Goal: Task Accomplishment & Management: Use online tool/utility

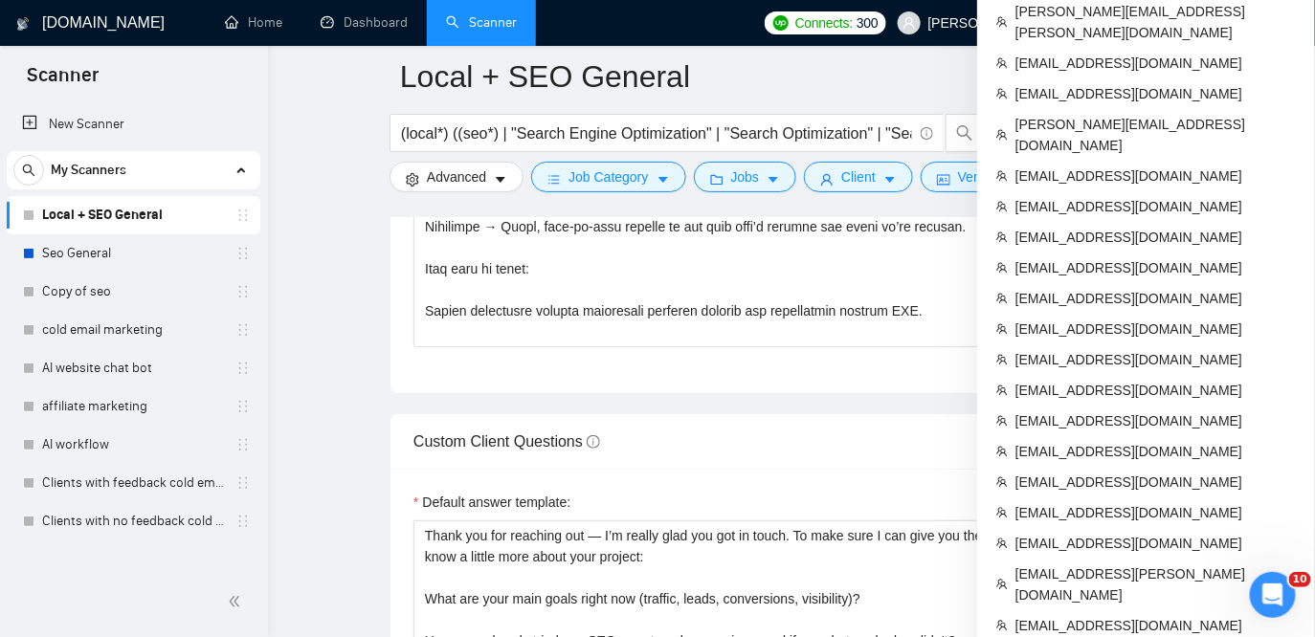
scroll to position [2837, 0]
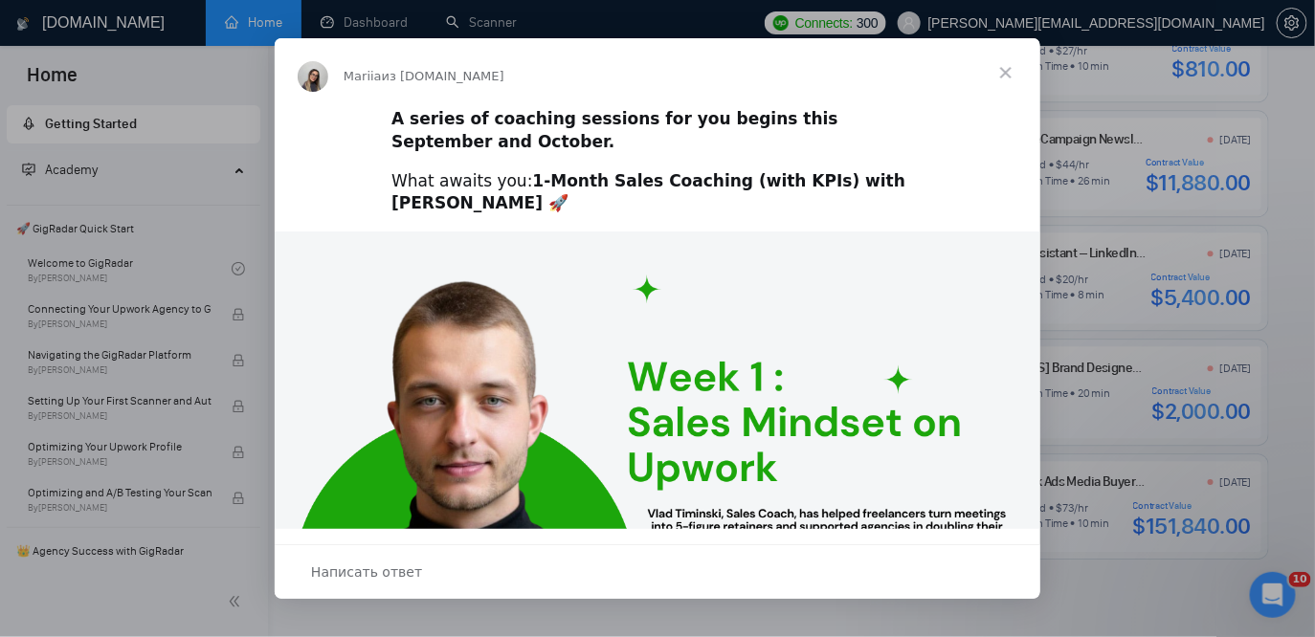
click at [1014, 71] on span "Закрыть" at bounding box center [1005, 72] width 69 height 69
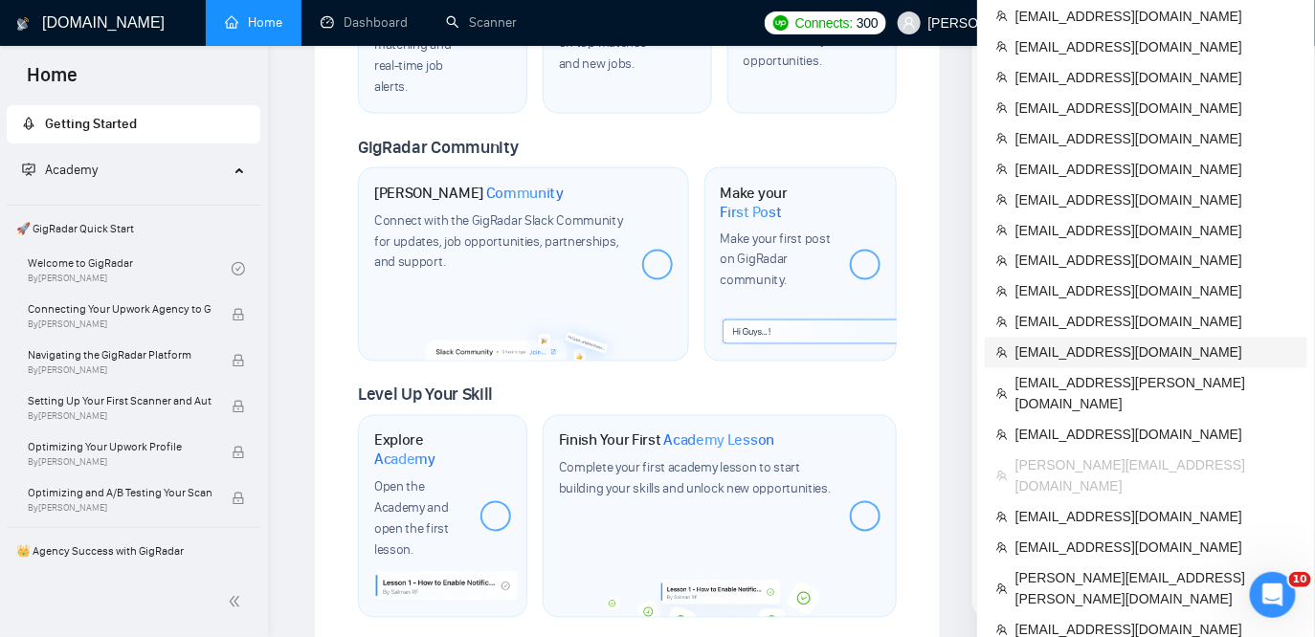
scroll to position [934, 0]
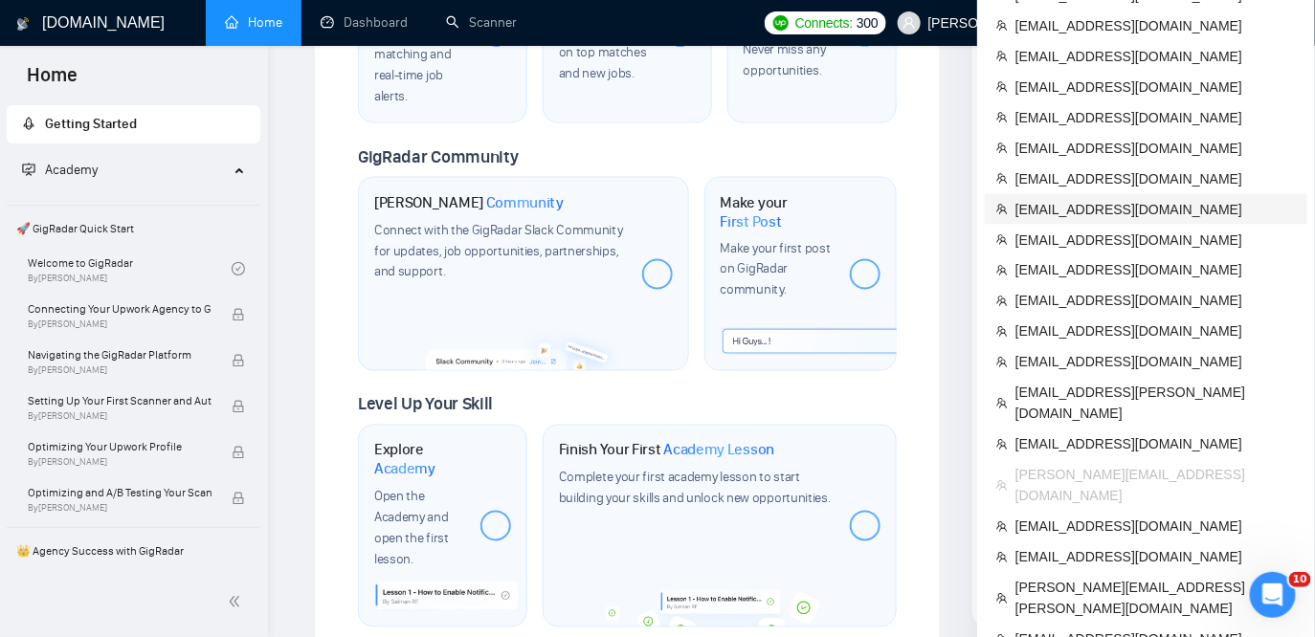
click at [1035, 199] on span "[EMAIL_ADDRESS][DOMAIN_NAME]" at bounding box center [1155, 209] width 280 height 21
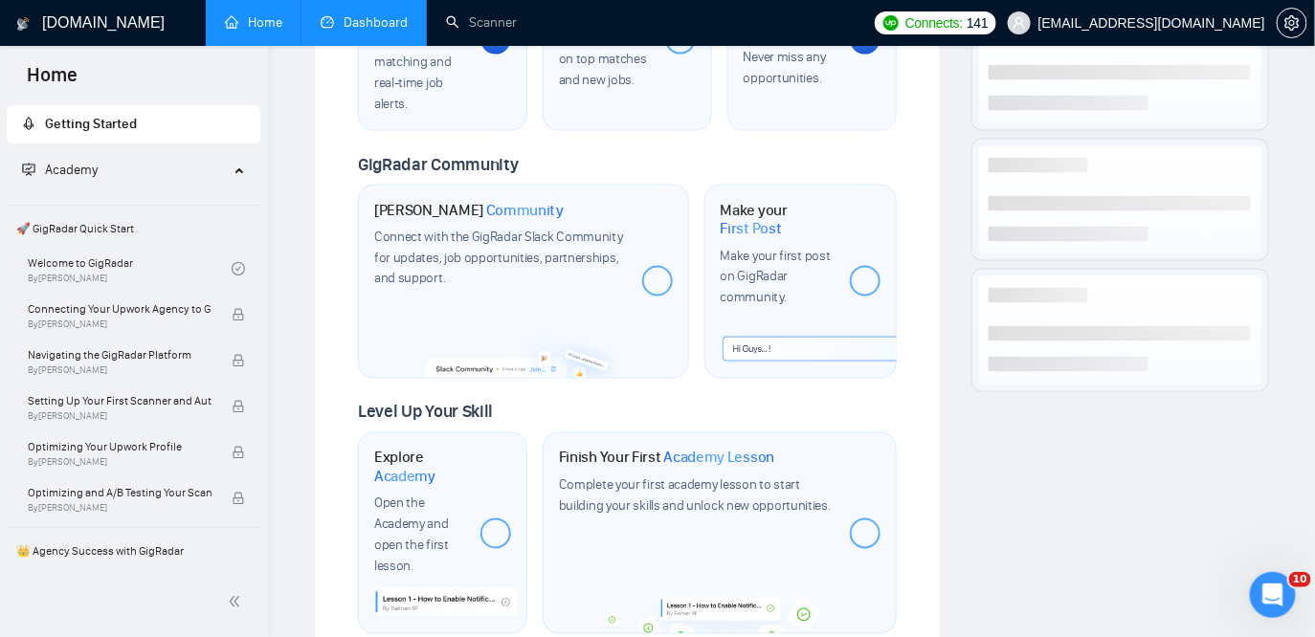
click at [365, 20] on link "Dashboard" at bounding box center [364, 22] width 87 height 16
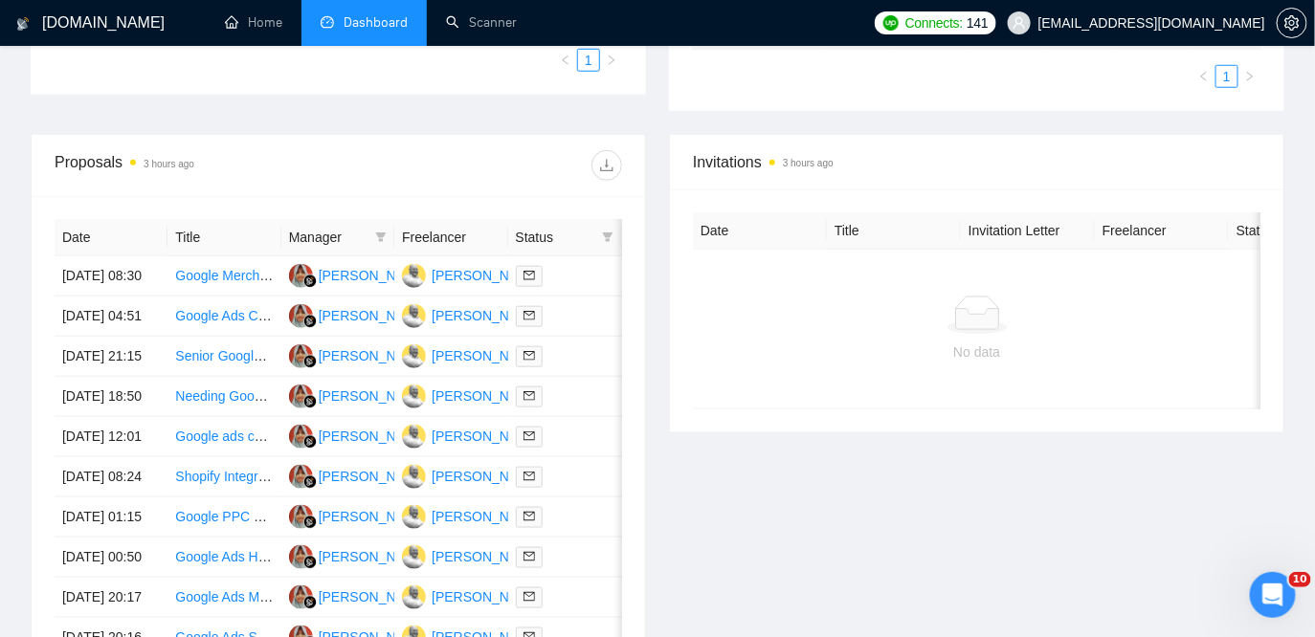
scroll to position [470, 0]
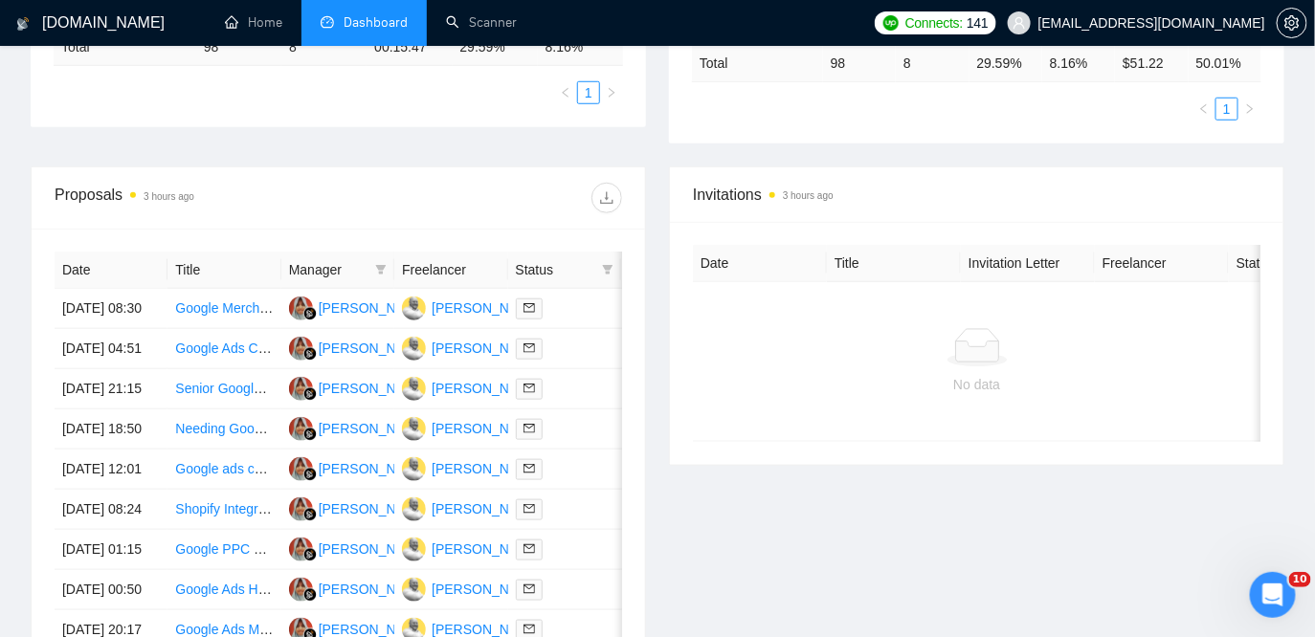
drag, startPoint x: 489, startPoint y: 378, endPoint x: 594, endPoint y: 1, distance: 391.5
click at [0, 0] on div "[DOMAIN_NAME] Home Dashboard Scanner Connects: 141 [EMAIL_ADDRESS][DOMAIN_NAME]…" at bounding box center [657, 226] width 1315 height 1393
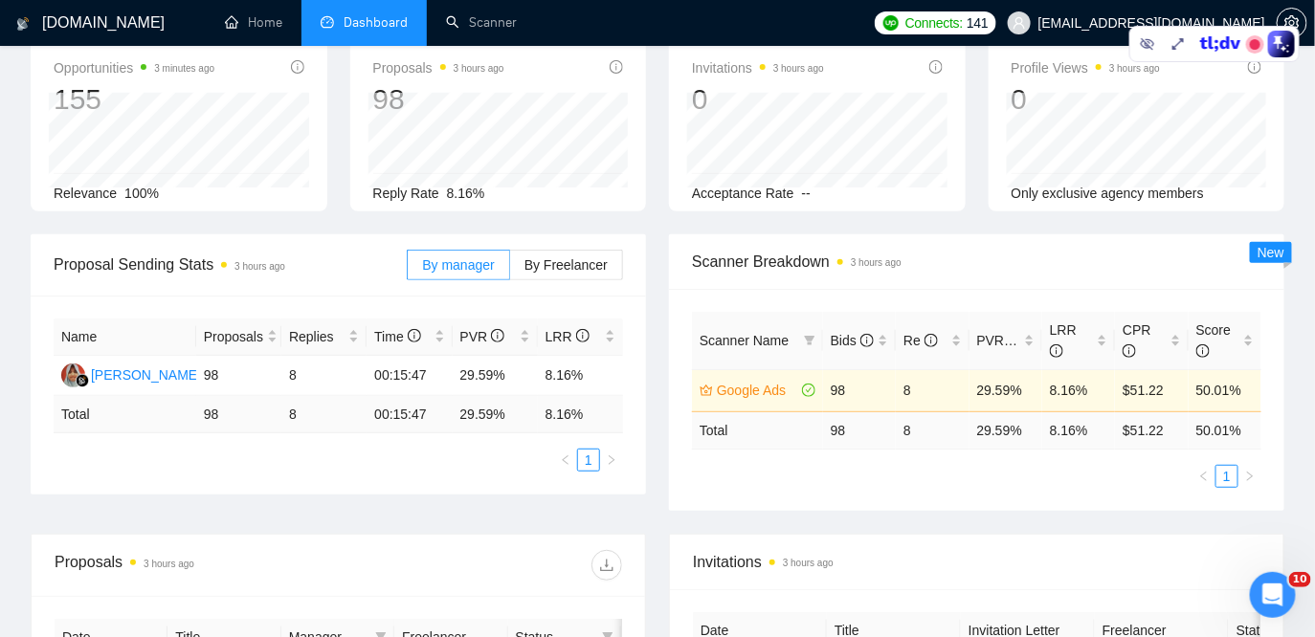
scroll to position [0, 0]
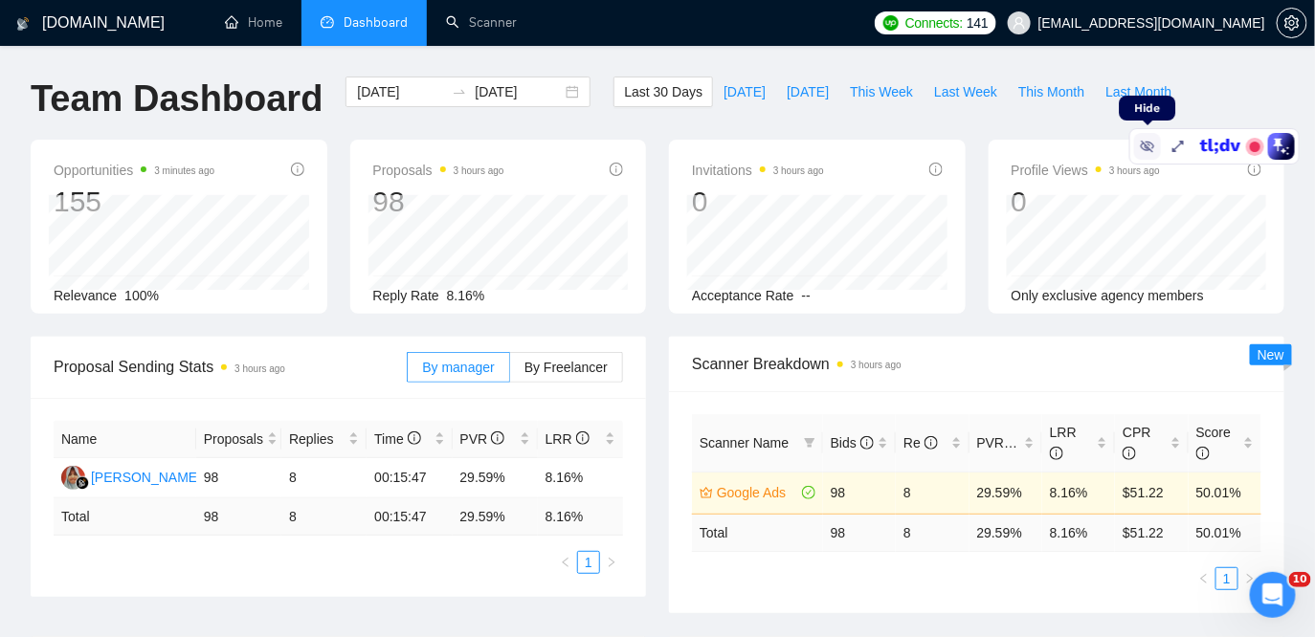
click at [1146, 139] on icon at bounding box center [1147, 146] width 15 height 15
click at [790, 343] on div "Scanner Breakdown 3 hours ago" at bounding box center [976, 364] width 569 height 55
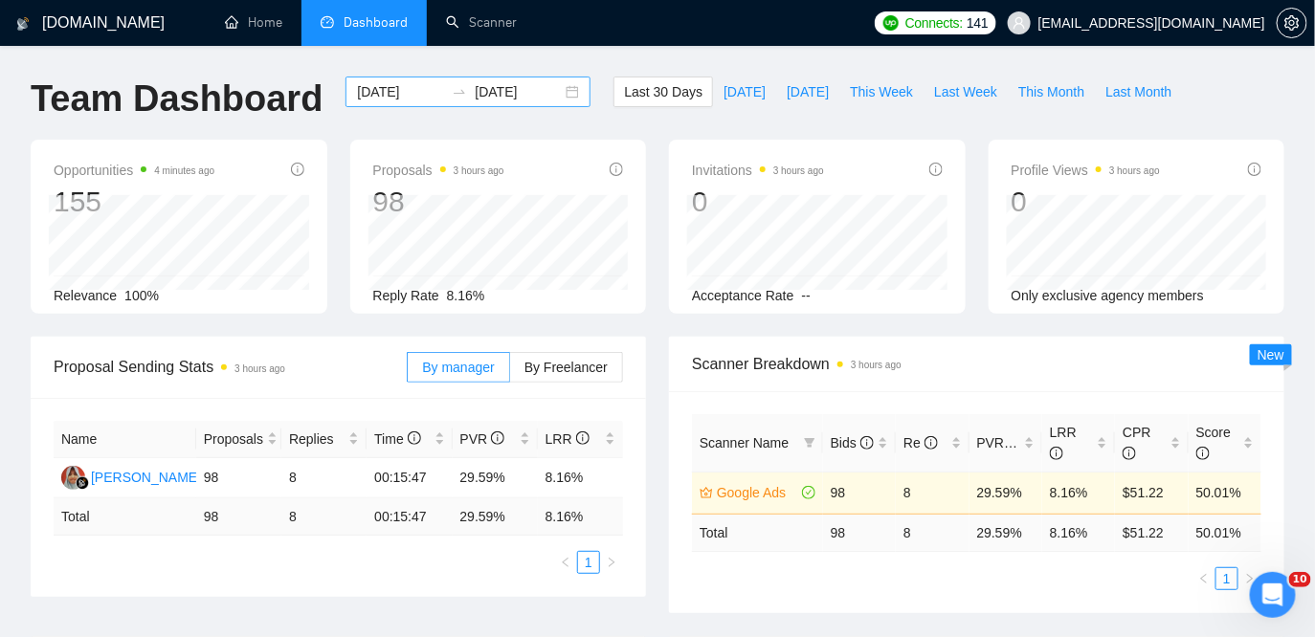
click at [567, 92] on div "[DATE] [DATE]" at bounding box center [468, 92] width 245 height 31
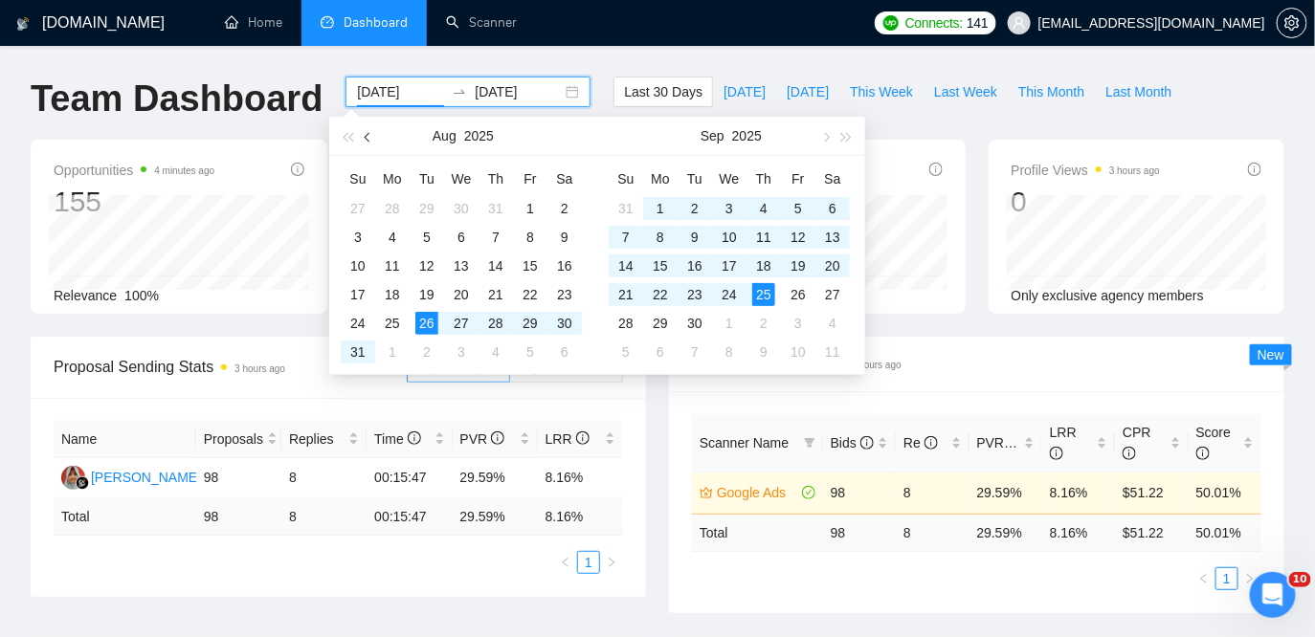
click at [369, 133] on span "button" at bounding box center [370, 137] width 10 height 10
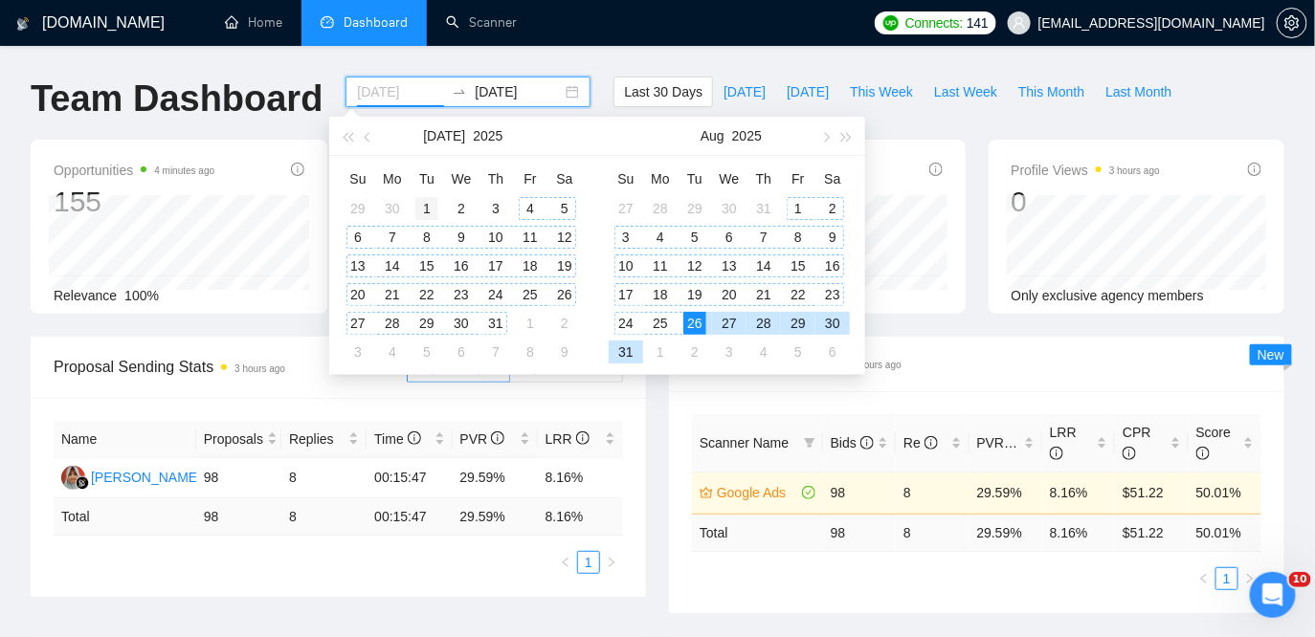
type input "[DATE]"
click at [428, 211] on div "1" at bounding box center [426, 208] width 23 height 23
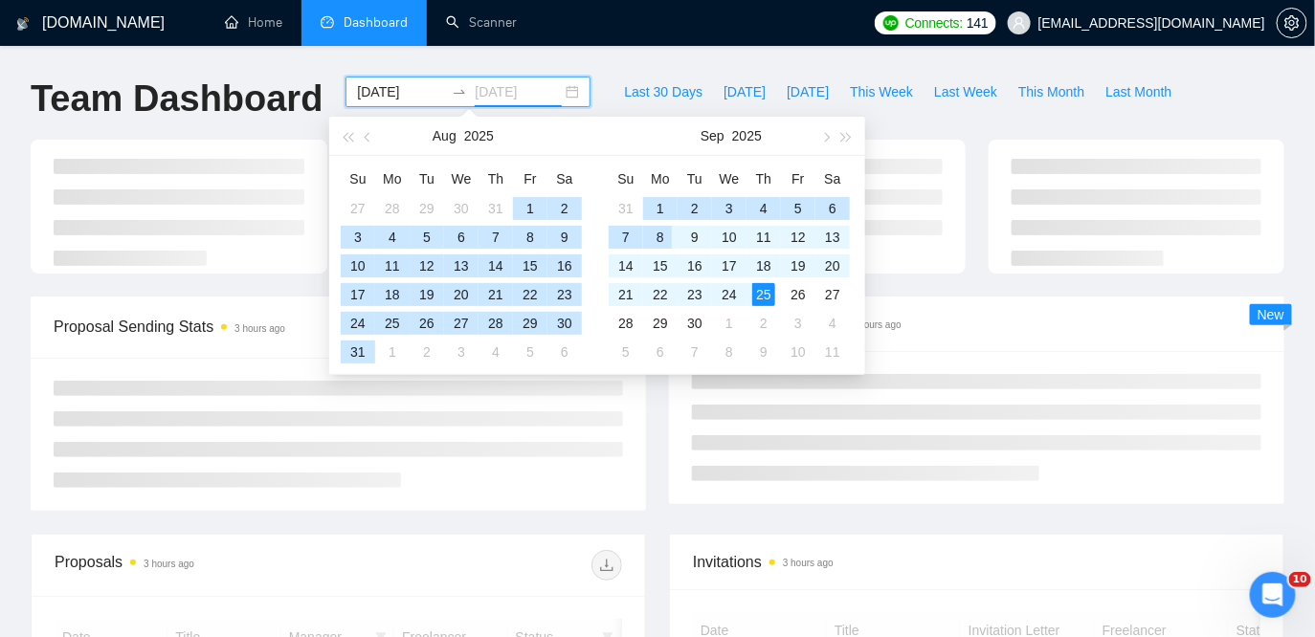
type input "[DATE]"
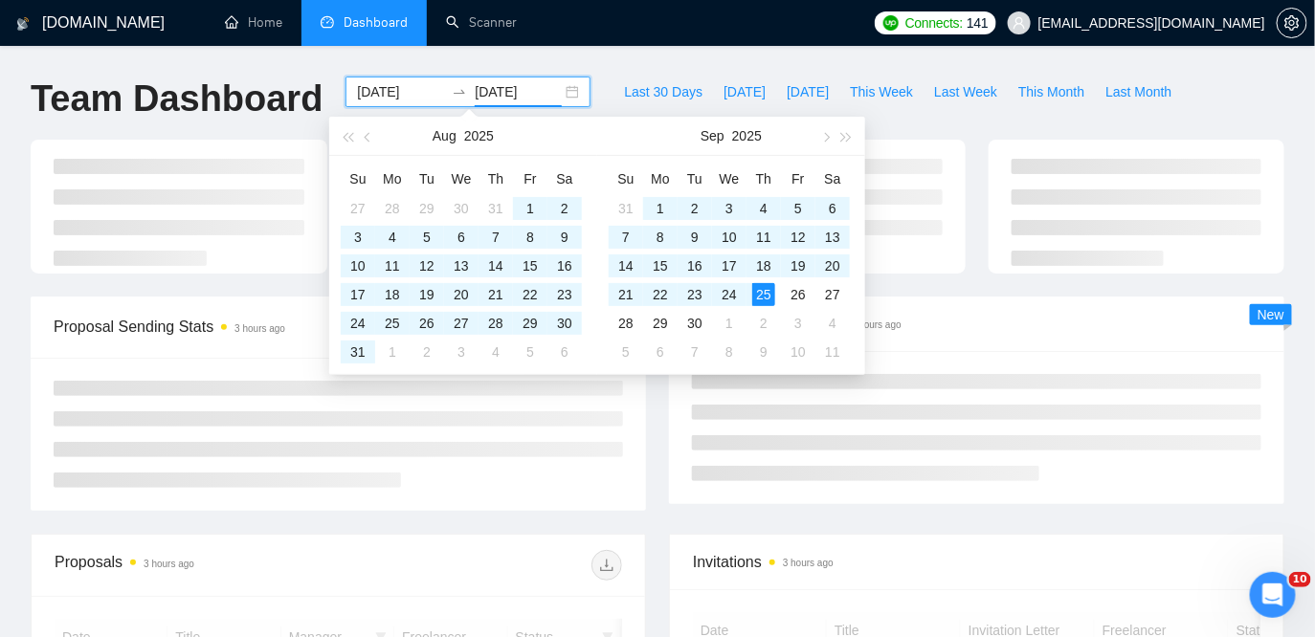
click at [857, 54] on div "[DOMAIN_NAME] Home Dashboard Scanner Connects: 141 [EMAIL_ADDRESS][DOMAIN_NAME]…" at bounding box center [657, 645] width 1315 height 1291
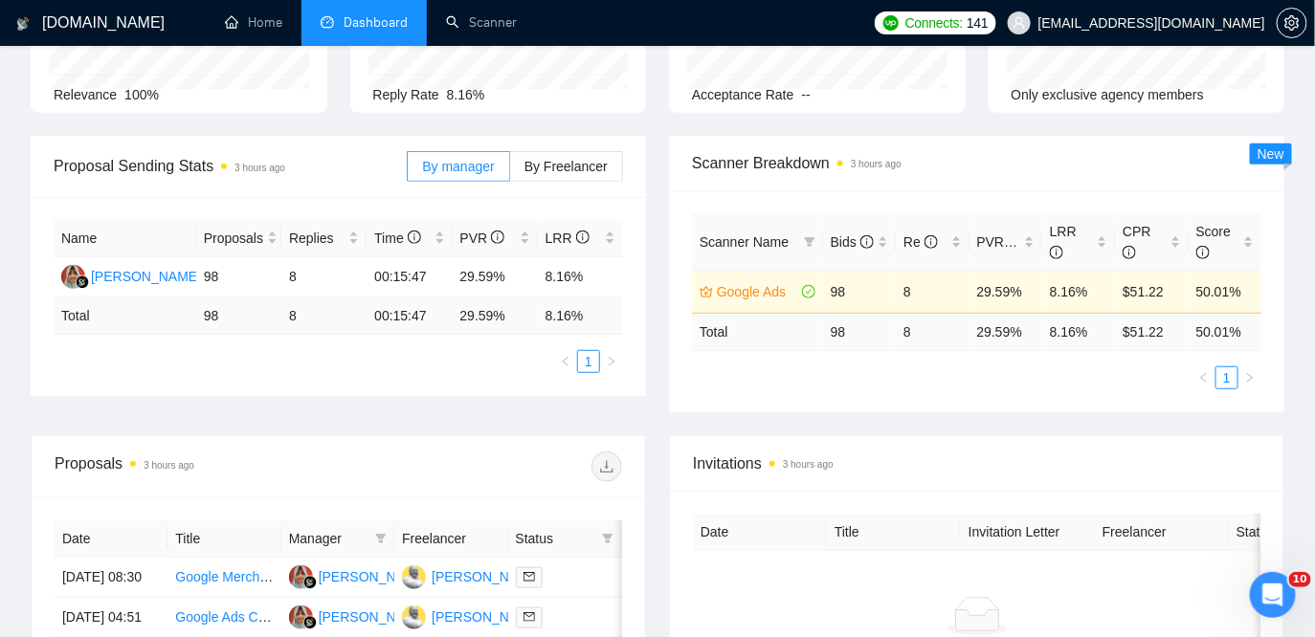
scroll to position [236, 0]
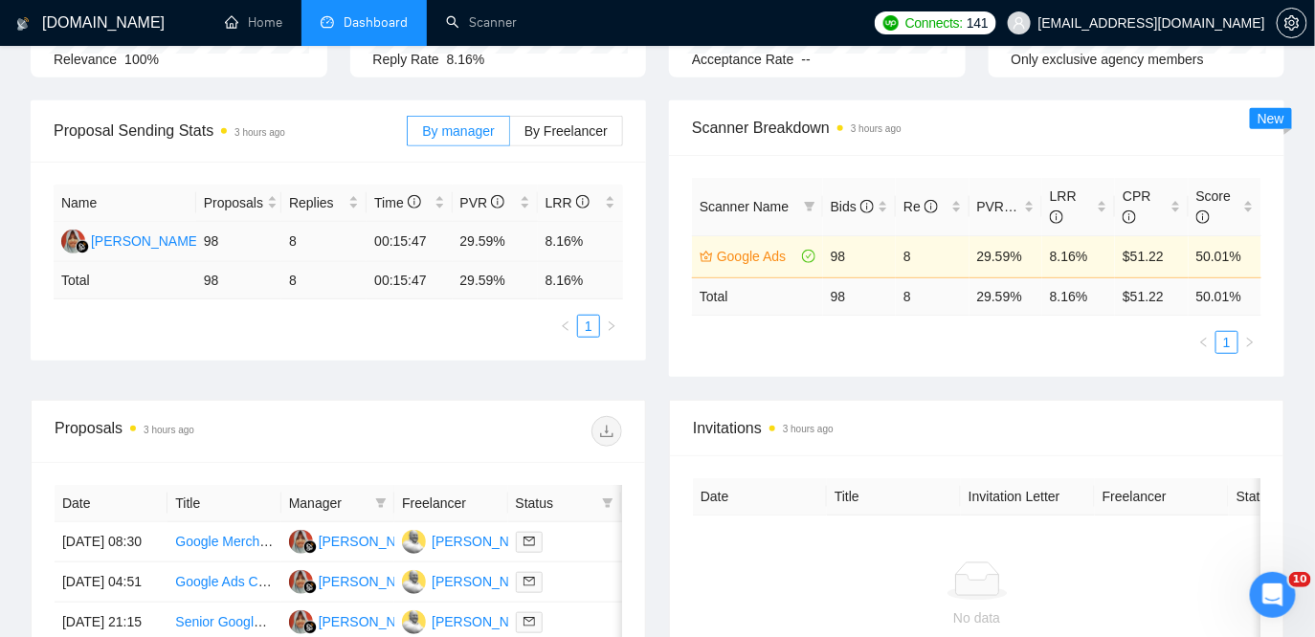
drag, startPoint x: 230, startPoint y: 238, endPoint x: 194, endPoint y: 237, distance: 35.4
click at [193, 237] on tr "[PERSON_NAME] 98 8 00:15:47 29.59% 8.16%" at bounding box center [338, 242] width 569 height 40
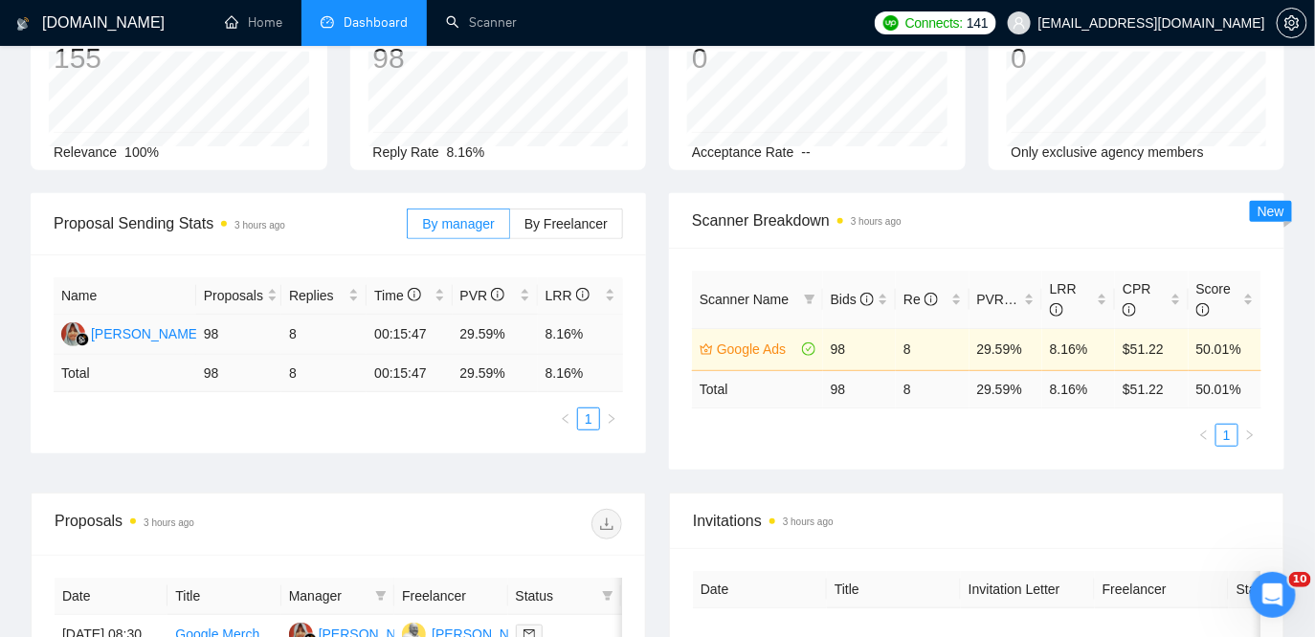
scroll to position [133, 0]
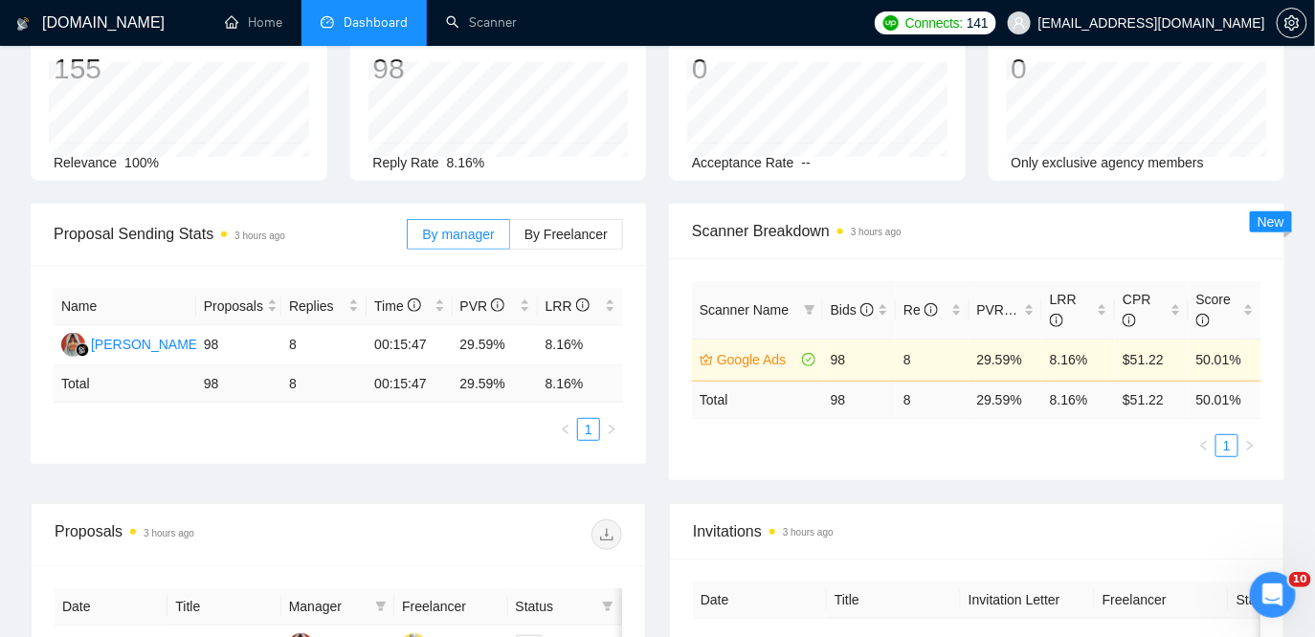
click at [412, 434] on ul "1" at bounding box center [338, 429] width 569 height 23
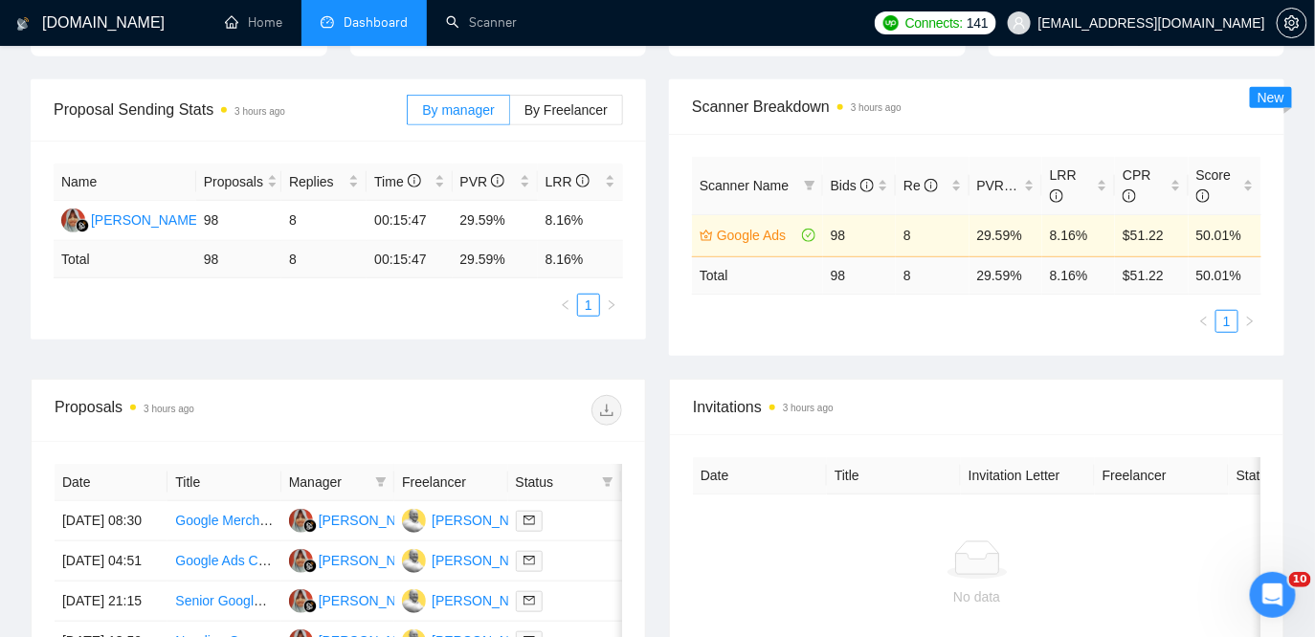
scroll to position [186, 0]
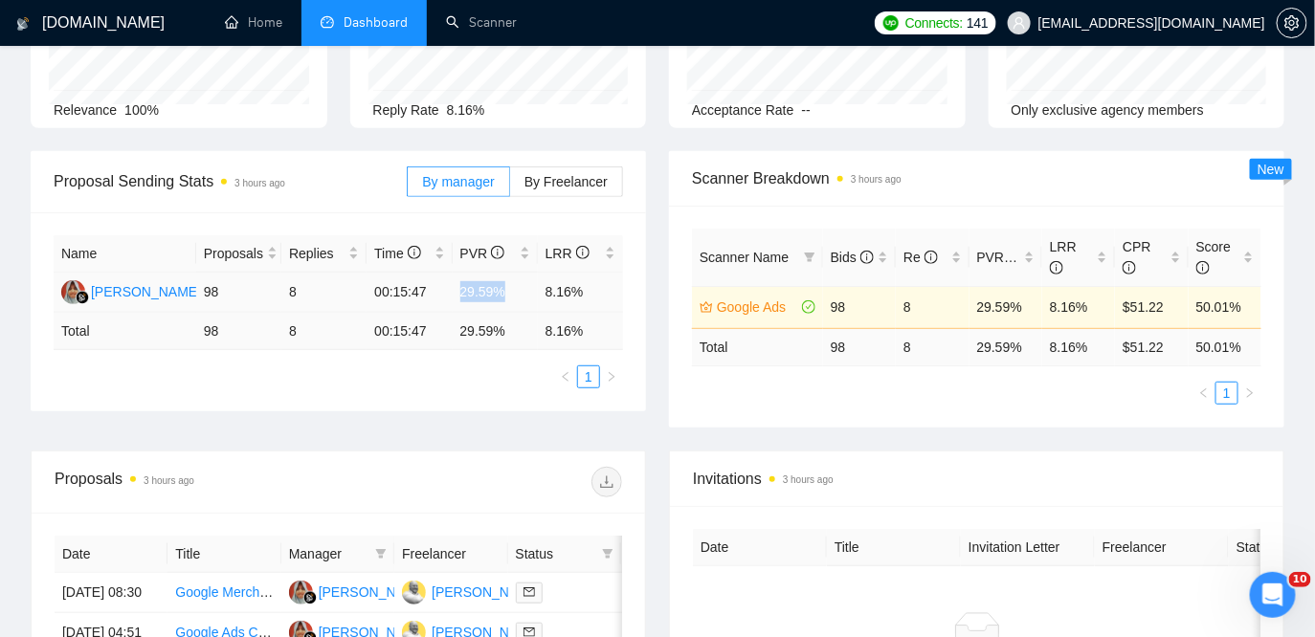
drag, startPoint x: 515, startPoint y: 296, endPoint x: 459, endPoint y: 289, distance: 55.9
click at [459, 289] on td "29.59%" at bounding box center [495, 293] width 85 height 40
drag, startPoint x: 543, startPoint y: 287, endPoint x: 601, endPoint y: 285, distance: 58.4
click at [601, 285] on td "8.16%" at bounding box center [580, 293] width 85 height 40
click at [503, 15] on link "Scanner" at bounding box center [481, 22] width 71 height 16
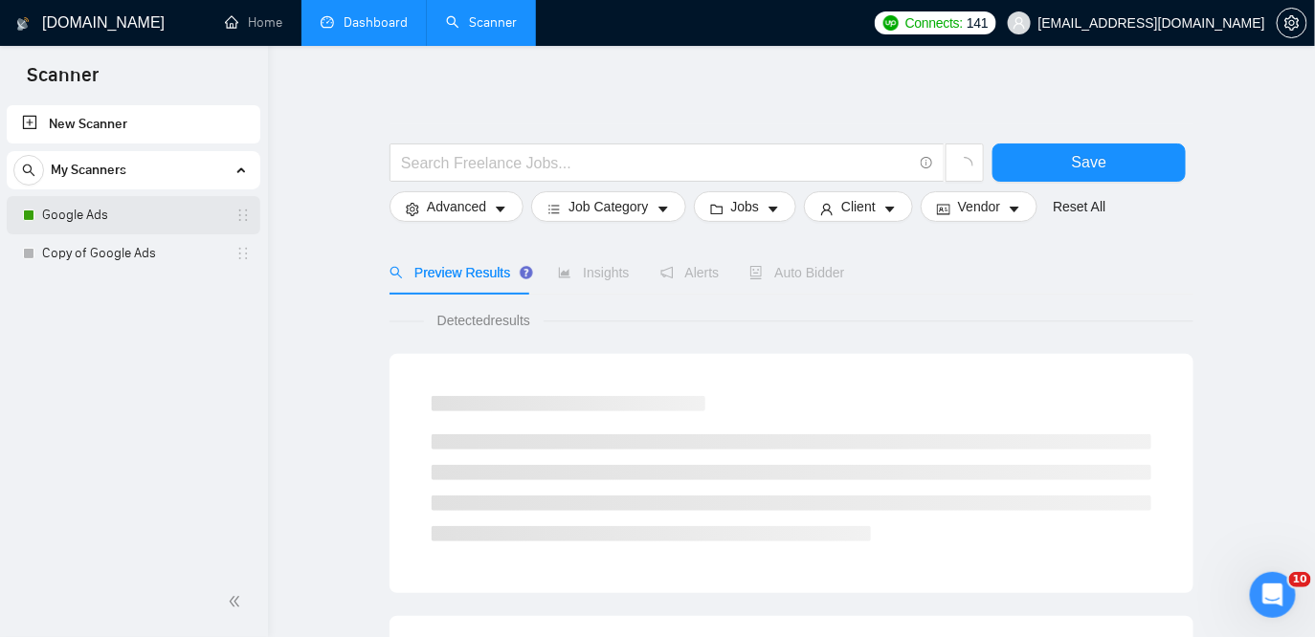
click at [123, 221] on link "Google Ads" at bounding box center [133, 215] width 182 height 38
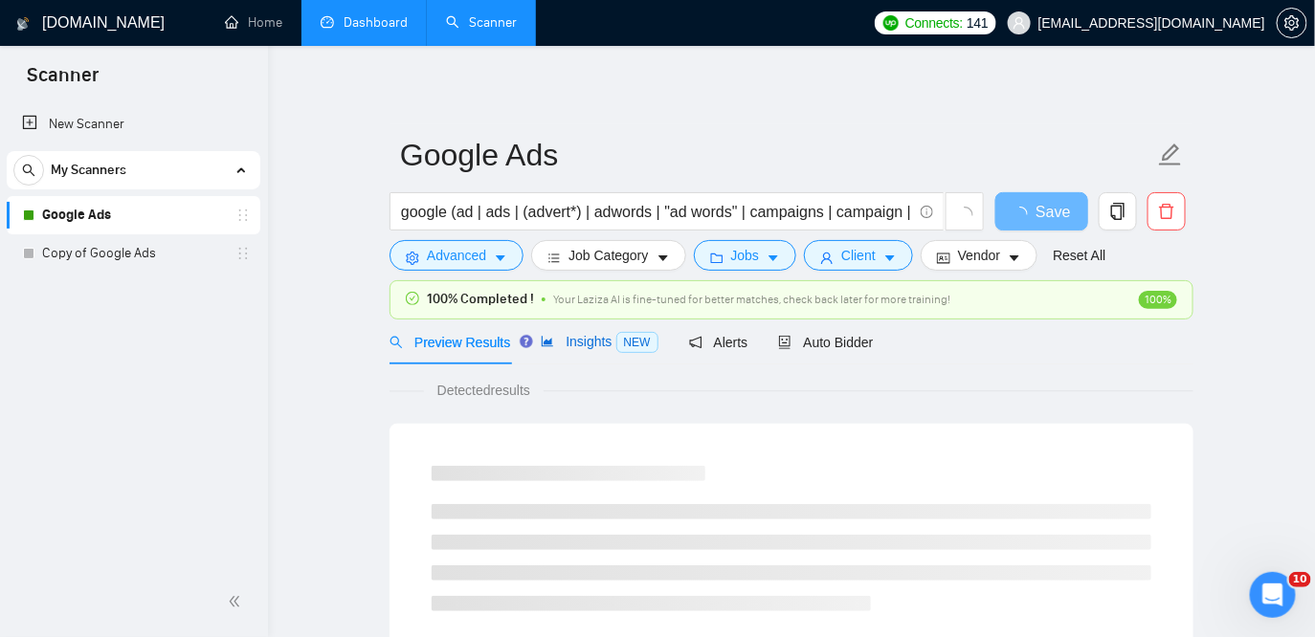
click at [586, 343] on span "Insights NEW" at bounding box center [599, 341] width 117 height 15
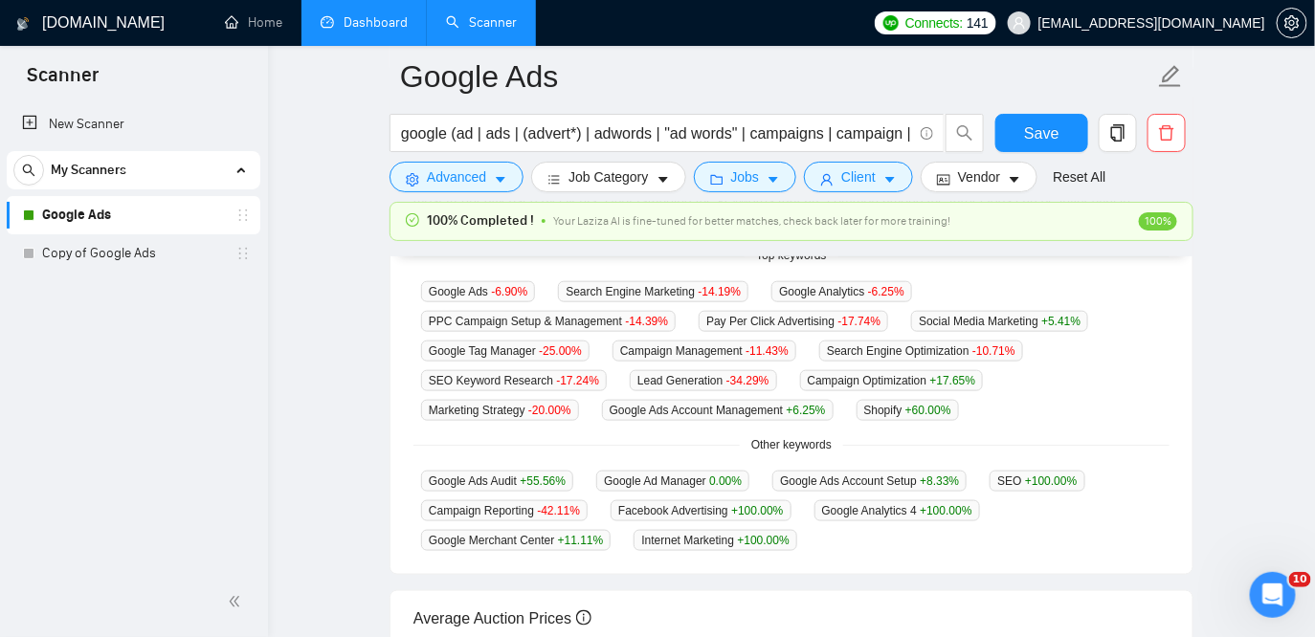
scroll to position [528, 0]
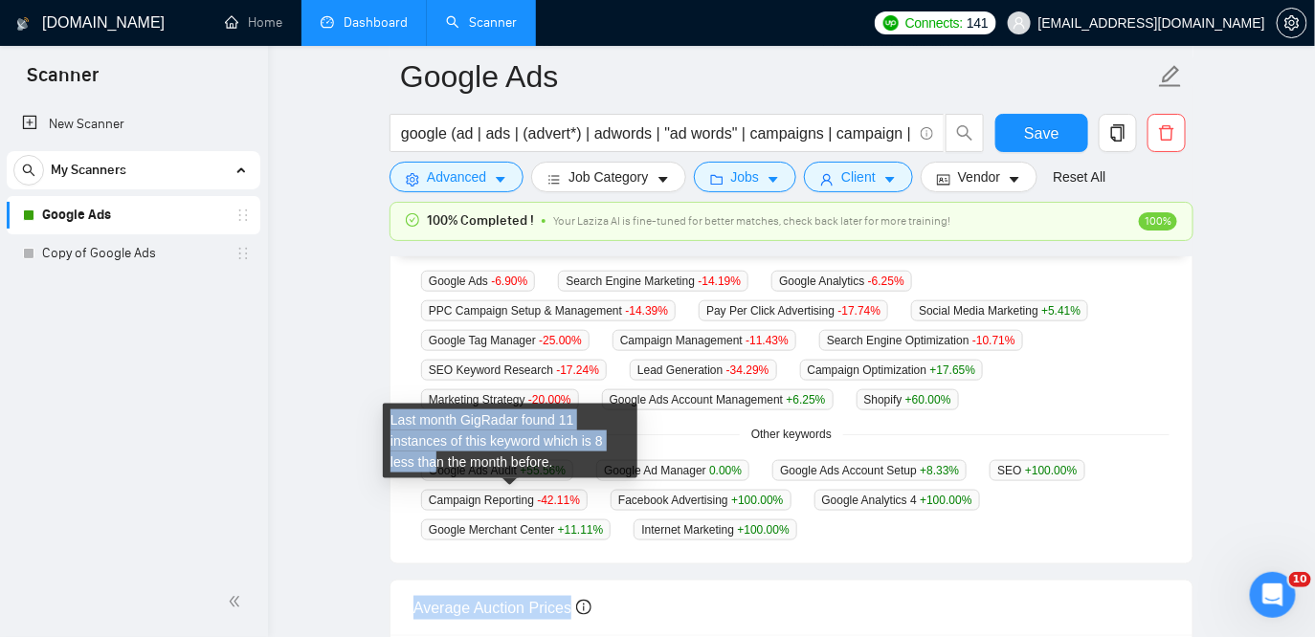
drag, startPoint x: 838, startPoint y: 535, endPoint x: 442, endPoint y: 464, distance: 402.5
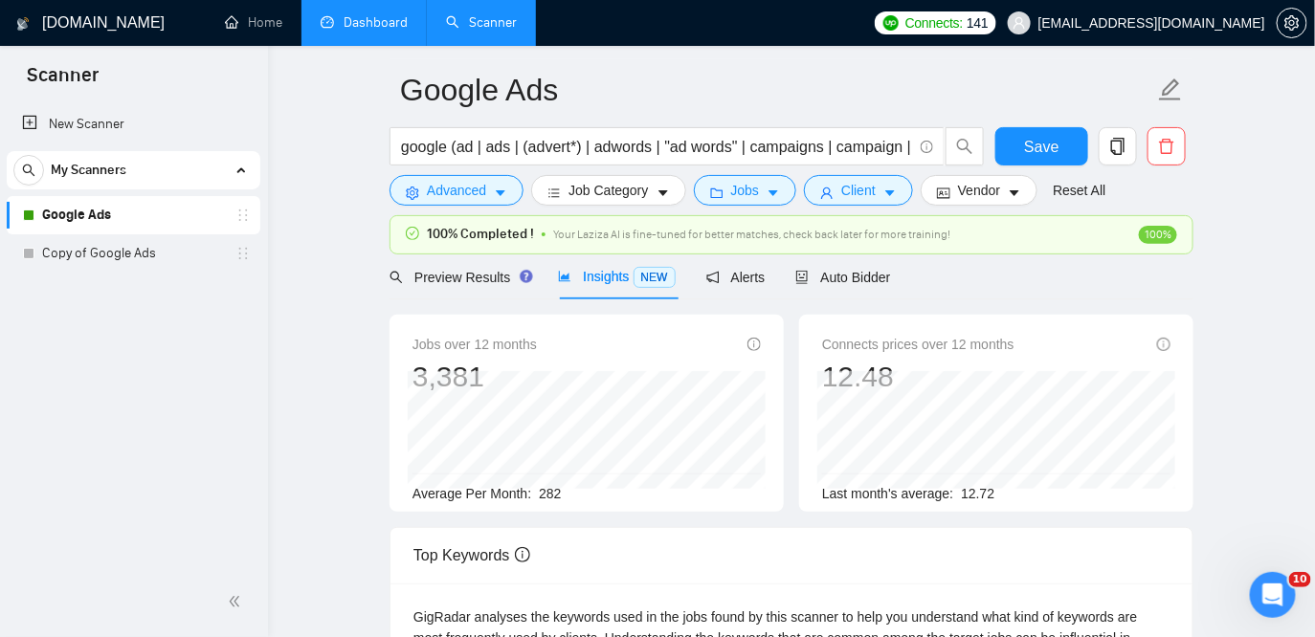
scroll to position [0, 0]
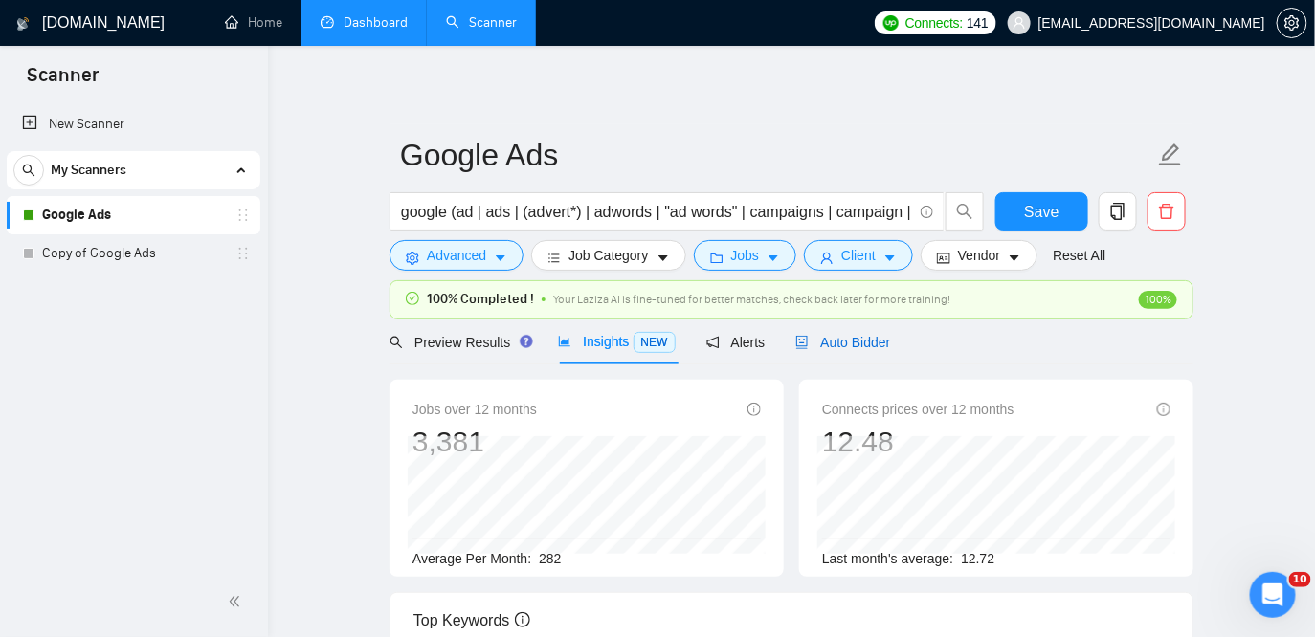
click at [881, 343] on span "Auto Bidder" at bounding box center [842, 342] width 95 height 15
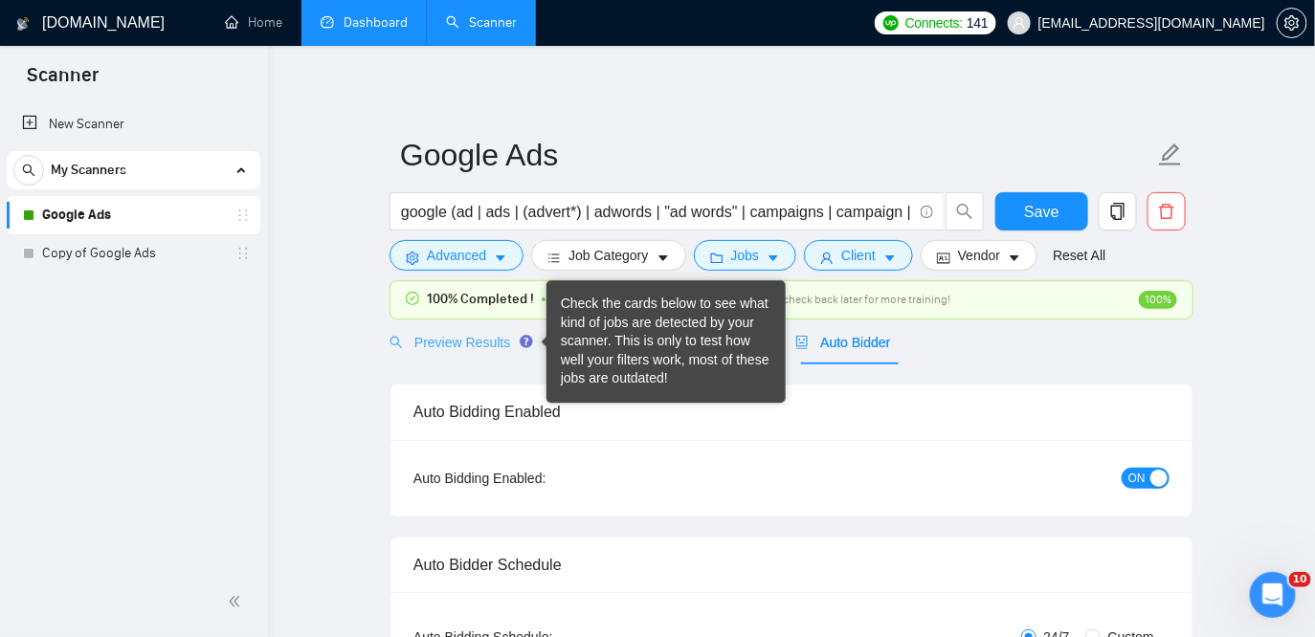
click at [483, 325] on div "Preview Results" at bounding box center [459, 342] width 138 height 45
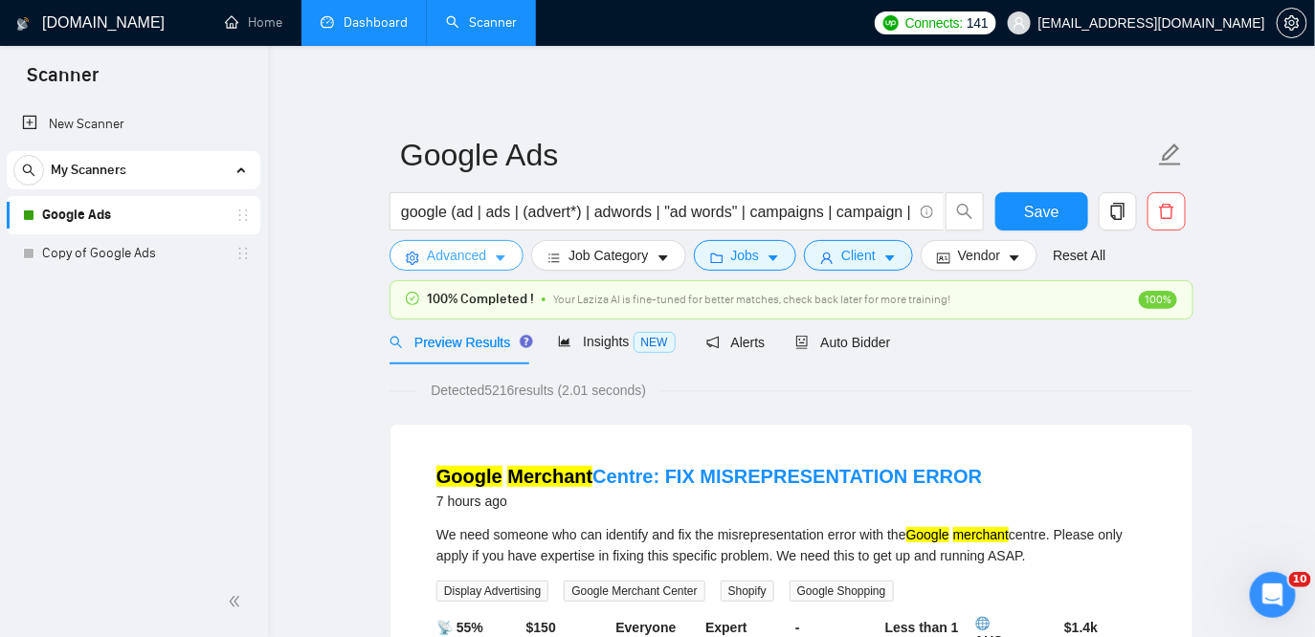
click at [468, 248] on span "Advanced" at bounding box center [456, 255] width 59 height 21
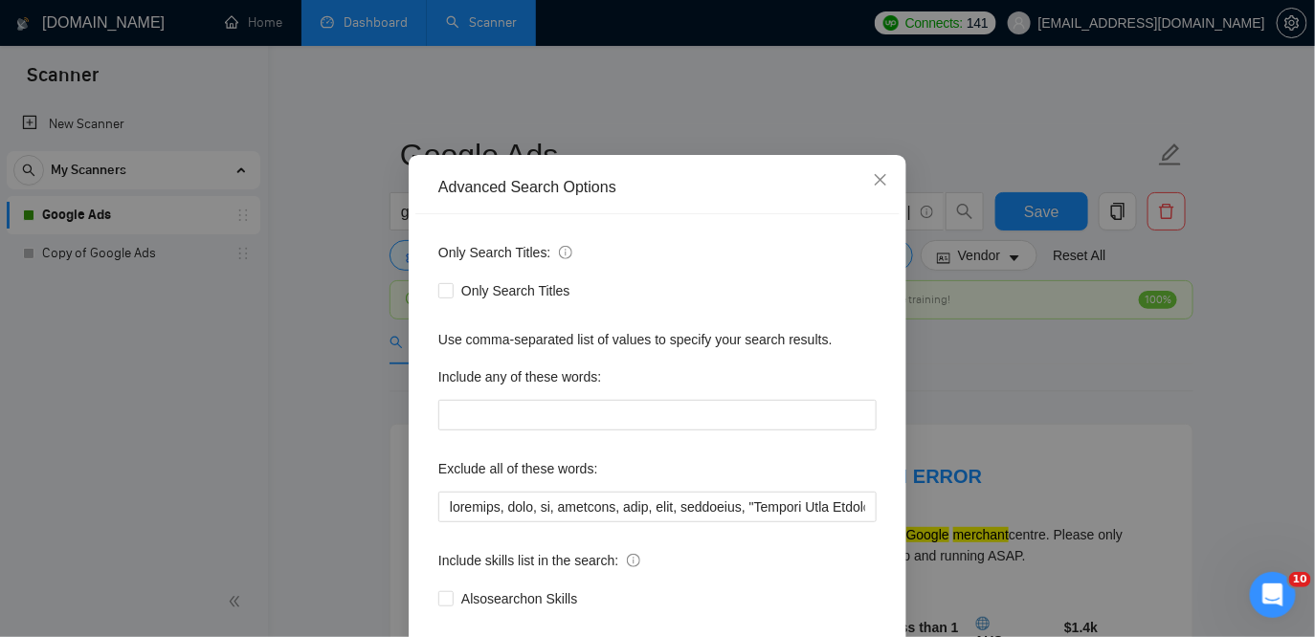
scroll to position [79, 0]
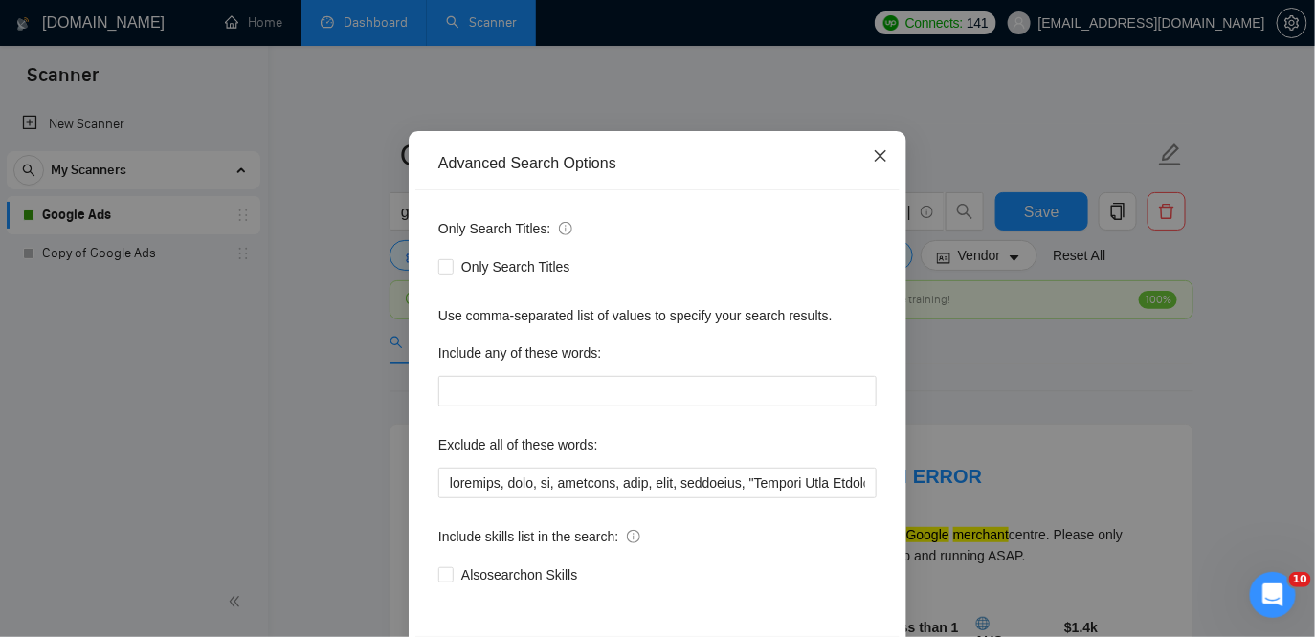
click at [899, 165] on span "Close" at bounding box center [881, 157] width 52 height 52
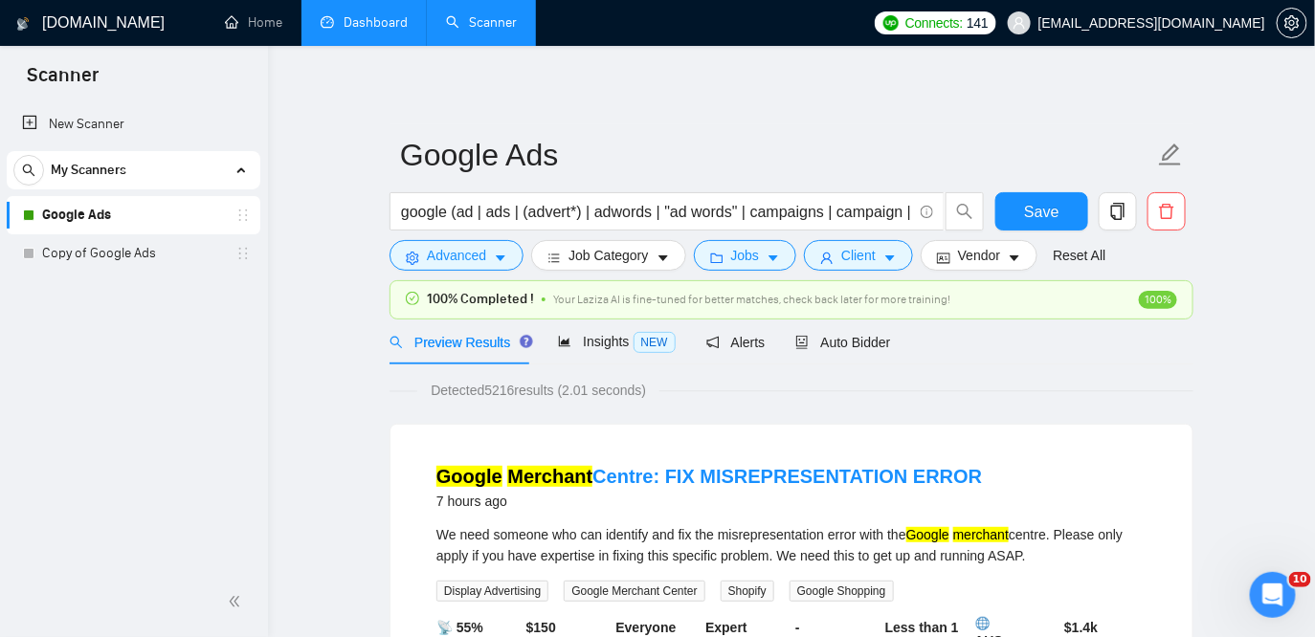
scroll to position [62, 0]
click at [874, 346] on span "Auto Bidder" at bounding box center [842, 342] width 95 height 15
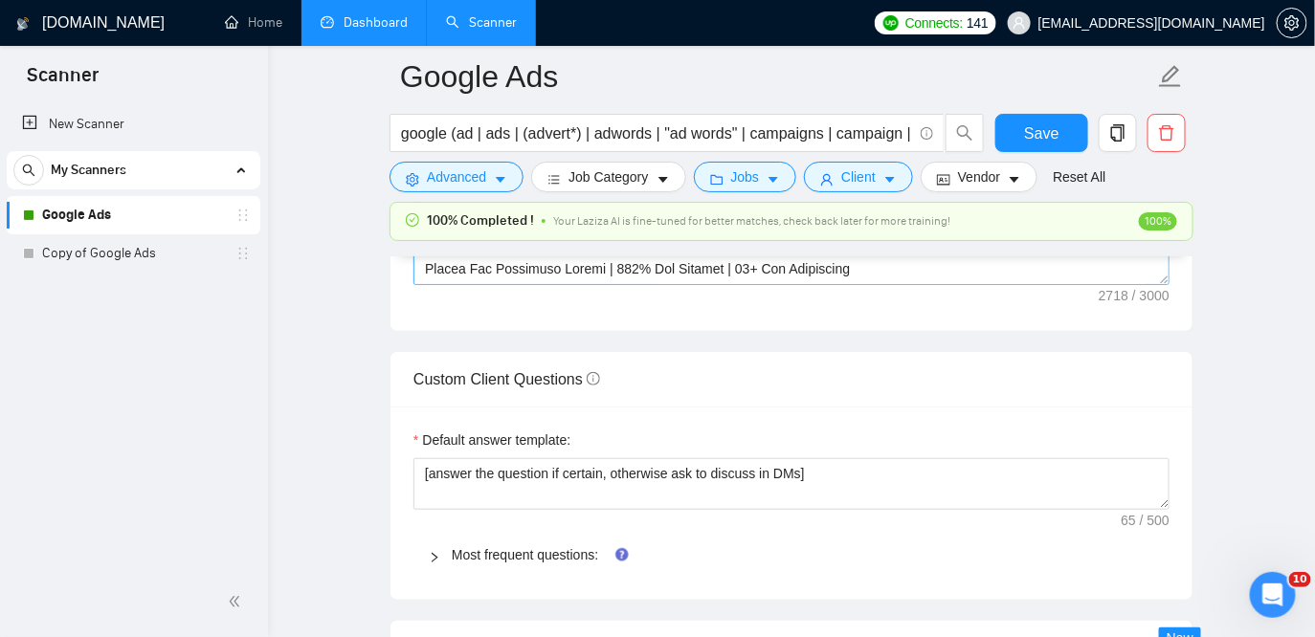
scroll to position [2686, 0]
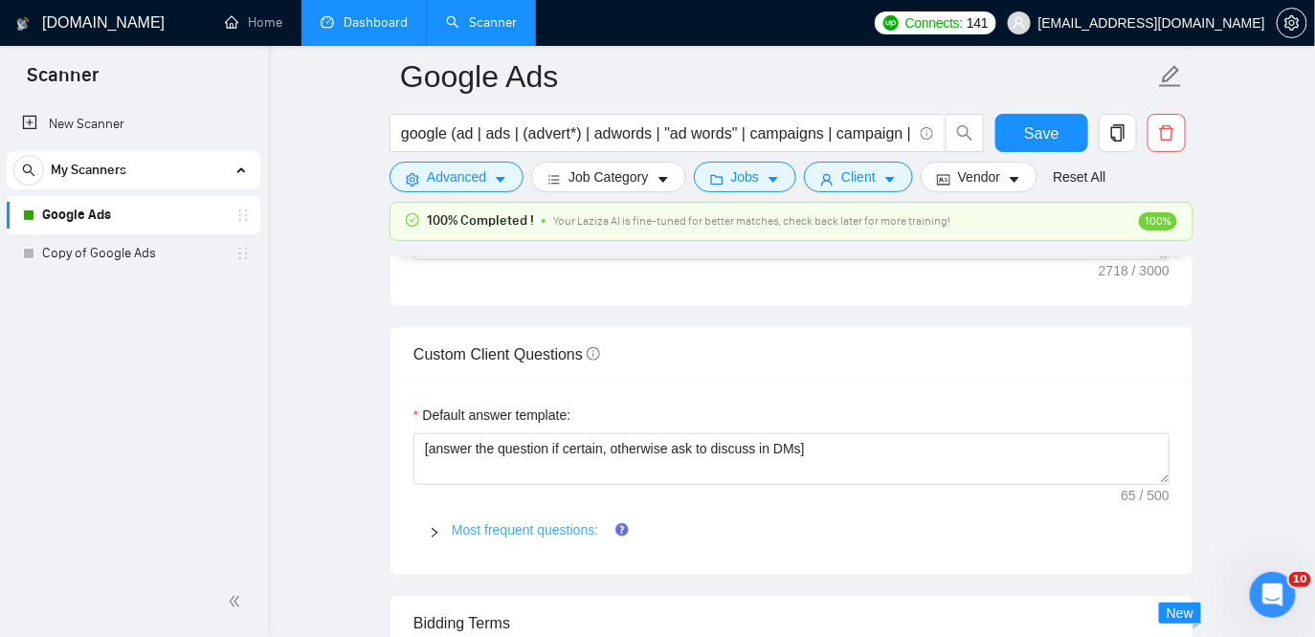
click at [511, 523] on link "Most frequent questions:" at bounding box center [525, 530] width 146 height 15
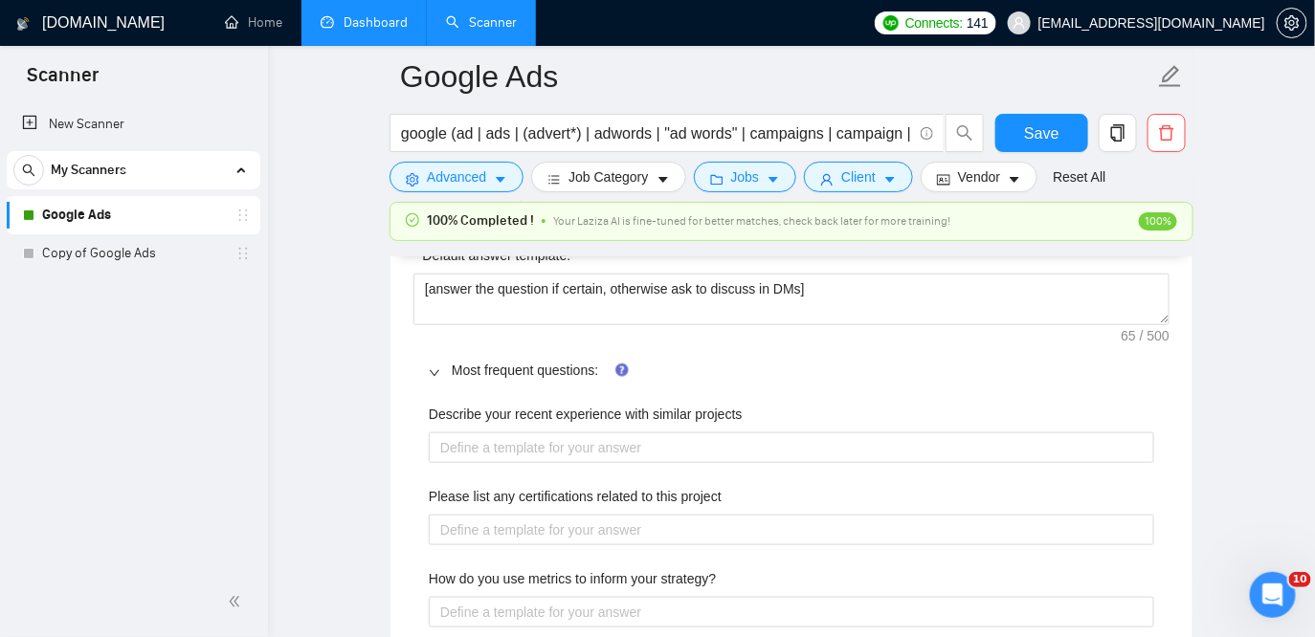
scroll to position [2849, 0]
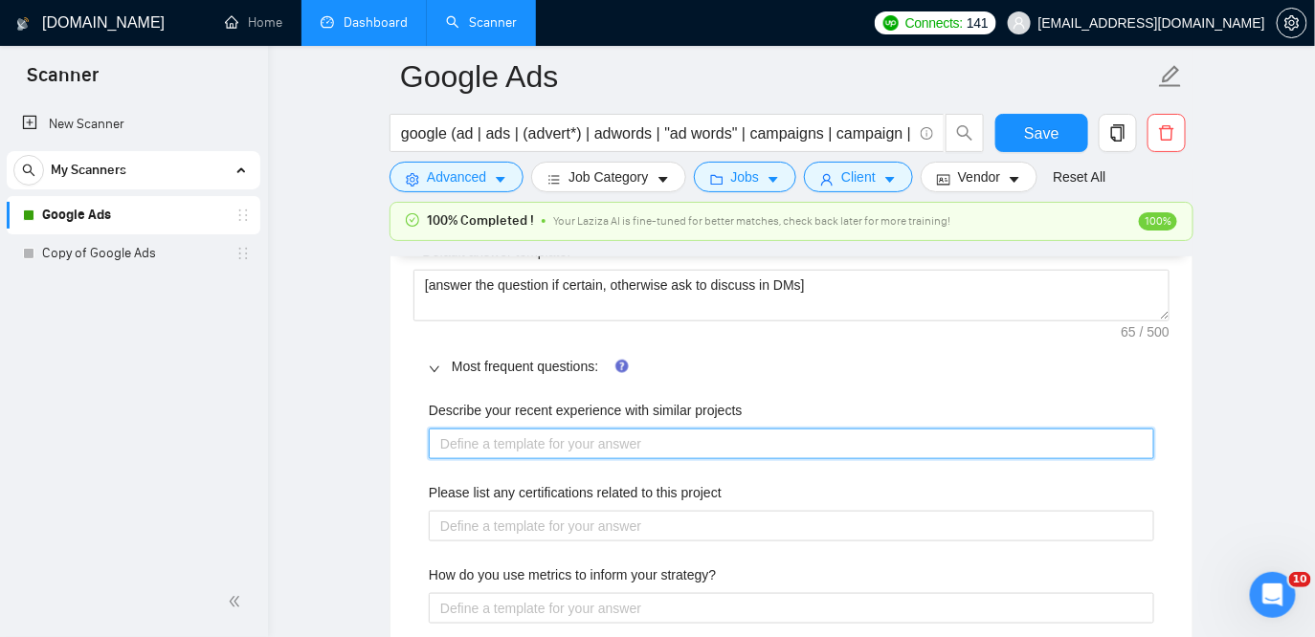
click at [533, 434] on projects "Describe your recent experience with similar projects" at bounding box center [791, 444] width 725 height 31
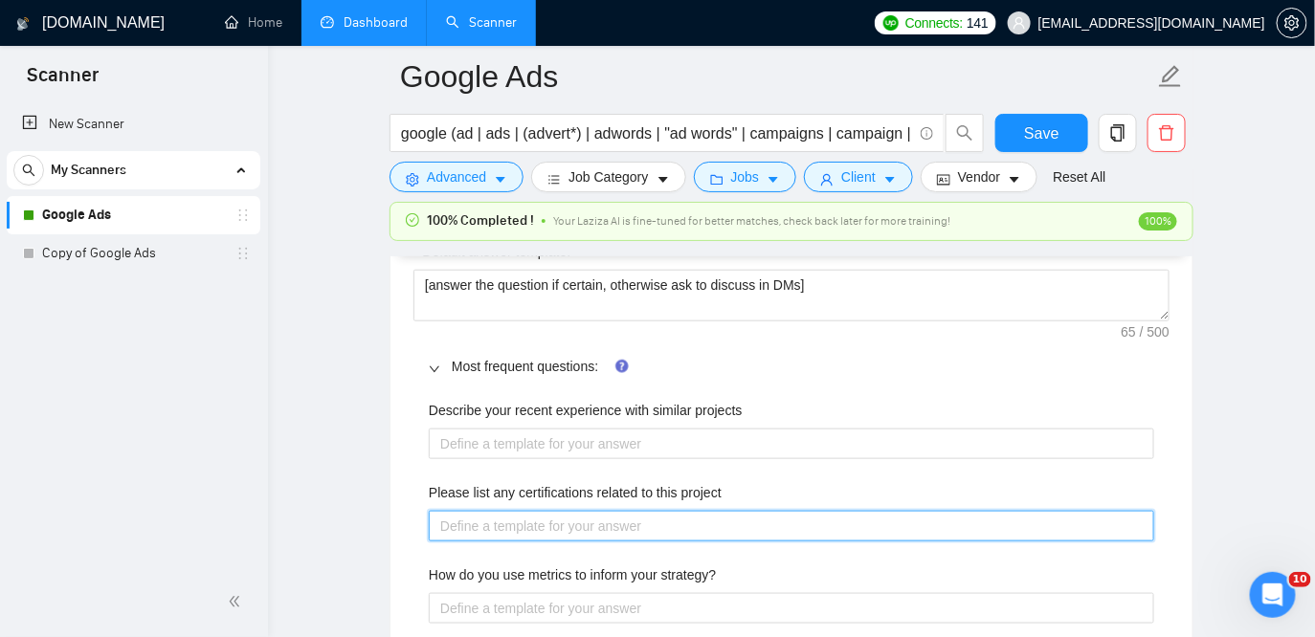
click at [538, 531] on project "Please list any certifications related to this project" at bounding box center [791, 526] width 725 height 31
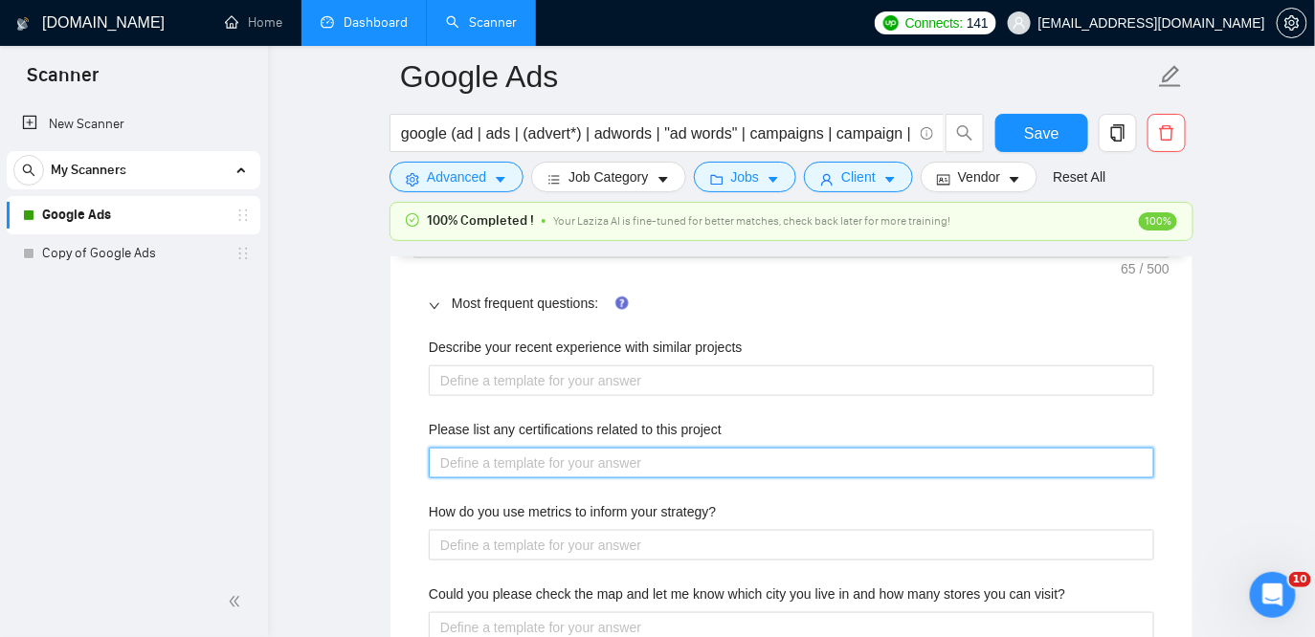
scroll to position [2919, 0]
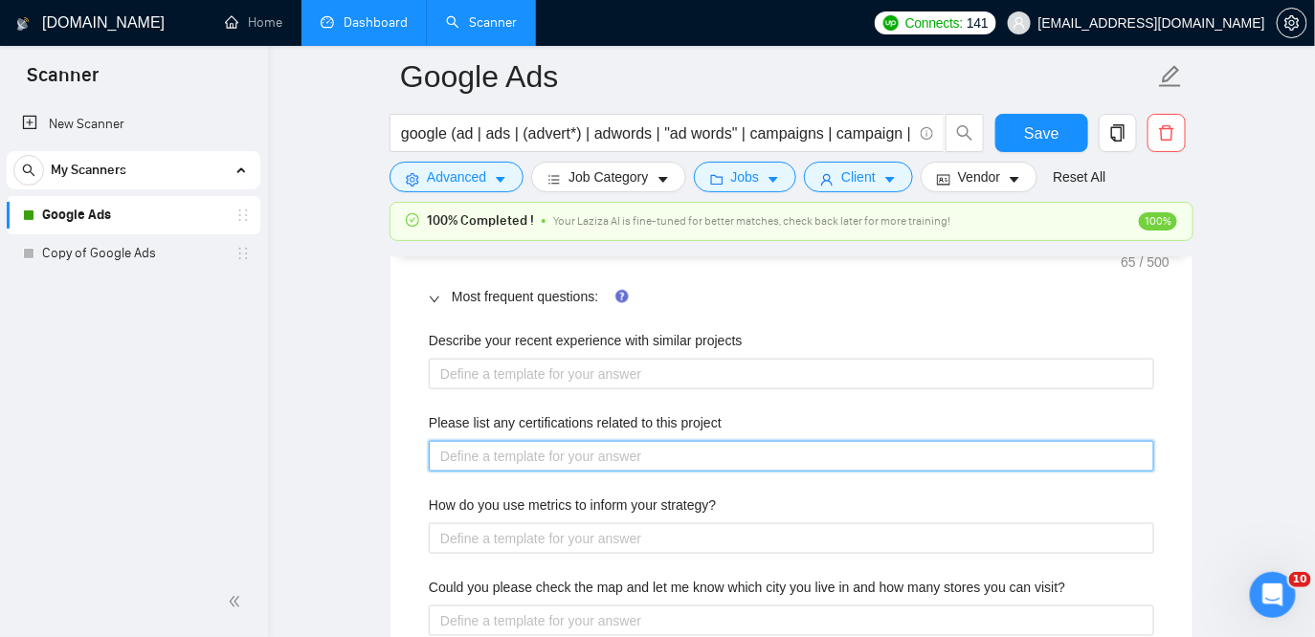
click at [524, 446] on project "Please list any certifications related to this project" at bounding box center [791, 456] width 725 height 31
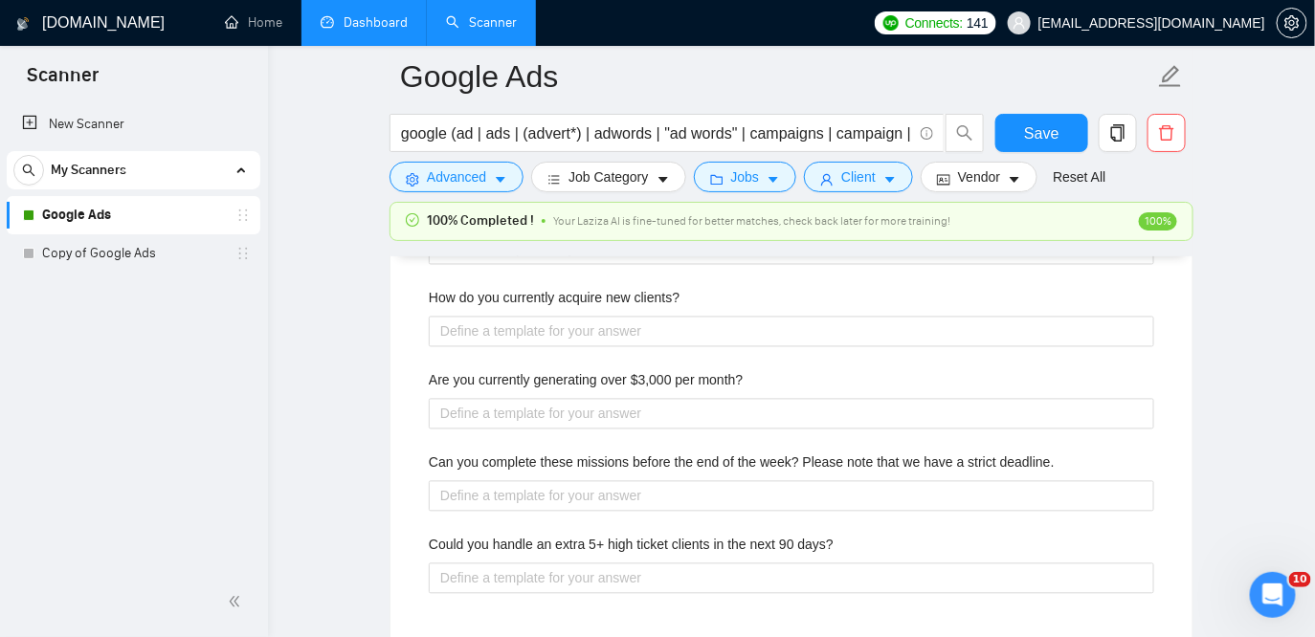
scroll to position [3472, 0]
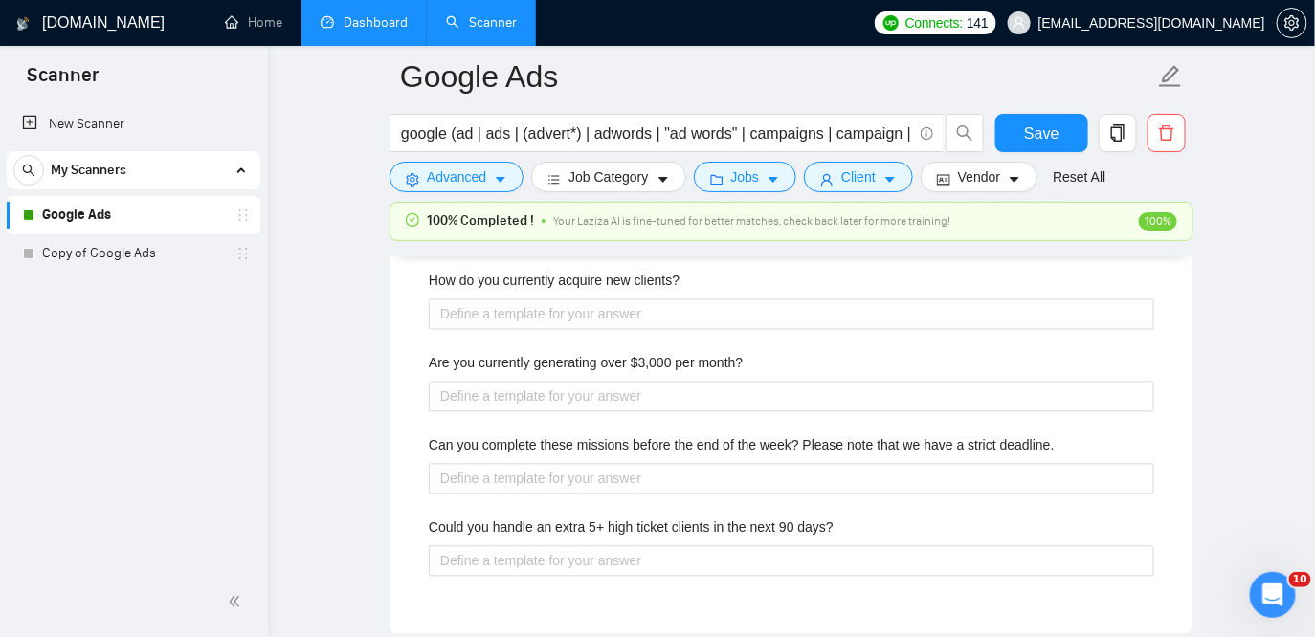
type project "д"
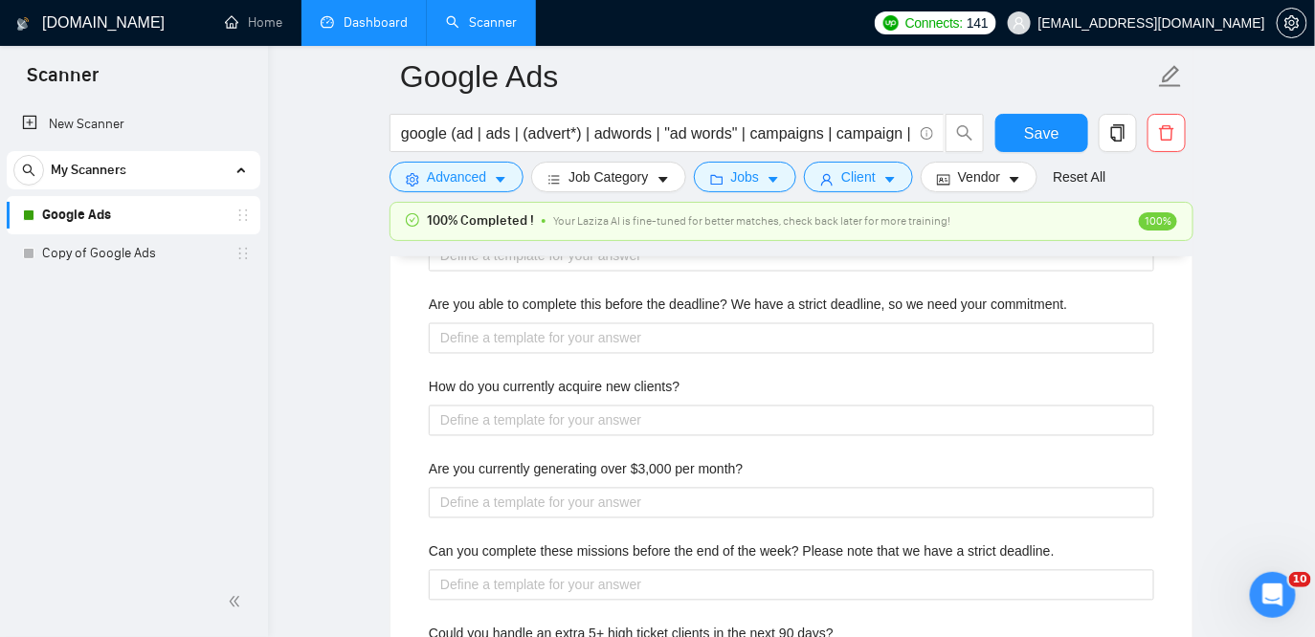
type project "дз"
type project "дзв"
type project "дзво"
type project "дзвон"
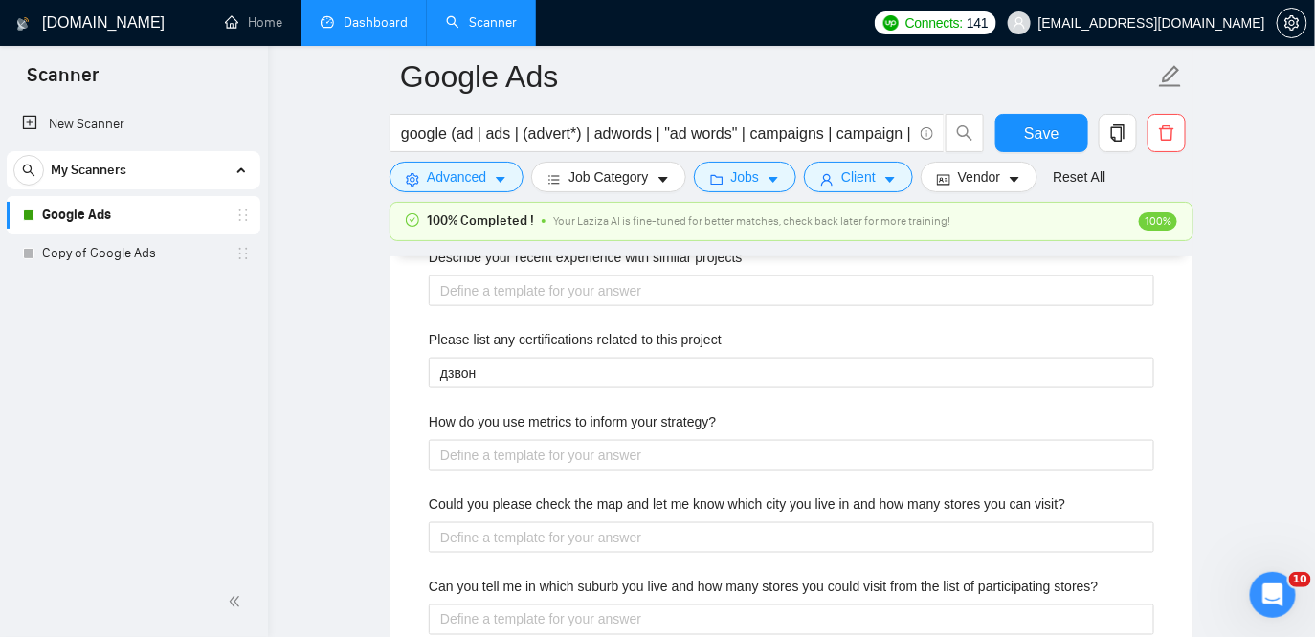
scroll to position [2998, 0]
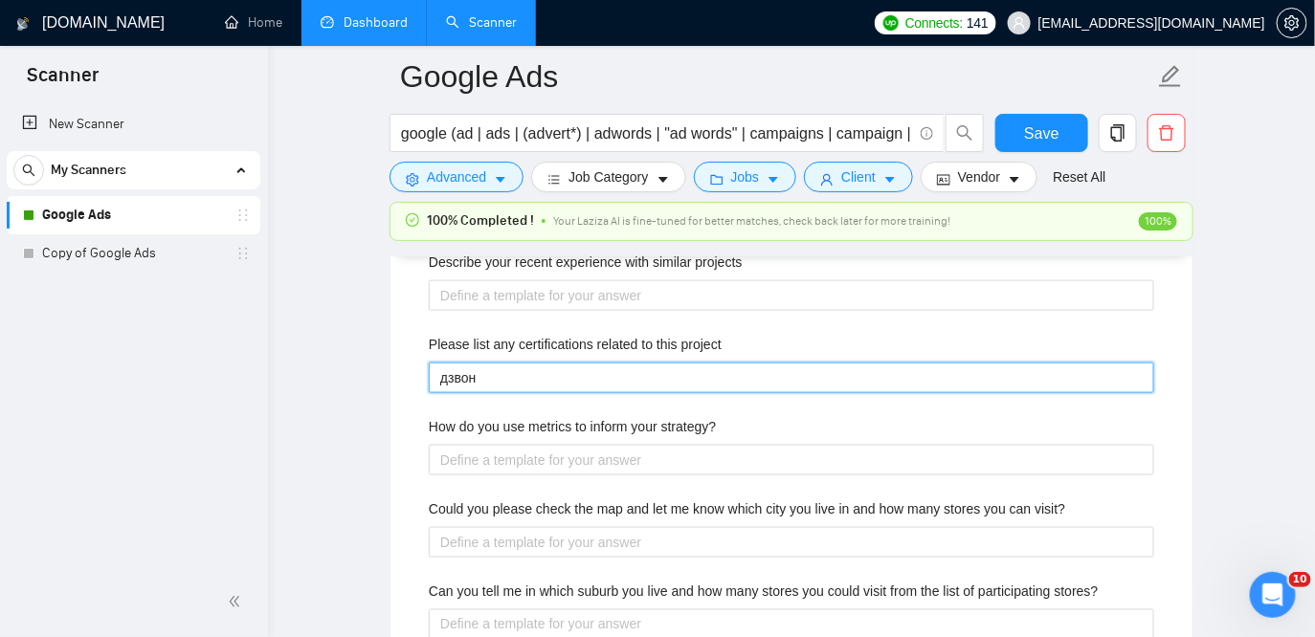
drag, startPoint x: 494, startPoint y: 379, endPoint x: 350, endPoint y: 369, distance: 143.9
click at [350, 369] on main "Google Ads google (ad | ads | (advert*) | adwords | "ad words" | campaigns | ca…" at bounding box center [792, 260] width 986 height 6363
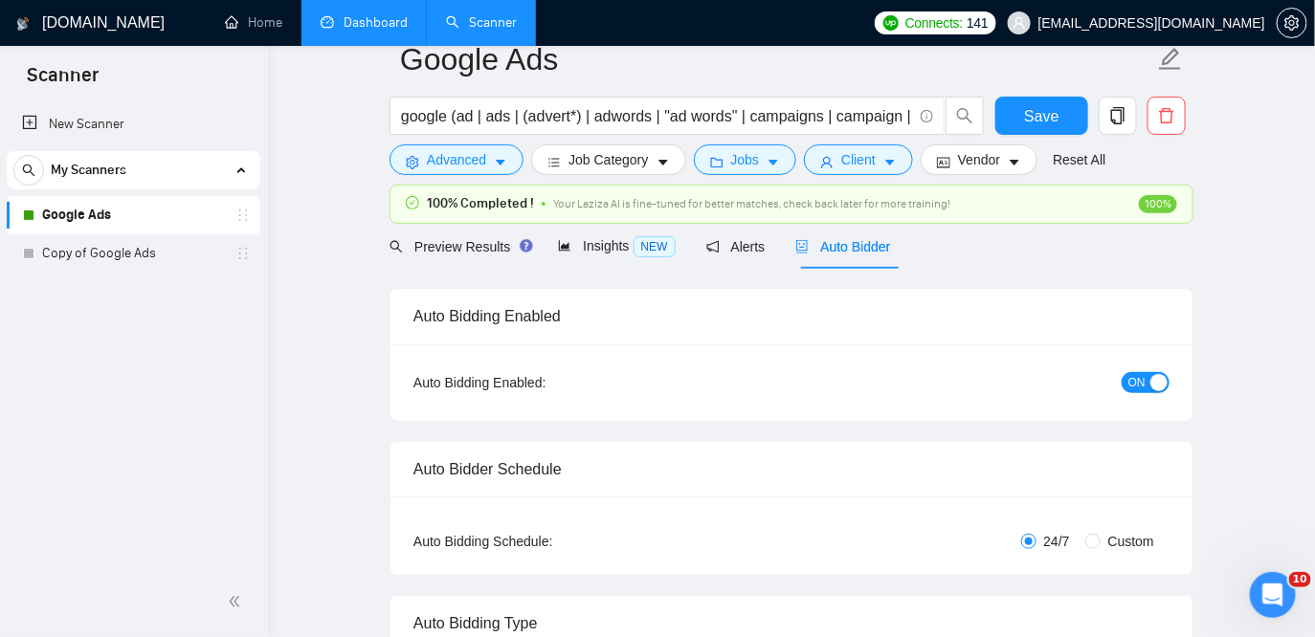
scroll to position [0, 0]
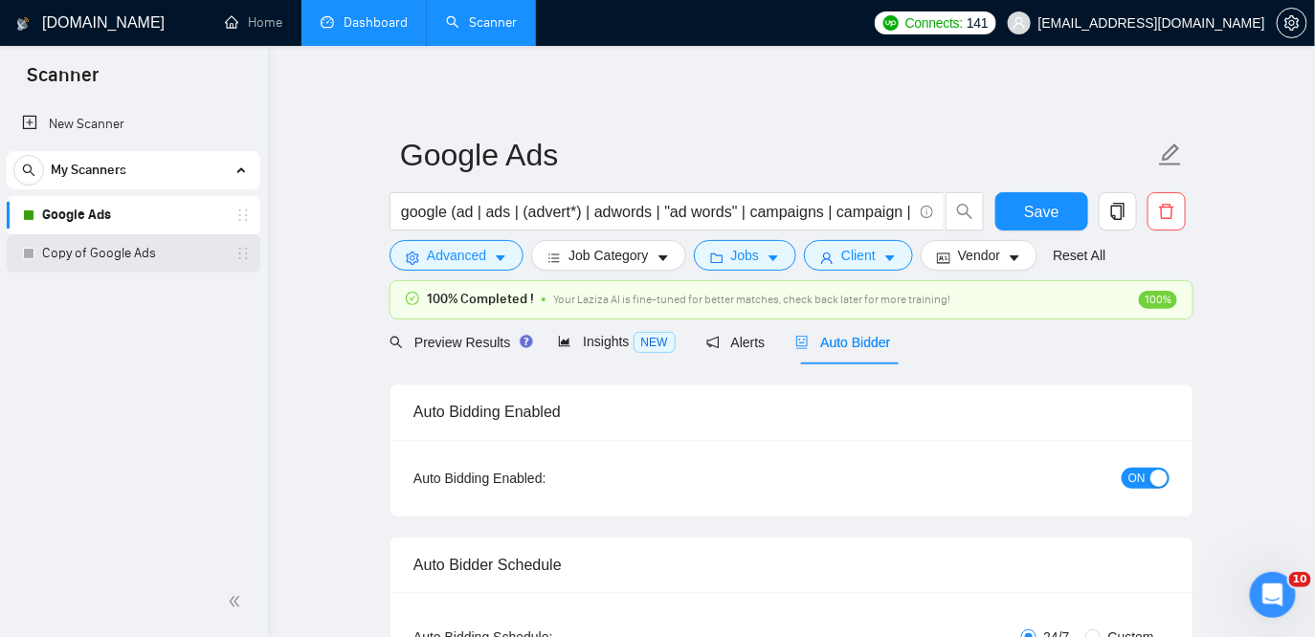
click at [115, 249] on link "Copy of Google Ads" at bounding box center [133, 253] width 182 height 38
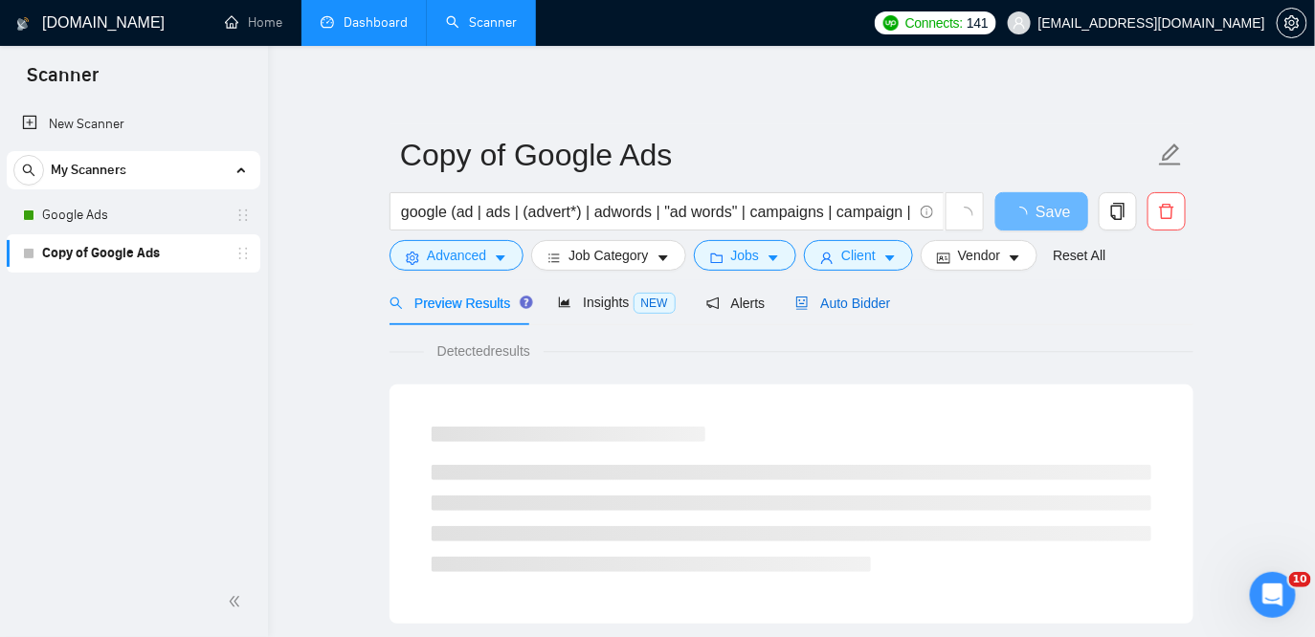
click at [874, 304] on span "Auto Bidder" at bounding box center [842, 303] width 95 height 15
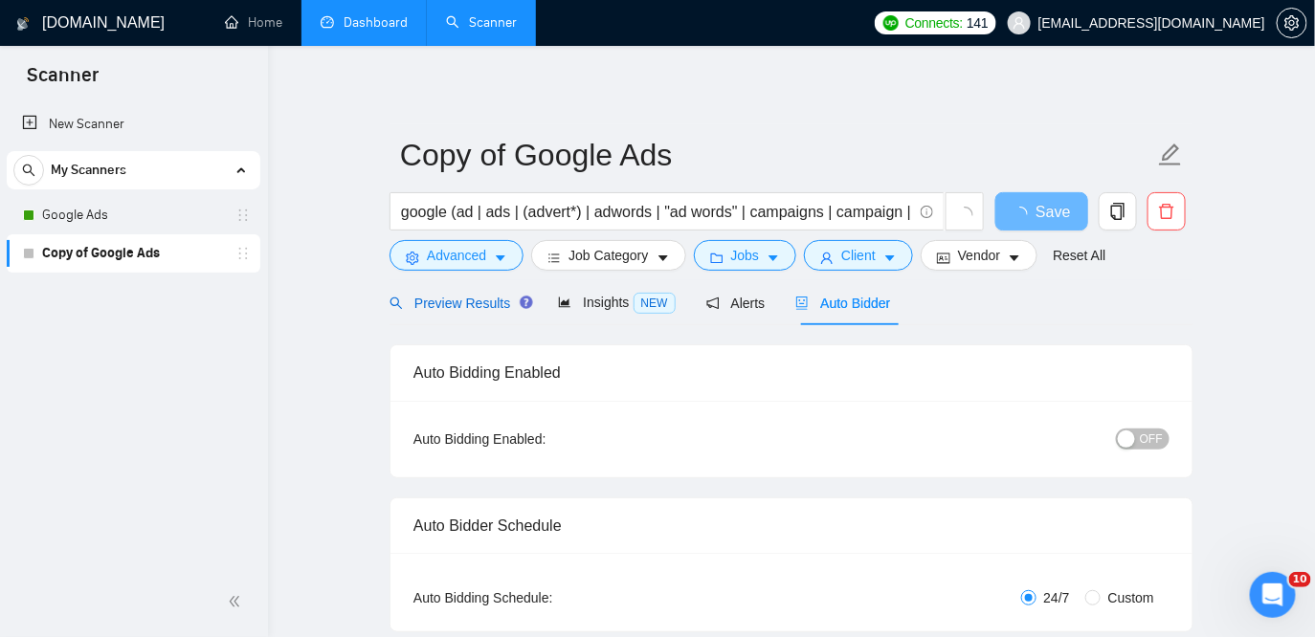
click at [439, 307] on span "Preview Results" at bounding box center [459, 303] width 138 height 15
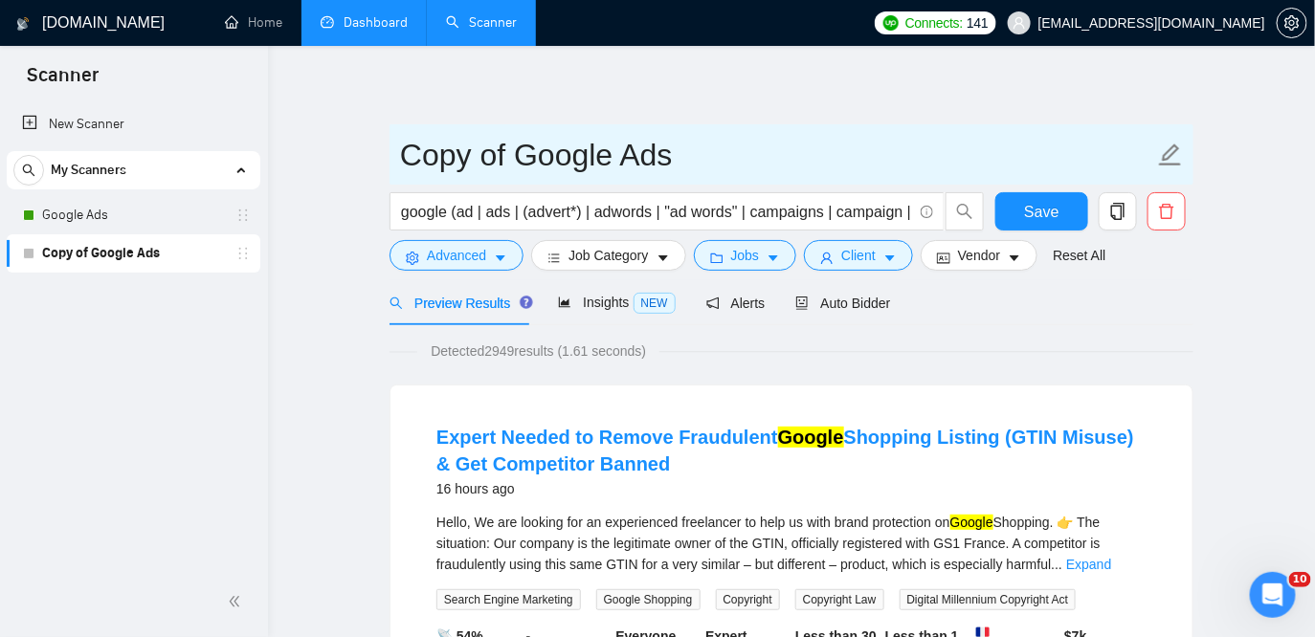
click at [504, 153] on input "Copy of Google Ads" at bounding box center [777, 155] width 754 height 48
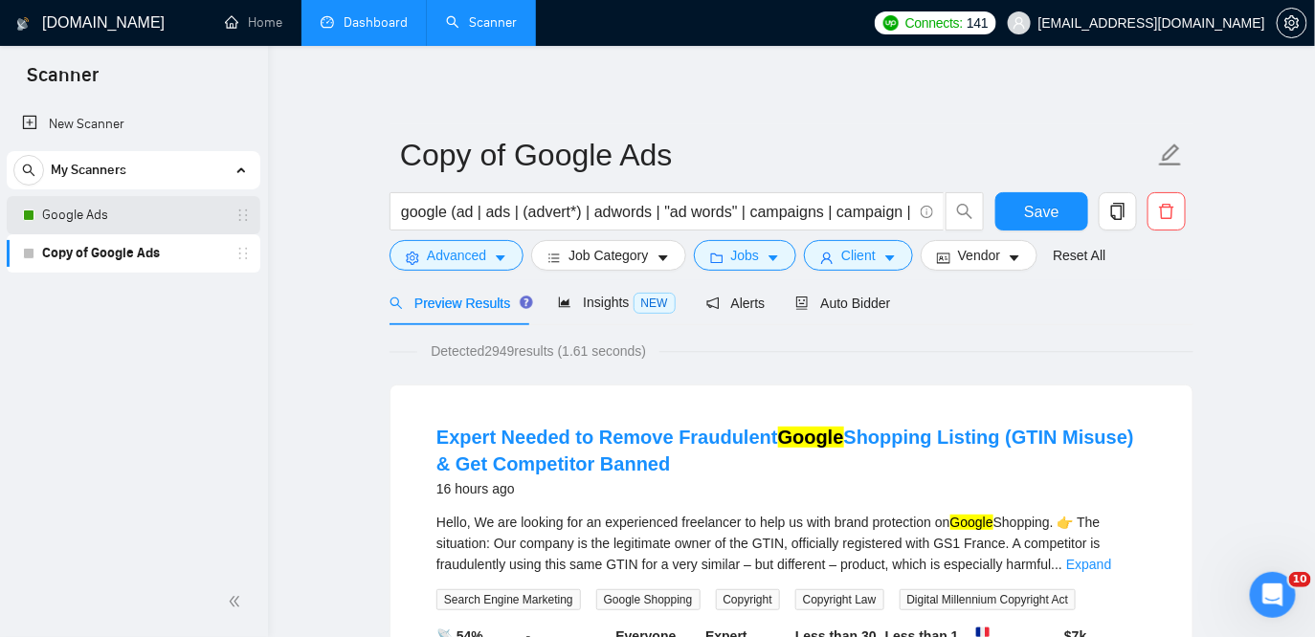
click at [87, 220] on link "Google Ads" at bounding box center [133, 215] width 182 height 38
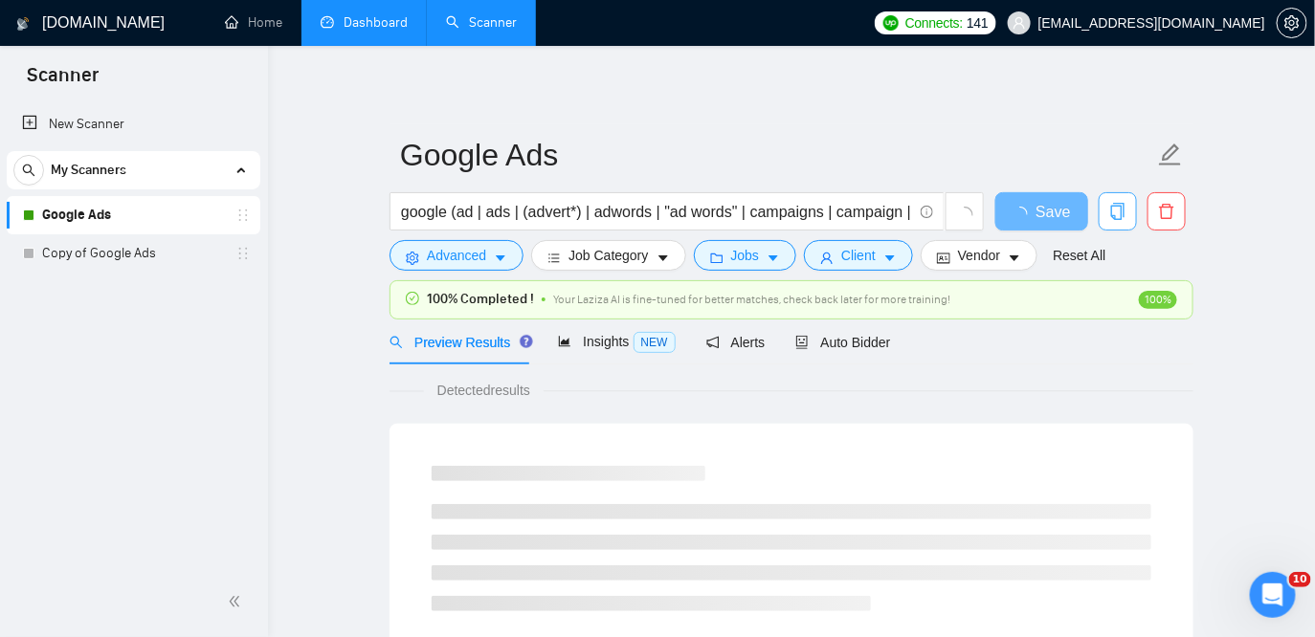
click at [1118, 221] on button "button" at bounding box center [1118, 211] width 38 height 38
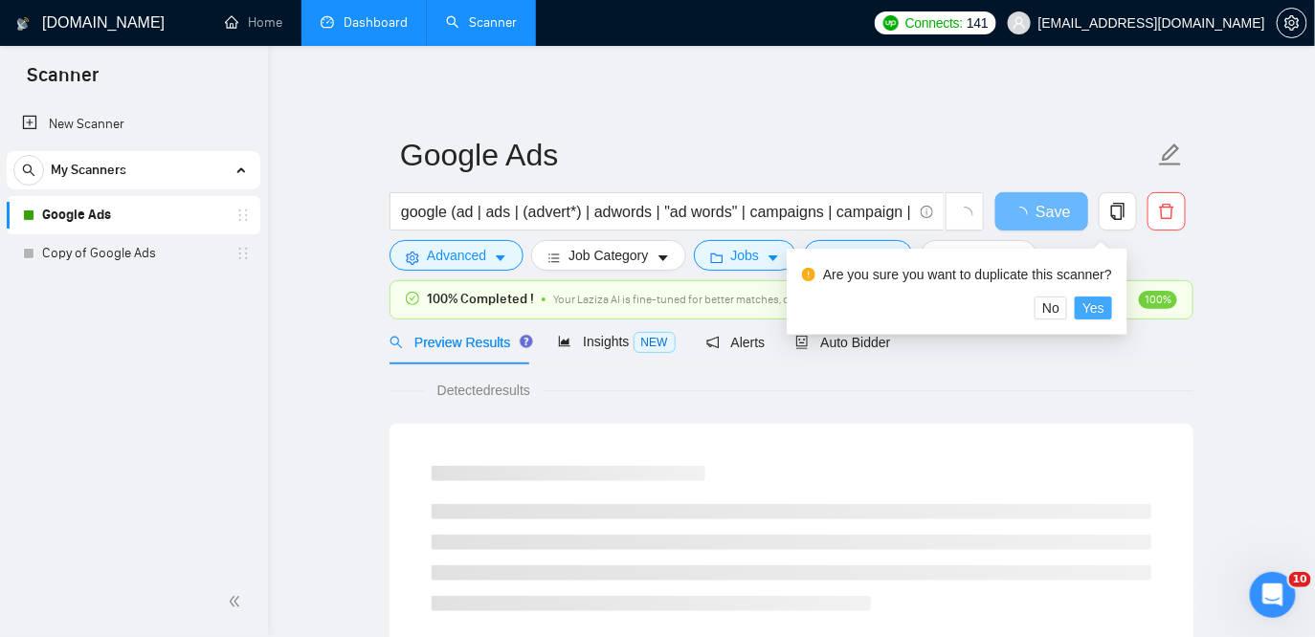
click at [1104, 309] on span "Yes" at bounding box center [1093, 308] width 22 height 21
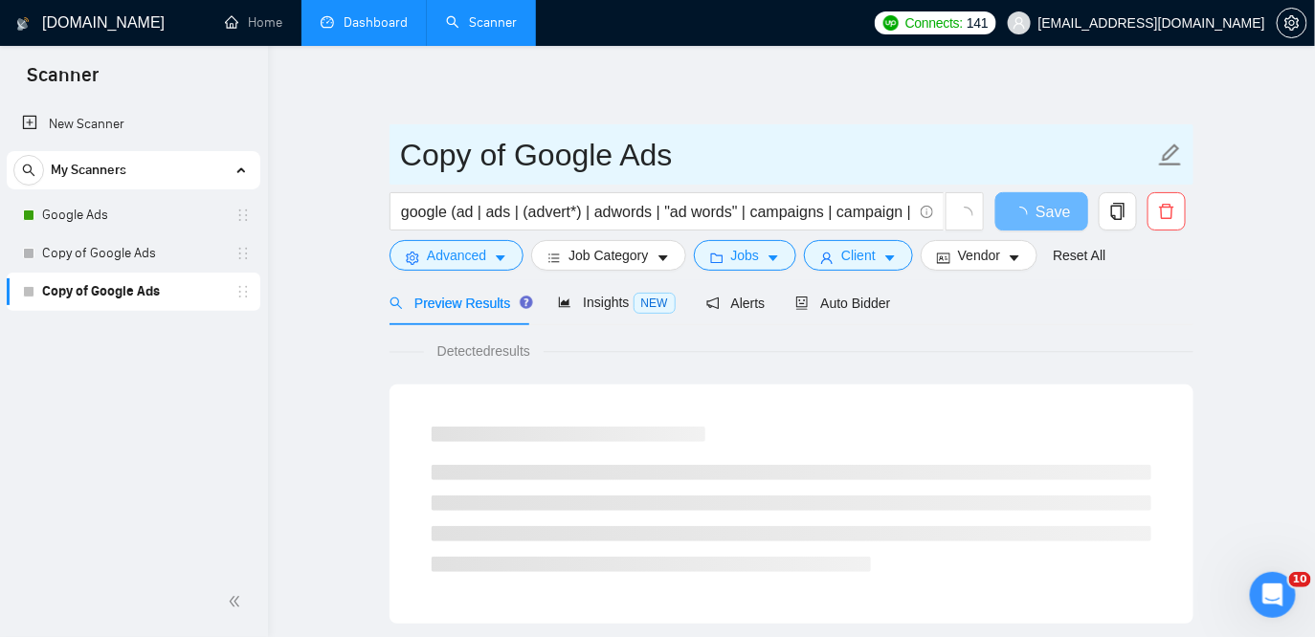
drag, startPoint x: 507, startPoint y: 150, endPoint x: 382, endPoint y: 151, distance: 125.4
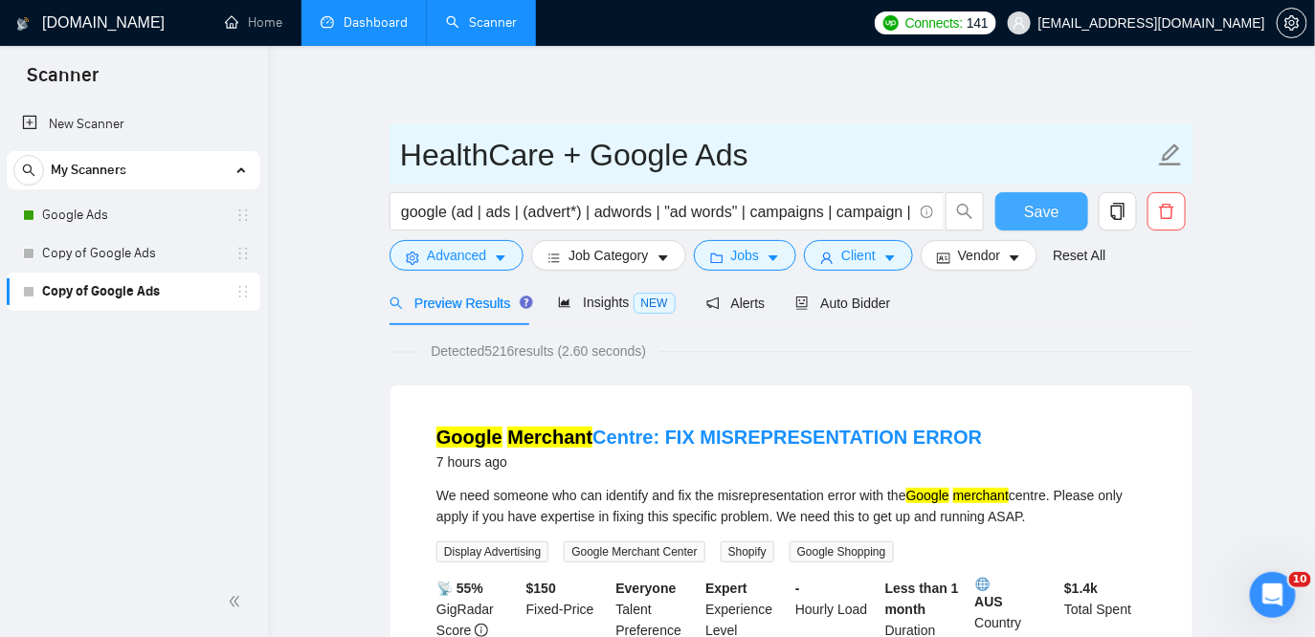
type input "HealthCare + Google Ads"
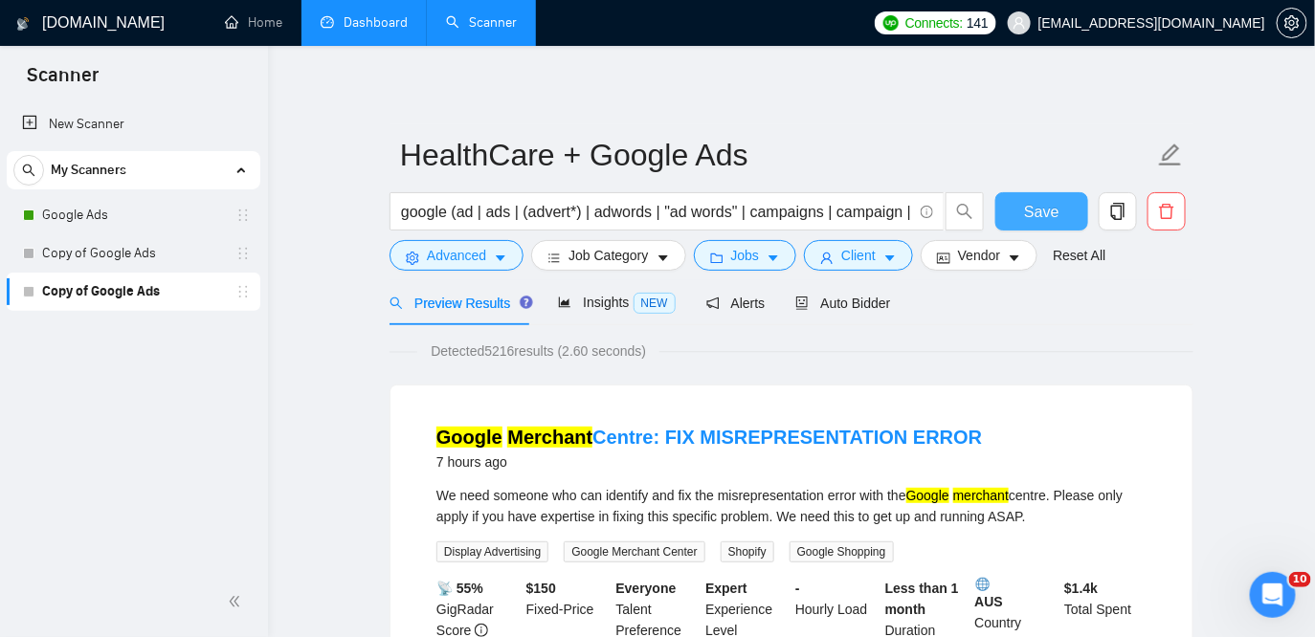
click at [1054, 213] on span "Save" at bounding box center [1041, 212] width 34 height 24
click at [672, 213] on input "google (ad | ads | (advert*) | adwords | "ad words" | campaigns | campaign | pp…" at bounding box center [656, 212] width 511 height 24
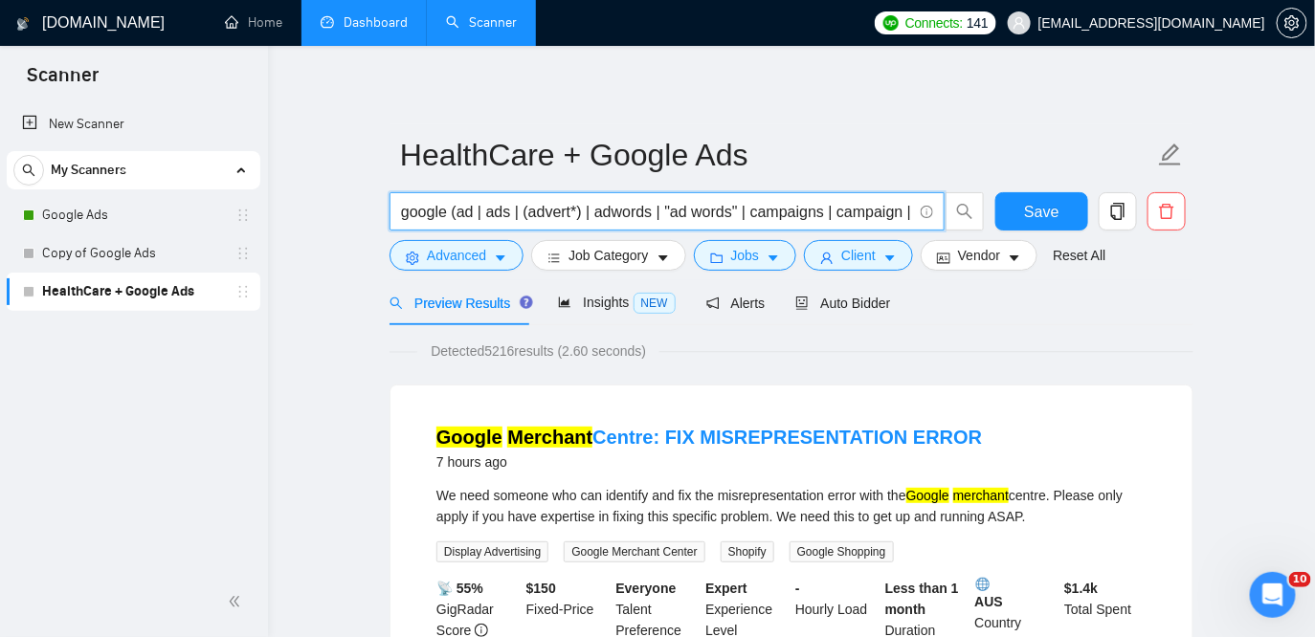
click at [447, 209] on input "google (ad | ads | (advert*) | adwords | "ad words" | campaigns | campaign | pp…" at bounding box center [656, 212] width 511 height 24
click at [407, 213] on input "google*) (ad | ads | (advert*) | adwords | "ad words" | campaigns | campaign | …" at bounding box center [656, 212] width 511 height 24
drag, startPoint x: 872, startPoint y: 210, endPoint x: 911, endPoint y: 211, distance: 39.3
click at [911, 210] on input "(google*) (ad | ads | (advert*) | adwords | "ad words" | campaigns | campaign |…" at bounding box center [656, 212] width 511 height 24
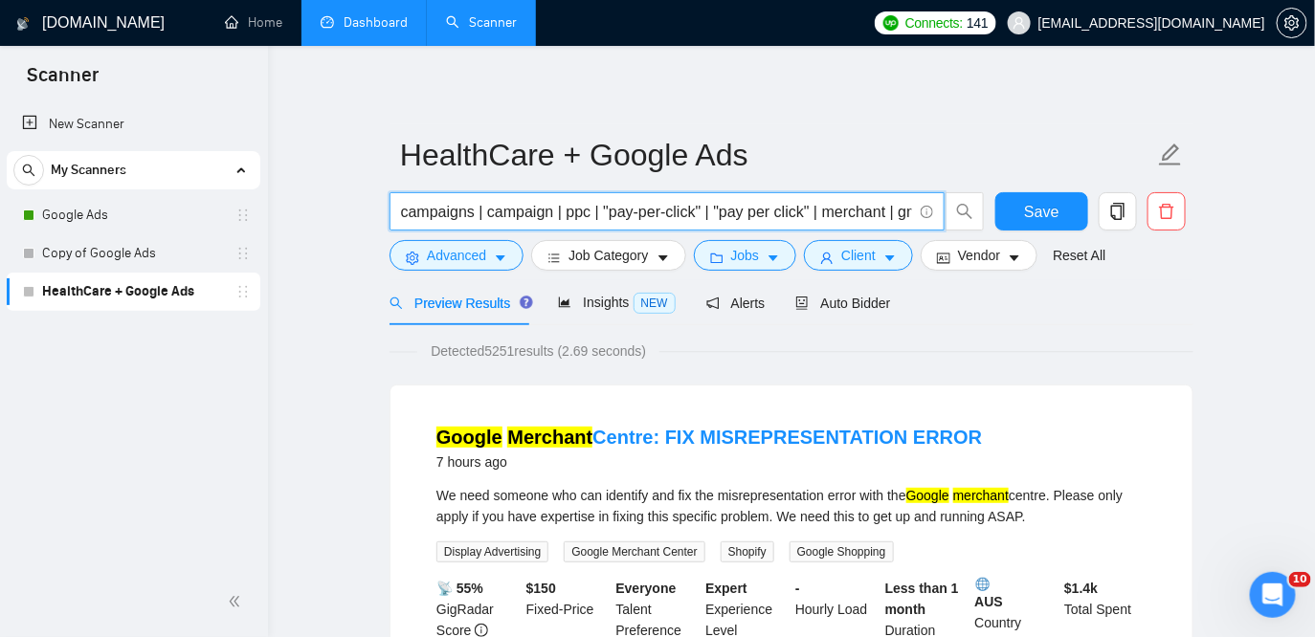
click at [634, 214] on input "(google*) (ad | ads | (advert*) | adwords | "ad words" | campaigns | campaign |…" at bounding box center [656, 212] width 511 height 24
drag, startPoint x: 426, startPoint y: 211, endPoint x: 399, endPoint y: 211, distance: 26.8
click at [398, 211] on span "(google*) (ad | ads | (advert*) | adwords | "ad words" | campaigns | campaign |…" at bounding box center [667, 211] width 555 height 38
click at [791, 212] on input "(google*) (ad | ads | (advert*) | adwords | "ad words" | campaigns | campaign |…" at bounding box center [656, 212] width 511 height 24
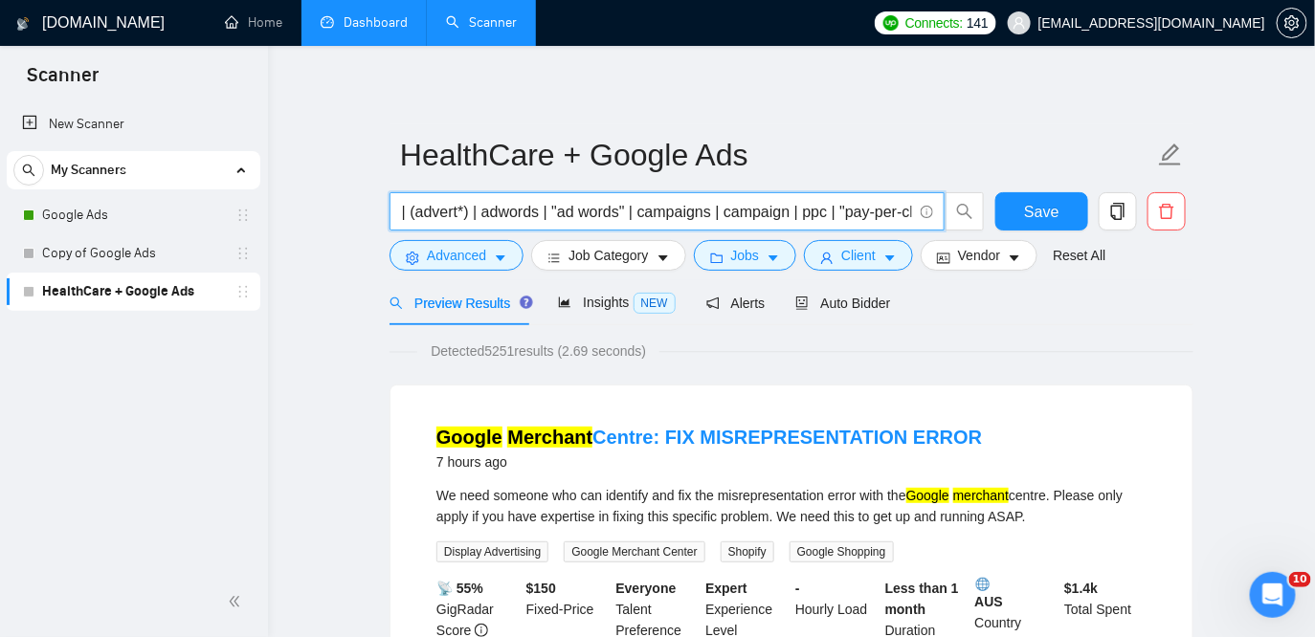
click at [800, 212] on input "(google*) (ad | ads | (advert*) | adwords | "ad words" | campaigns | campaign |…" at bounding box center [656, 212] width 511 height 24
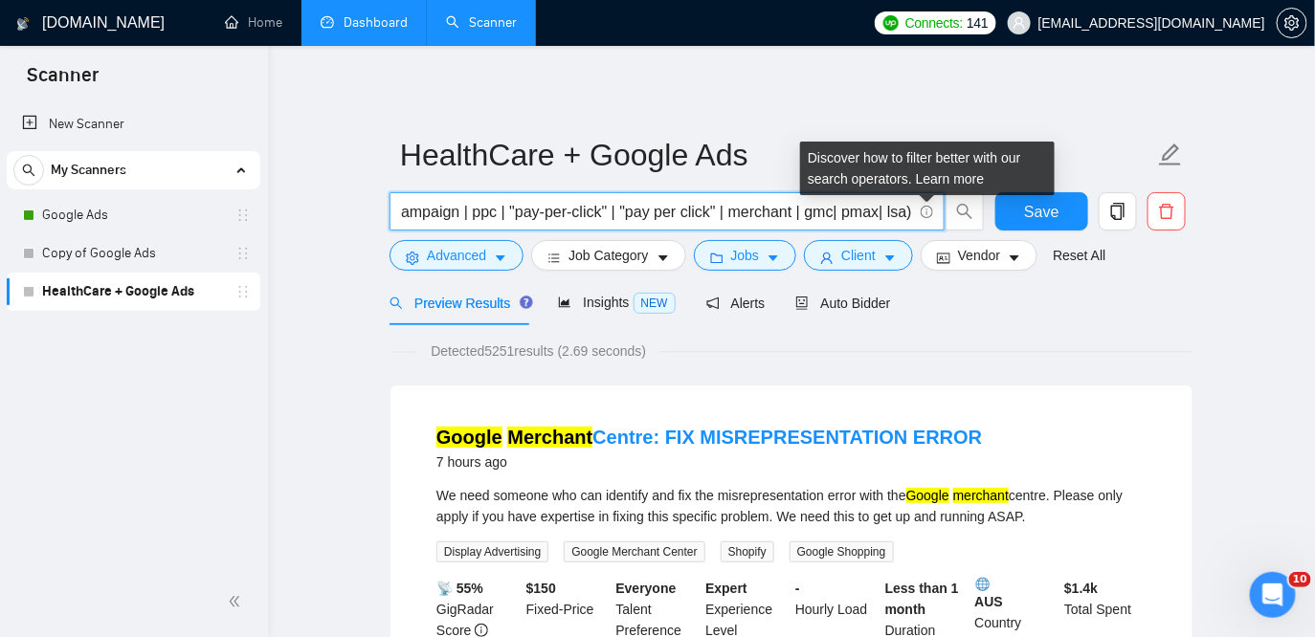
drag, startPoint x: 891, startPoint y: 206, endPoint x: 926, endPoint y: 212, distance: 35.9
click at [926, 212] on span "(google*) (ad | ads | (advert*) | adwords | "ad words" | campaigns | campaign |…" at bounding box center [667, 211] width 555 height 38
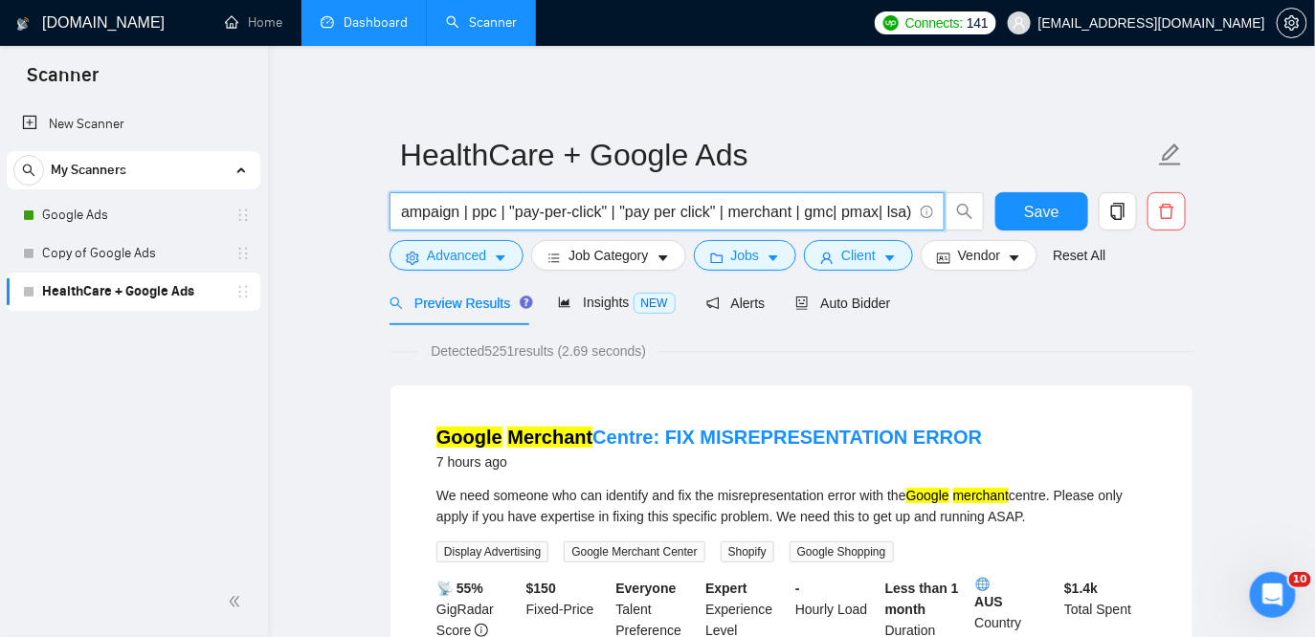
click at [856, 212] on input "(google*) (ad | ads | (advert*) | adwords | "ad words" | campaigns | campaign |…" at bounding box center [656, 212] width 511 height 24
drag, startPoint x: 435, startPoint y: 210, endPoint x: 348, endPoint y: 210, distance: 87.1
click at [403, 219] on input "(google*) (ad | ads | (advert*) | adwords | "ad words" | campaigns | campaign |…" at bounding box center [656, 212] width 511 height 24
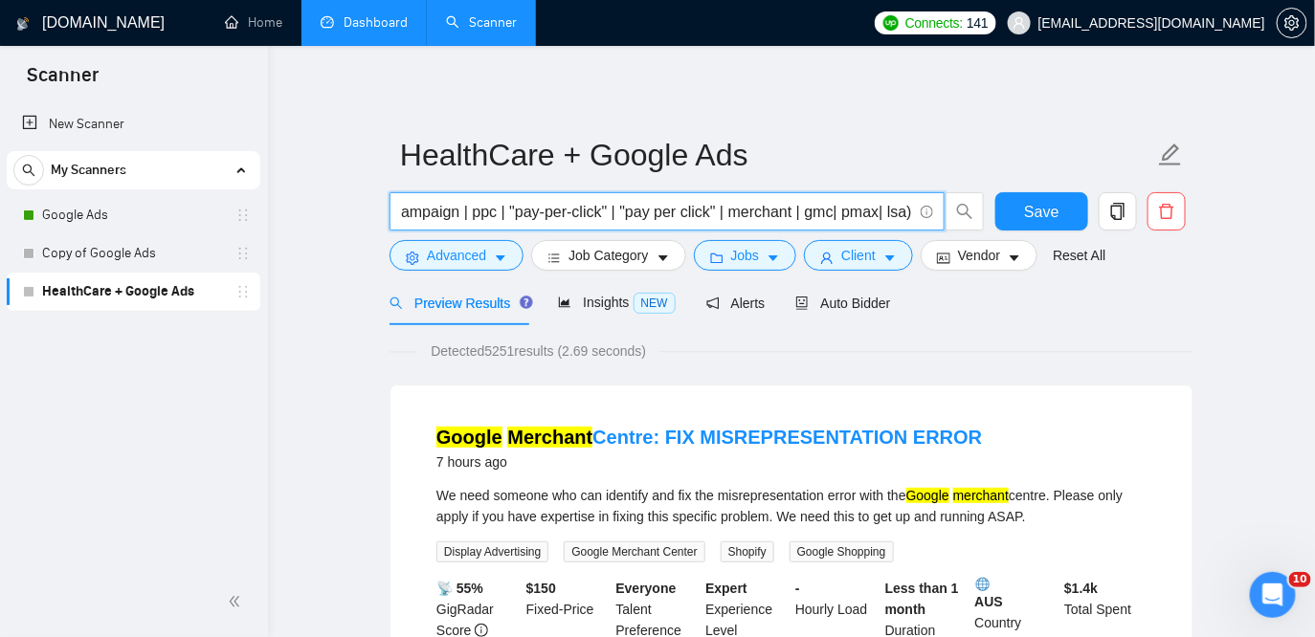
scroll to position [0, 485]
drag, startPoint x: 836, startPoint y: 213, endPoint x: 924, endPoint y: 219, distance: 87.3
click at [924, 219] on span "(google*) (ad | ads | (advert*) | adwords | "ad words" | campaigns | campaign |…" at bounding box center [667, 211] width 555 height 38
click at [864, 212] on input "(google*) (ad | ads | (advert*) | adwords | "ad words" | campaigns | campaign |…" at bounding box center [656, 212] width 511 height 24
click at [902, 213] on input "(google*) (ad | ads | (advert*) | adwords | "ad words" | campaigns | campaign |…" at bounding box center [656, 212] width 511 height 24
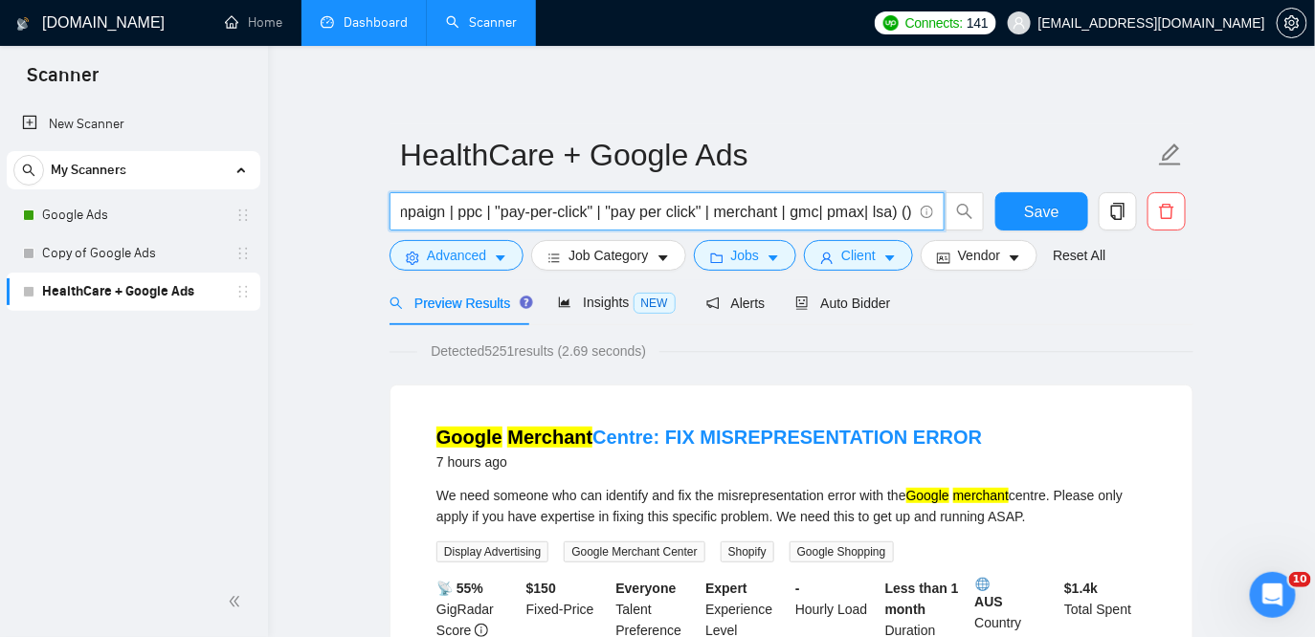
scroll to position [0, 0]
click at [881, 212] on input "(google*) (ad | ads | (advert*) | adwords | "ad words" | campaigns | campaign |…" at bounding box center [656, 212] width 511 height 24
drag, startPoint x: 866, startPoint y: 212, endPoint x: 942, endPoint y: 220, distance: 76.0
click at [942, 220] on span "(google*) (ad | ads | (advert*) | adwords | "ad words" | campaigns | campaign |…" at bounding box center [667, 211] width 555 height 38
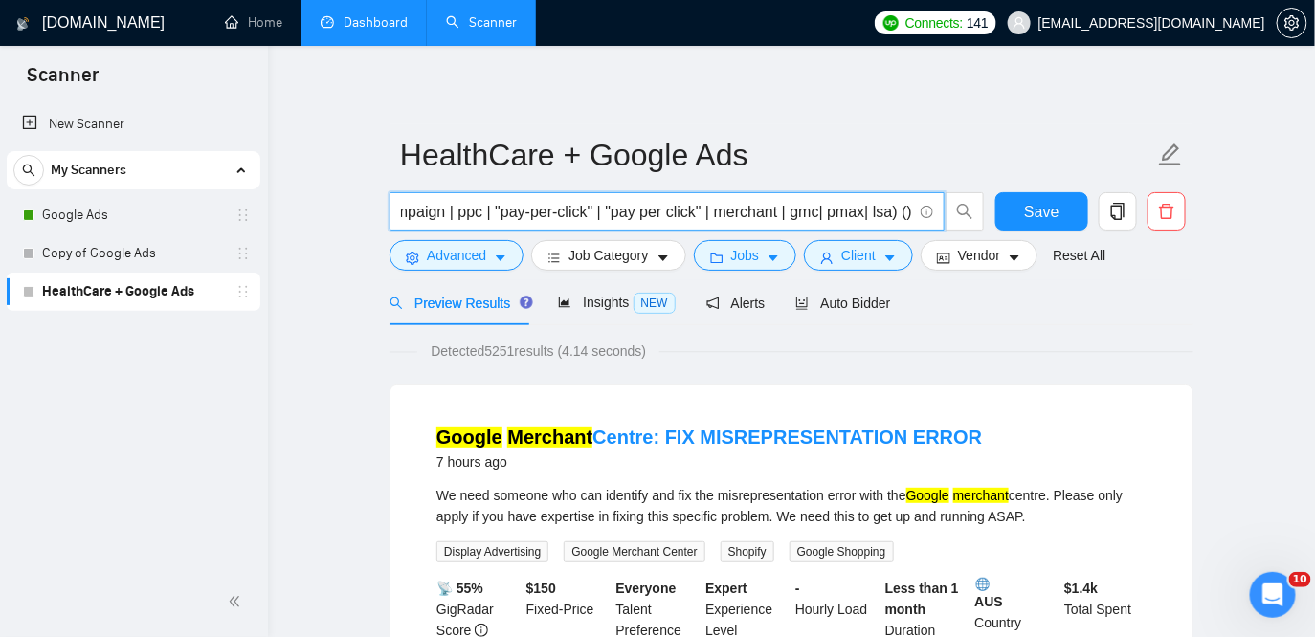
click at [903, 220] on input "(google*) (ad | ads | (advert*) | adwords | "ad words" | campaigns | campaign |…" at bounding box center [656, 212] width 511 height 24
click at [905, 220] on input "(google*) (ad | ads | (advert*) | adwords | "ad words" | campaigns | campaign |…" at bounding box center [656, 212] width 511 height 24
paste input "FHIR | hippa | HL7 | DICOM | CCD | EHR | PHR | doctor | nurse | Hospital | Phar…"
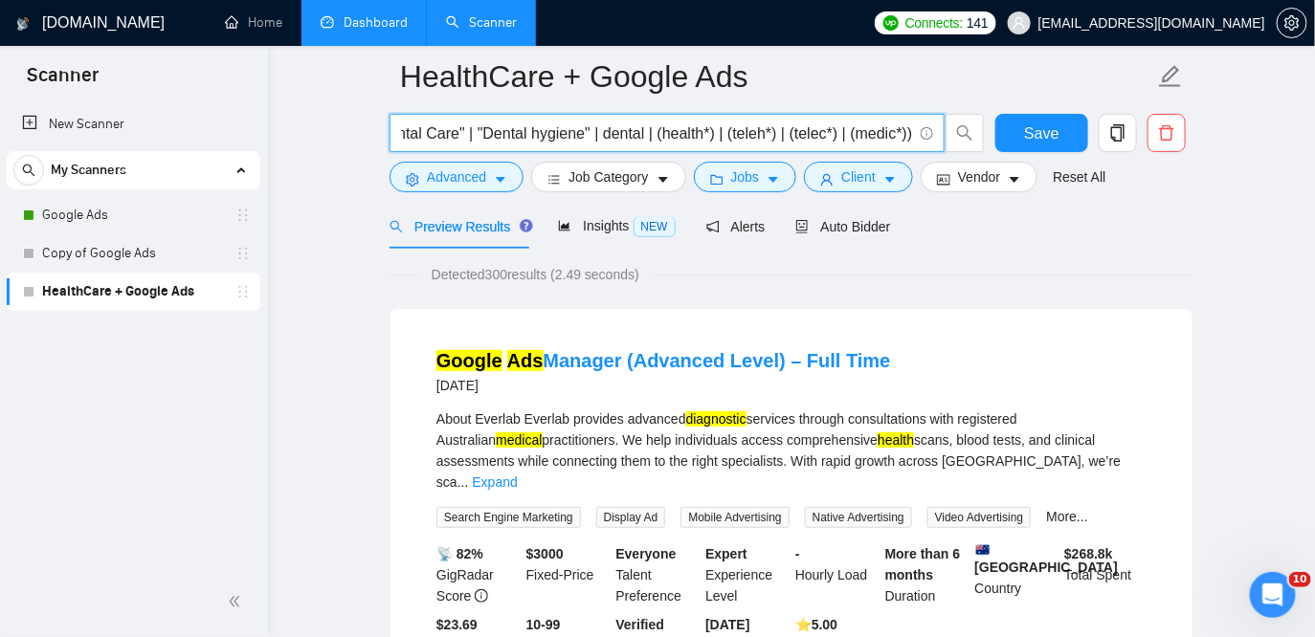
scroll to position [96, 0]
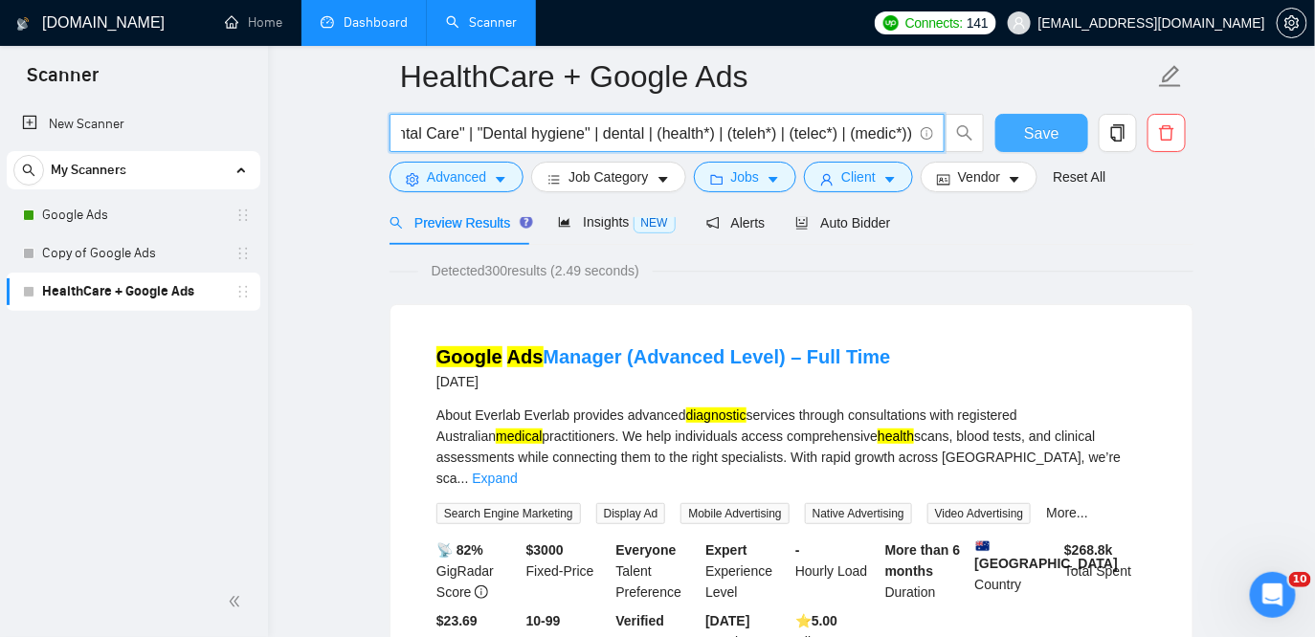
type input "(google*) (ad | ads | (advert*) | adwords | "ad words" | campaigns | campaign |…"
click at [1047, 130] on span "Save" at bounding box center [1041, 134] width 34 height 24
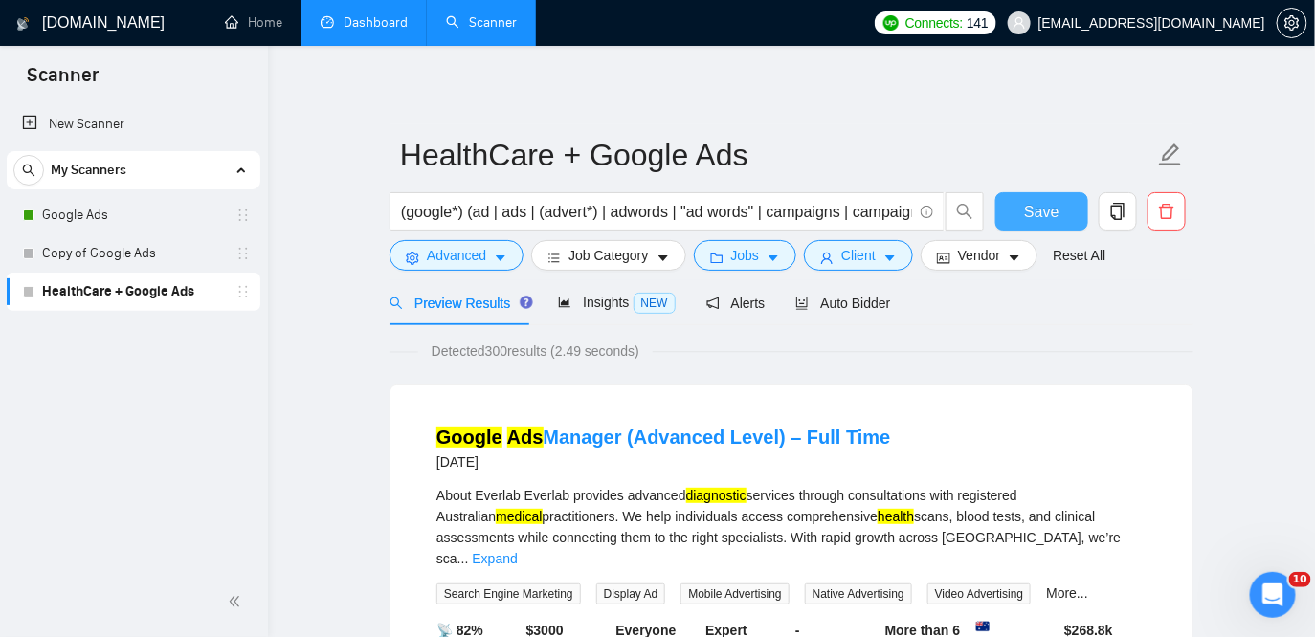
click at [1035, 212] on span "Save" at bounding box center [1041, 212] width 34 height 24
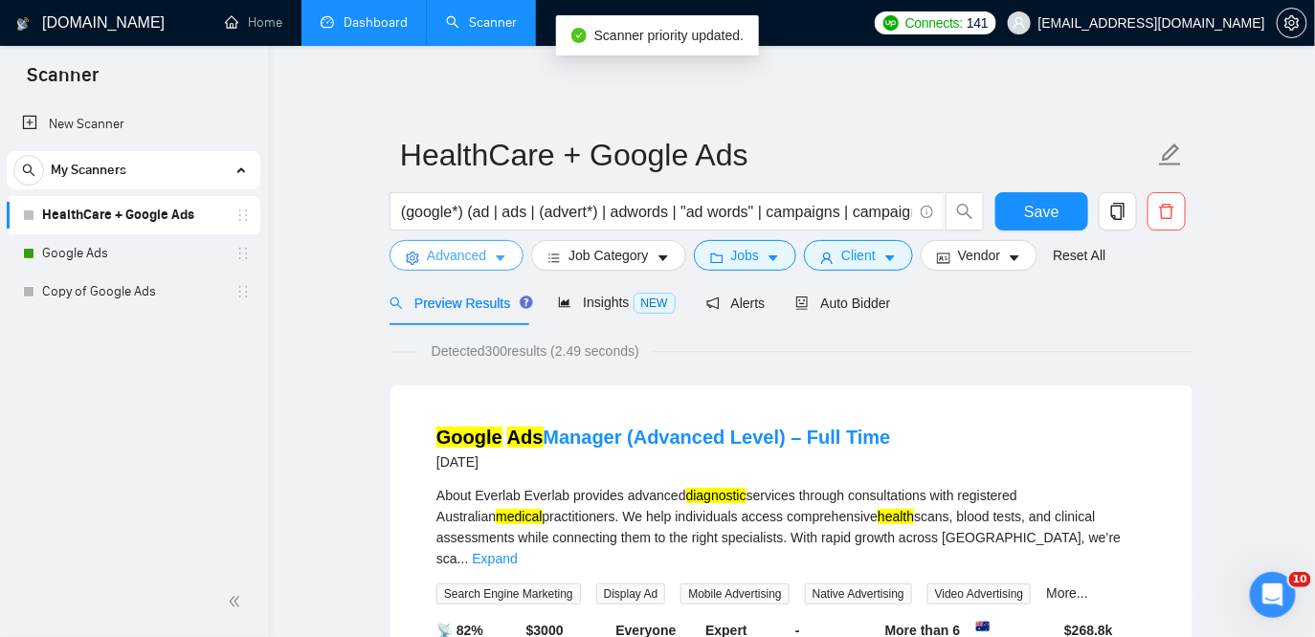
click at [513, 251] on button "Advanced" at bounding box center [457, 255] width 134 height 31
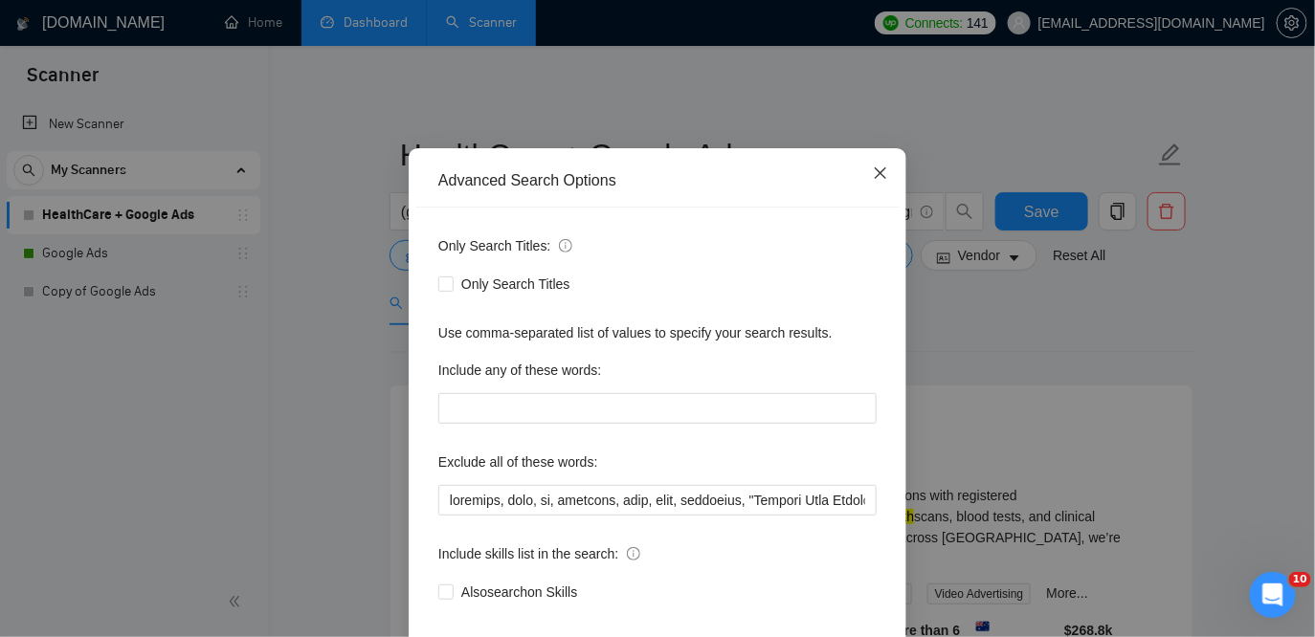
click at [888, 181] on icon "close" at bounding box center [880, 173] width 15 height 15
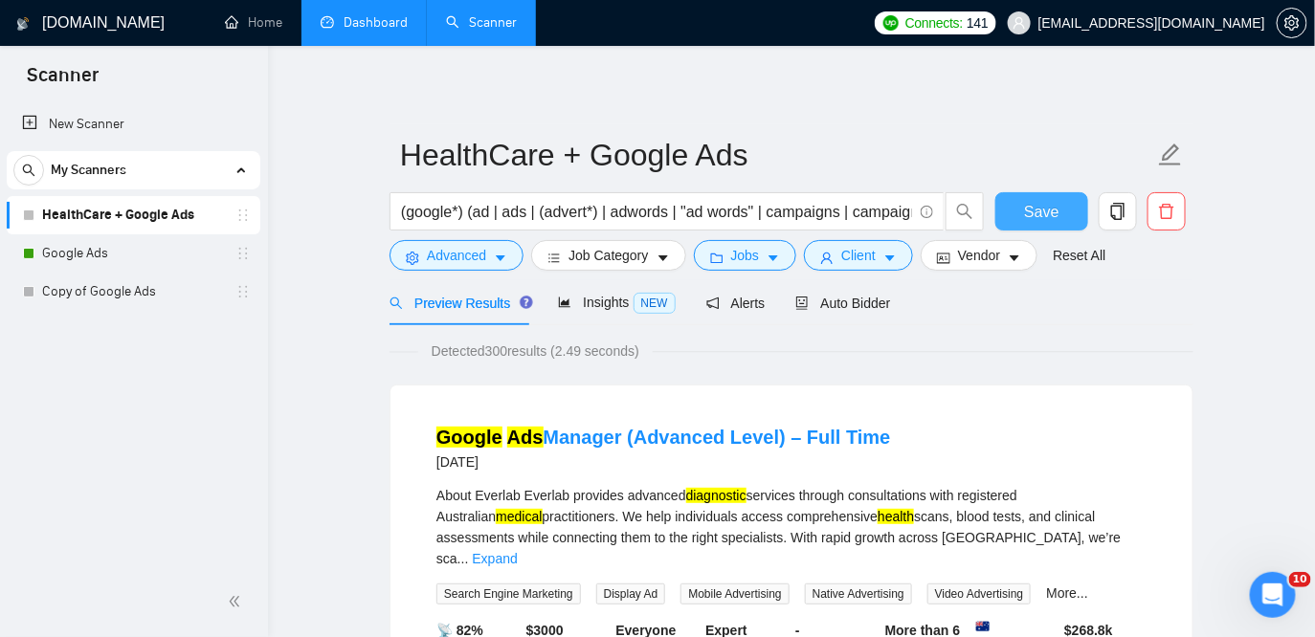
click at [1047, 209] on span "Save" at bounding box center [1041, 212] width 34 height 24
click at [856, 306] on span "Auto Bidder" at bounding box center [842, 303] width 95 height 15
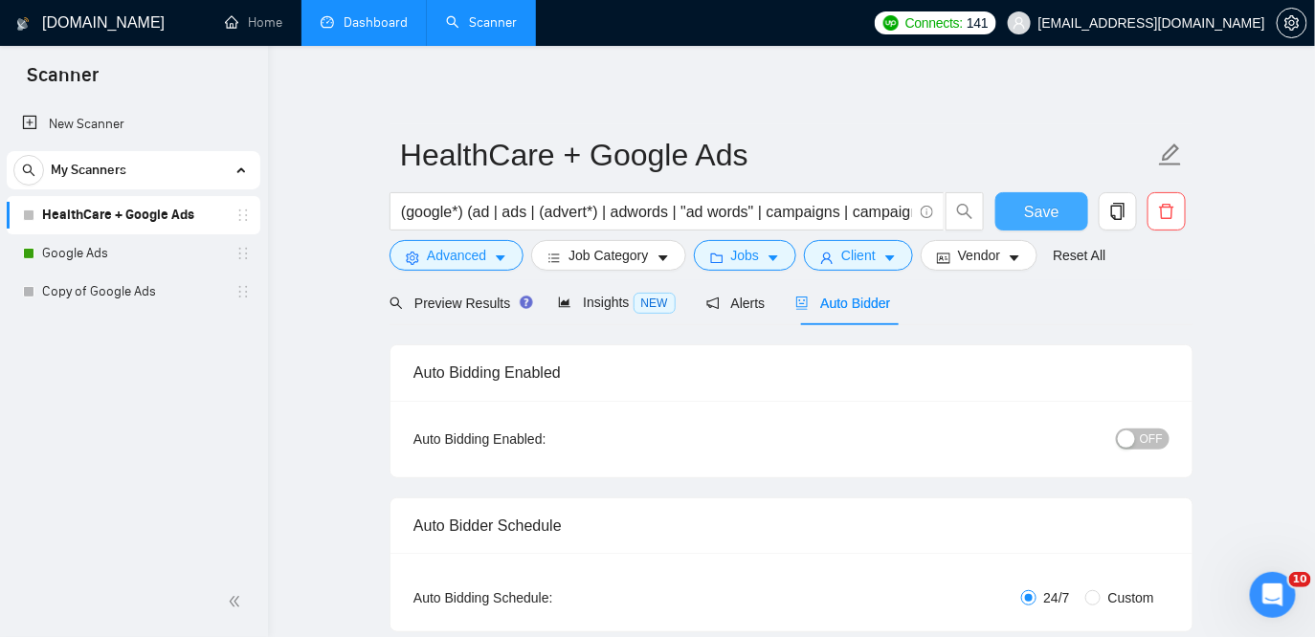
click at [1025, 216] on span "Save" at bounding box center [1041, 212] width 34 height 24
click at [435, 218] on input "(google*) (ad | ads | (advert*) | adwords | "ad words" | campaigns | campaign |…" at bounding box center [656, 212] width 511 height 24
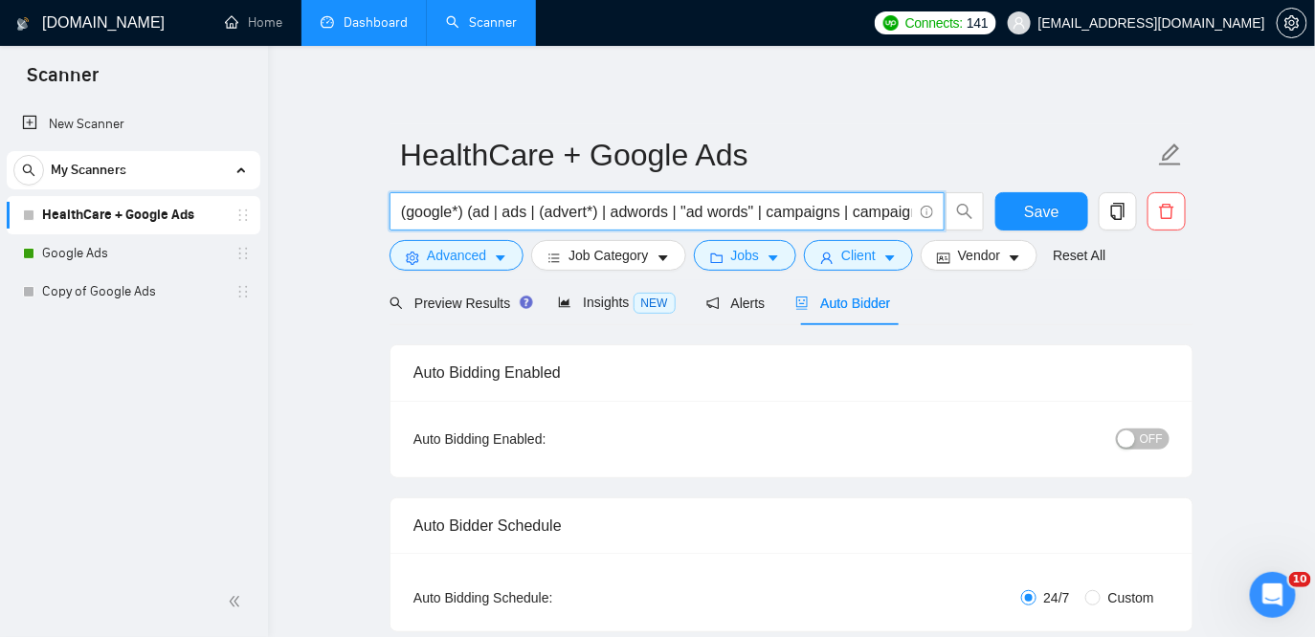
click at [818, 212] on input "(google*) (ad | ads | (advert*) | adwords | "ad words" | campaigns | campaign |…" at bounding box center [656, 212] width 511 height 24
drag, startPoint x: 879, startPoint y: 207, endPoint x: 978, endPoint y: 207, distance: 99.5
click at [978, 207] on span "(google*) (ad | ads | (advert*) | adwords | "ad words" | campaigns | campaign |…" at bounding box center [687, 211] width 595 height 38
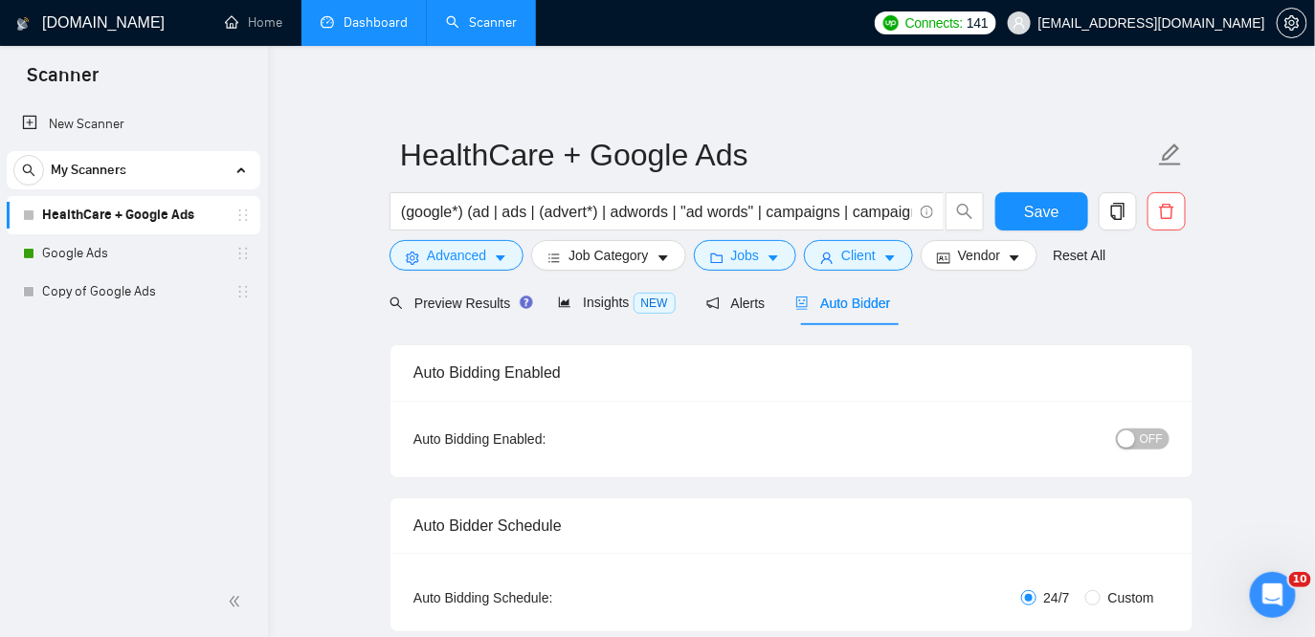
click at [782, 498] on div "Auto Bidder Schedule Auto Bidding Type: Automated (recommended) Semi-automated …" at bounding box center [792, 565] width 804 height 135
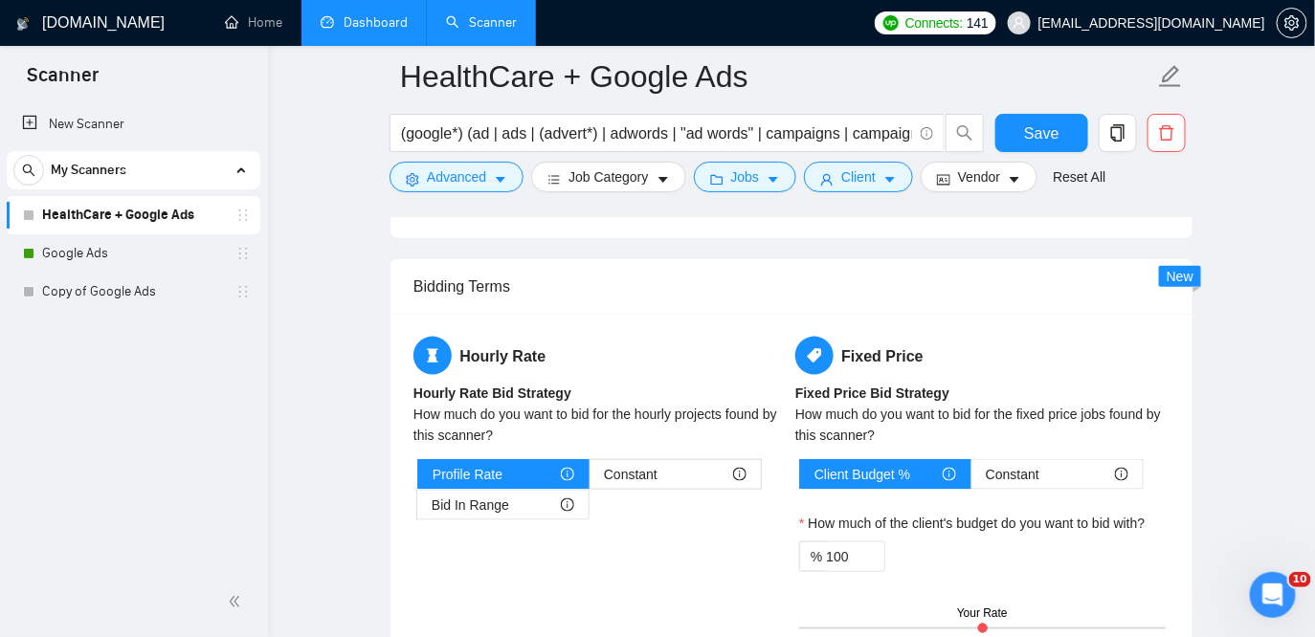
scroll to position [2896, 0]
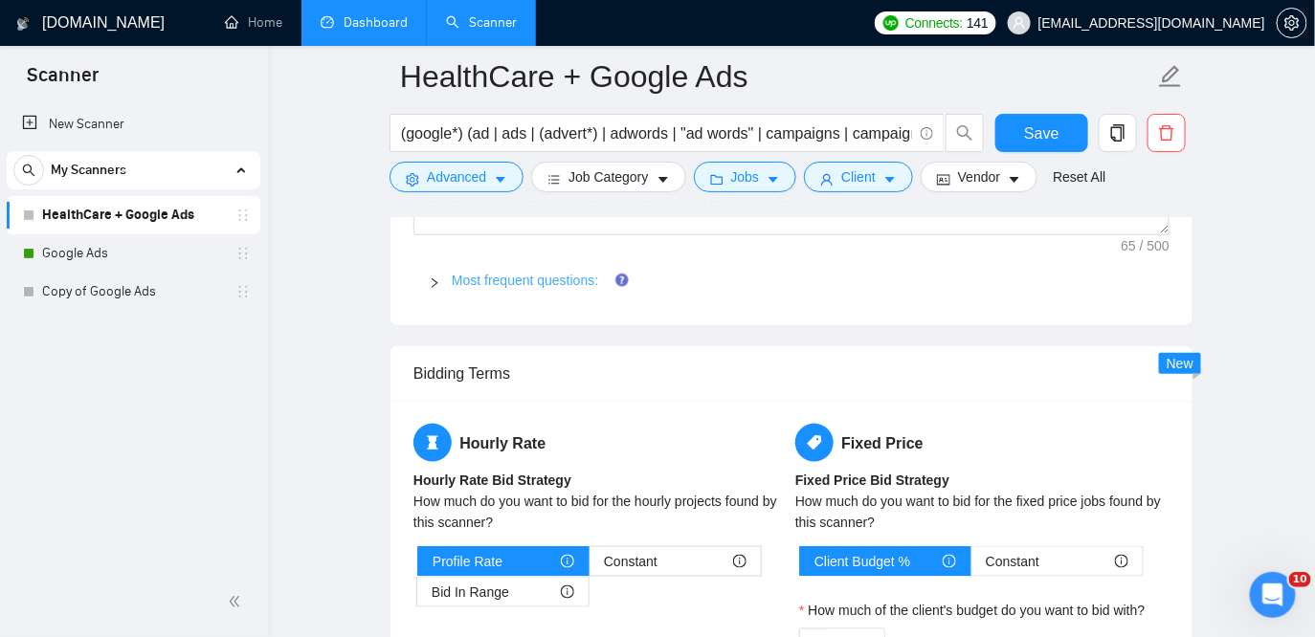
click at [500, 275] on link "Most frequent questions:" at bounding box center [525, 280] width 146 height 15
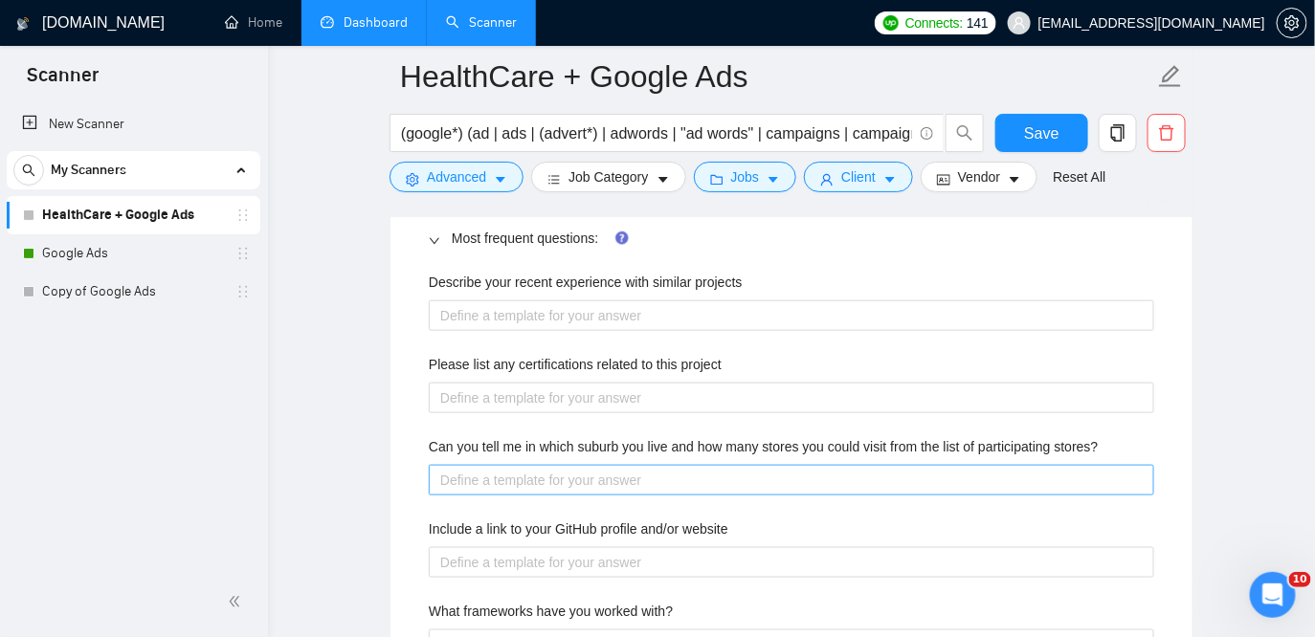
scroll to position [2954, 0]
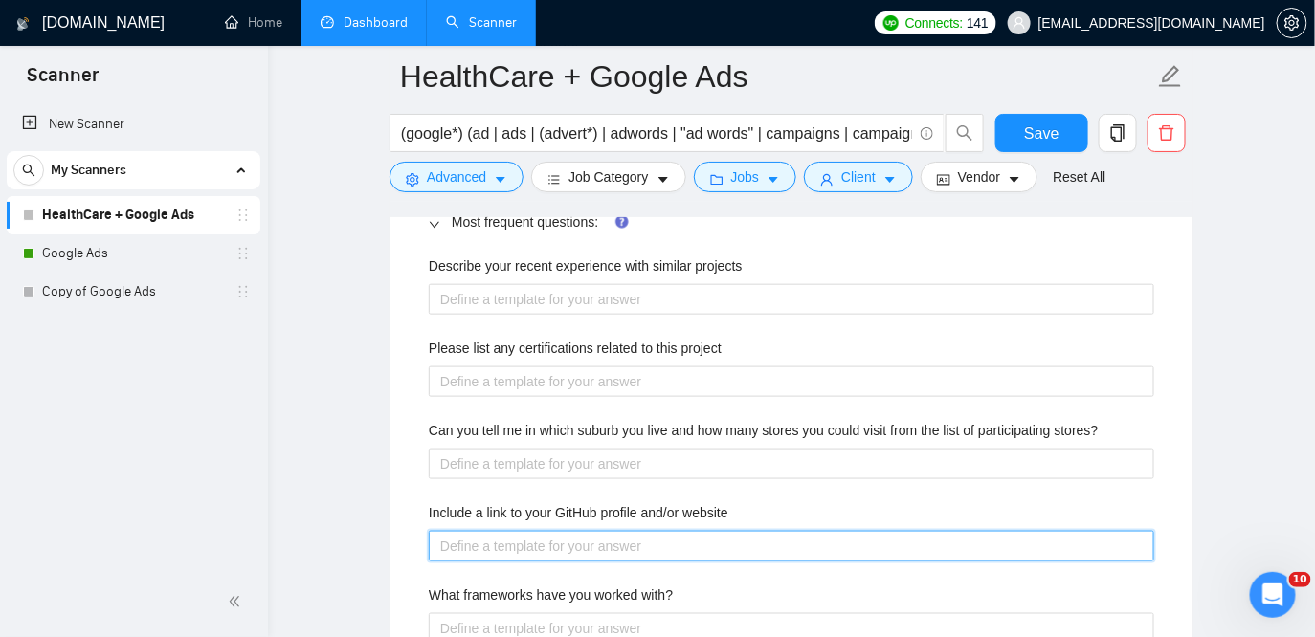
click at [655, 546] on website "Include a link to your GitHub profile and/or website" at bounding box center [791, 546] width 725 height 31
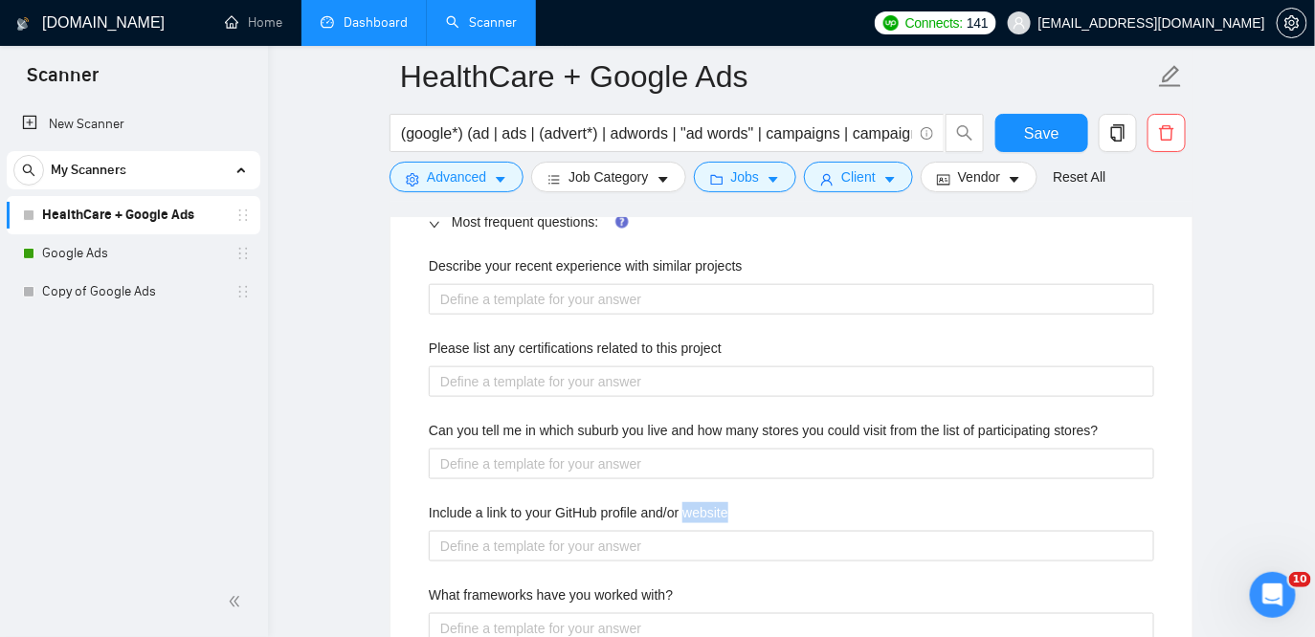
drag, startPoint x: 748, startPoint y: 509, endPoint x: 696, endPoint y: 511, distance: 52.7
click at [696, 511] on div "Include a link to your GitHub profile and/or website" at bounding box center [791, 516] width 725 height 29
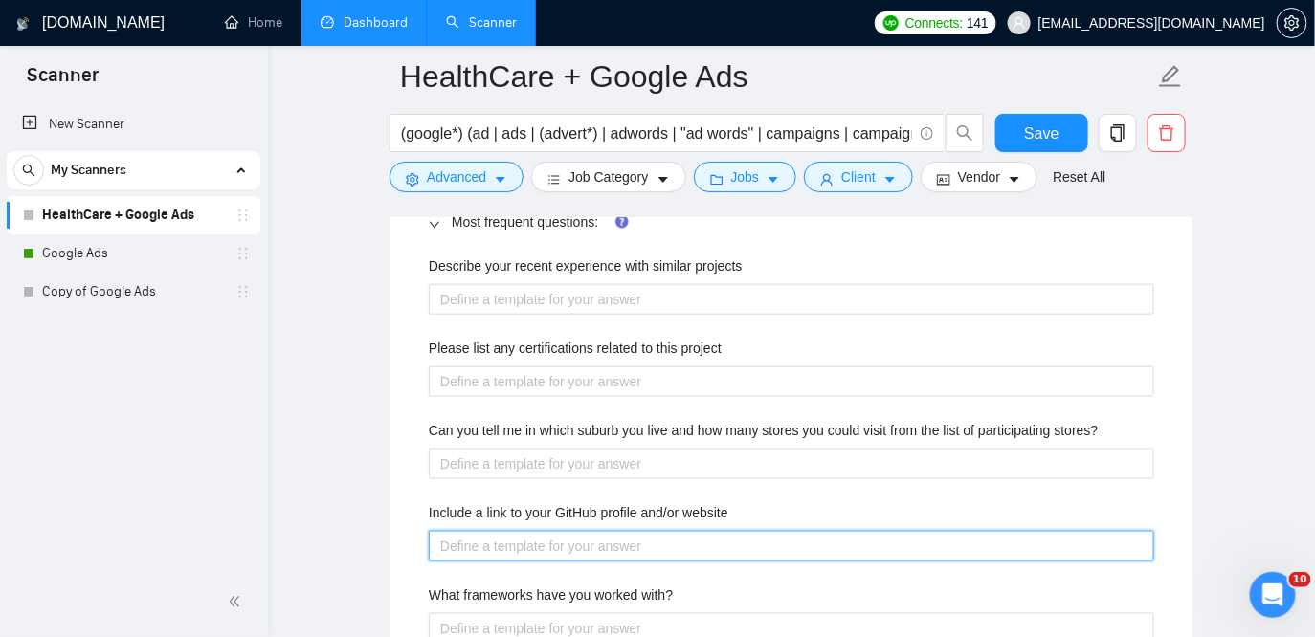
click at [561, 549] on website "Include a link to your GitHub profile and/or website" at bounding box center [791, 546] width 725 height 31
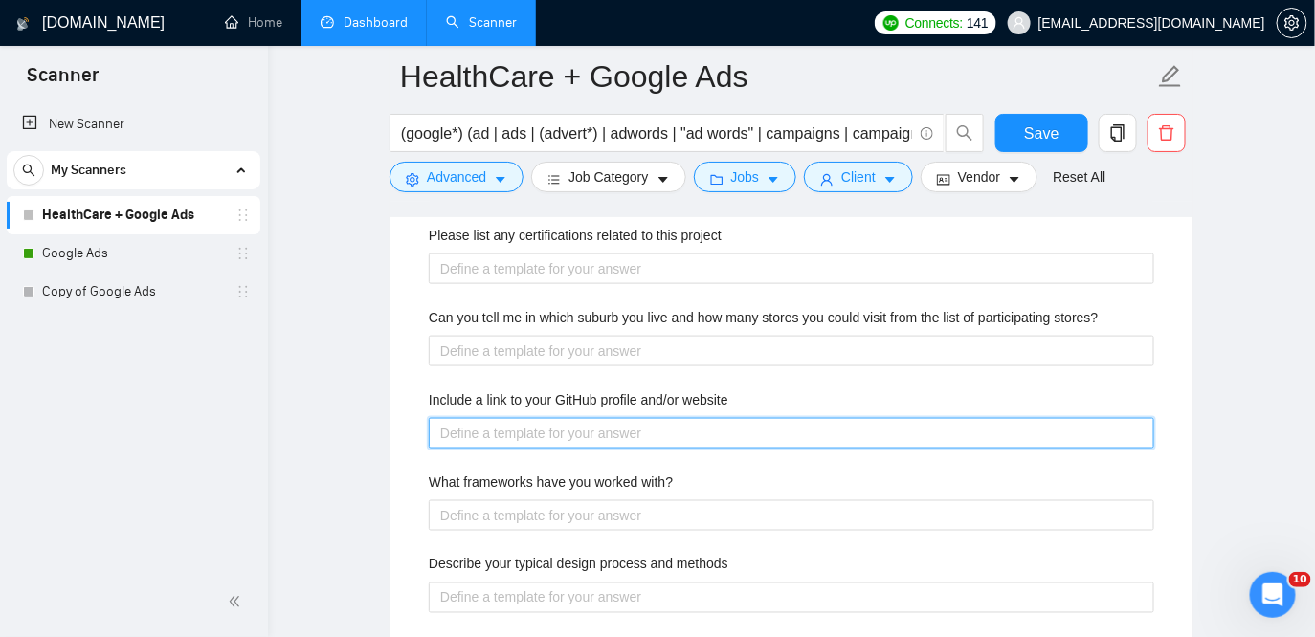
scroll to position [3074, 0]
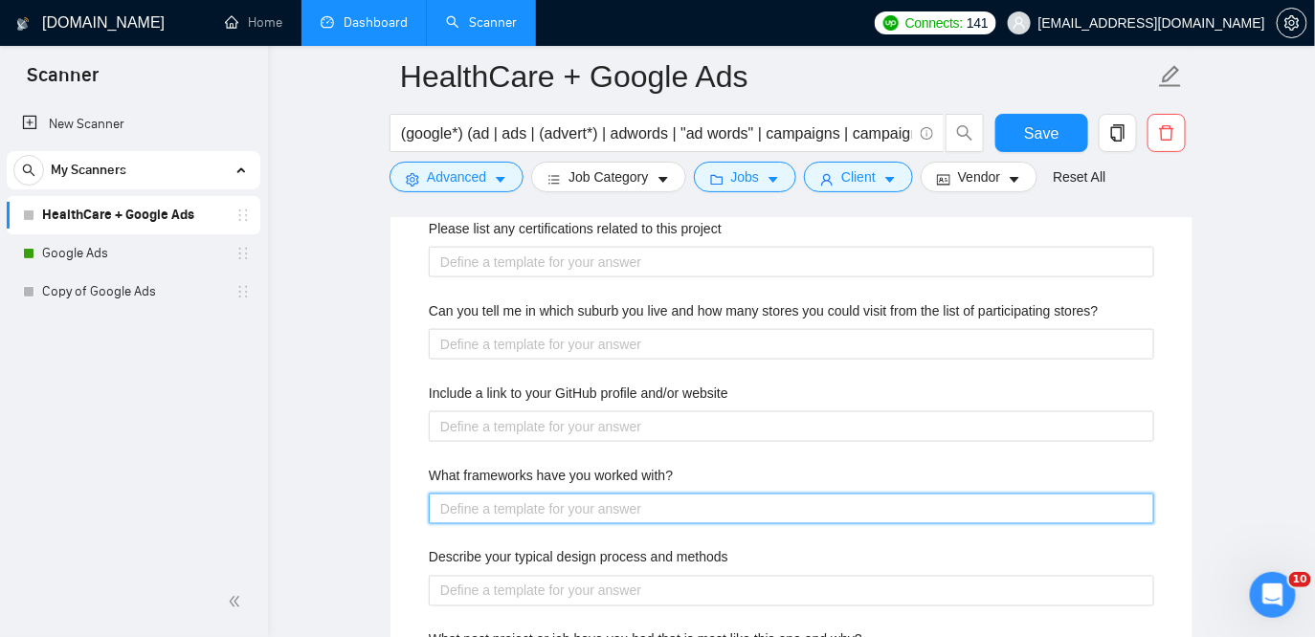
click at [528, 518] on with\? "What frameworks have you worked with?" at bounding box center [791, 509] width 725 height 31
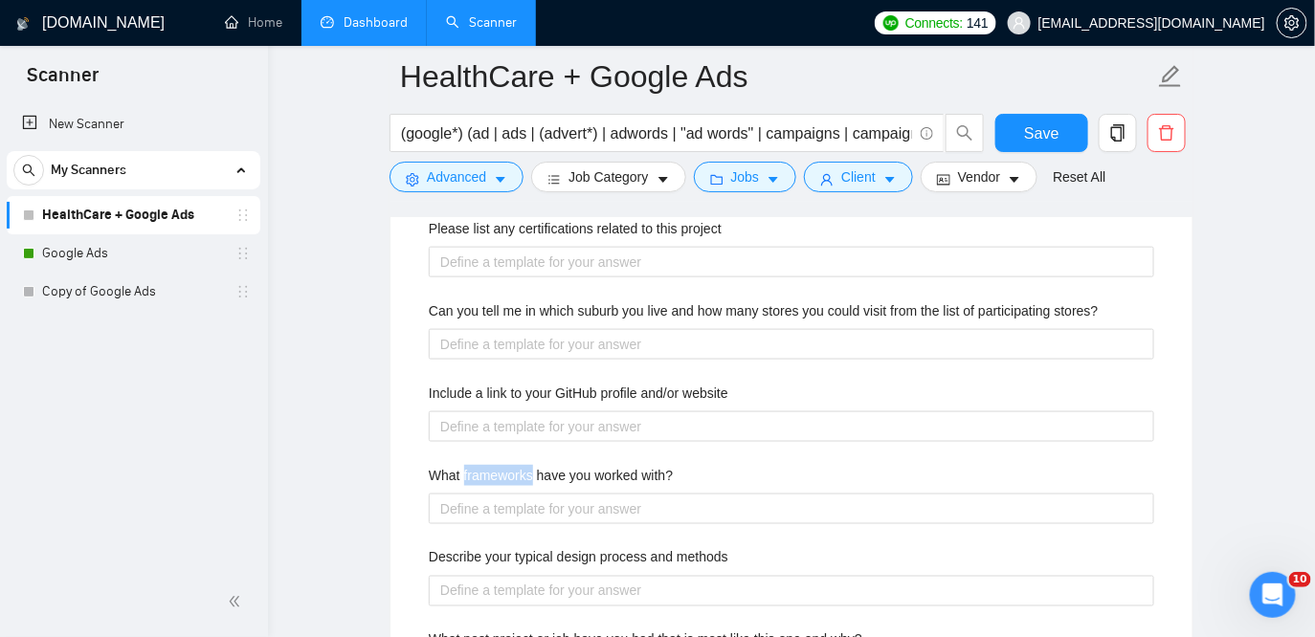
drag, startPoint x: 537, startPoint y: 475, endPoint x: 465, endPoint y: 474, distance: 71.8
click at [465, 474] on label "What frameworks have you worked with?" at bounding box center [551, 475] width 244 height 21
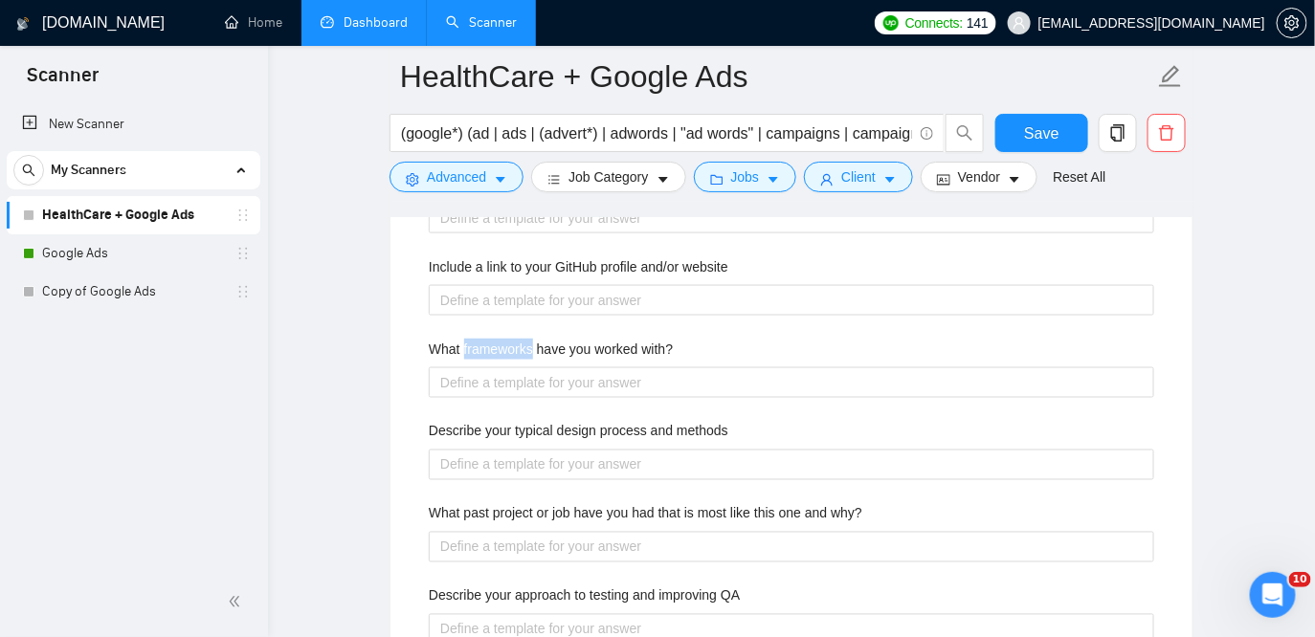
scroll to position [3225, 0]
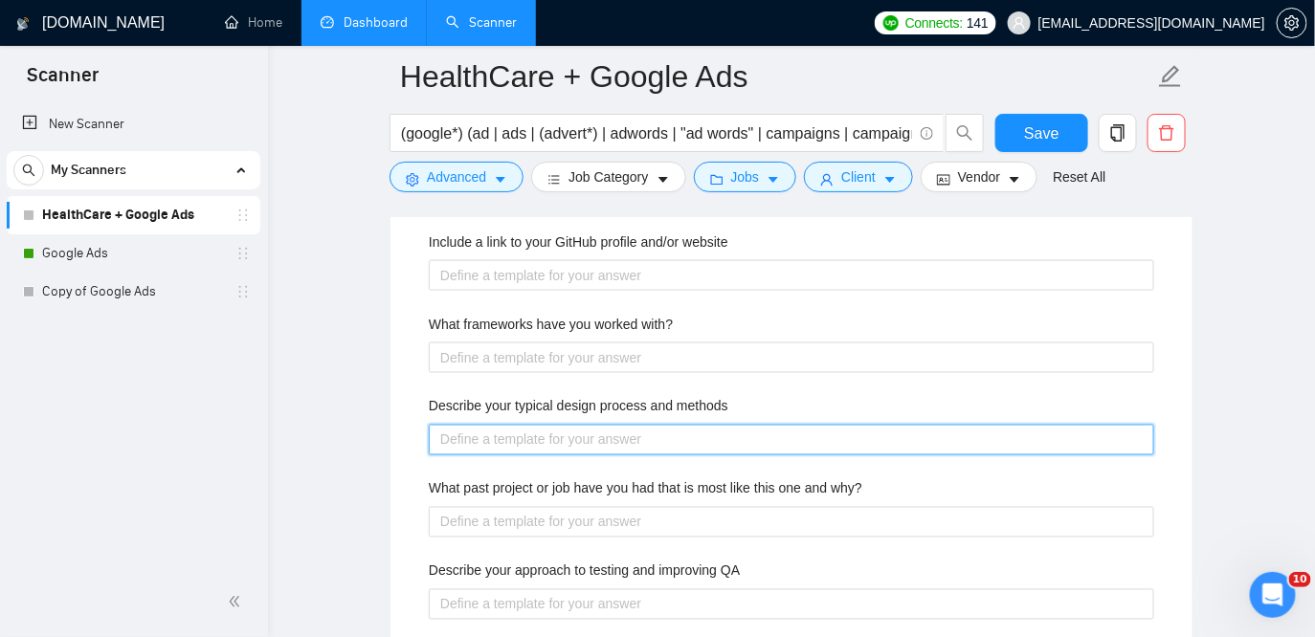
click at [606, 432] on methods "Describe your typical design process and methods" at bounding box center [791, 440] width 725 height 31
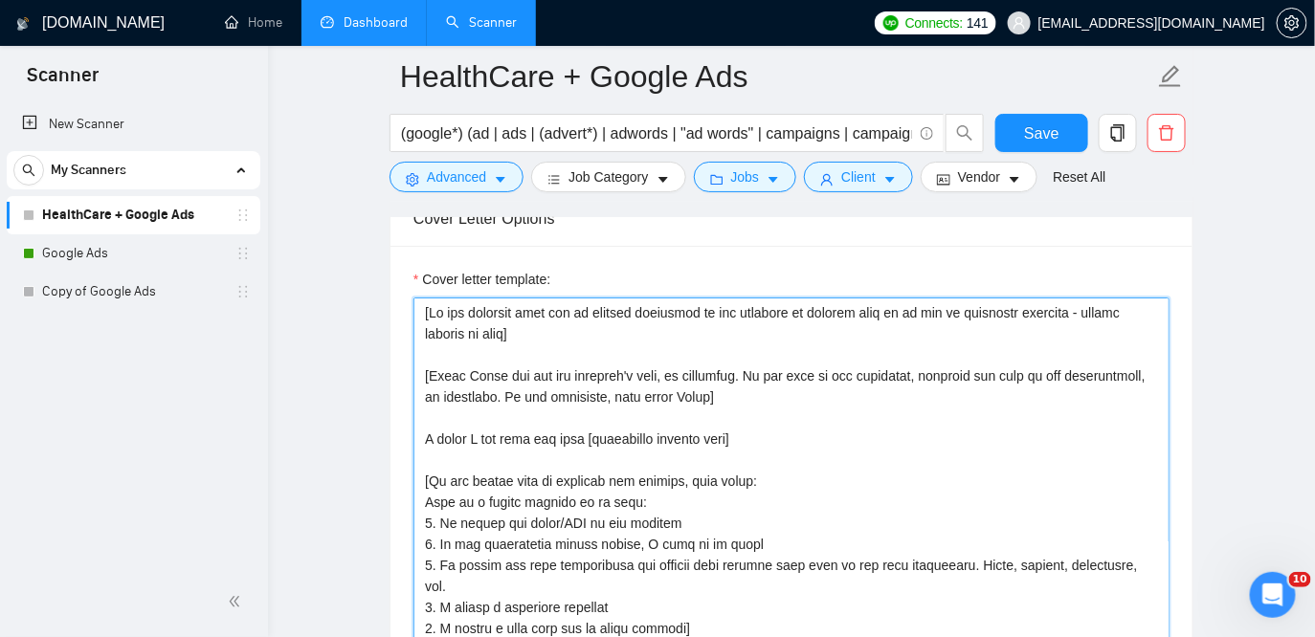
scroll to position [2152, 0]
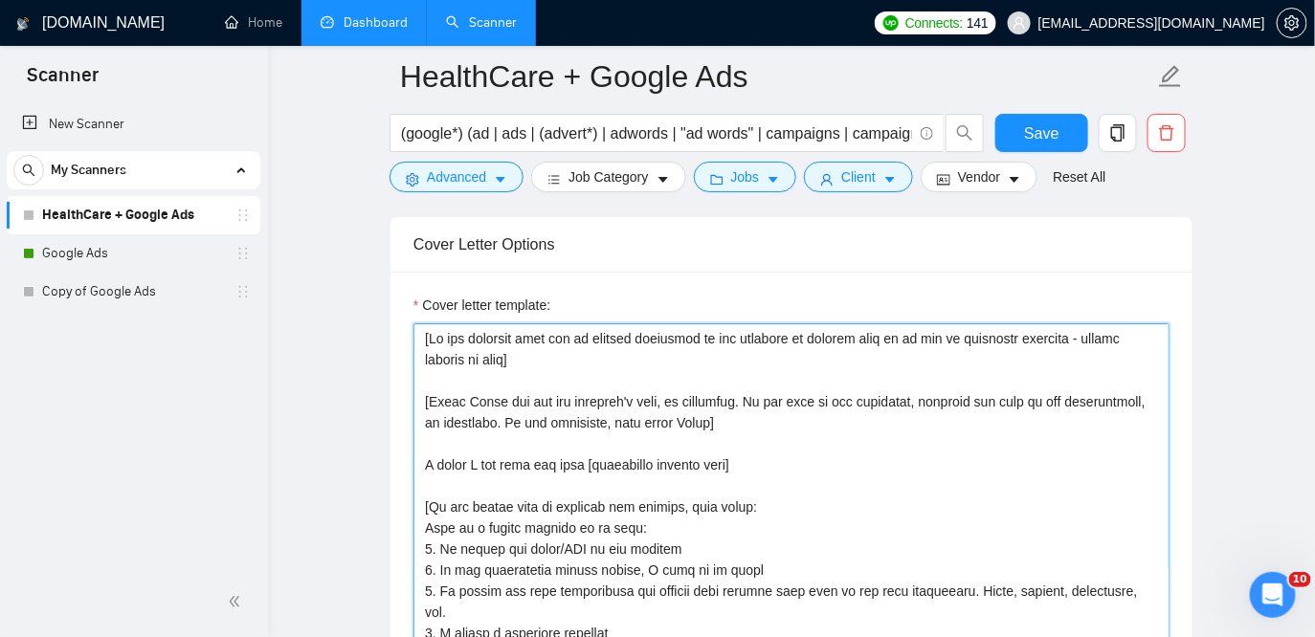
drag, startPoint x: 871, startPoint y: 453, endPoint x: 427, endPoint y: 339, distance: 458.5
click at [427, 339] on textarea "Cover letter template:" at bounding box center [791, 538] width 756 height 431
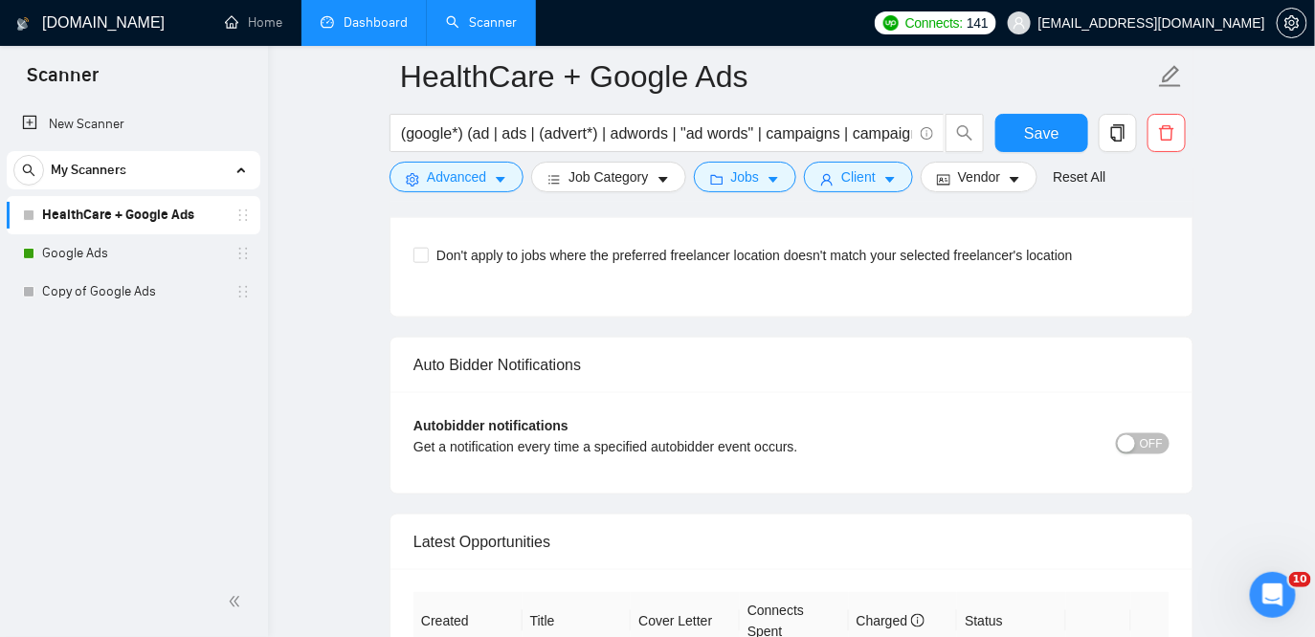
scroll to position [5258, 0]
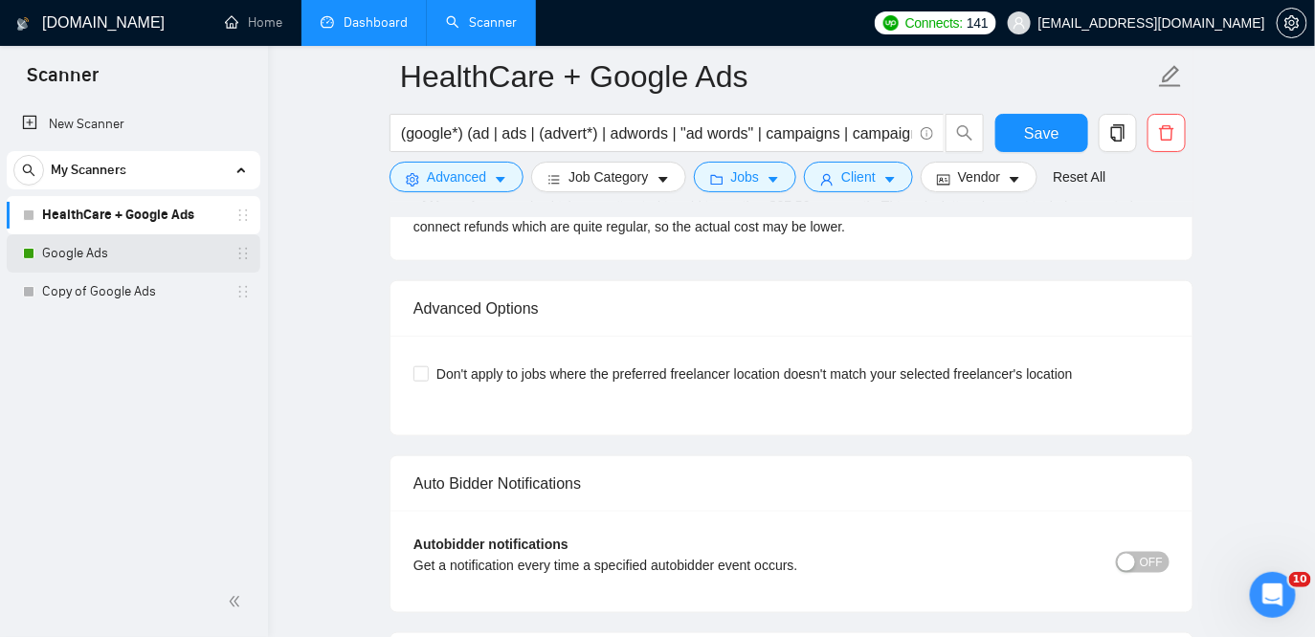
click at [137, 259] on link "Google Ads" at bounding box center [133, 253] width 182 height 38
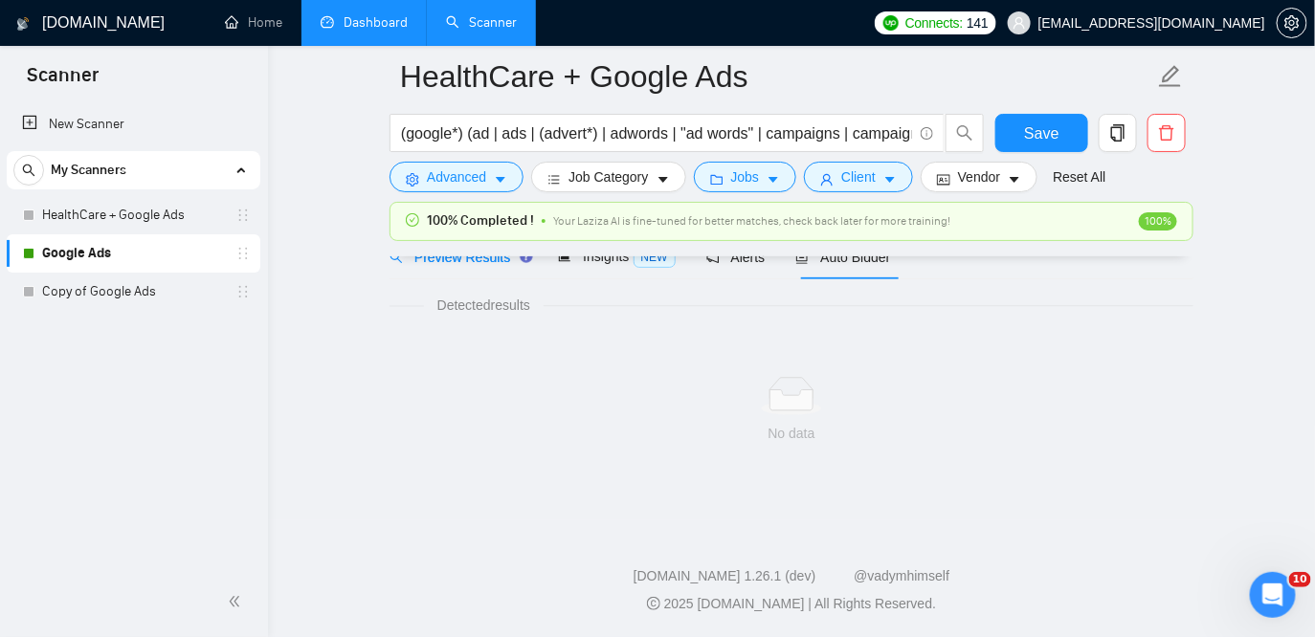
scroll to position [60, 0]
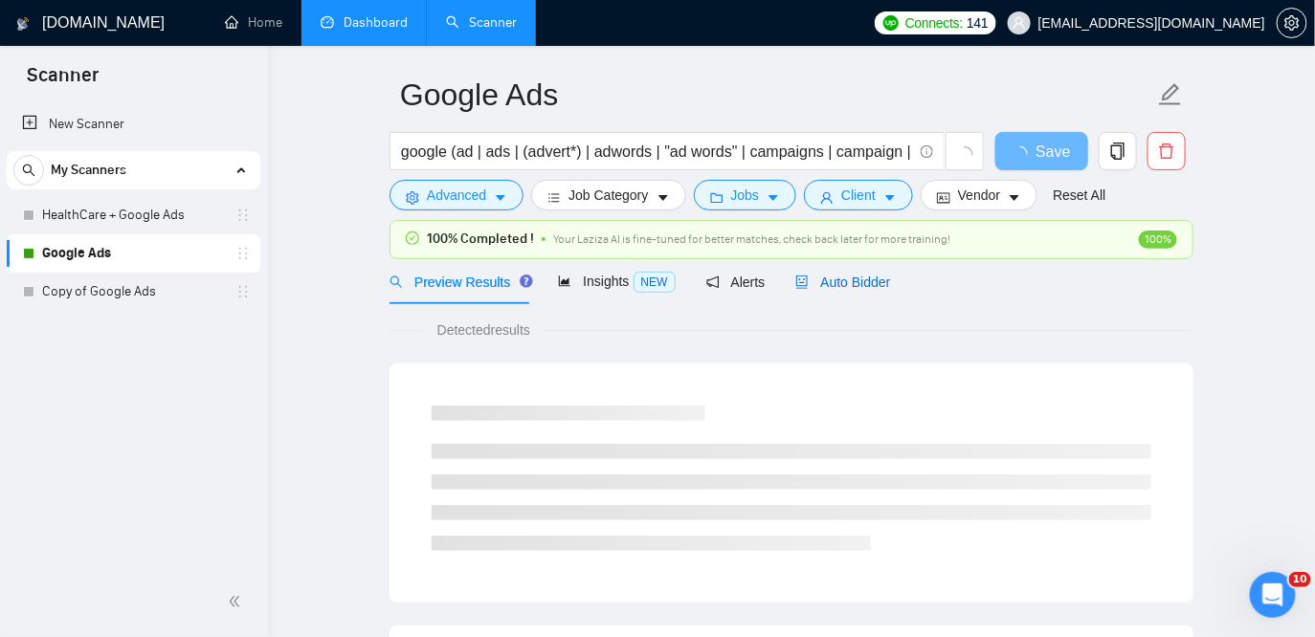
click at [833, 283] on span "Auto Bidder" at bounding box center [842, 282] width 95 height 15
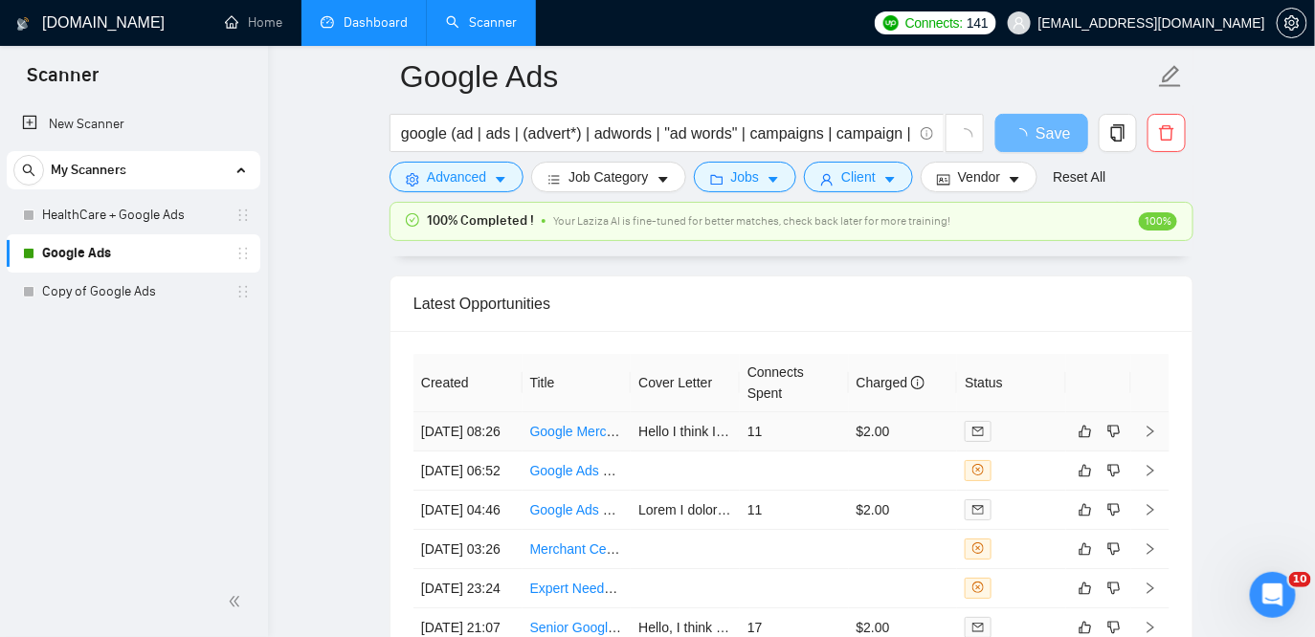
scroll to position [4537, 0]
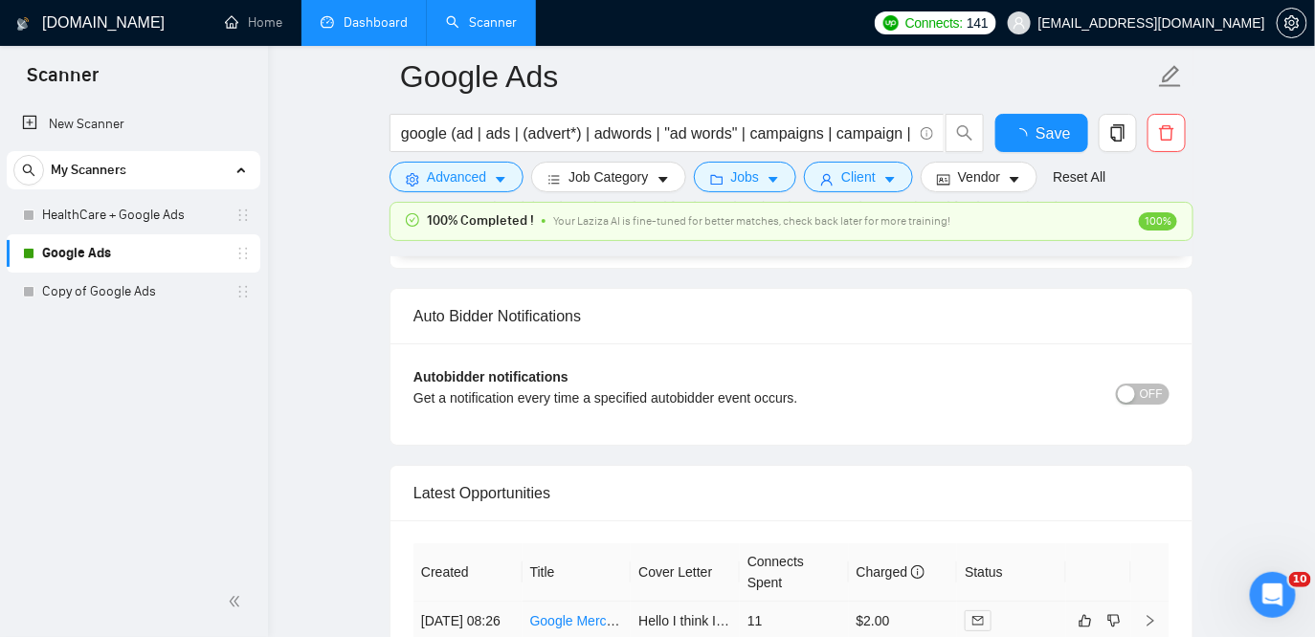
click at [674, 423] on div "Autobidder notifications Get a notification every time a specified autobidder e…" at bounding box center [791, 394] width 802 height 101
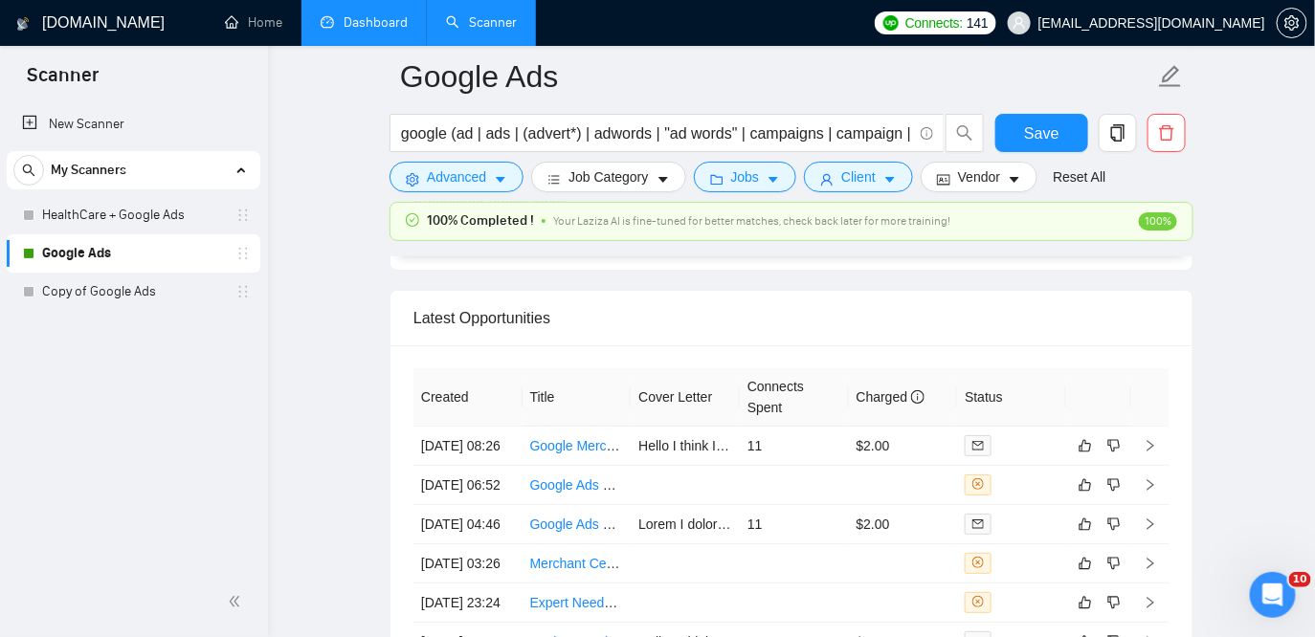
scroll to position [4717, 0]
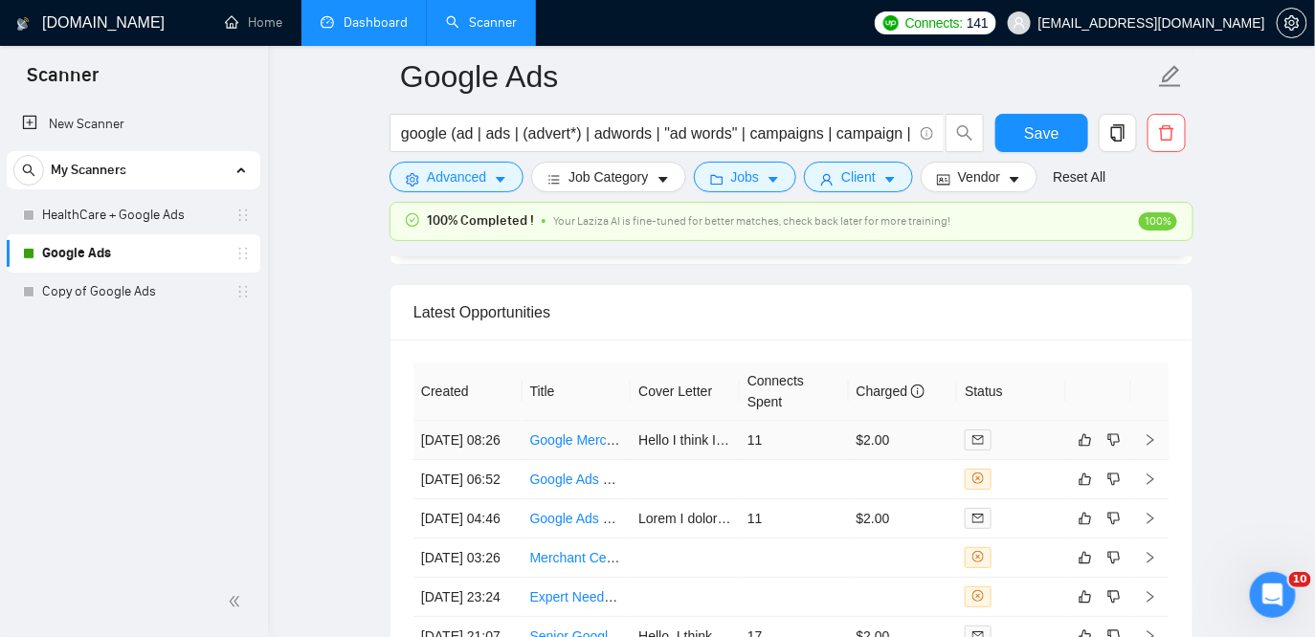
click at [679, 430] on td "Hello I think I can help you with Google Merchant Center misrepresentation erro…" at bounding box center [685, 440] width 109 height 39
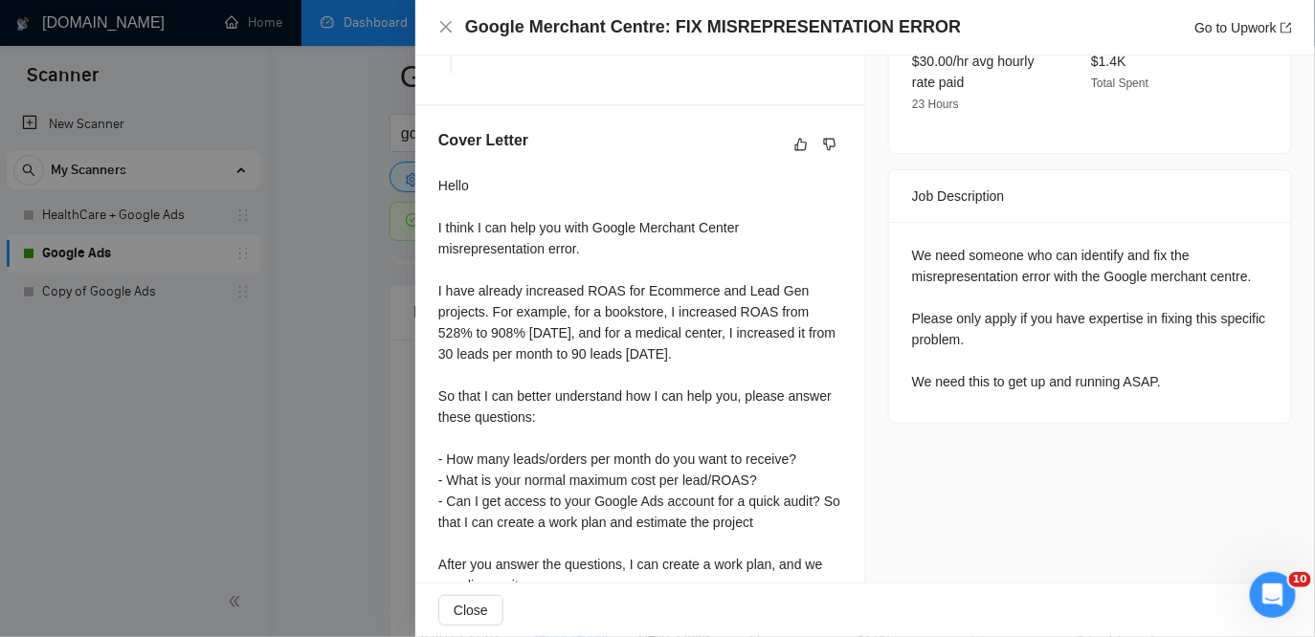
scroll to position [789, 0]
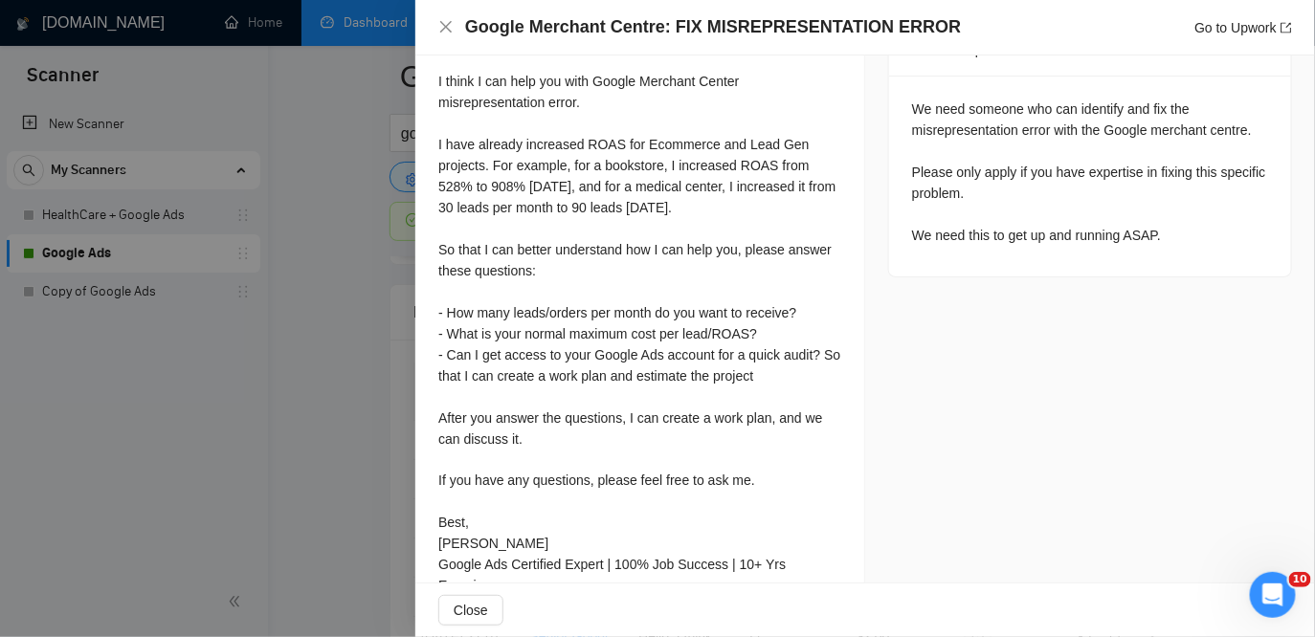
click at [295, 280] on div at bounding box center [657, 318] width 1315 height 637
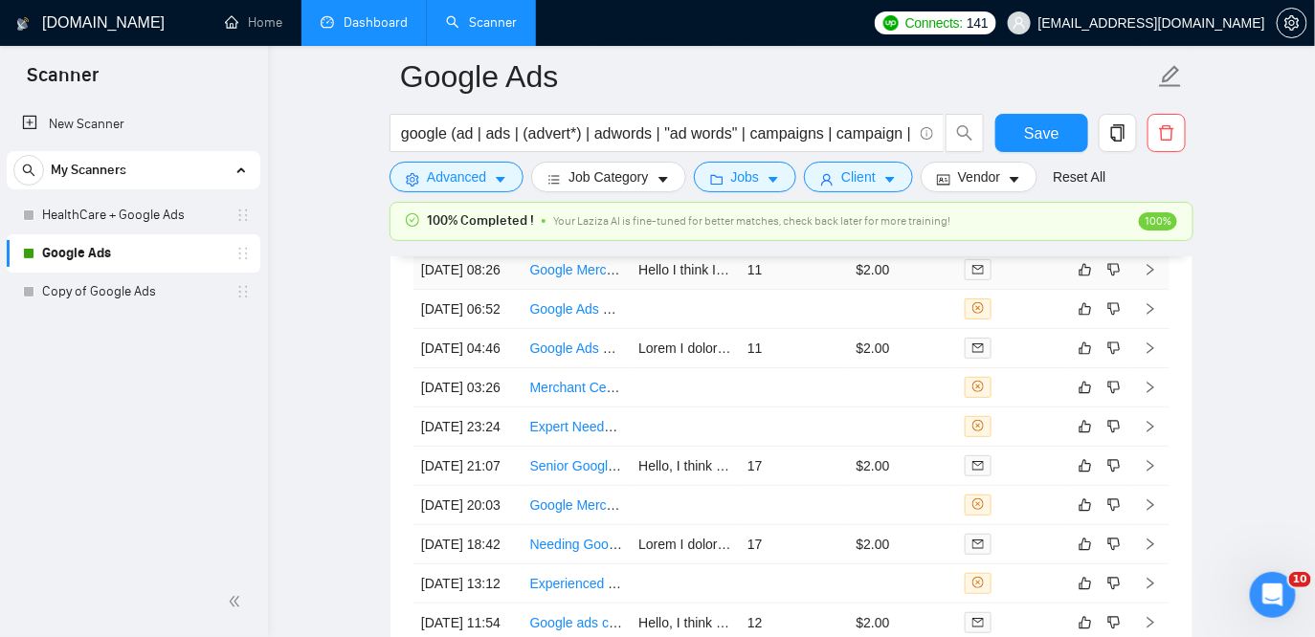
scroll to position [4892, 0]
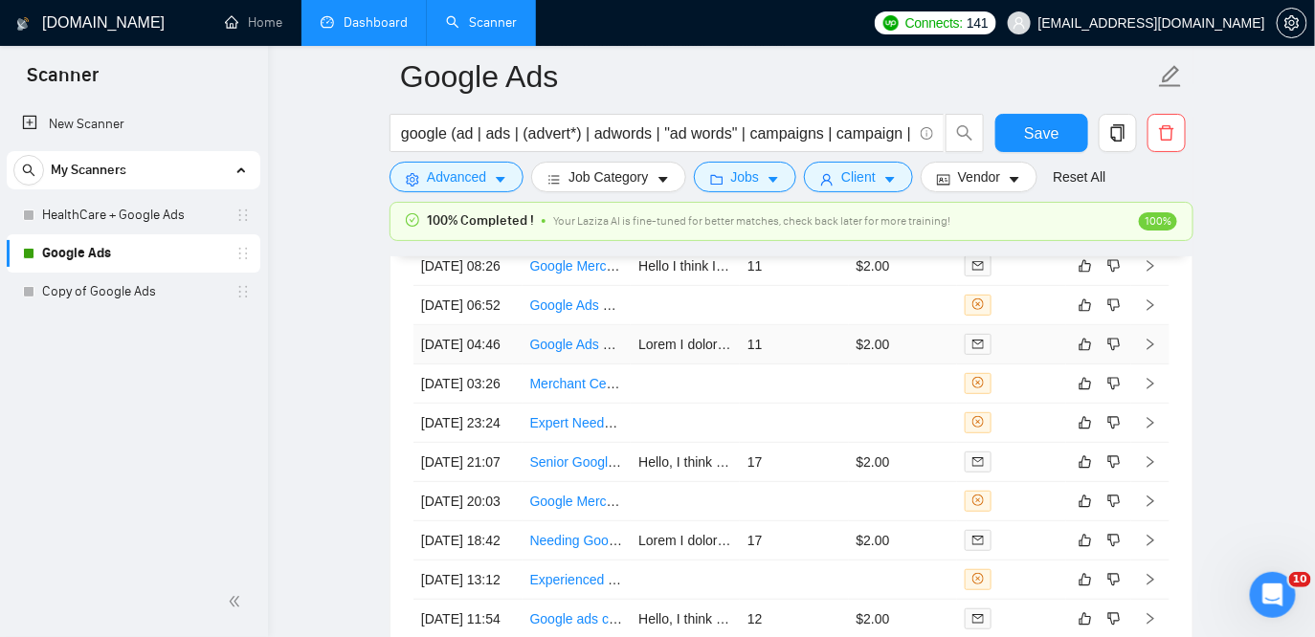
click at [680, 365] on td at bounding box center [685, 344] width 109 height 39
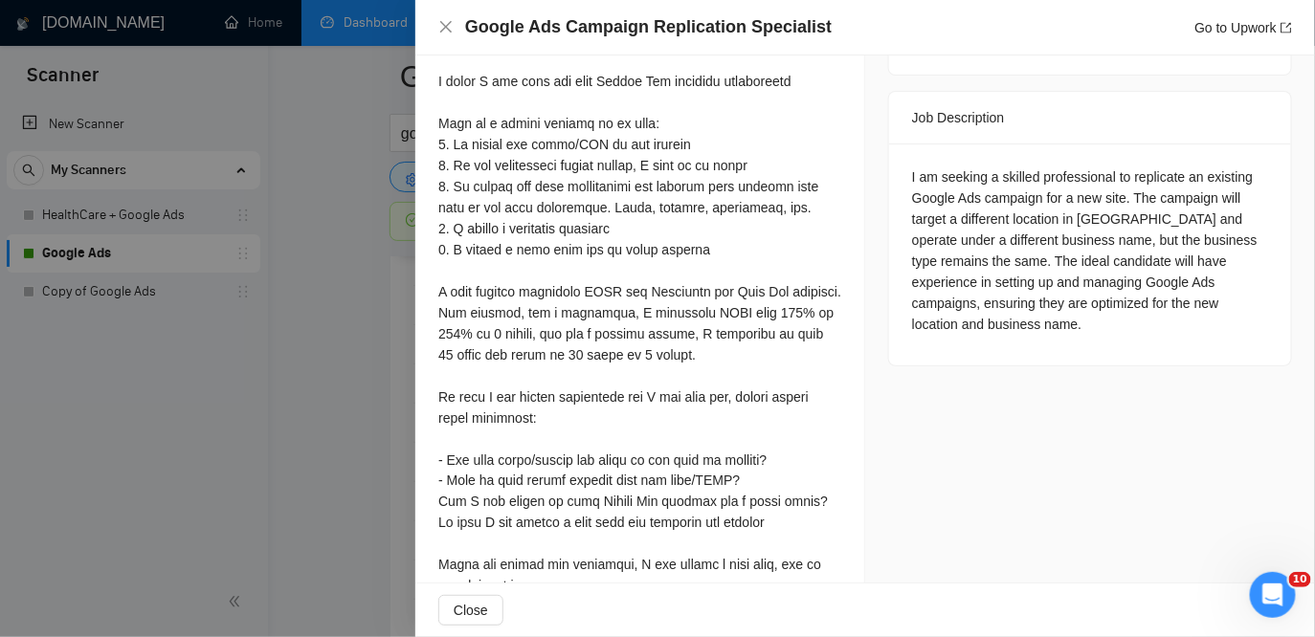
click at [328, 408] on div at bounding box center [657, 318] width 1315 height 637
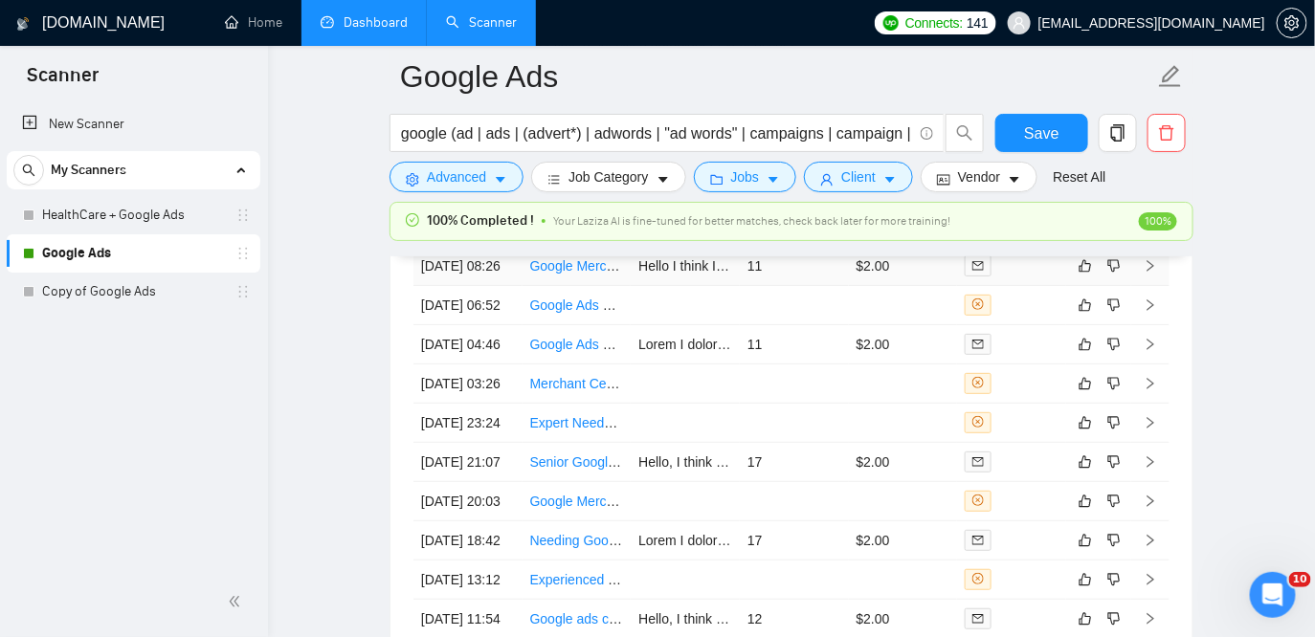
click at [681, 286] on td "Hello I think I can help you with Google Merchant Center misrepresentation erro…" at bounding box center [685, 266] width 109 height 39
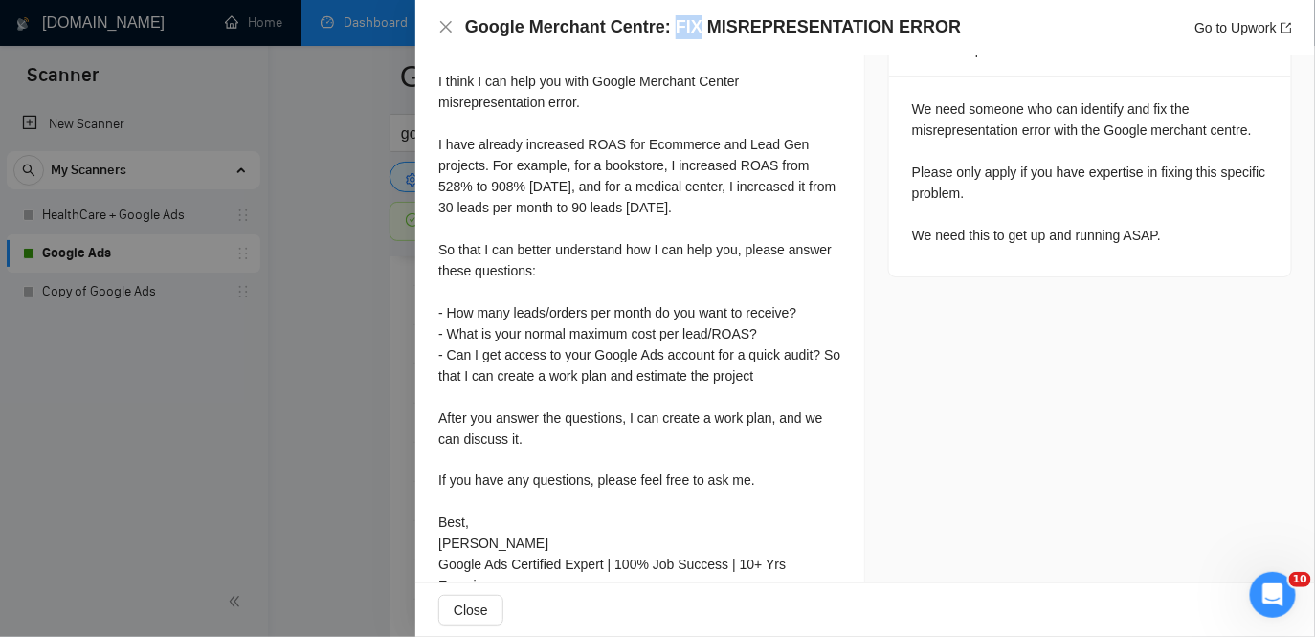
drag, startPoint x: 674, startPoint y: 24, endPoint x: 695, endPoint y: 28, distance: 21.4
click at [695, 28] on h4 "Google Merchant Centre: FIX MISREPRESENTATION ERROR" at bounding box center [713, 27] width 496 height 24
drag, startPoint x: 705, startPoint y: 21, endPoint x: 944, endPoint y: 37, distance: 238.9
click at [944, 37] on div "Google Merchant Centre: FIX MISREPRESENTATION ERROR Go to Upwork" at bounding box center [878, 27] width 827 height 24
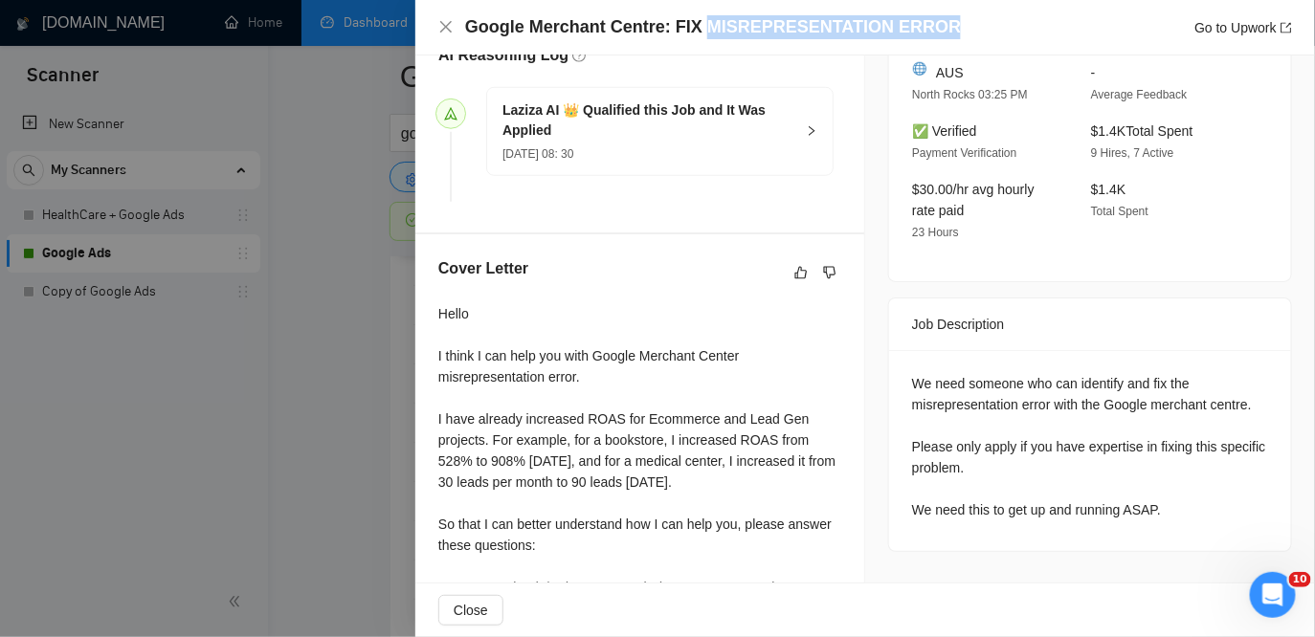
scroll to position [505, 0]
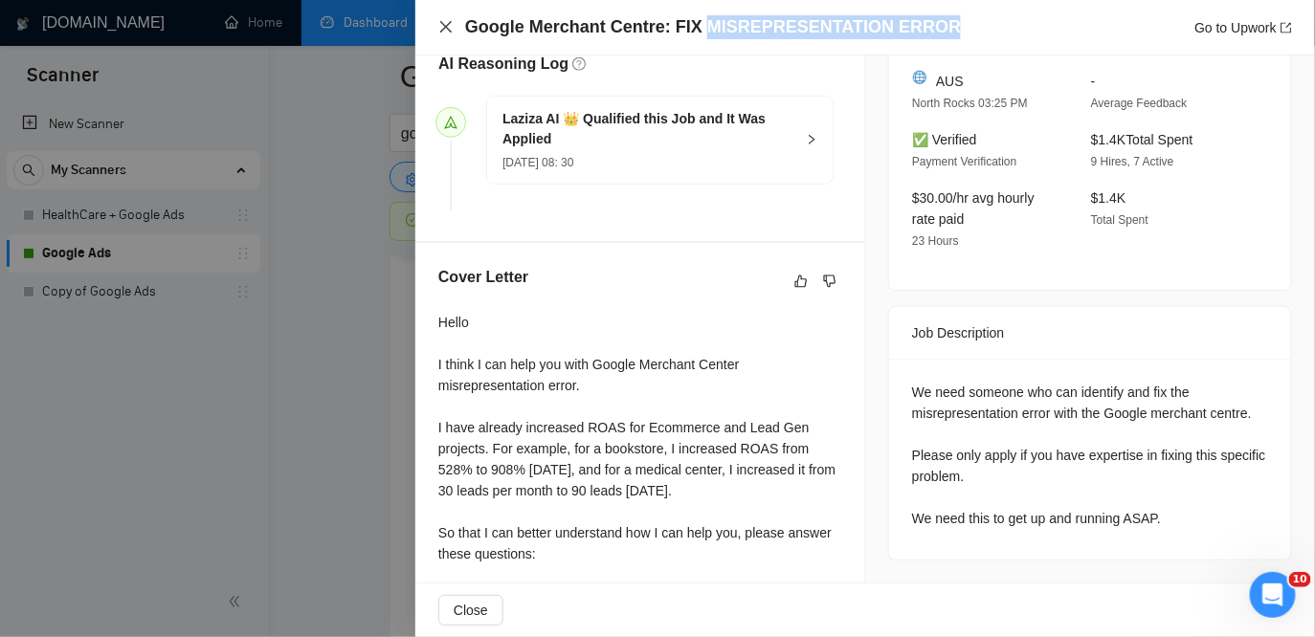
click at [448, 32] on icon "close" at bounding box center [445, 26] width 15 height 15
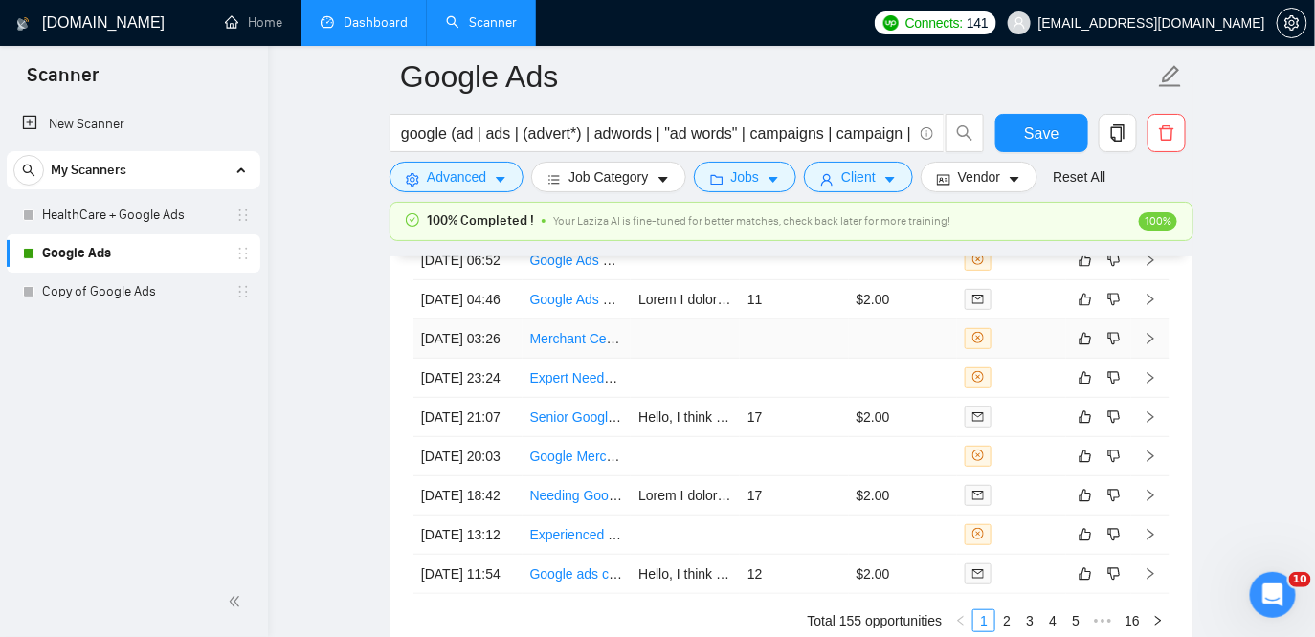
scroll to position [4957, 0]
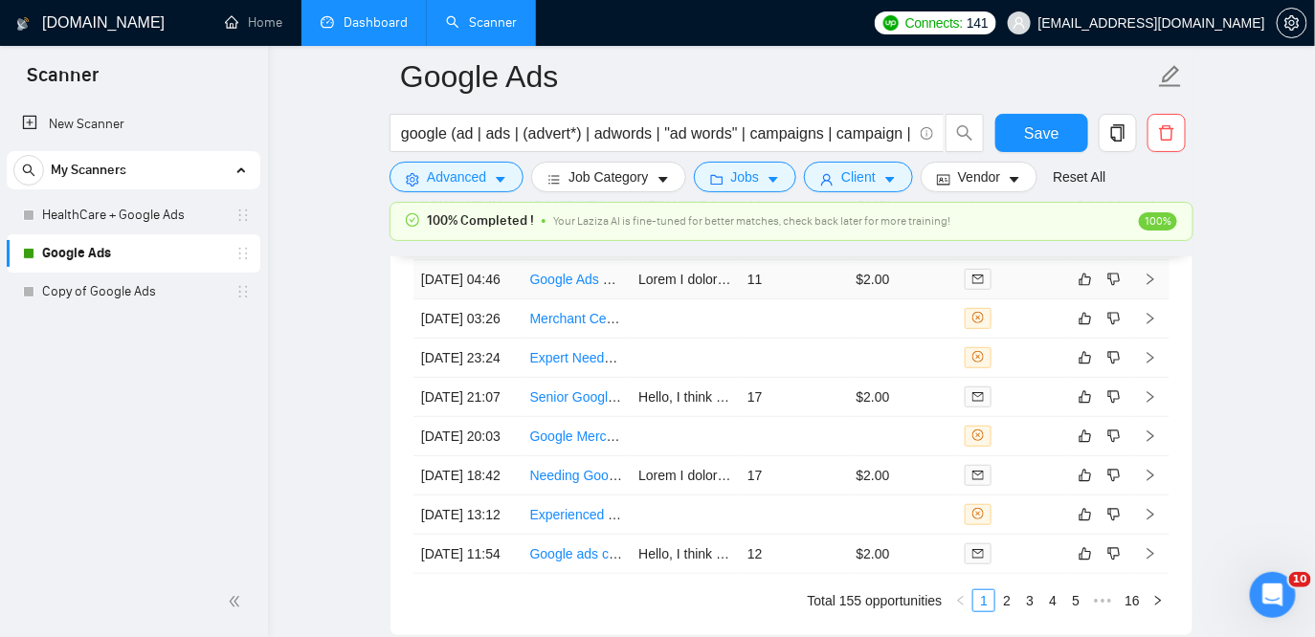
click at [687, 300] on td at bounding box center [685, 279] width 109 height 39
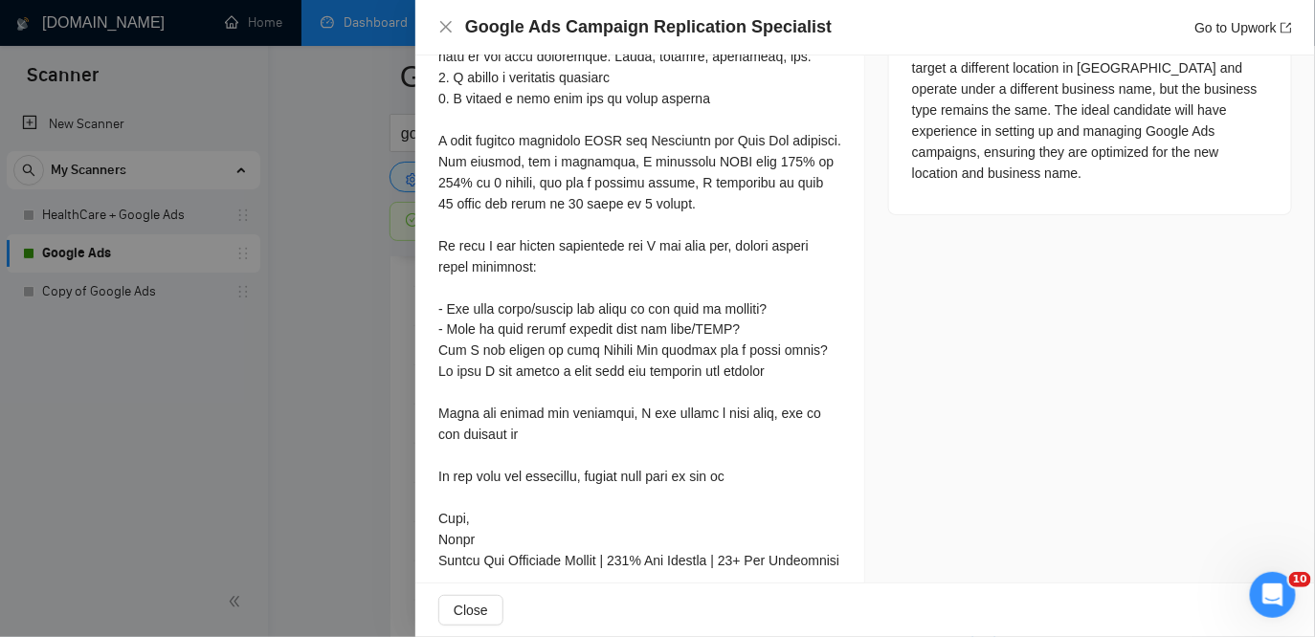
scroll to position [950, 0]
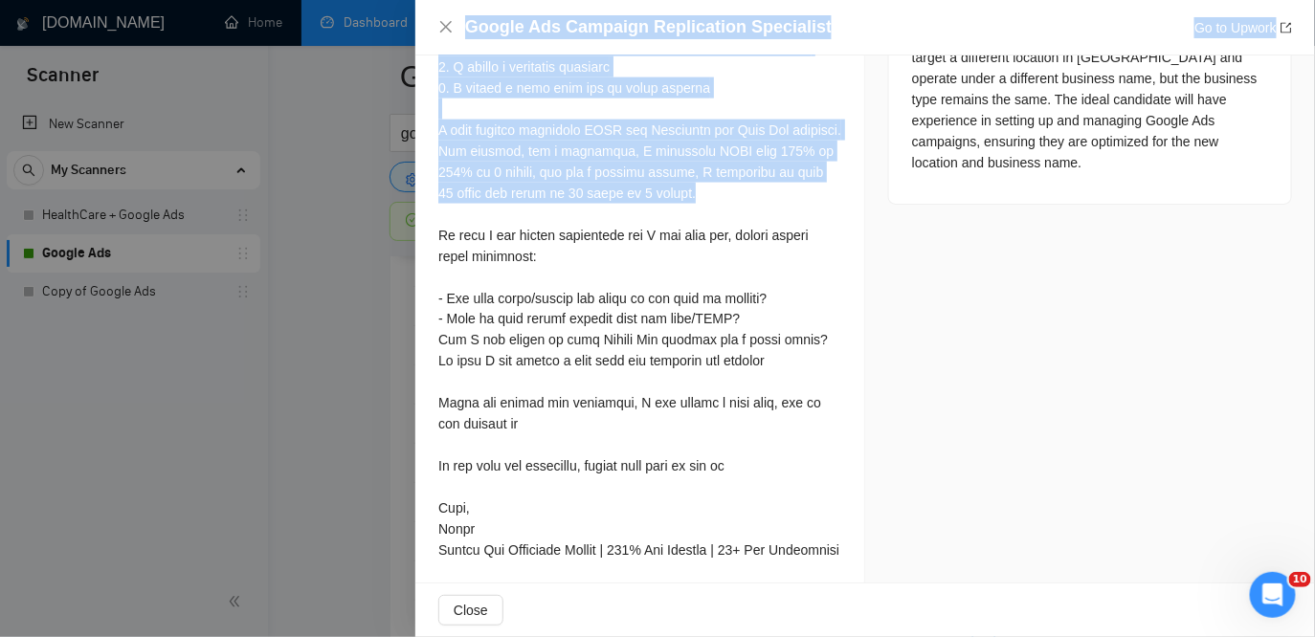
drag, startPoint x: 710, startPoint y: 263, endPoint x: 412, endPoint y: 168, distance: 313.3
click at [412, 168] on div "Google Ads Campaign Replication Specialist Go to Upwork Proposal Details Date: …" at bounding box center [657, 318] width 1315 height 637
click at [468, 204] on div at bounding box center [639, 214] width 403 height 695
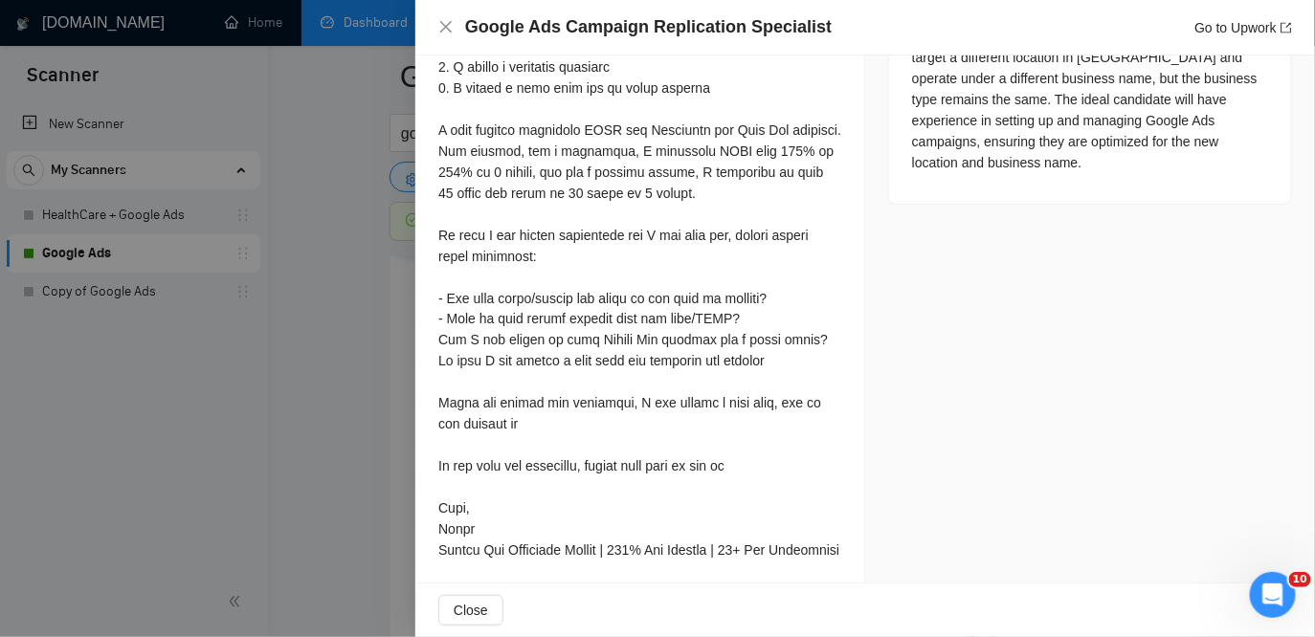
click at [295, 345] on div at bounding box center [657, 318] width 1315 height 637
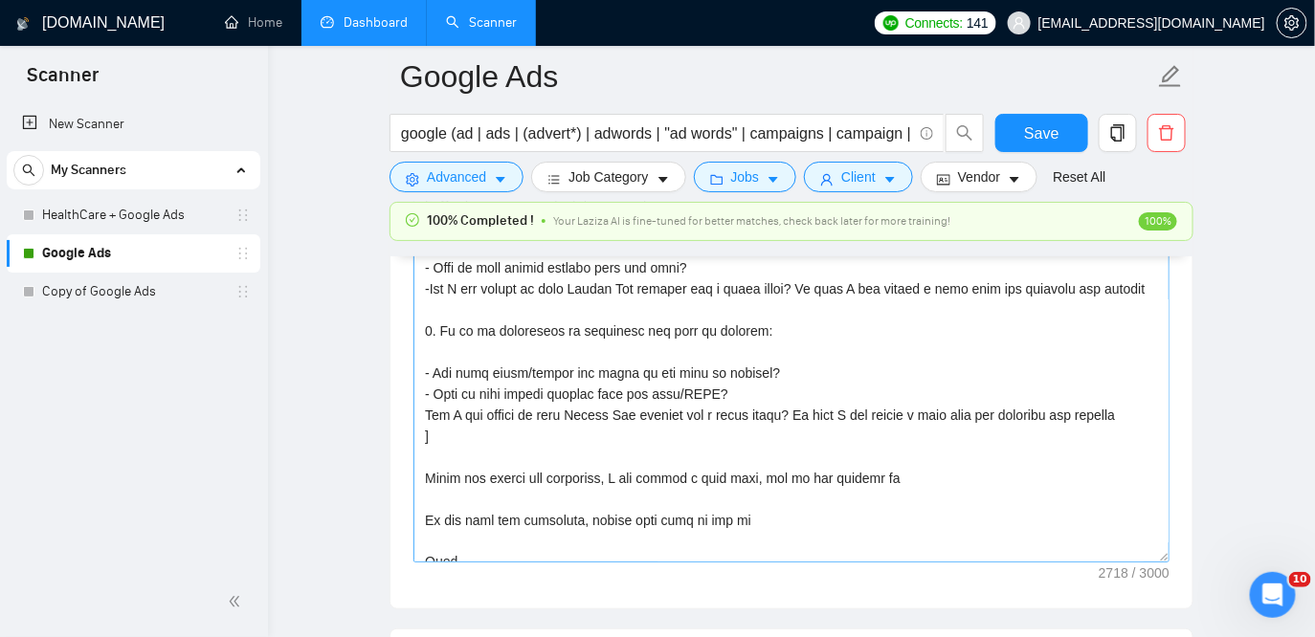
scroll to position [807, 0]
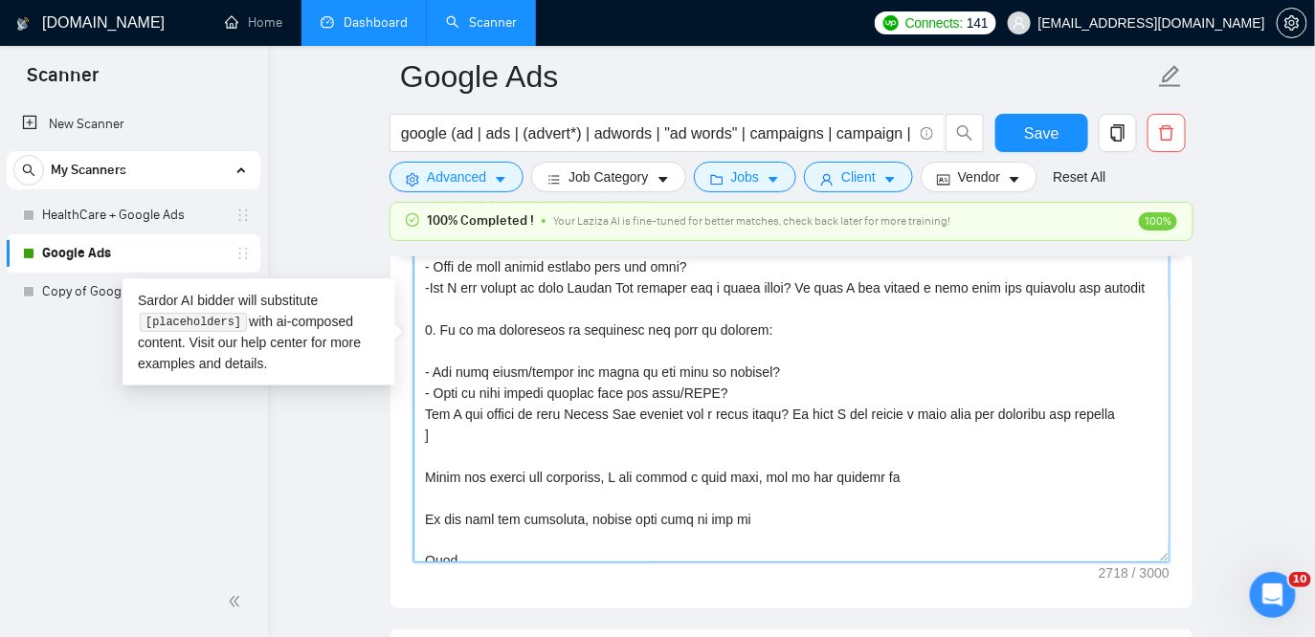
drag, startPoint x: 505, startPoint y: 410, endPoint x: 532, endPoint y: 412, distance: 27.0
click at [532, 412] on textarea "Cover letter template:" at bounding box center [791, 347] width 756 height 431
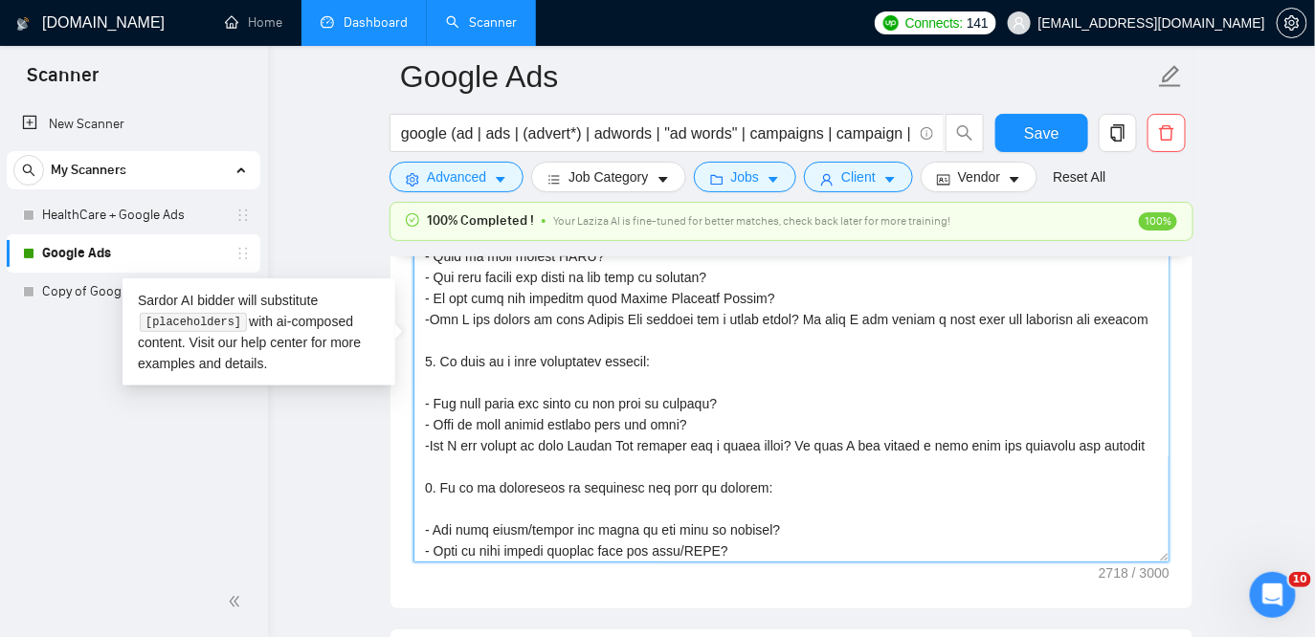
scroll to position [679, 0]
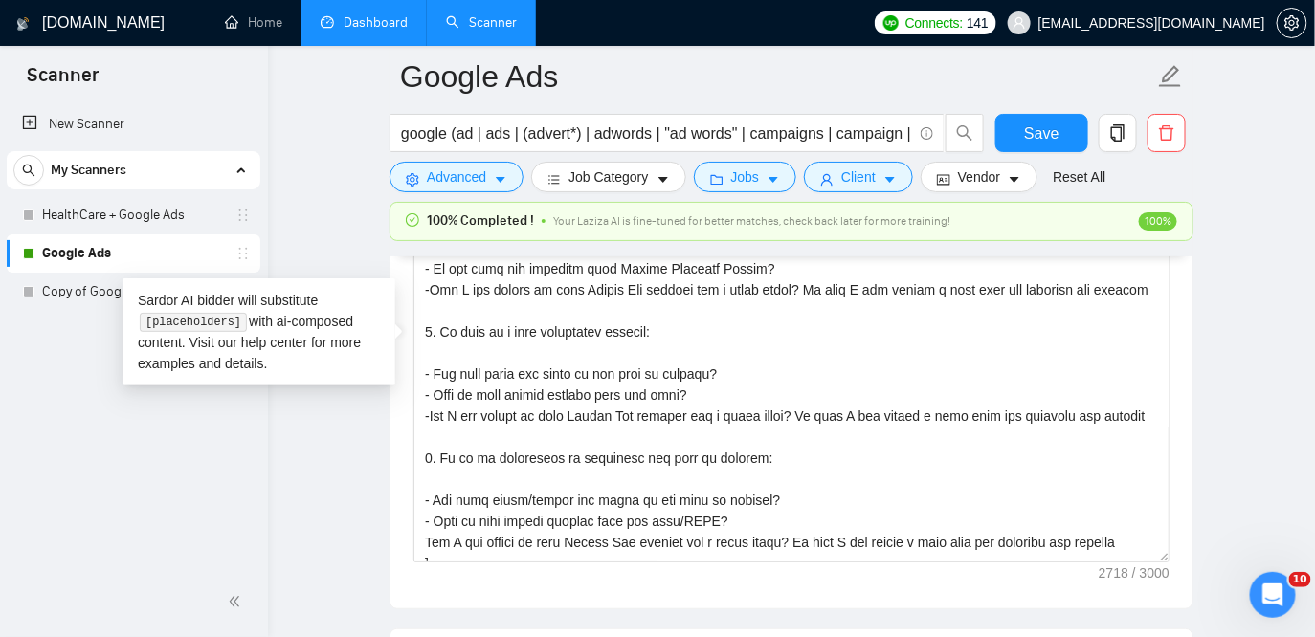
click at [320, 209] on main "Google Ads google (ad | ads | (advert*) | adwords | "ad words" | campaigns | ca…" at bounding box center [792, 451] width 986 height 5517
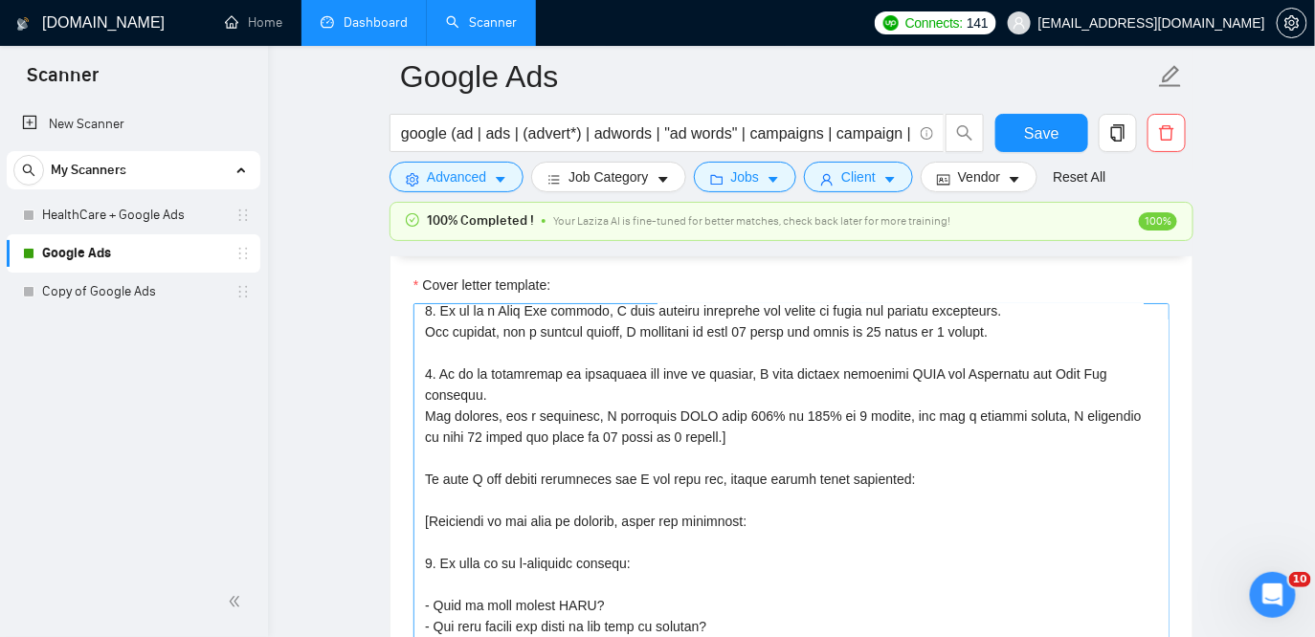
scroll to position [479, 0]
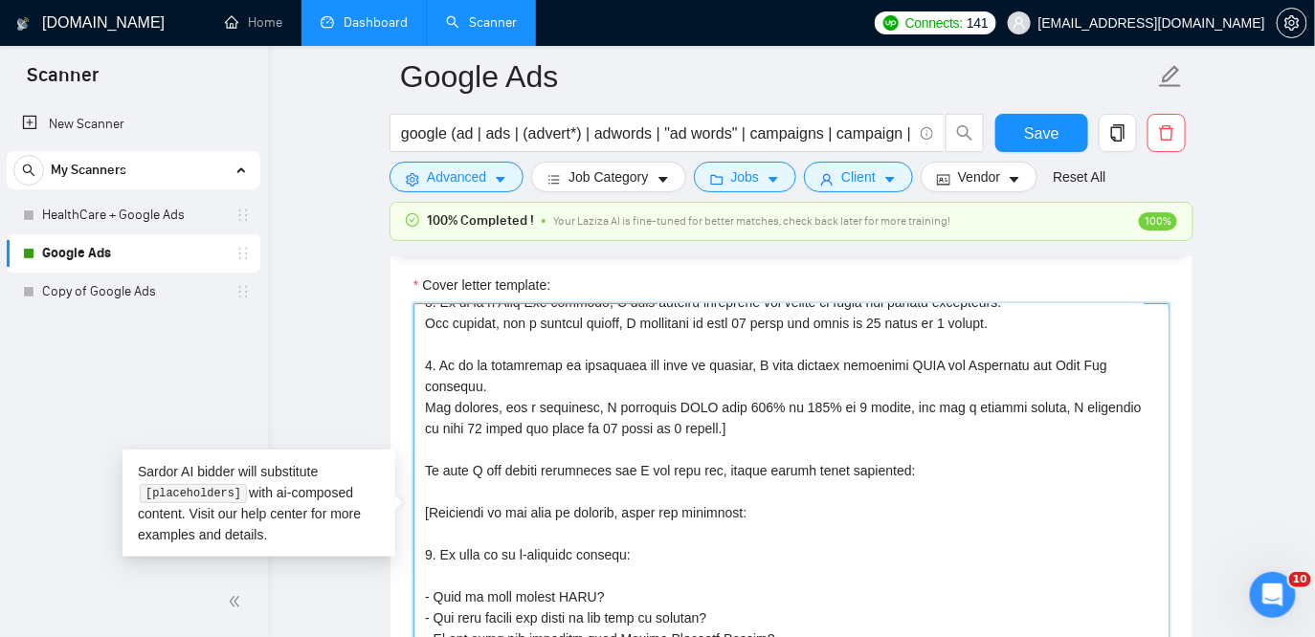
drag, startPoint x: 539, startPoint y: 408, endPoint x: 754, endPoint y: 422, distance: 215.8
click at [754, 422] on textarea "Cover letter template:" at bounding box center [791, 518] width 756 height 431
click at [604, 407] on textarea "Cover letter template:" at bounding box center [791, 518] width 756 height 431
drag, startPoint x: 604, startPoint y: 407, endPoint x: 523, endPoint y: 405, distance: 81.4
click at [523, 405] on textarea "Cover letter template:" at bounding box center [791, 518] width 756 height 431
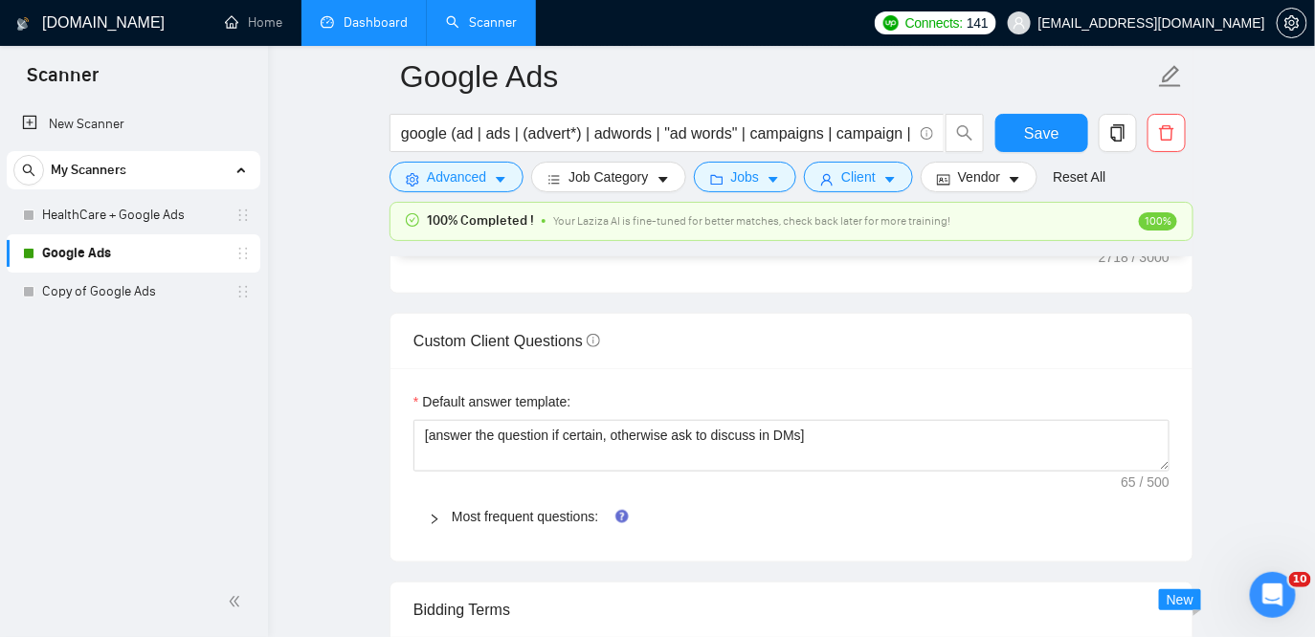
scroll to position [2709, 0]
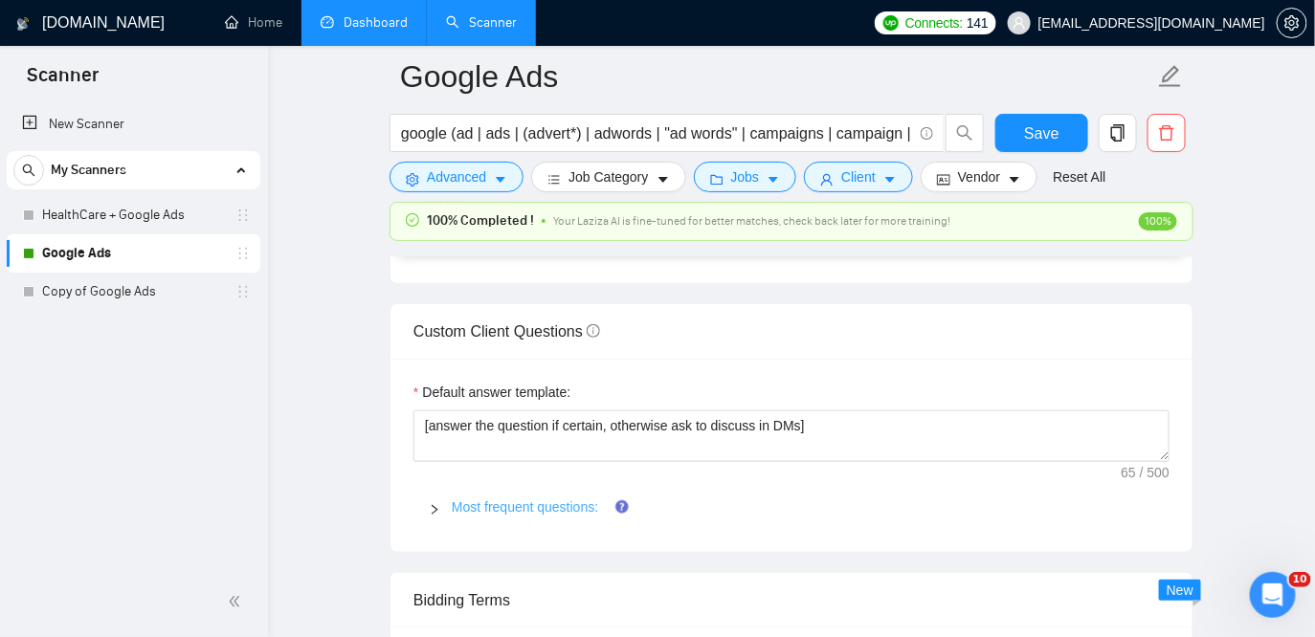
click at [535, 504] on link "Most frequent questions:" at bounding box center [525, 507] width 146 height 15
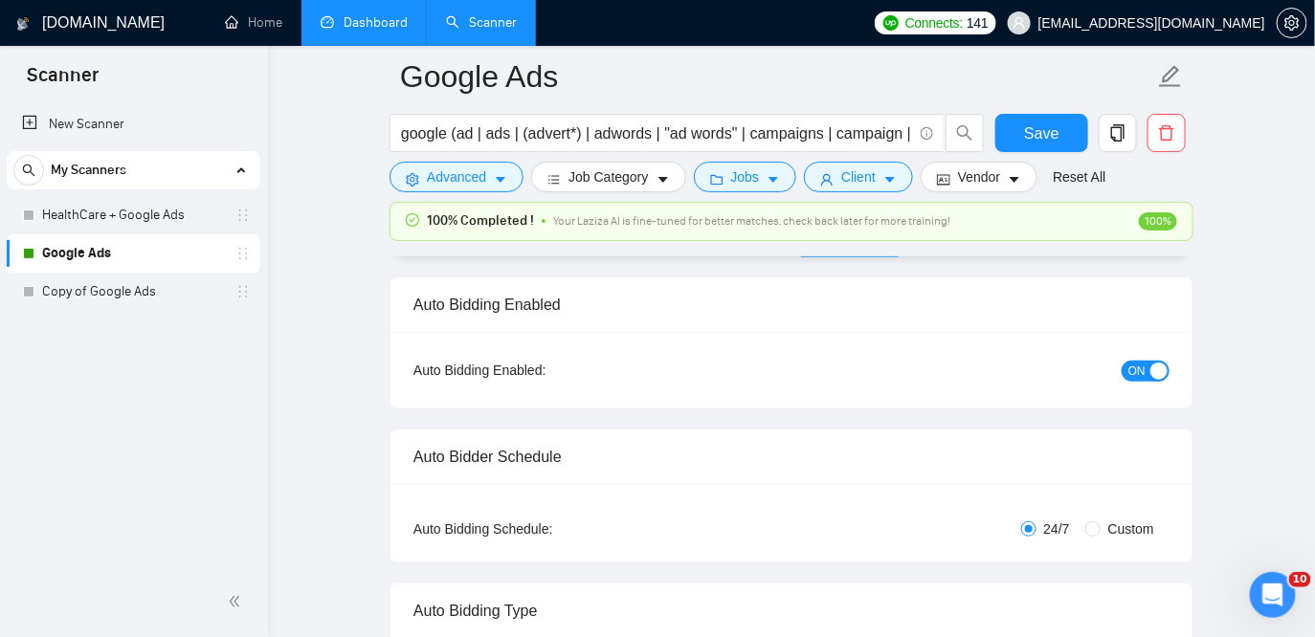
scroll to position [0, 0]
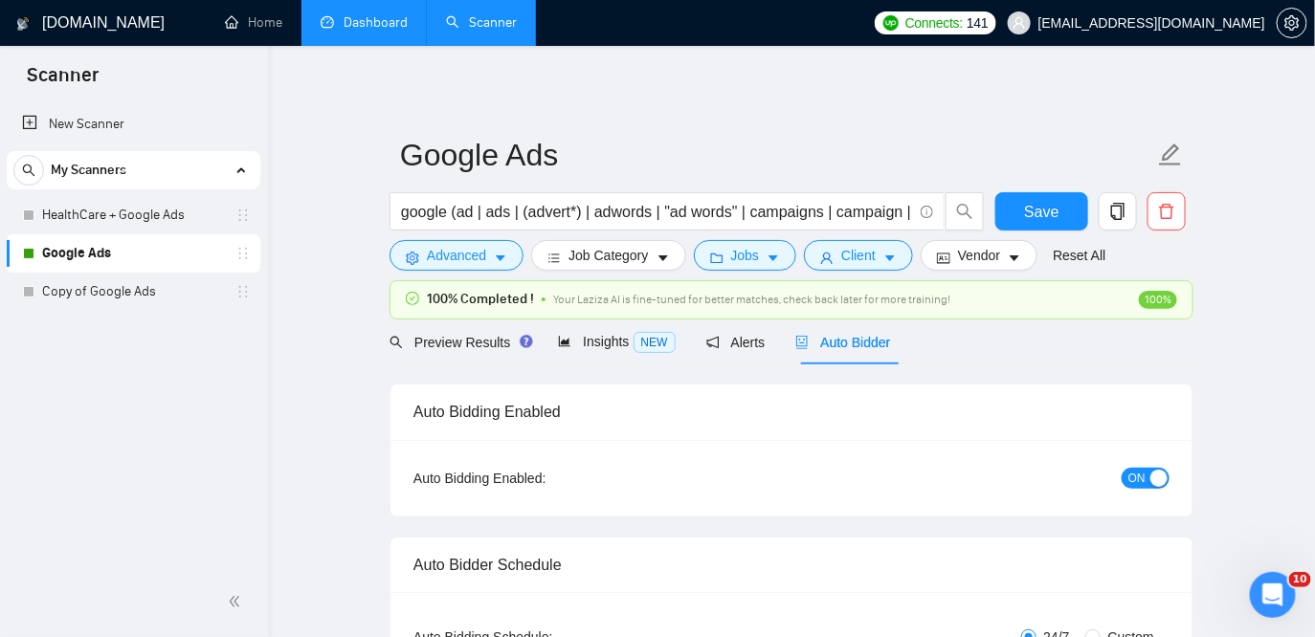
click at [343, 29] on link "Dashboard" at bounding box center [364, 22] width 87 height 16
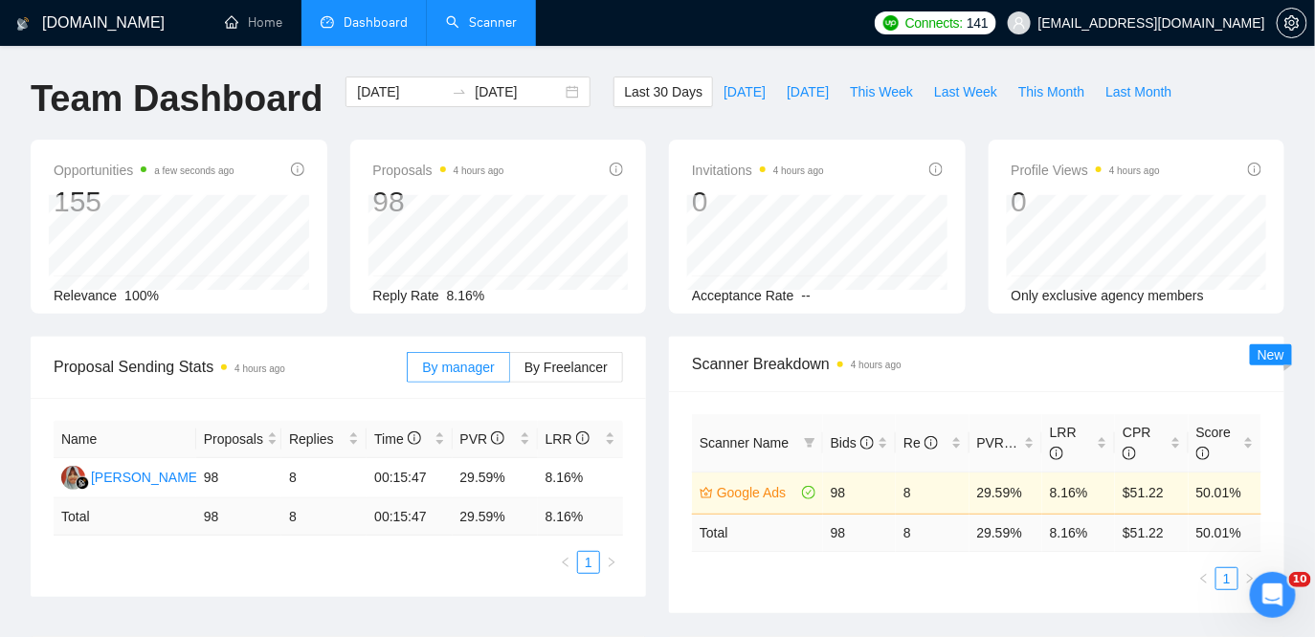
click at [498, 26] on link "Scanner" at bounding box center [481, 22] width 71 height 16
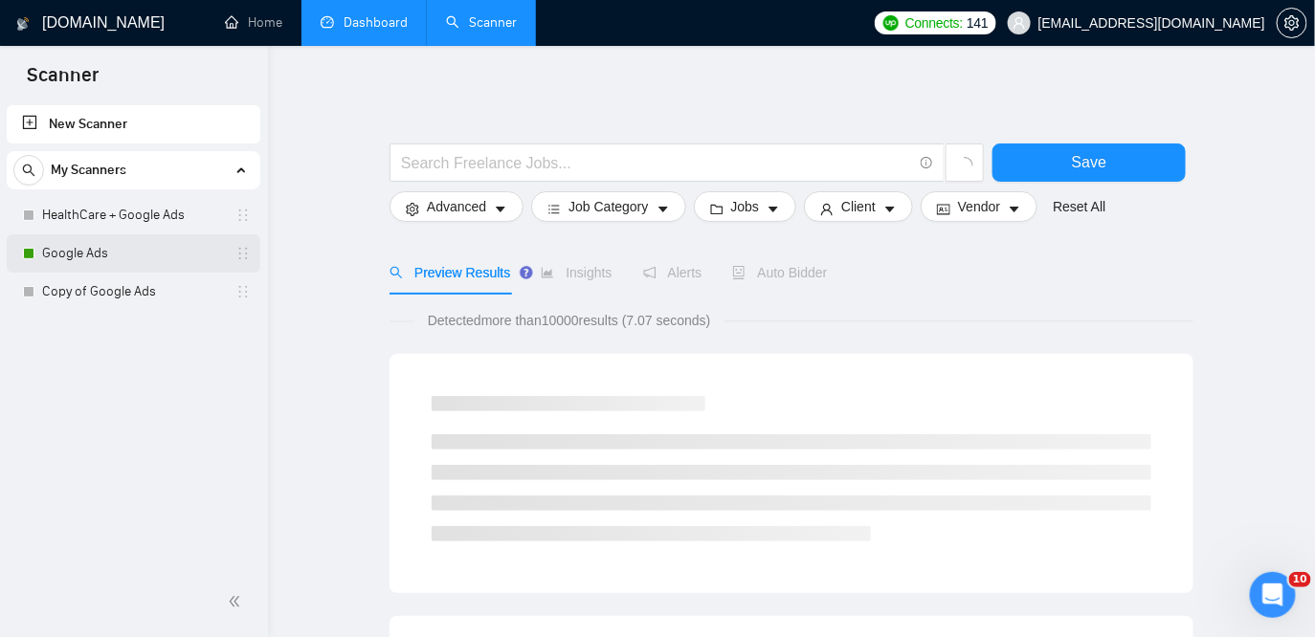
click at [101, 250] on link "Google Ads" at bounding box center [133, 253] width 182 height 38
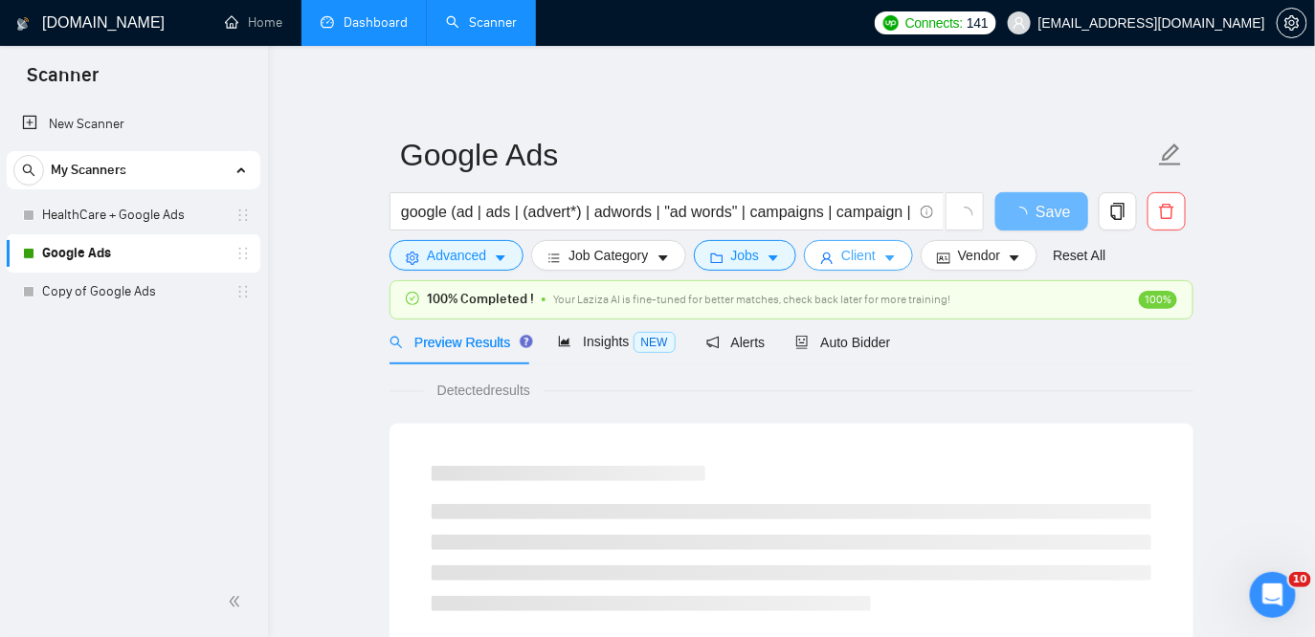
click at [850, 260] on span "Client" at bounding box center [858, 255] width 34 height 21
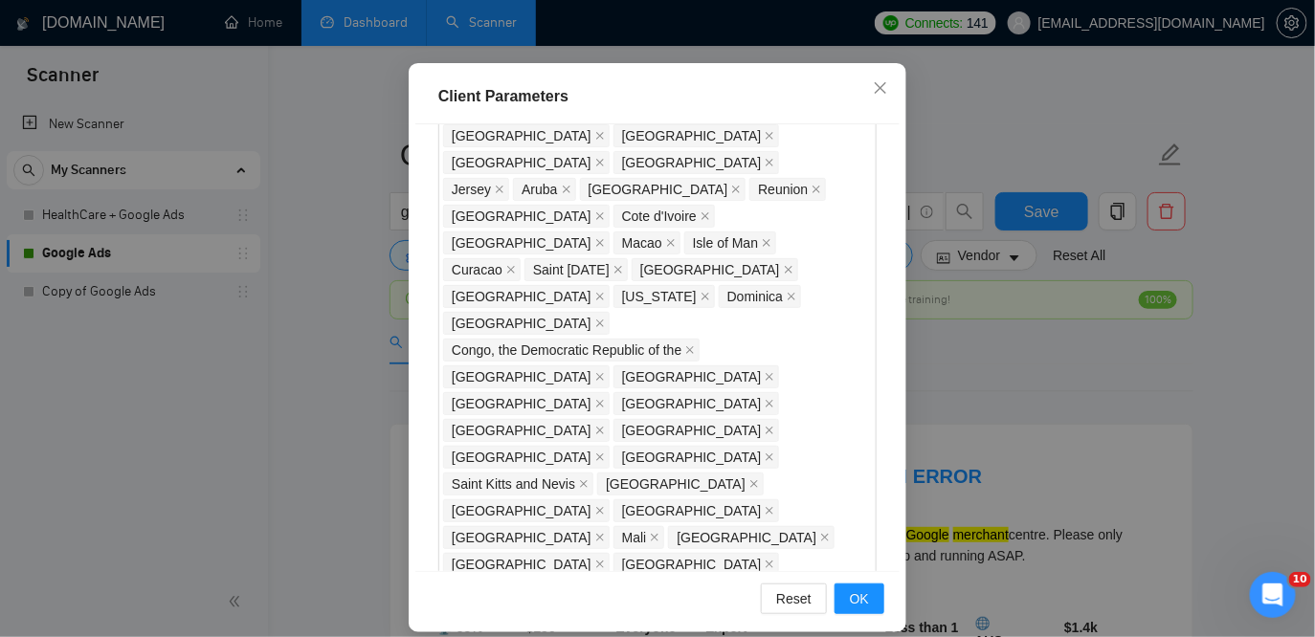
scroll to position [127, 0]
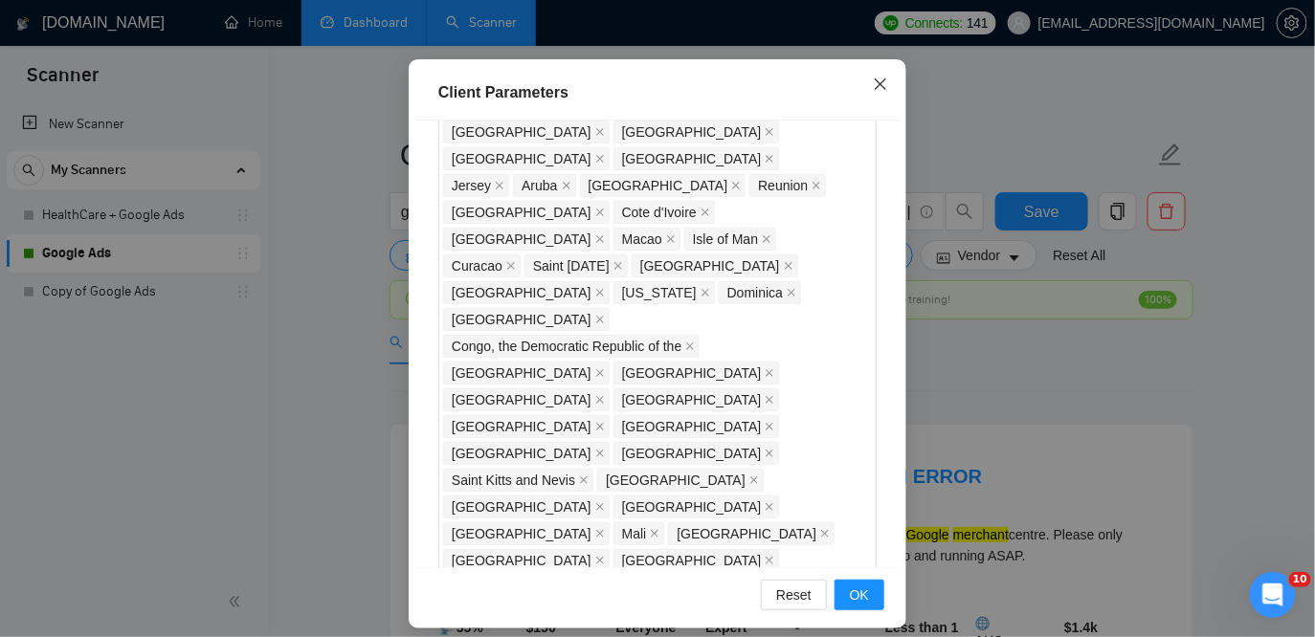
click at [869, 84] on span "Close" at bounding box center [881, 85] width 52 height 52
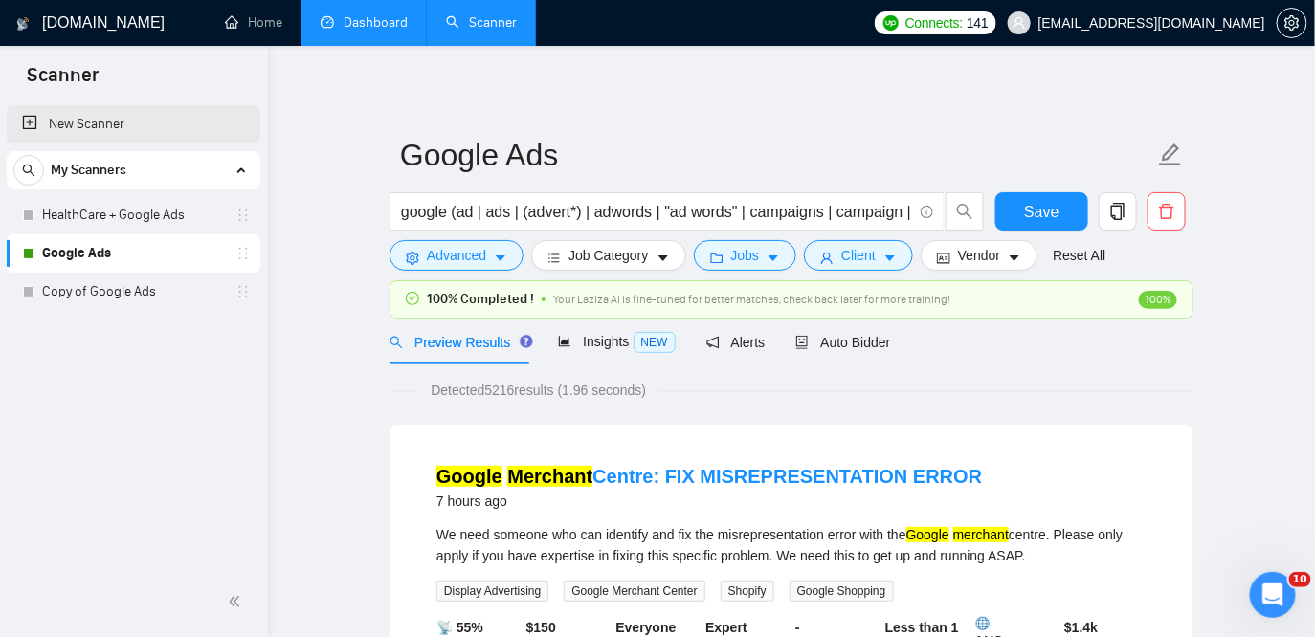
scroll to position [68, 0]
click at [375, 23] on link "Dashboard" at bounding box center [364, 22] width 87 height 16
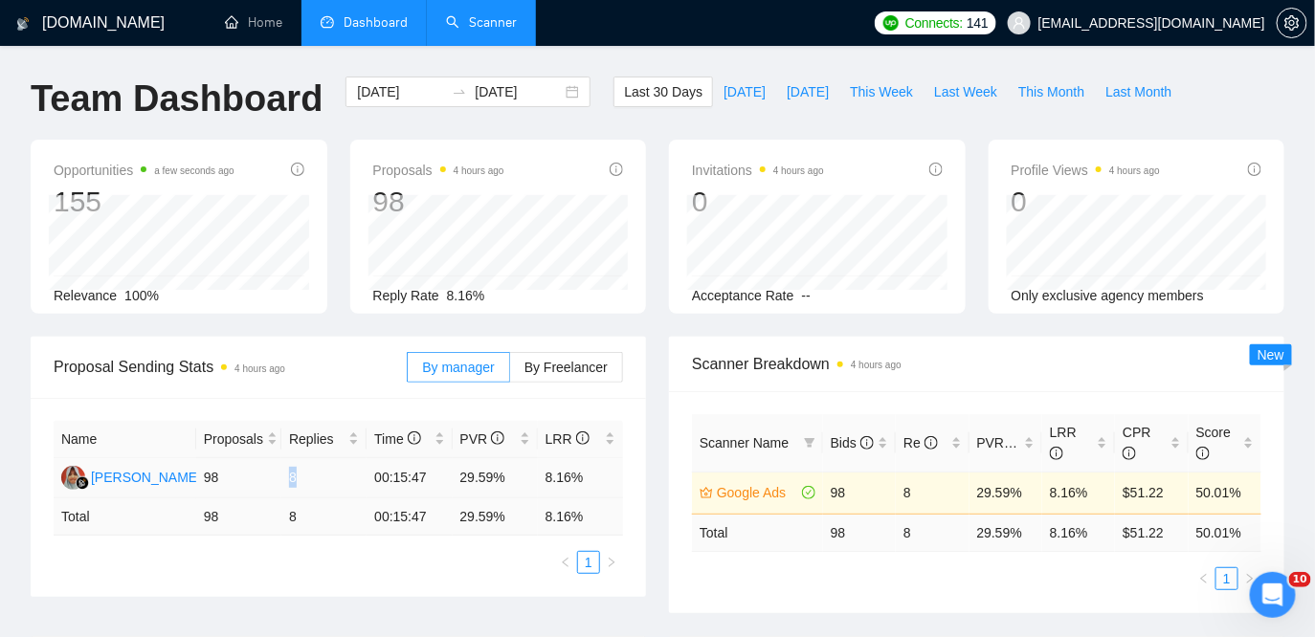
drag, startPoint x: 284, startPoint y: 476, endPoint x: 301, endPoint y: 477, distance: 17.3
click at [301, 477] on td "8" at bounding box center [323, 478] width 85 height 40
click at [494, 18] on link "Scanner" at bounding box center [481, 22] width 71 height 16
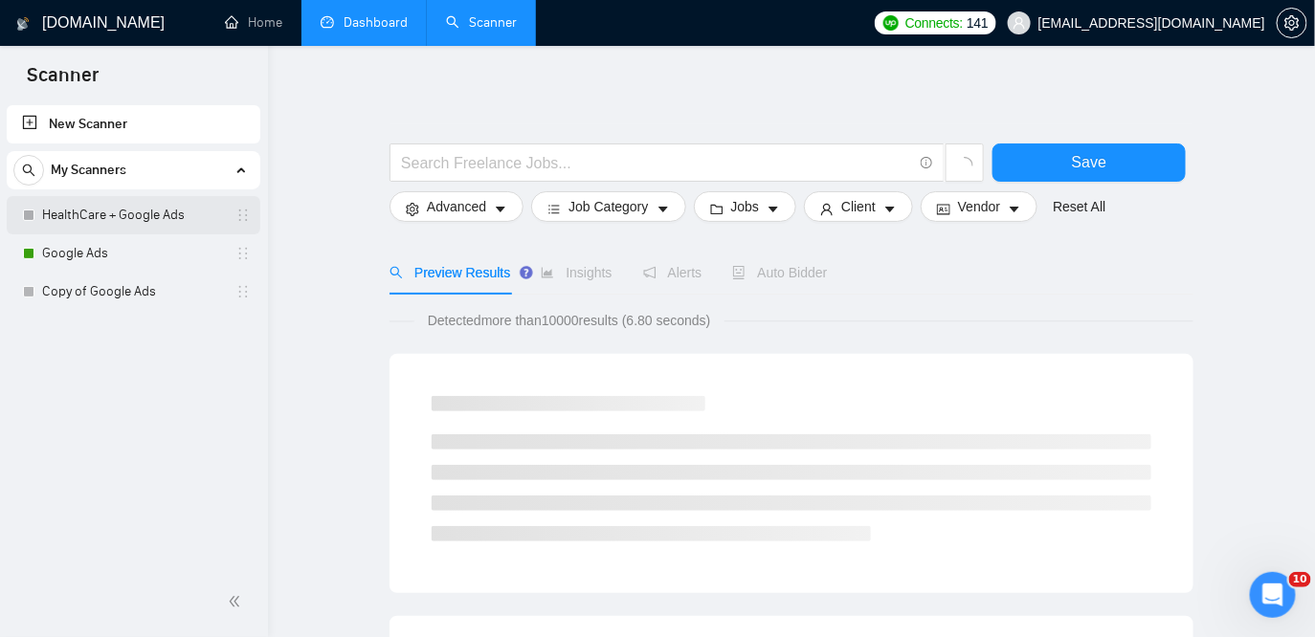
click at [112, 221] on link "HealthCare + Google Ads" at bounding box center [133, 215] width 182 height 38
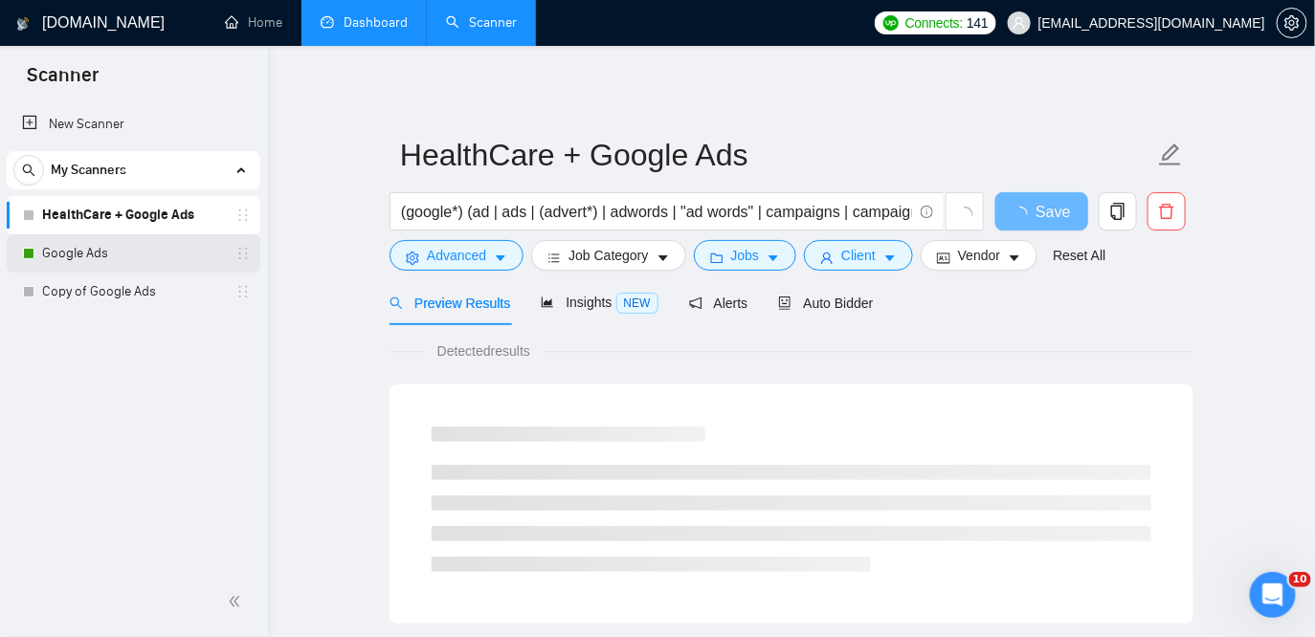
click at [108, 248] on link "Google Ads" at bounding box center [133, 253] width 182 height 38
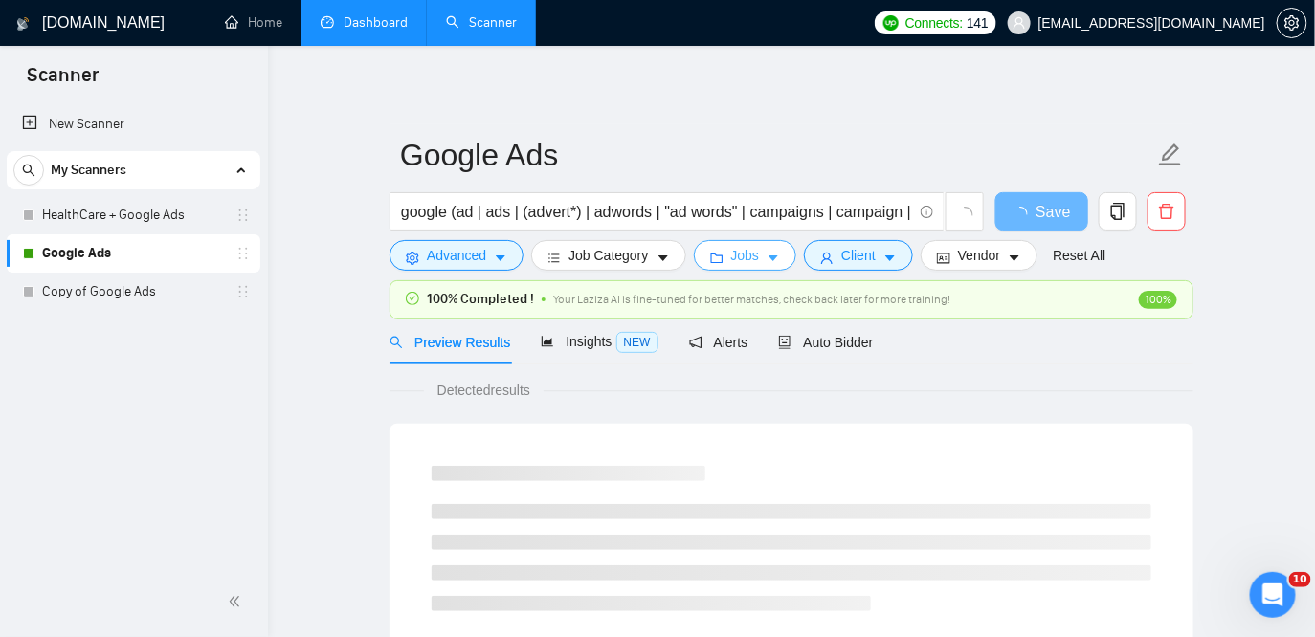
click at [791, 250] on button "Jobs" at bounding box center [745, 255] width 103 height 31
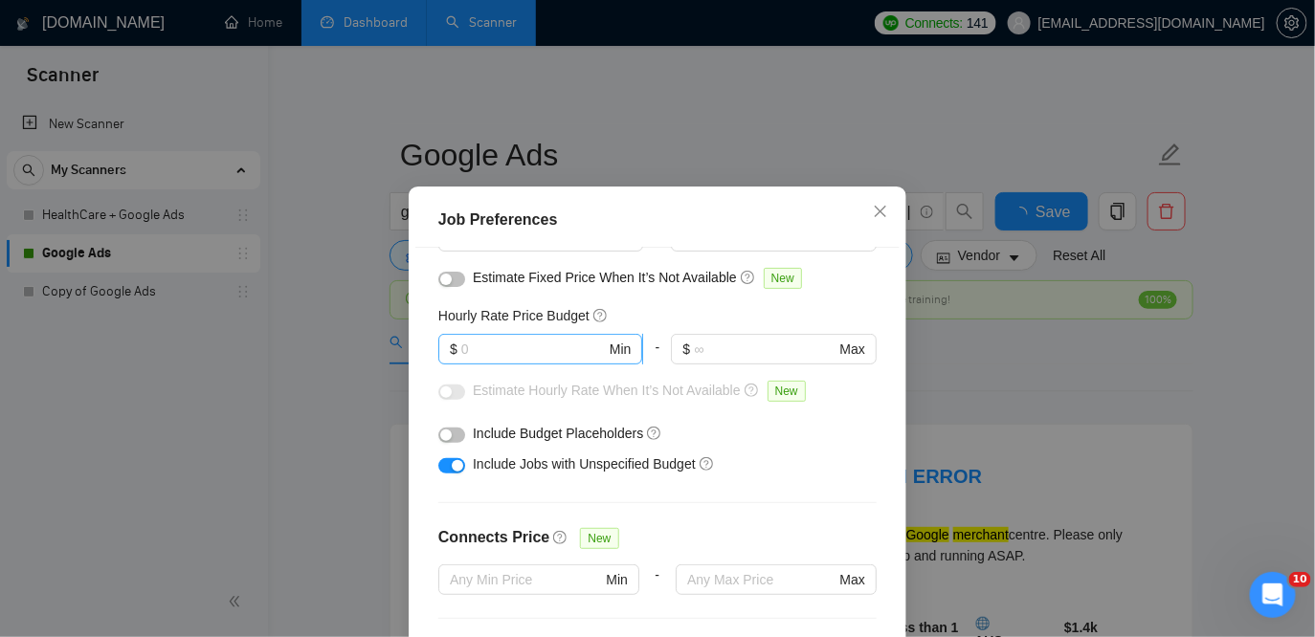
scroll to position [96, 0]
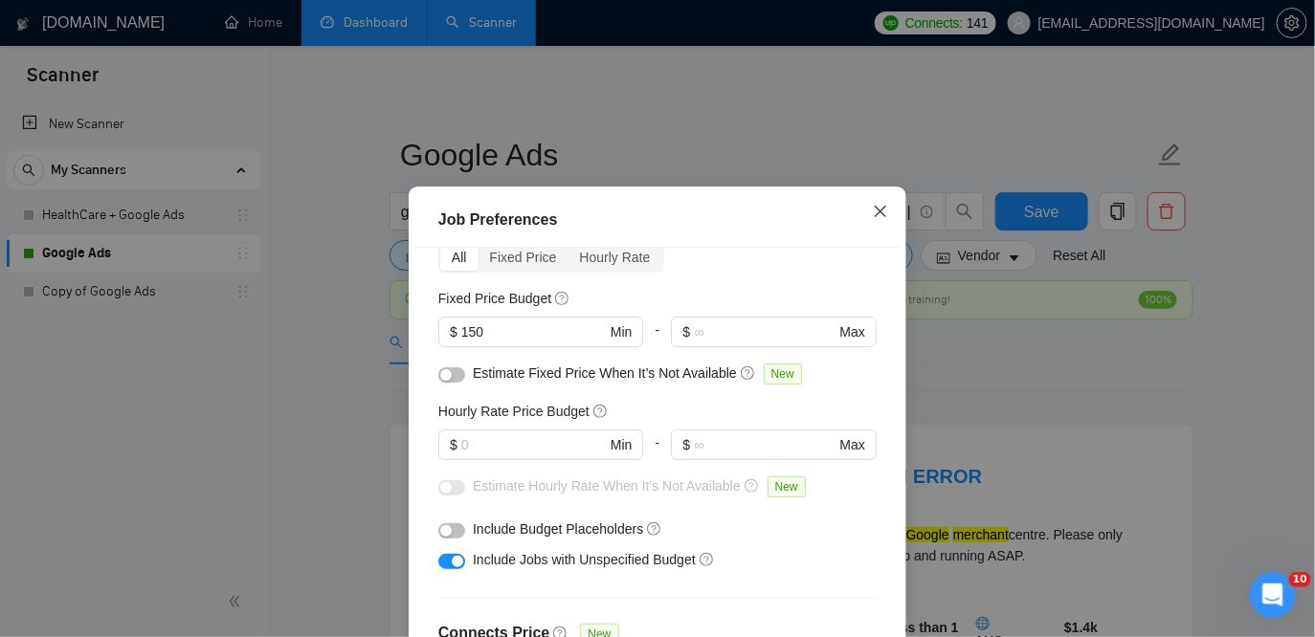
click at [886, 215] on icon "close" at bounding box center [880, 211] width 15 height 15
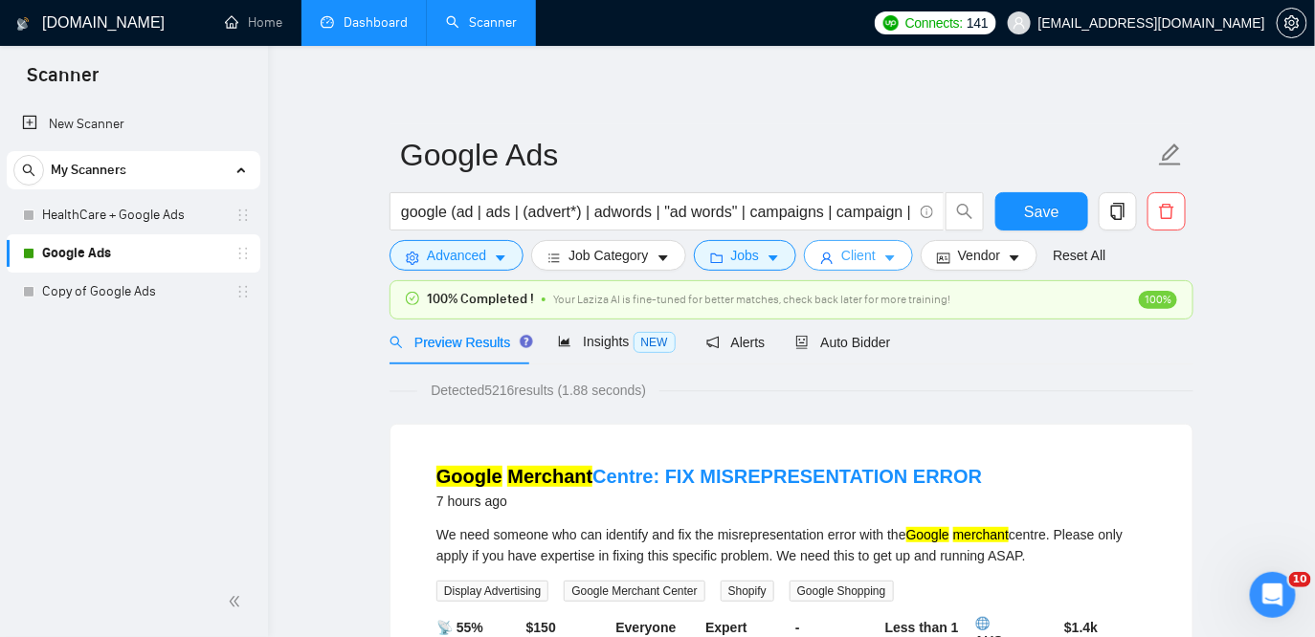
click at [876, 253] on span "Client" at bounding box center [858, 255] width 34 height 21
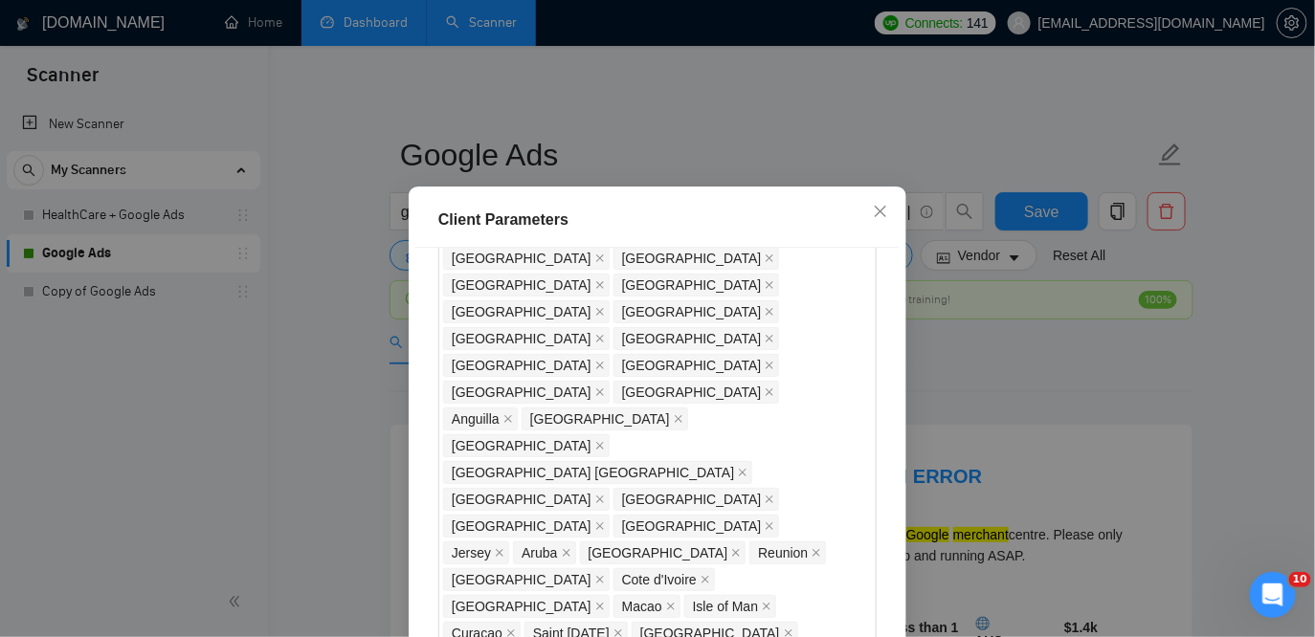
scroll to position [1855, 0]
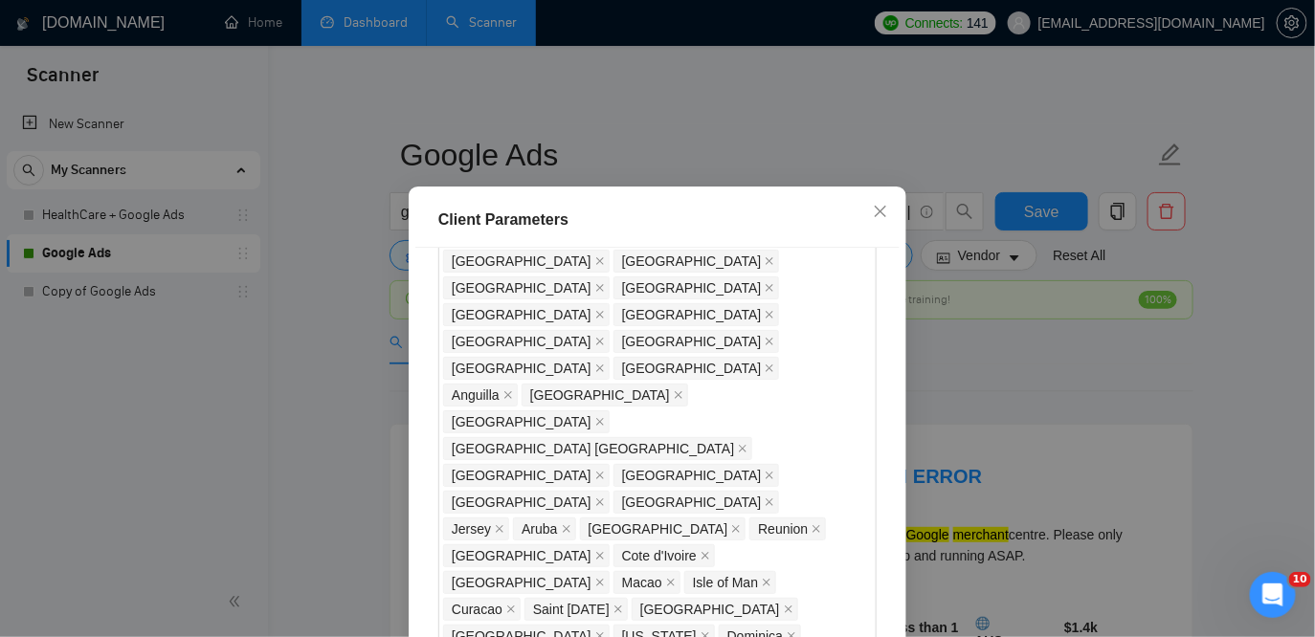
click at [888, 209] on icon "close" at bounding box center [880, 211] width 15 height 15
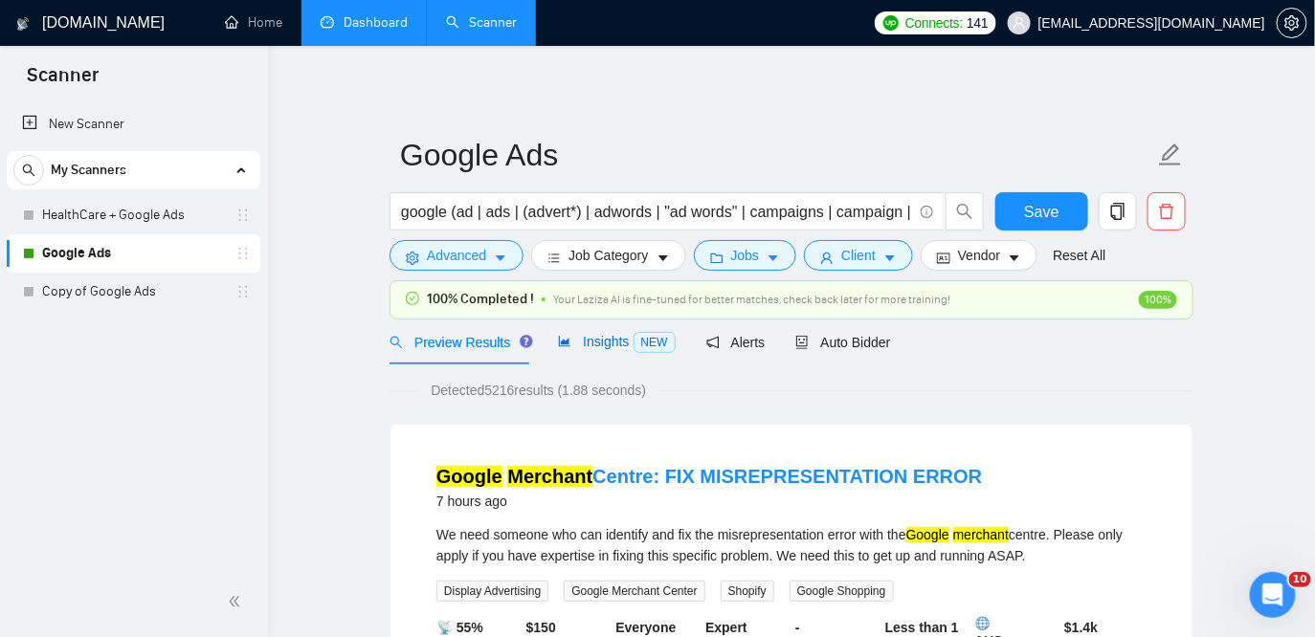
click at [610, 339] on span "Insights NEW" at bounding box center [616, 341] width 117 height 15
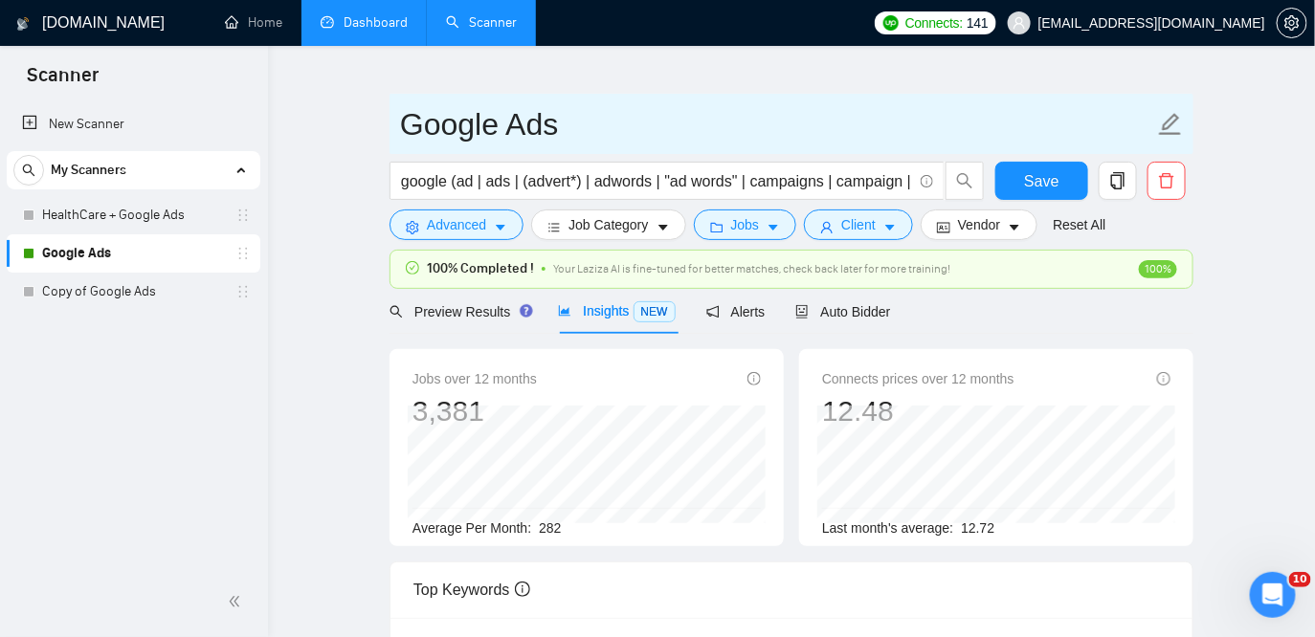
scroll to position [22, 0]
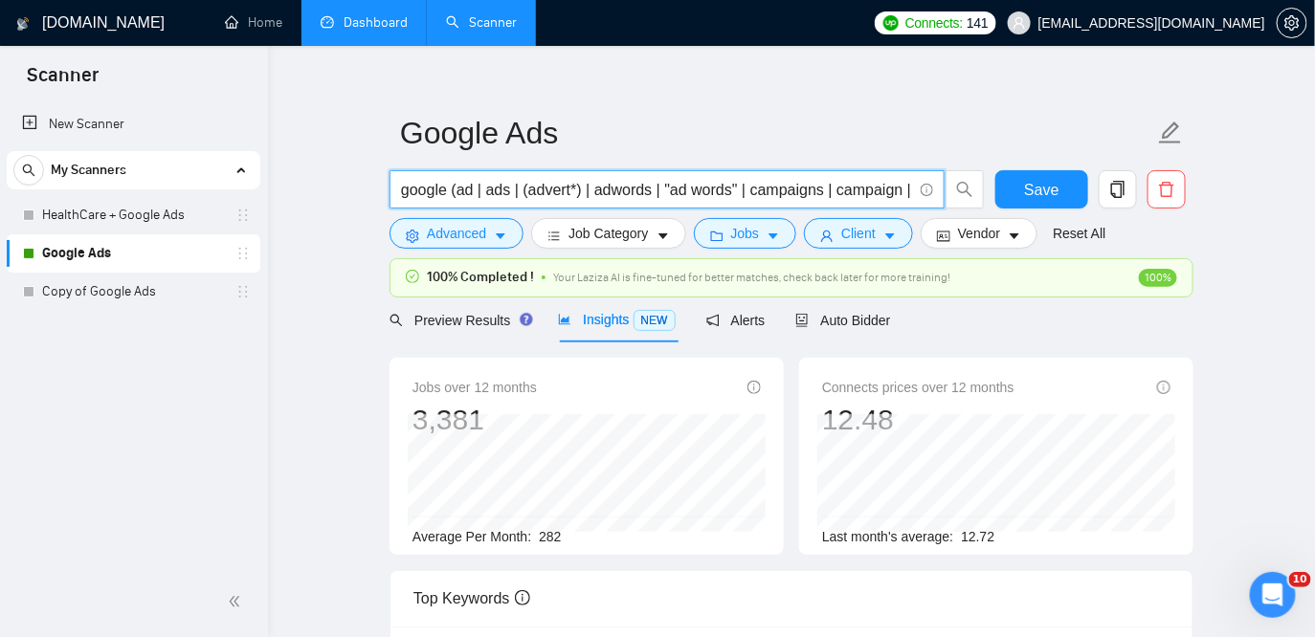
click at [446, 189] on input "google (ad | ads | (advert*) | adwords | "ad words" | campaigns | campaign | pp…" at bounding box center [656, 190] width 511 height 24
click at [399, 191] on span "google*) (ad | ads | (advert*) | adwords | "ad words" | campaigns | campaign | …" at bounding box center [667, 189] width 555 height 38
click at [401, 192] on input "google*) (ad | ads | (advert*) | adwords | "ad words" | campaigns | campaign | …" at bounding box center [656, 190] width 511 height 24
type input "(google*) (ad | ads | (advert*) | adwords | "ad words" | campaigns | campaign |…"
click at [1036, 190] on span "Save" at bounding box center [1041, 190] width 34 height 24
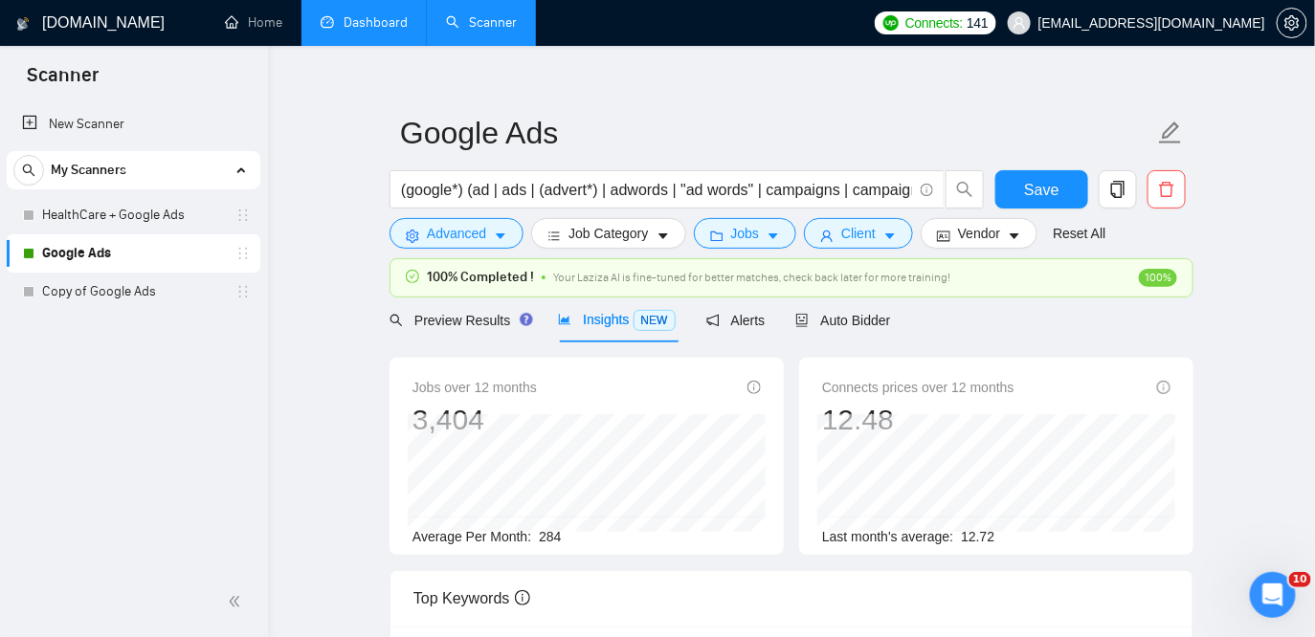
click at [979, 335] on div "Preview Results Insights NEW Alerts Auto Bidder" at bounding box center [792, 320] width 804 height 45
click at [851, 242] on span "Client" at bounding box center [858, 233] width 34 height 21
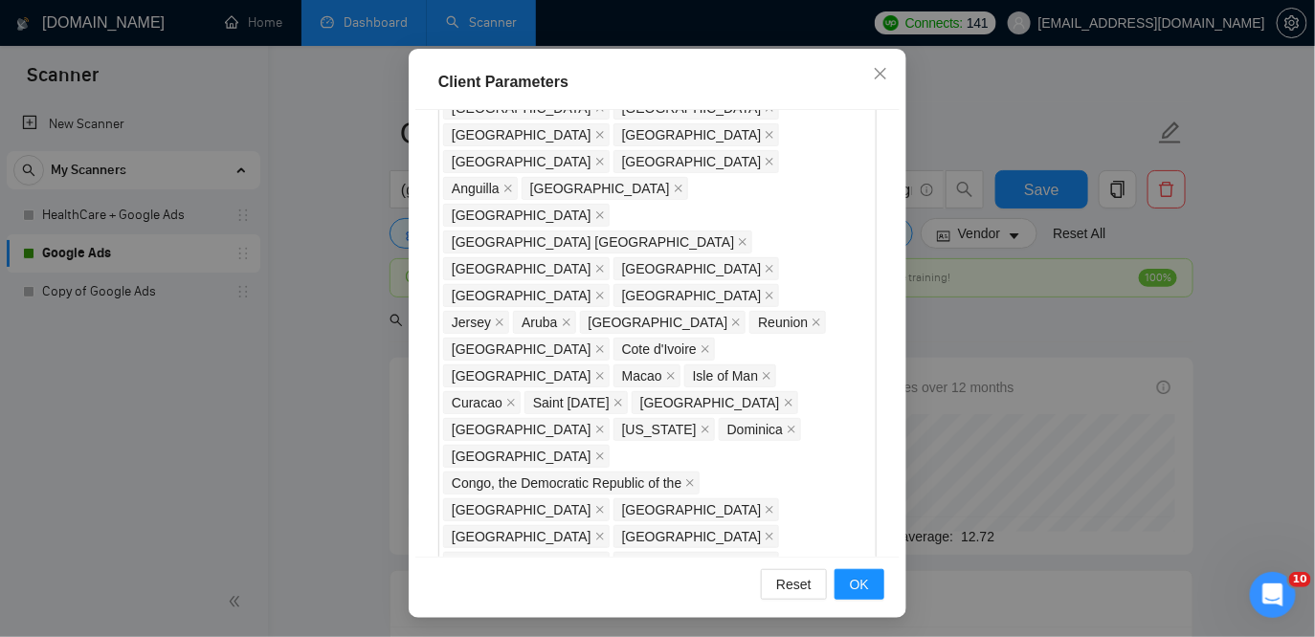
scroll to position [1885, 0]
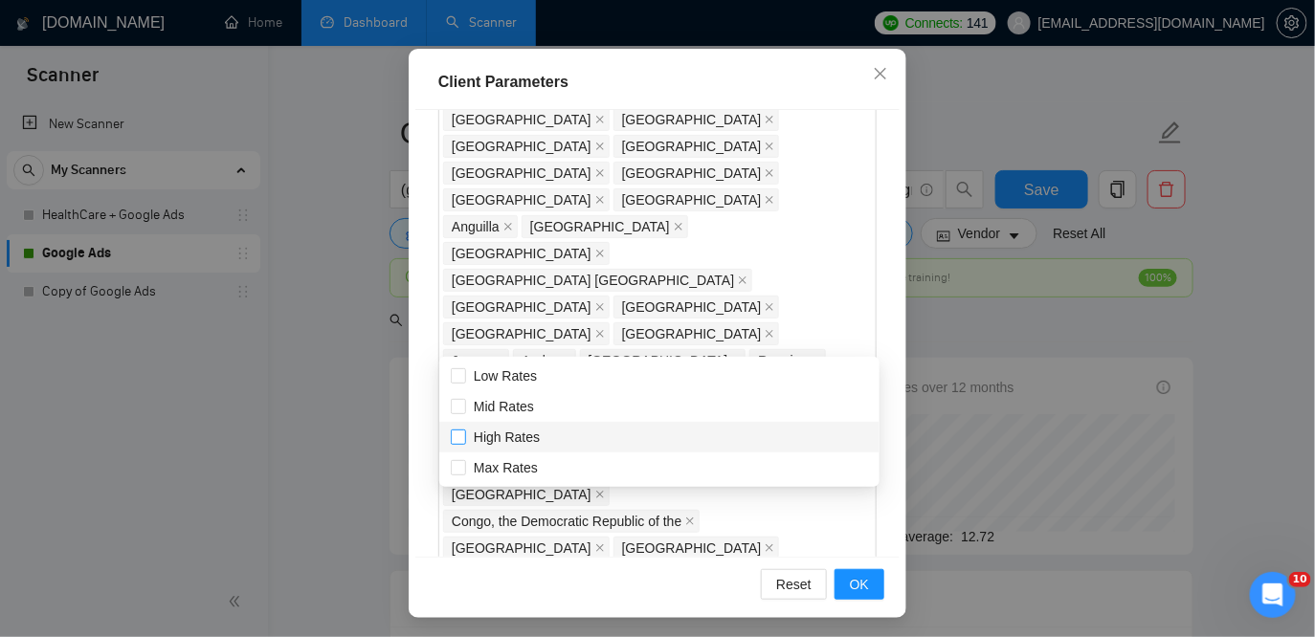
click at [520, 431] on span "High Rates" at bounding box center [507, 437] width 66 height 15
click at [464, 431] on input "High Rates" at bounding box center [457, 436] width 13 height 13
checkbox input "true"
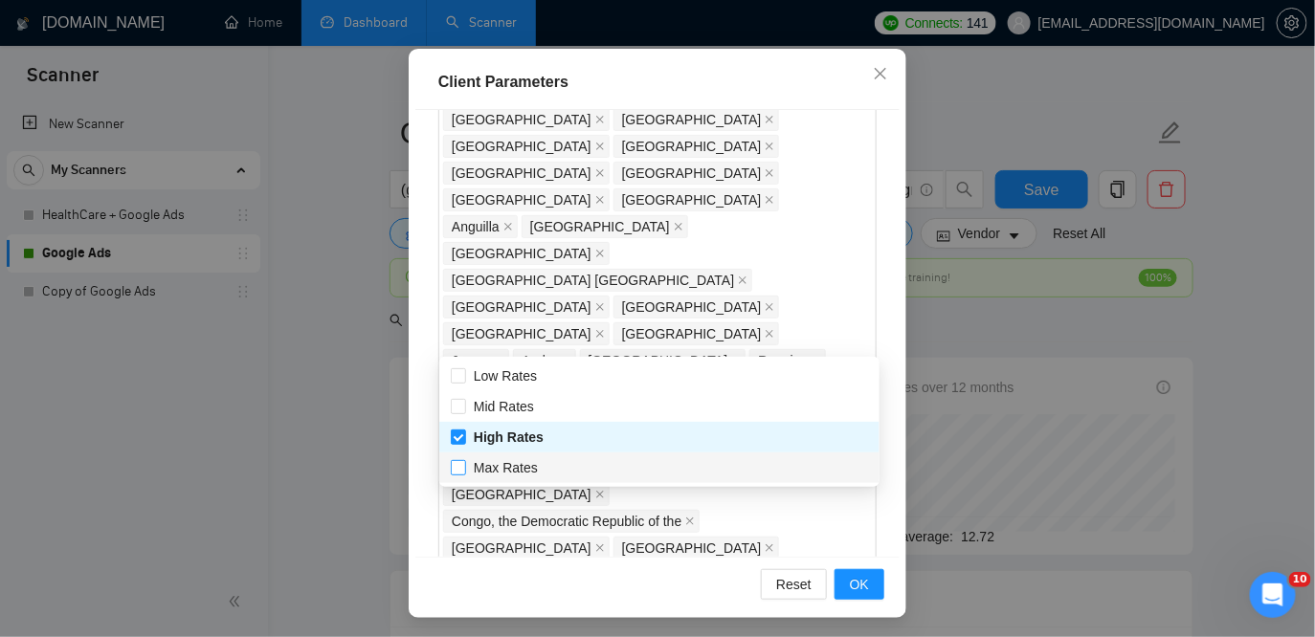
click at [515, 477] on span "Max Rates" at bounding box center [505, 467] width 79 height 21
click at [464, 474] on input "Max Rates" at bounding box center [457, 466] width 13 height 13
click at [456, 471] on input "Max Rates" at bounding box center [457, 466] width 13 height 13
checkbox input "true"
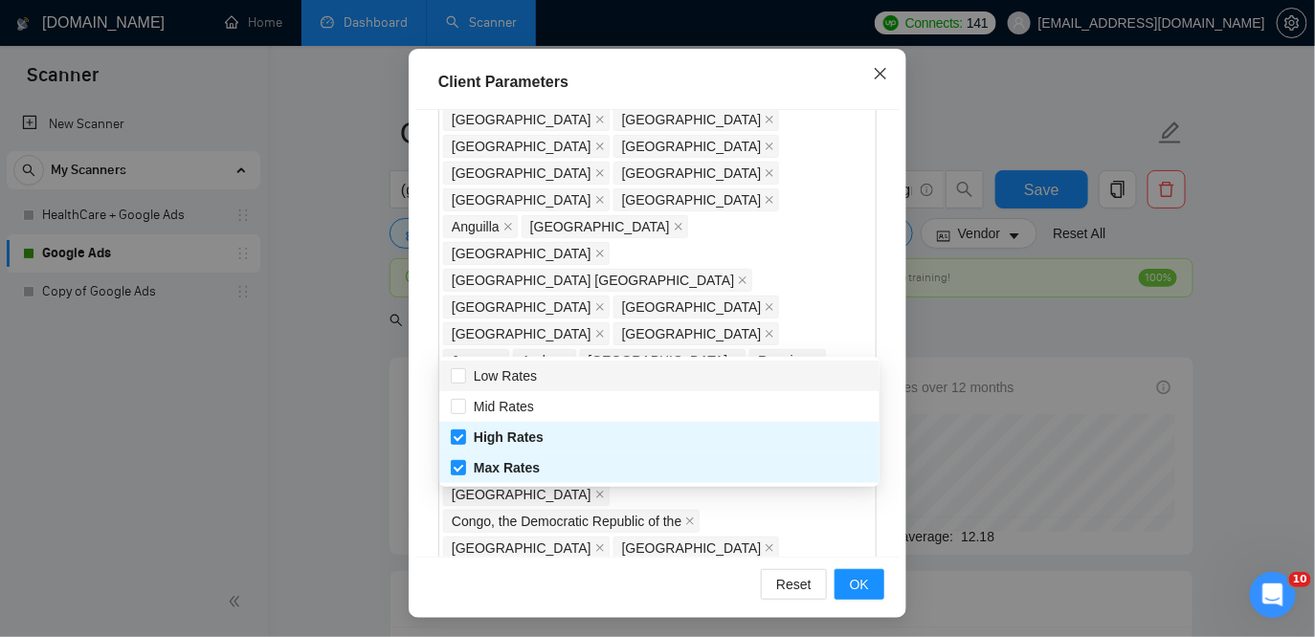
click at [876, 67] on icon "close" at bounding box center [880, 73] width 15 height 15
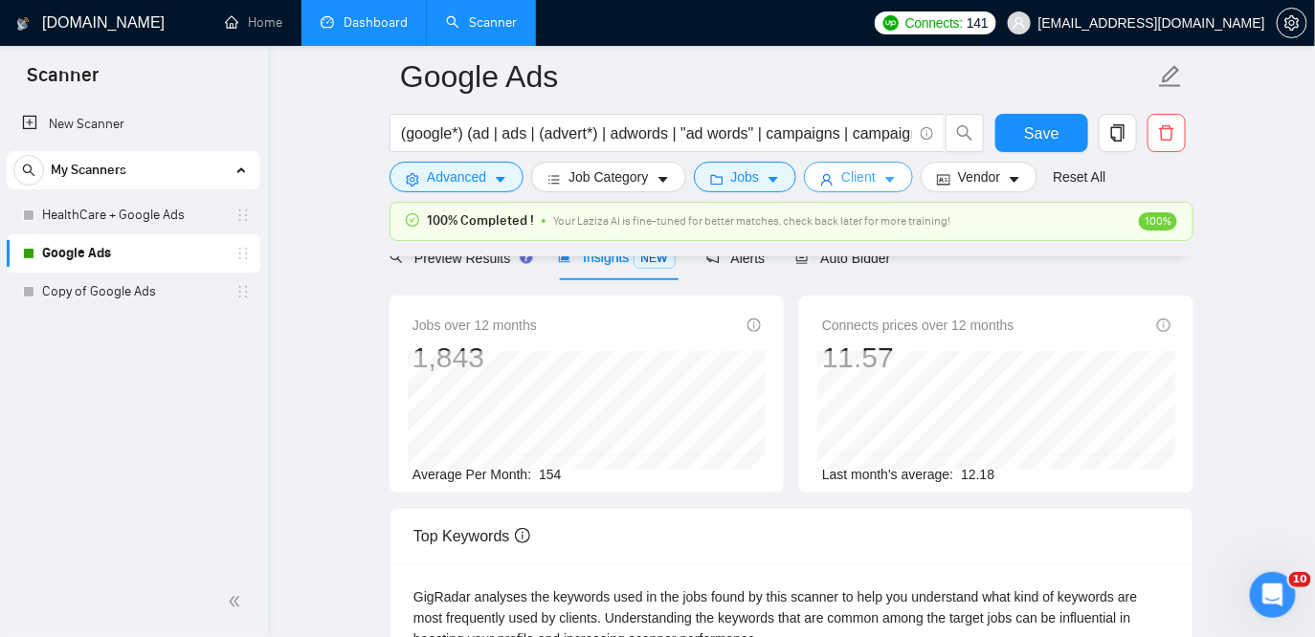
scroll to position [107, 0]
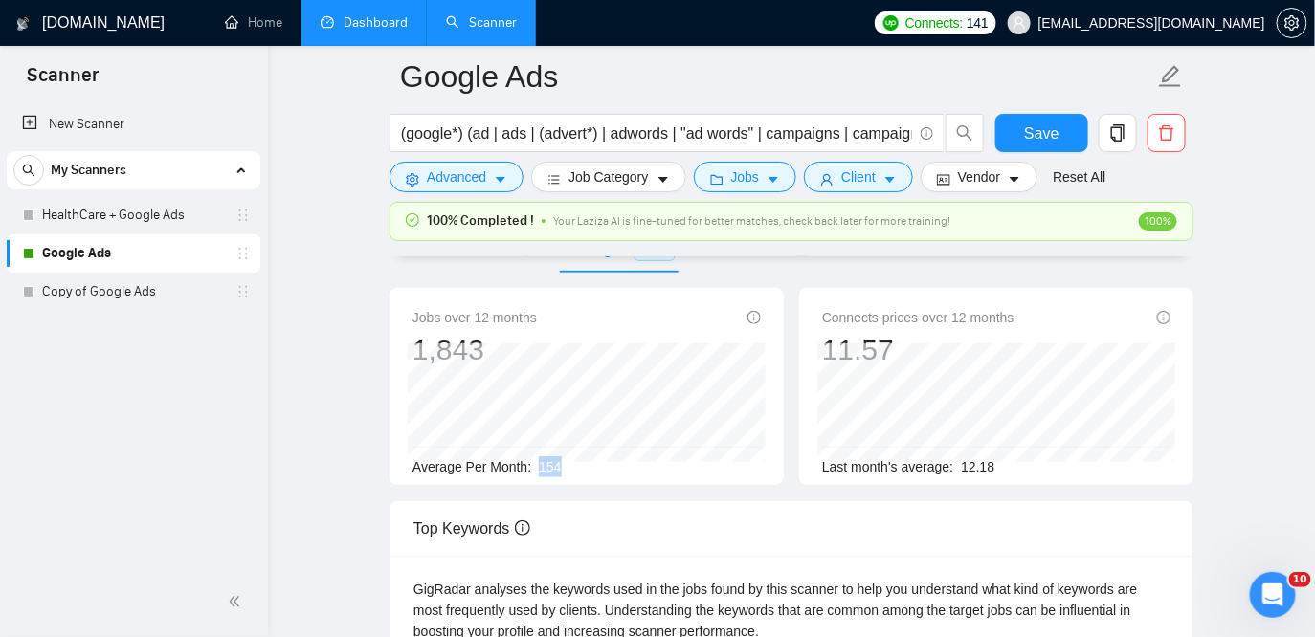
drag, startPoint x: 575, startPoint y: 461, endPoint x: 538, endPoint y: 463, distance: 37.4
click at [538, 463] on div "Average Per Month: 154" at bounding box center [586, 467] width 348 height 21
click at [774, 178] on icon "caret-down" at bounding box center [773, 179] width 13 height 13
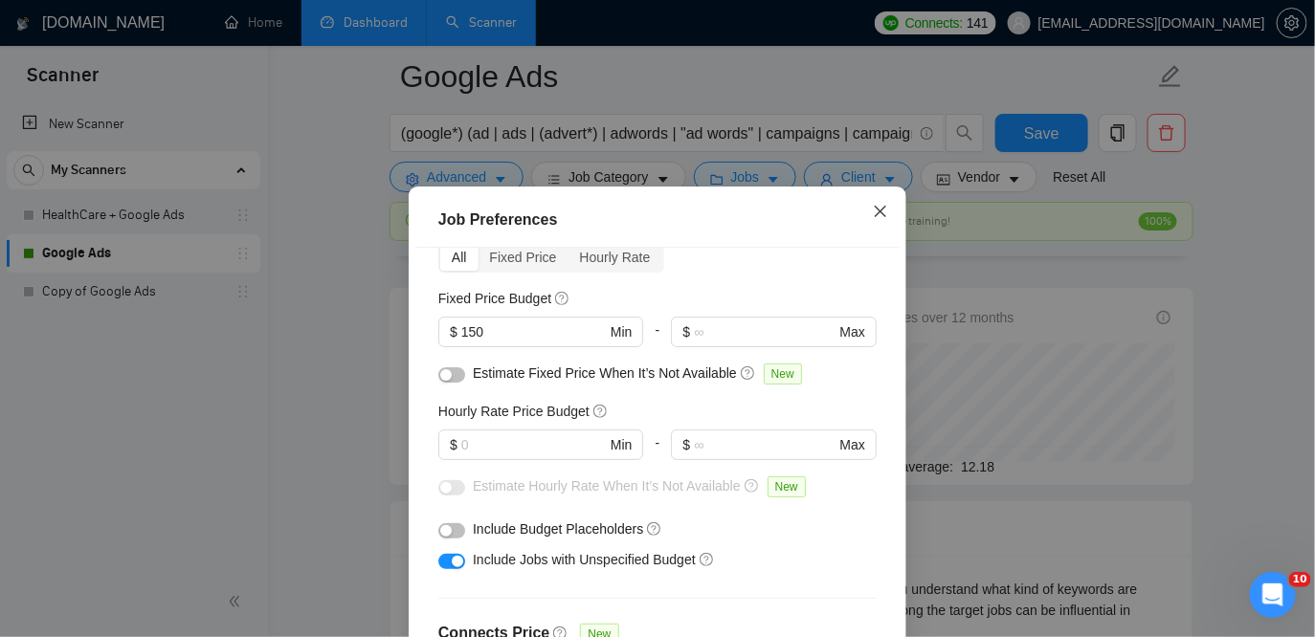
click at [877, 211] on icon "close" at bounding box center [880, 211] width 15 height 15
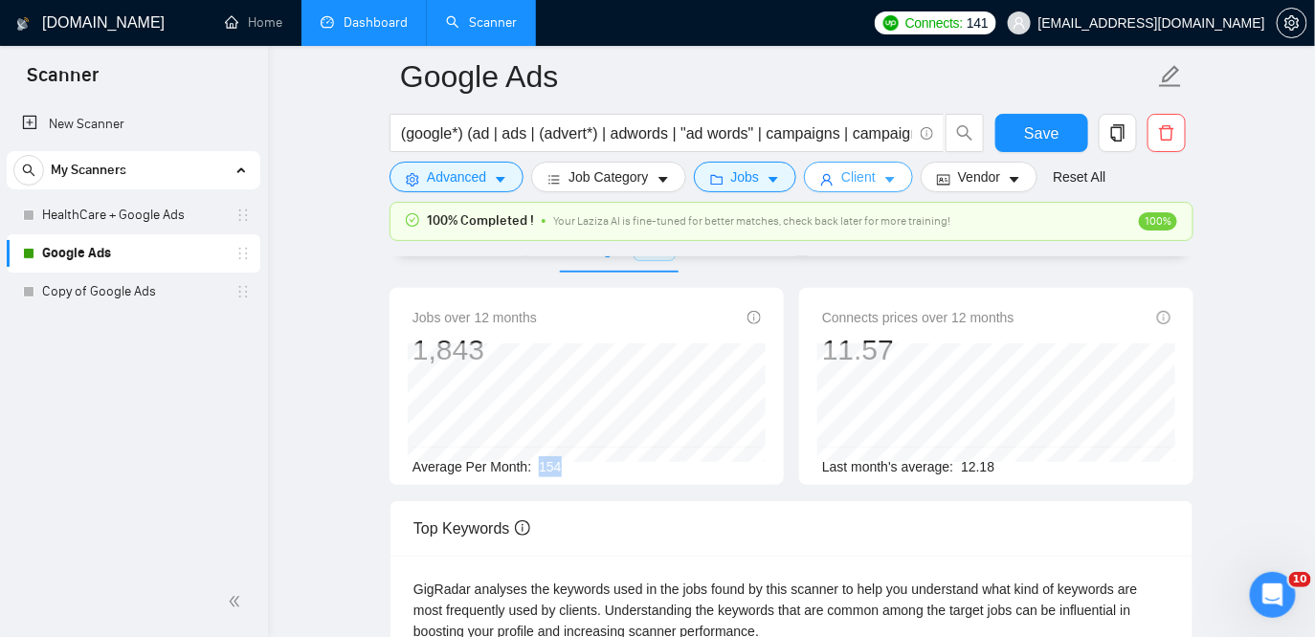
click at [874, 176] on span "Client" at bounding box center [858, 177] width 34 height 21
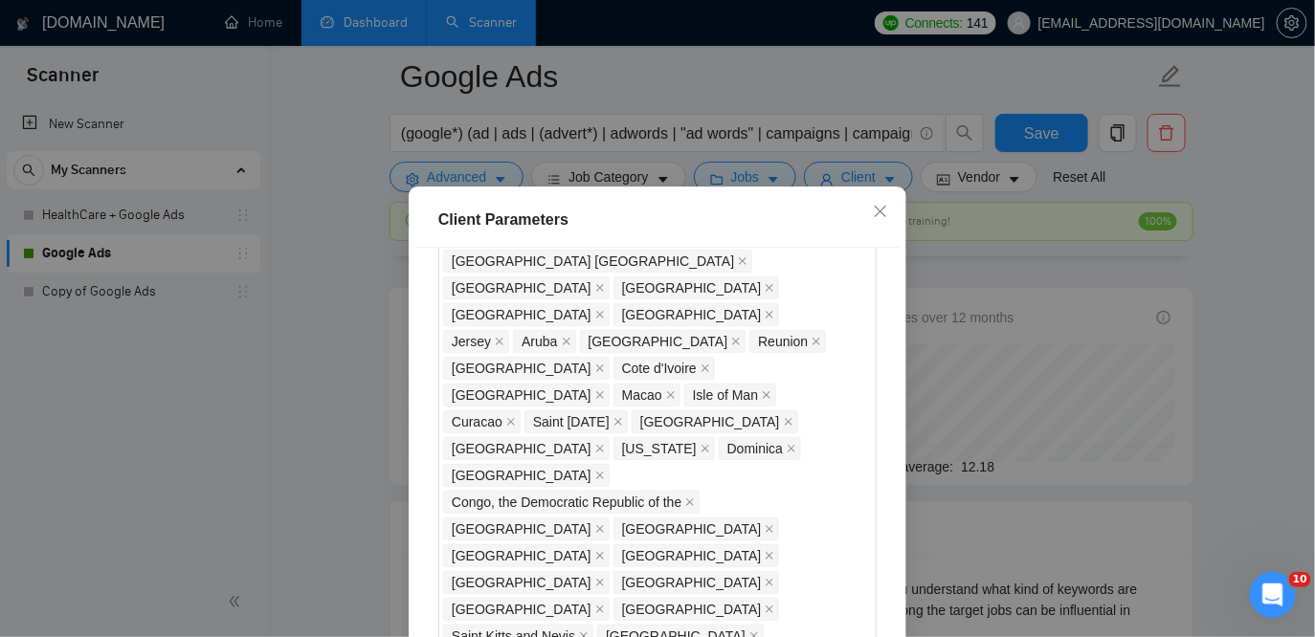
scroll to position [1972, 0]
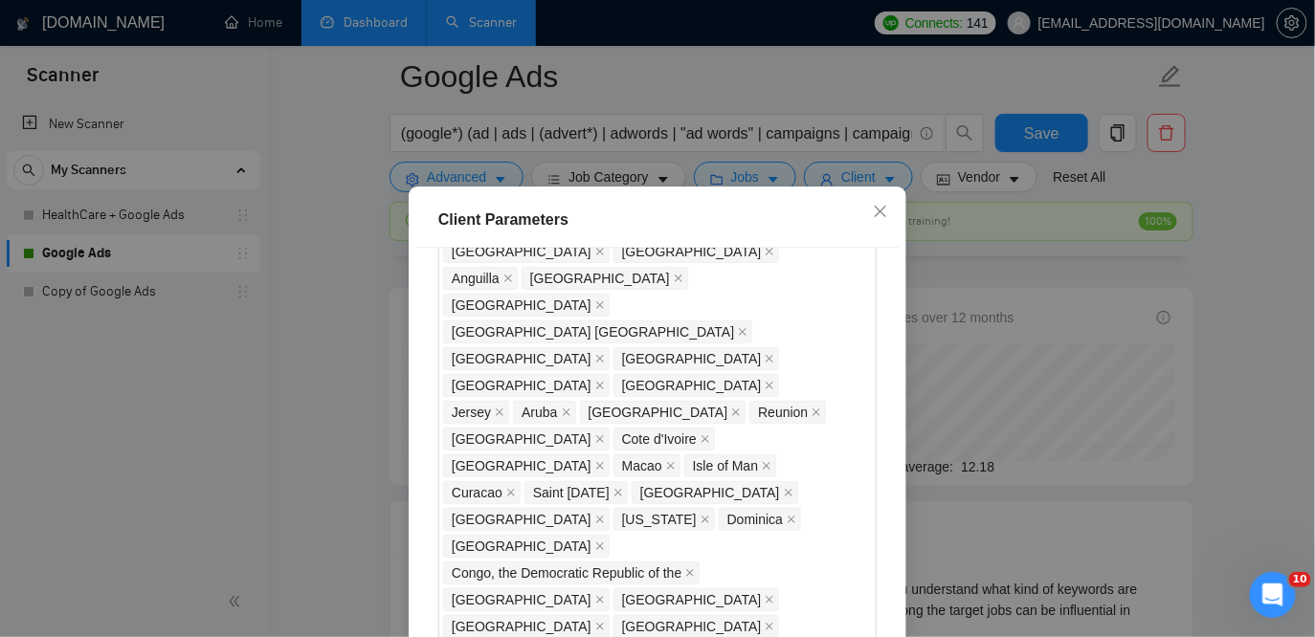
click at [884, 208] on icon "close" at bounding box center [880, 211] width 11 height 11
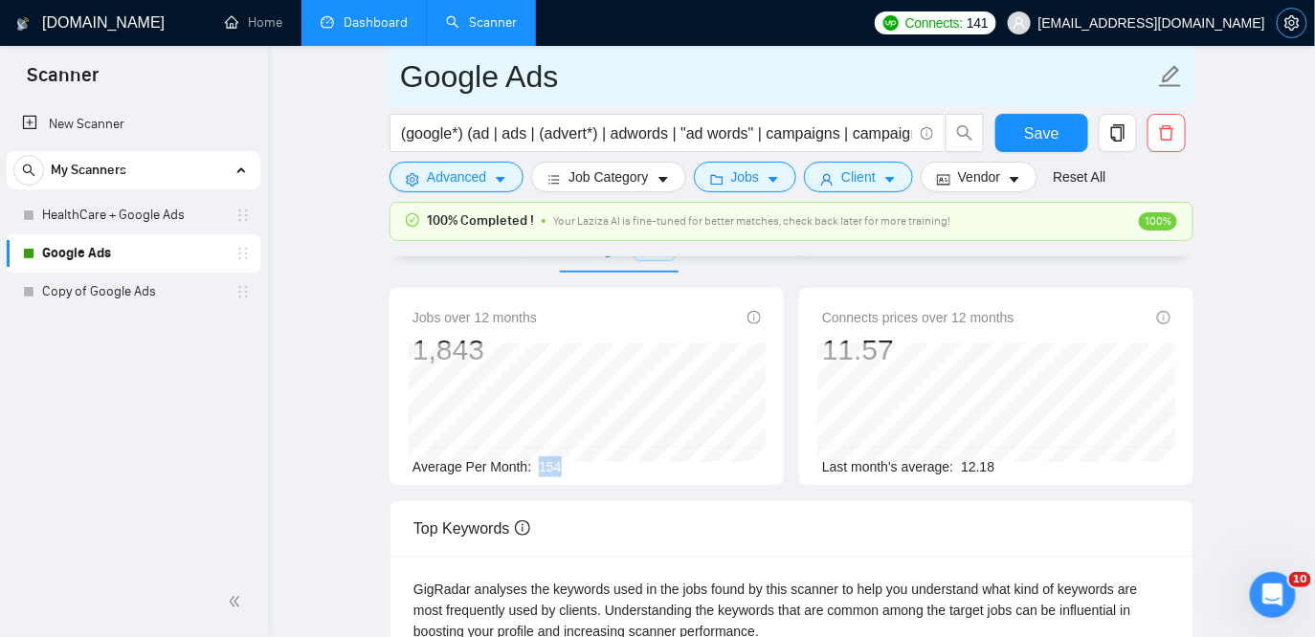
drag, startPoint x: 1299, startPoint y: 20, endPoint x: 792, endPoint y: 97, distance: 512.0
click at [1299, 20] on icon "setting" at bounding box center [1291, 22] width 14 height 15
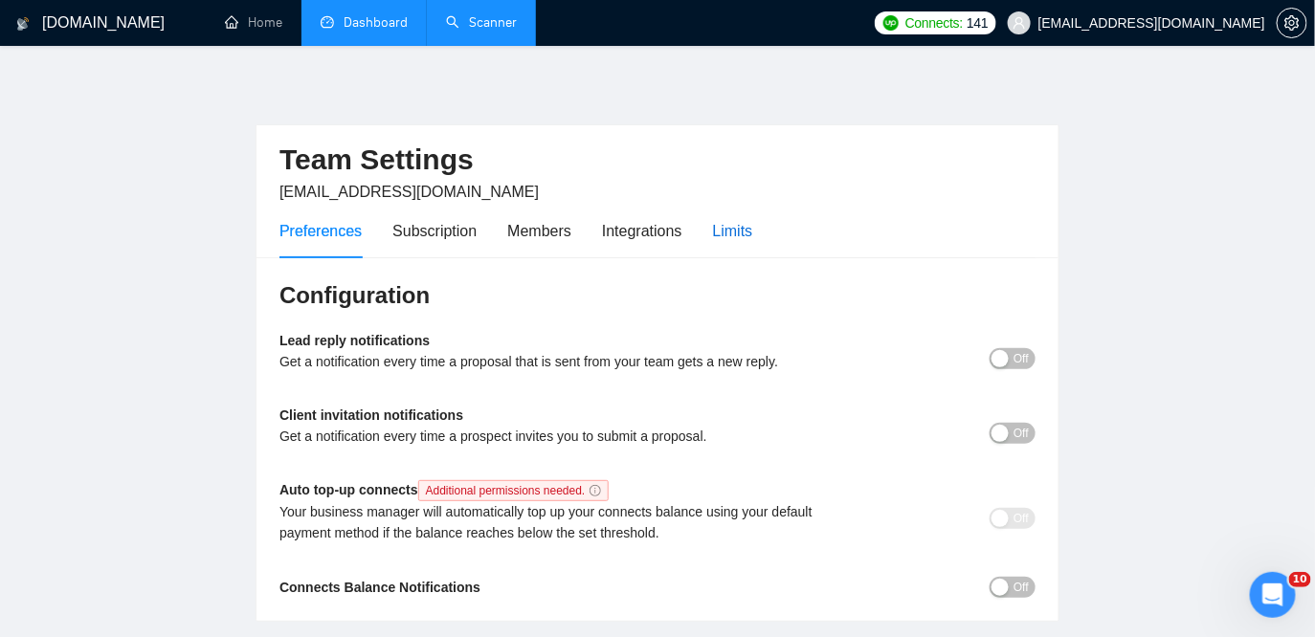
click at [753, 237] on div "Limits" at bounding box center [733, 231] width 40 height 24
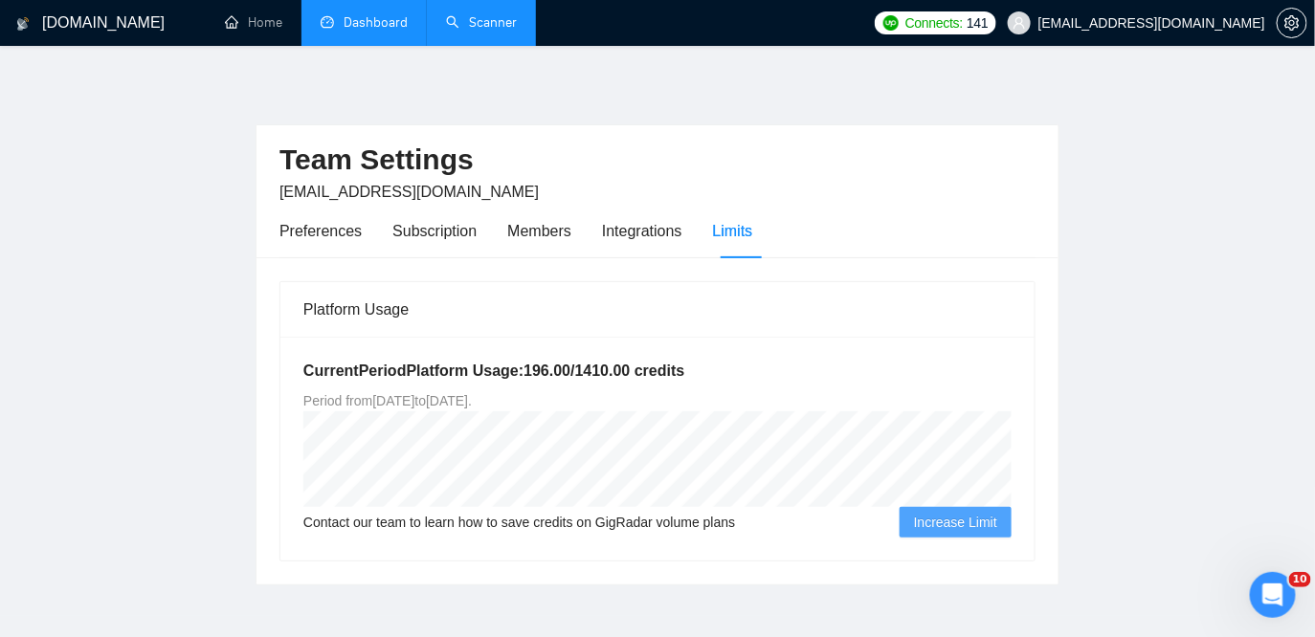
scroll to position [95, 0]
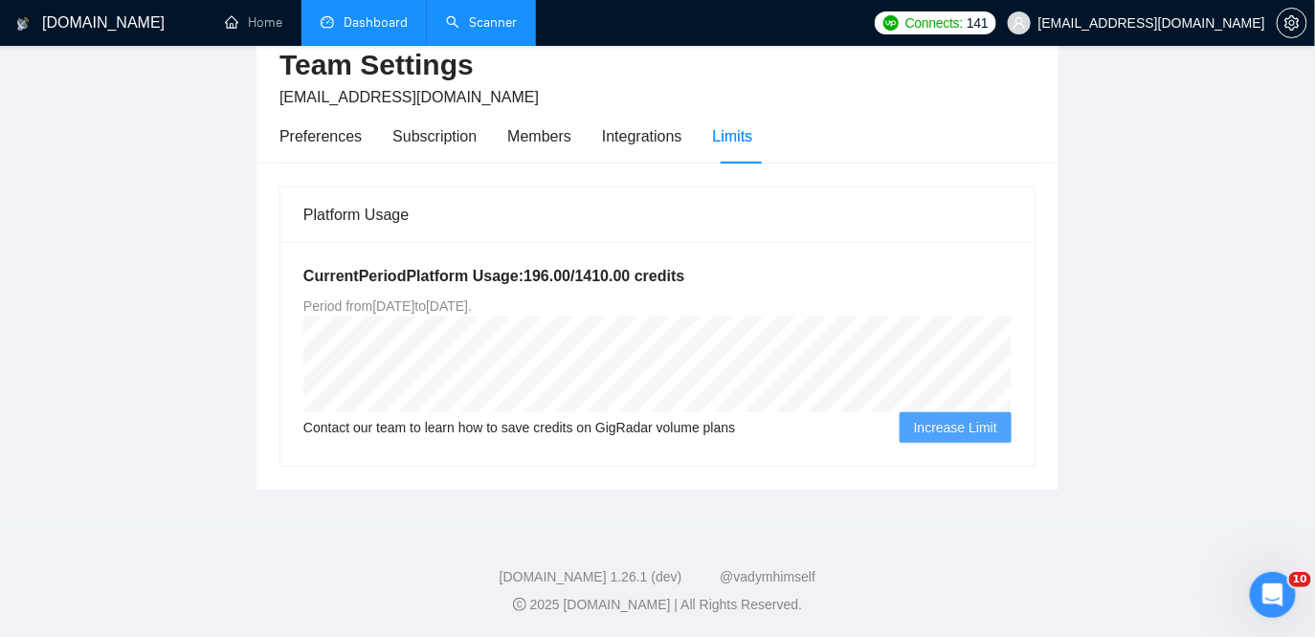
click at [480, 21] on link "Scanner" at bounding box center [481, 22] width 71 height 16
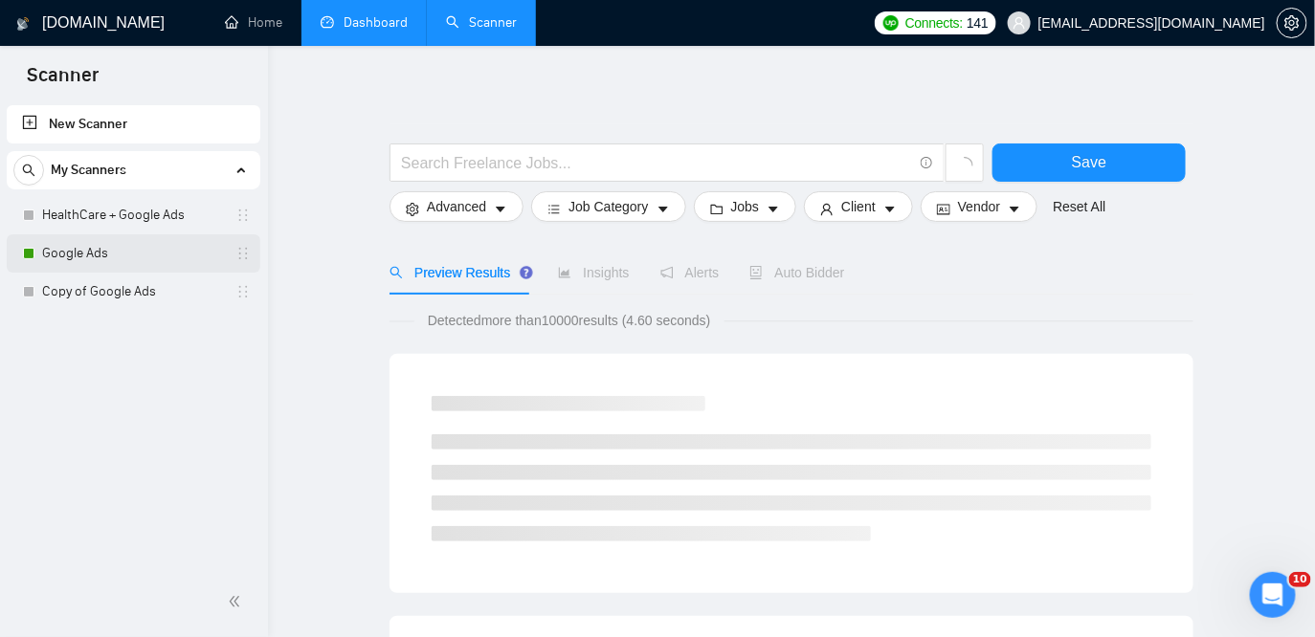
click at [72, 261] on link "Google Ads" at bounding box center [133, 253] width 182 height 38
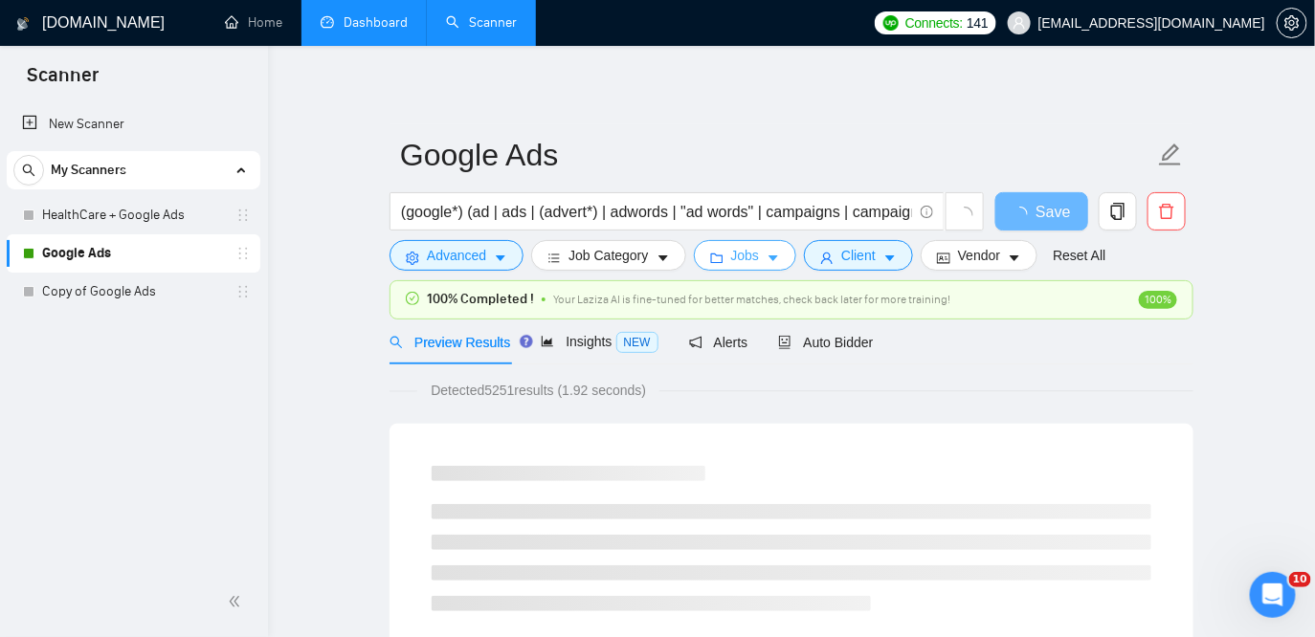
click at [747, 263] on span "Jobs" at bounding box center [745, 255] width 29 height 21
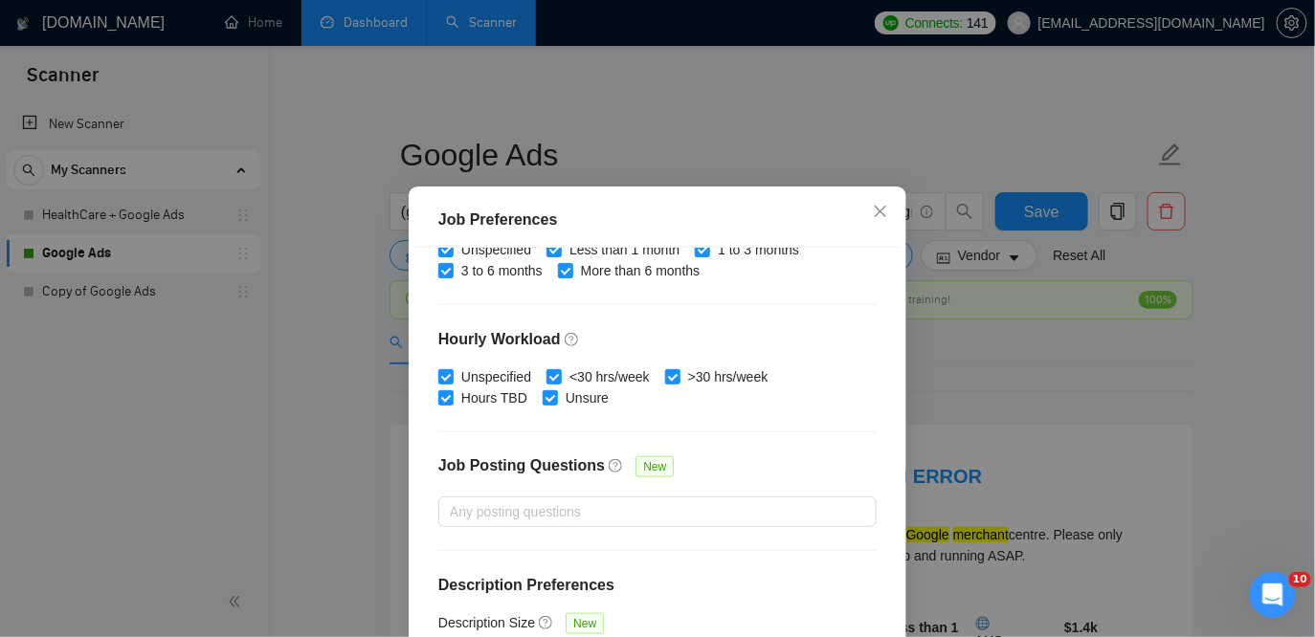
scroll to position [141, 0]
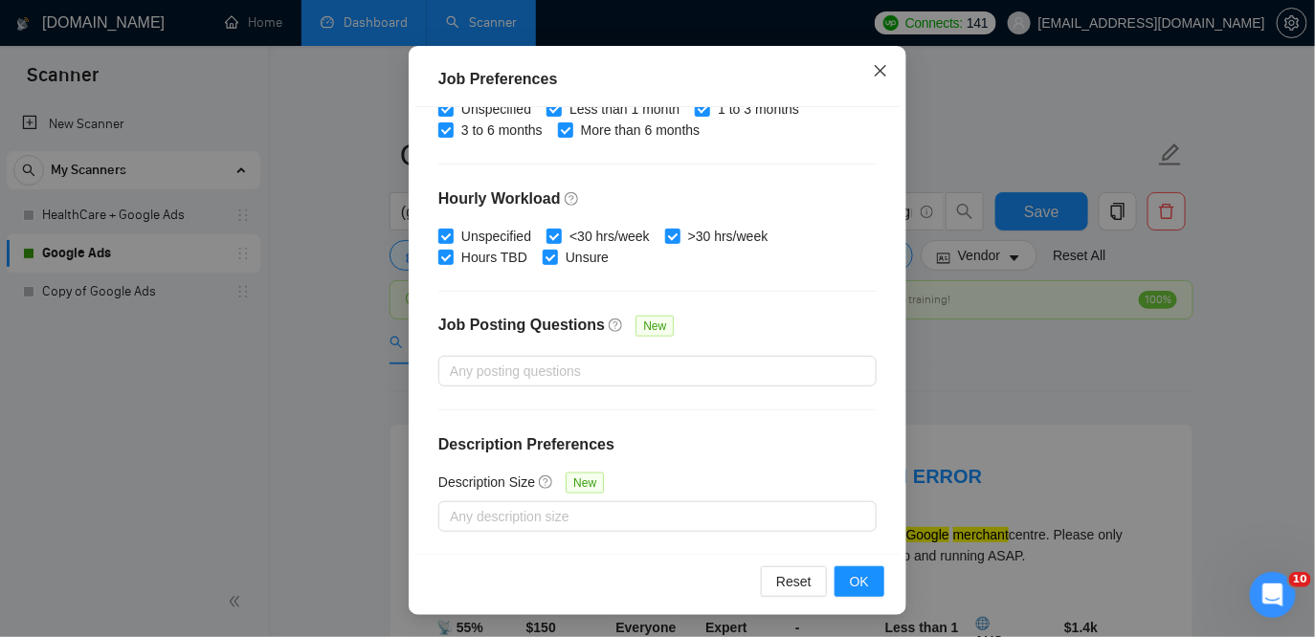
click at [894, 63] on span "Close" at bounding box center [881, 72] width 52 height 52
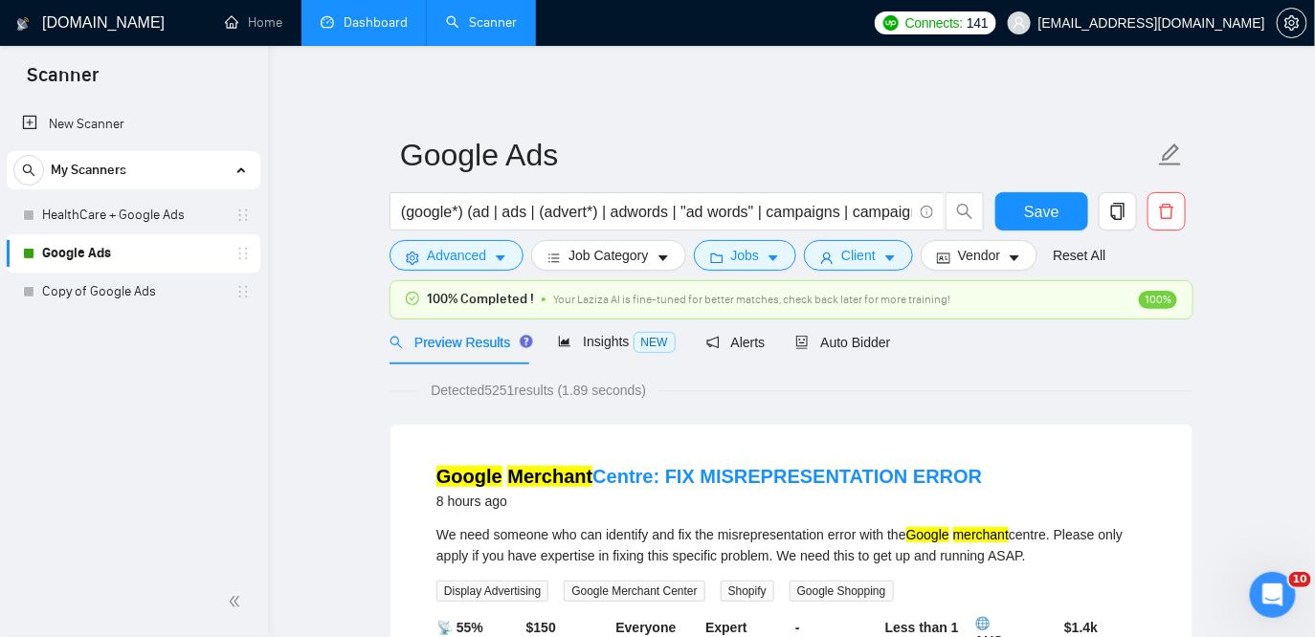
scroll to position [68, 0]
click at [890, 260] on button "Client" at bounding box center [858, 255] width 109 height 31
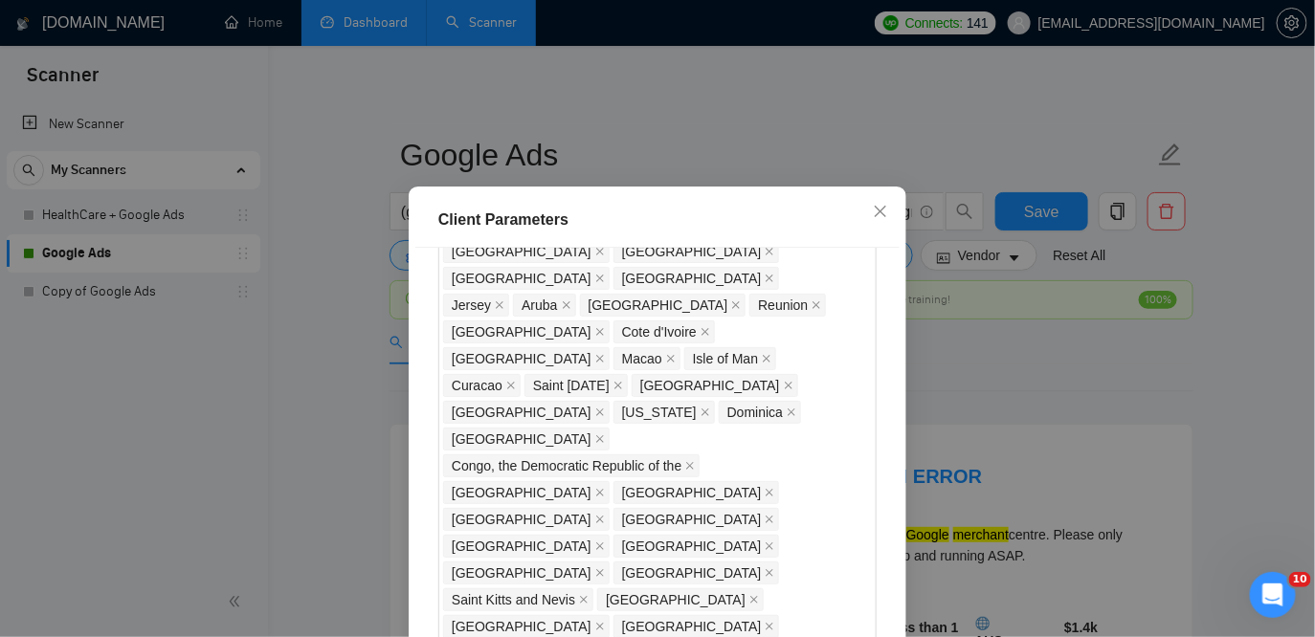
scroll to position [2131, 0]
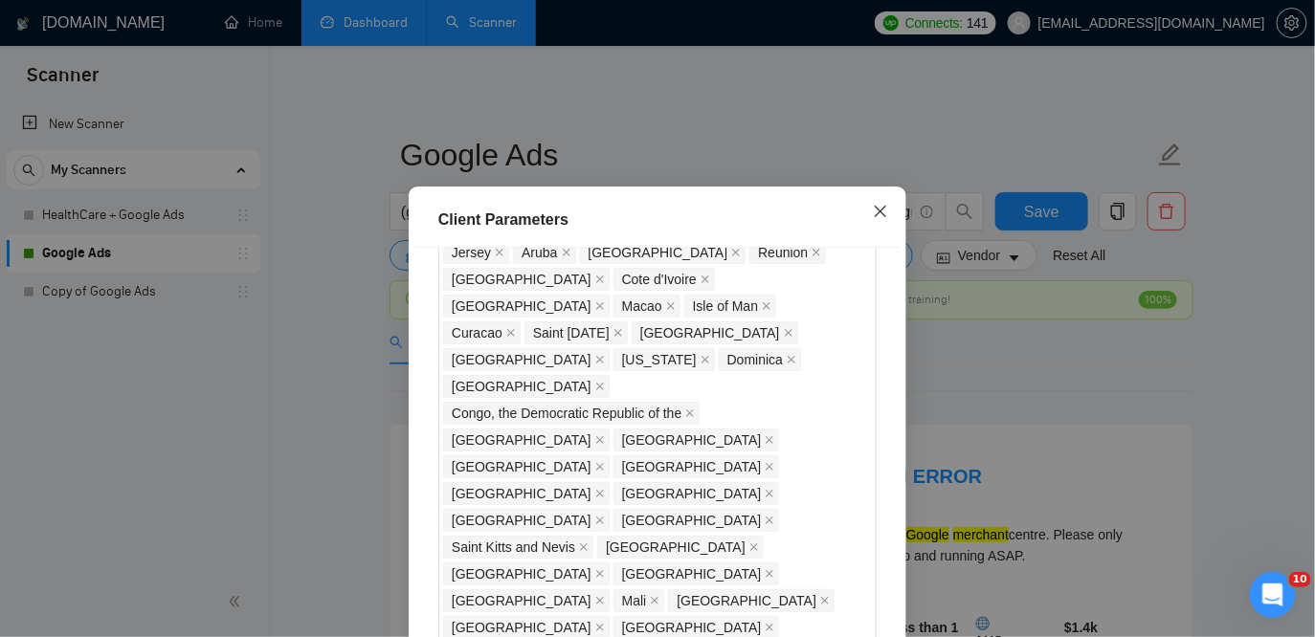
click at [885, 210] on icon "close" at bounding box center [880, 211] width 15 height 15
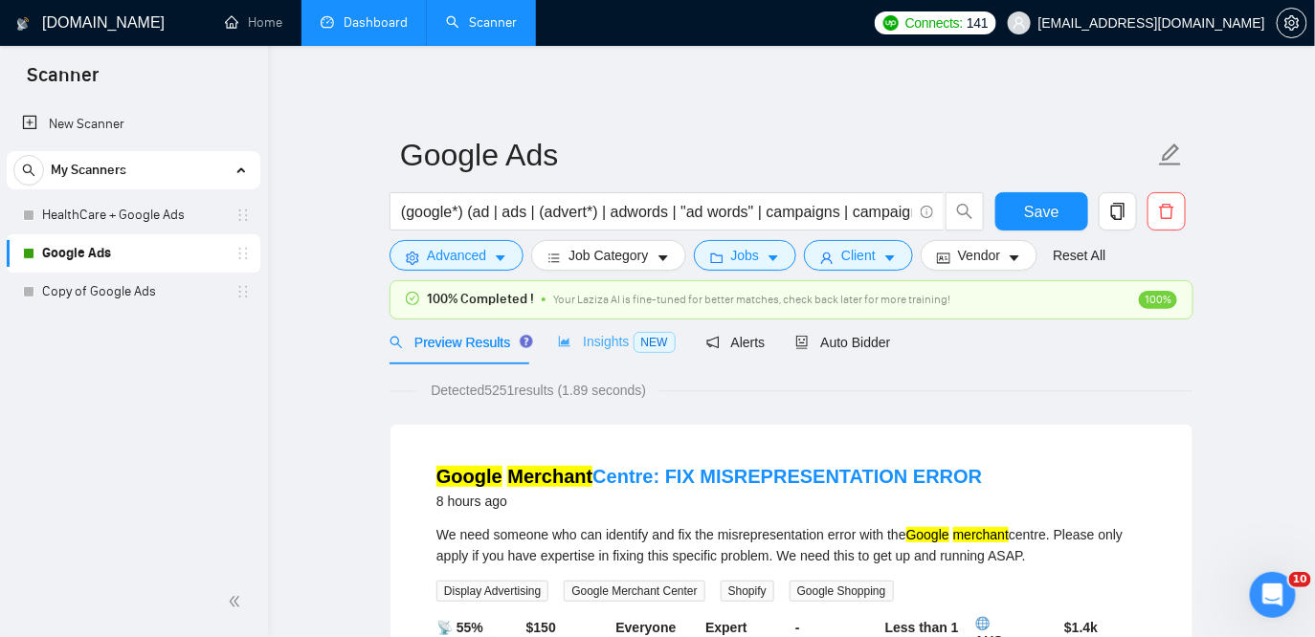
click at [587, 352] on div "Insights NEW" at bounding box center [616, 342] width 117 height 45
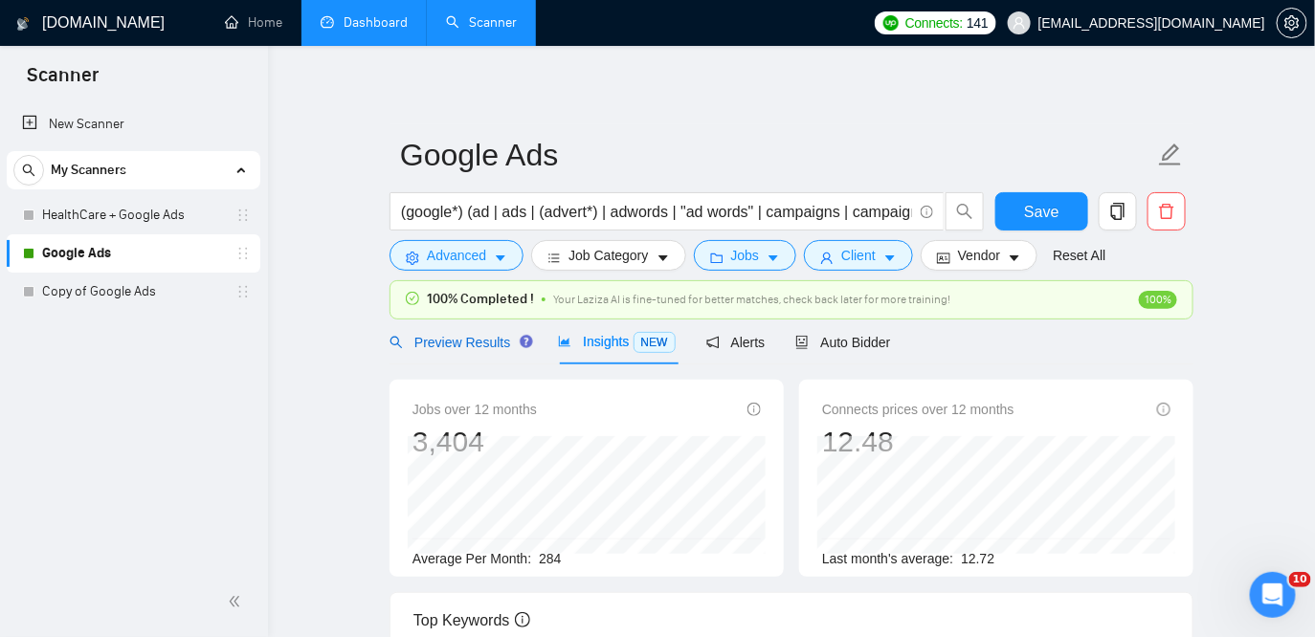
click at [471, 341] on span "Preview Results" at bounding box center [459, 342] width 138 height 15
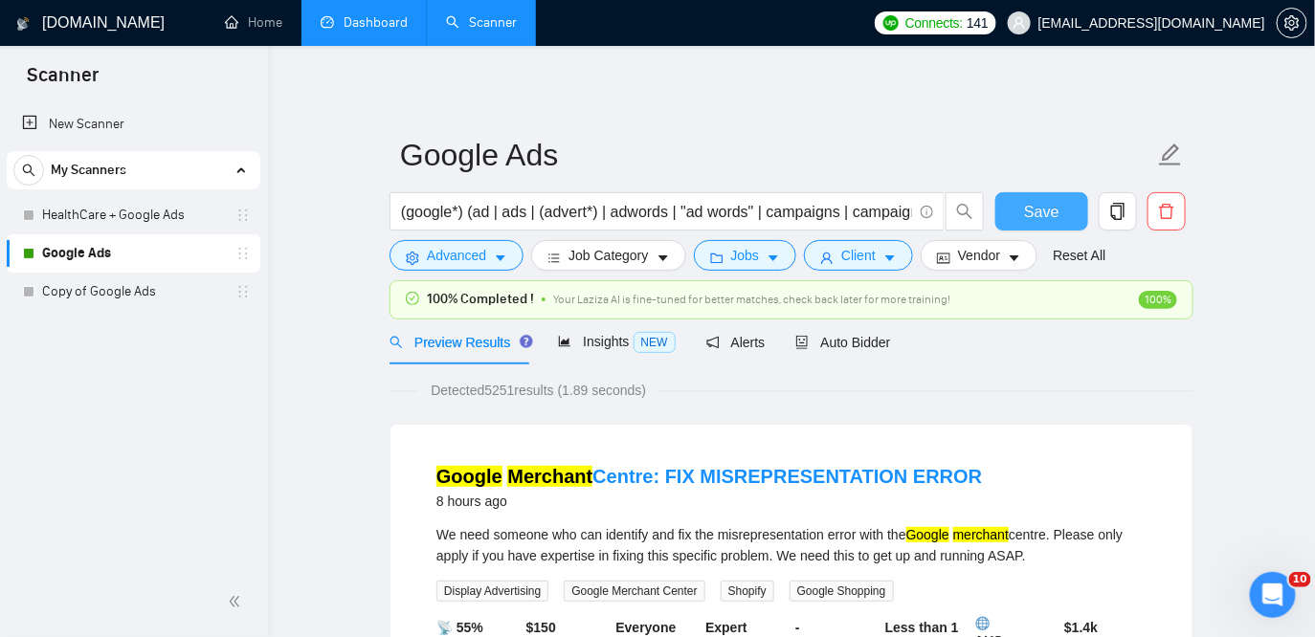
click at [1048, 214] on span "Save" at bounding box center [1041, 212] width 34 height 24
click at [350, 30] on link "Dashboard" at bounding box center [364, 22] width 87 height 16
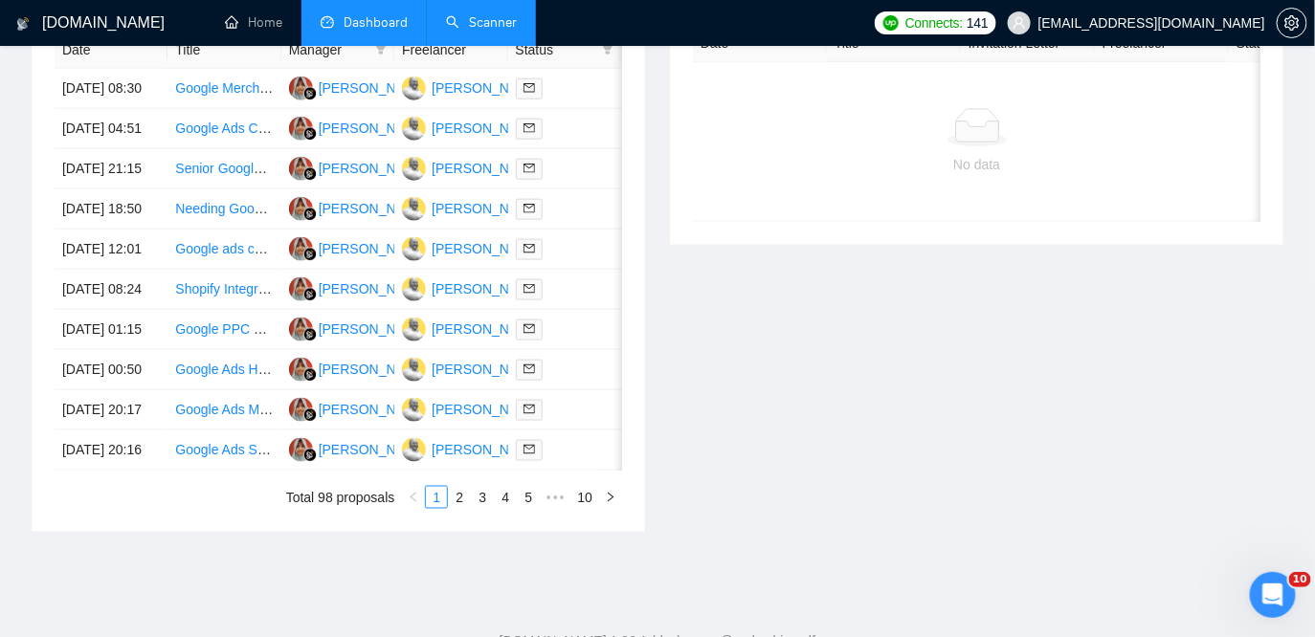
scroll to position [658, 0]
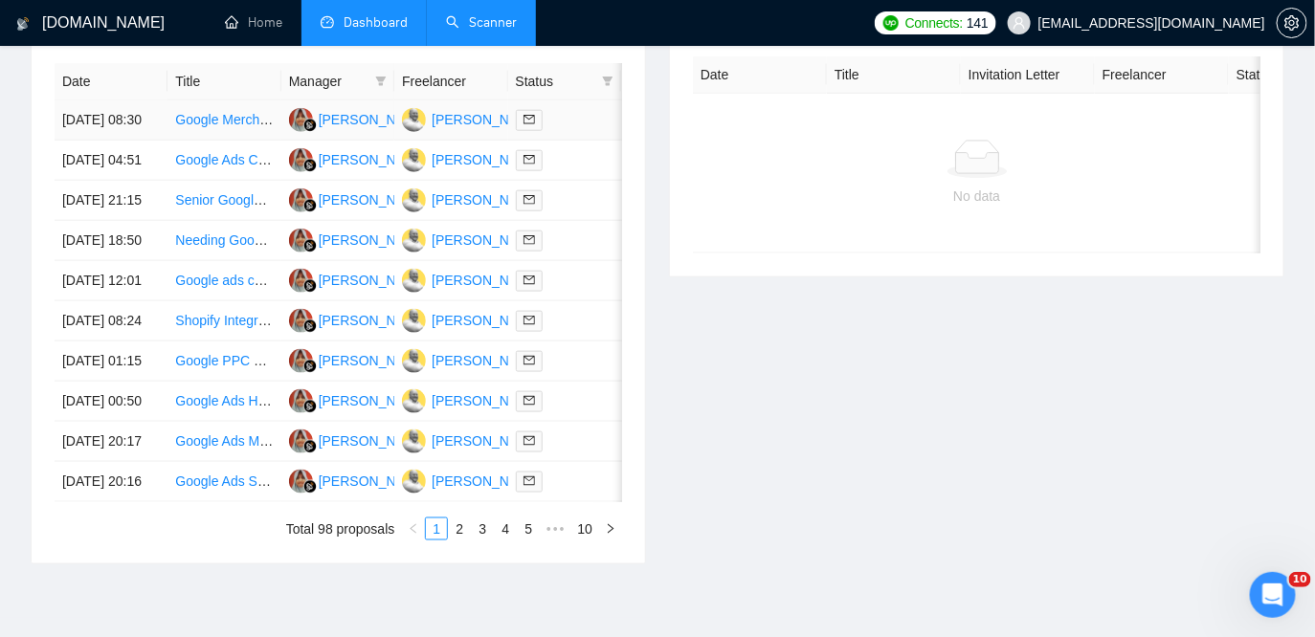
click at [327, 114] on td "[PERSON_NAME]" at bounding box center [337, 120] width 113 height 40
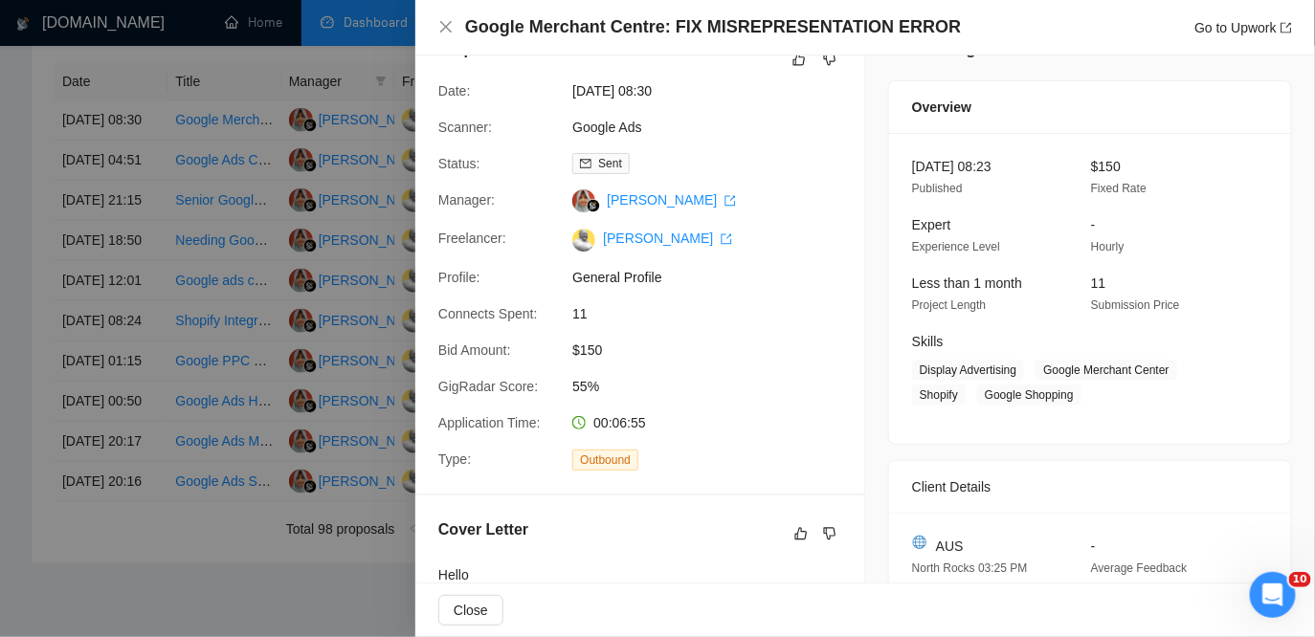
scroll to position [65, 0]
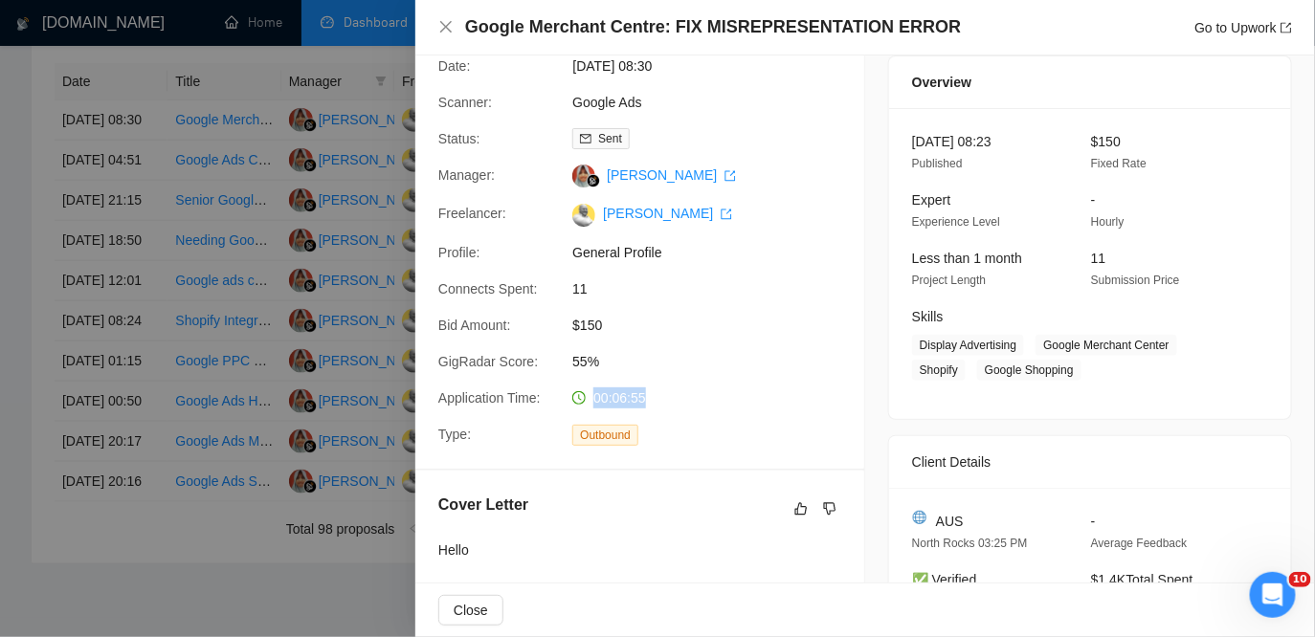
drag, startPoint x: 659, startPoint y: 421, endPoint x: 587, endPoint y: 418, distance: 72.8
click at [587, 409] on div "00:06:55" at bounding box center [666, 398] width 202 height 21
click at [361, 169] on div at bounding box center [657, 318] width 1315 height 637
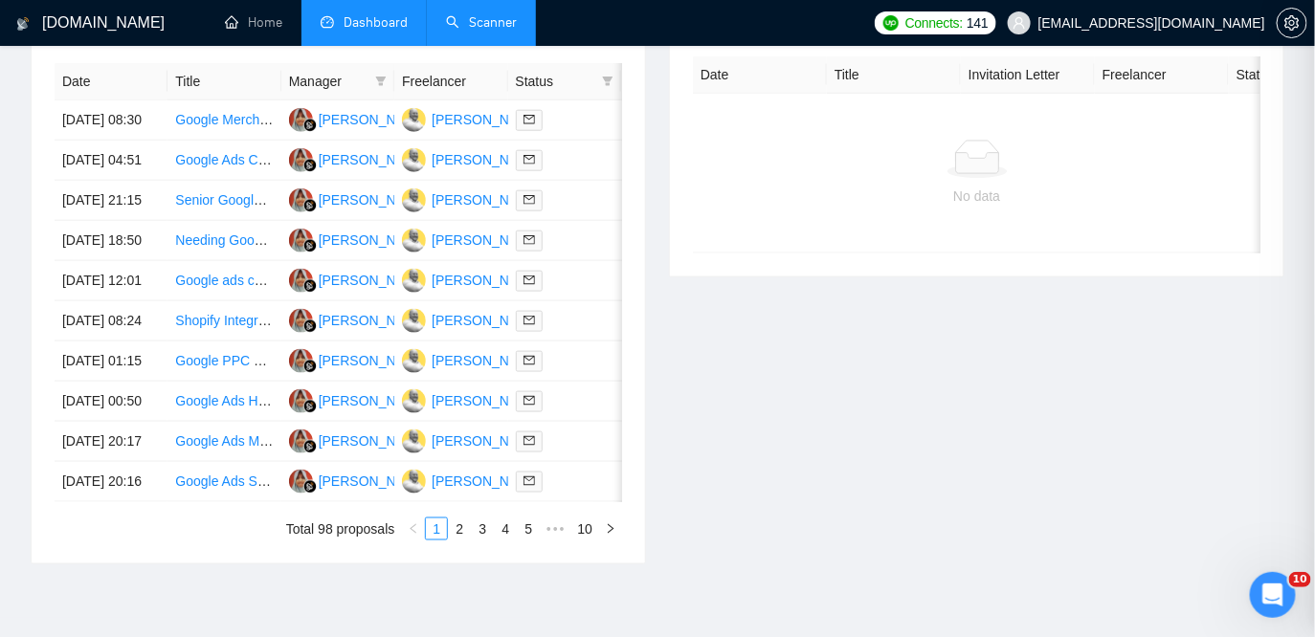
click at [339, 169] on td "[PERSON_NAME]" at bounding box center [337, 161] width 113 height 40
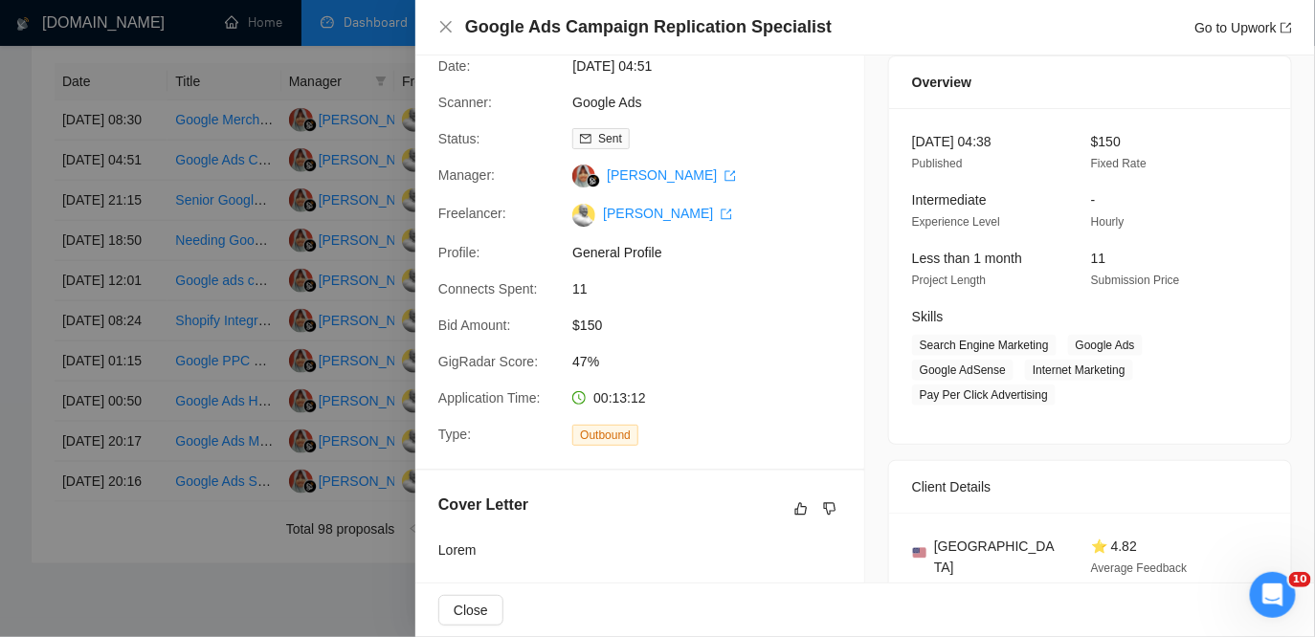
click at [368, 217] on div at bounding box center [657, 318] width 1315 height 637
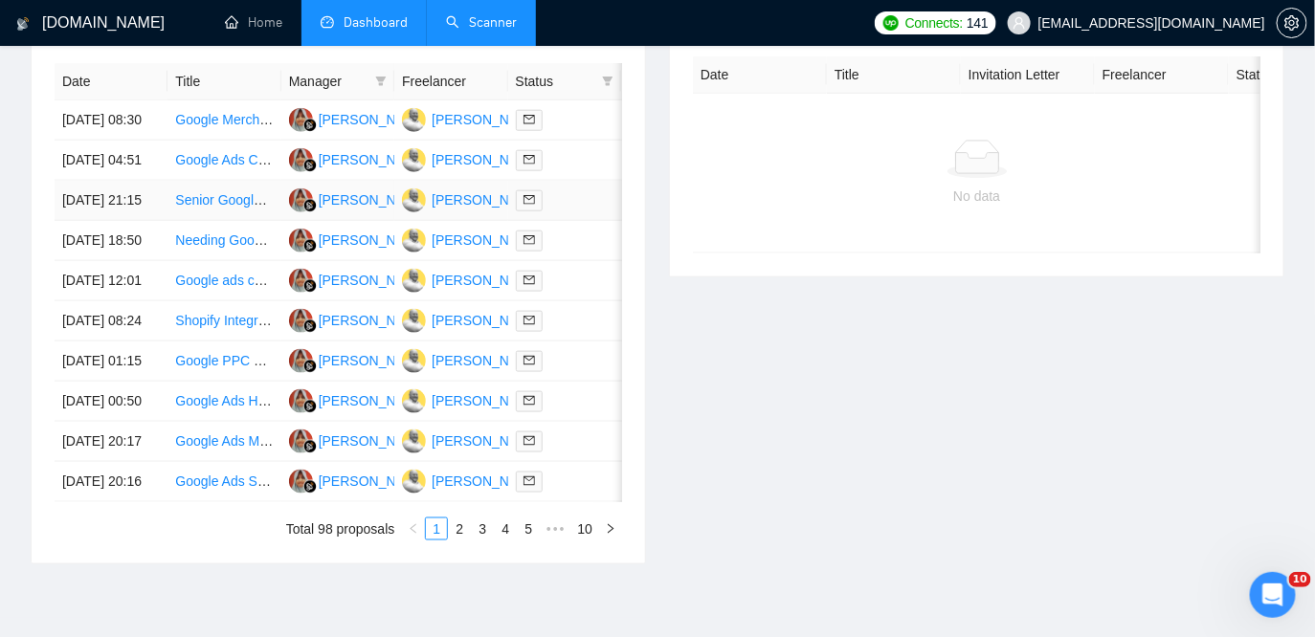
click at [348, 221] on td "[PERSON_NAME]" at bounding box center [337, 201] width 113 height 40
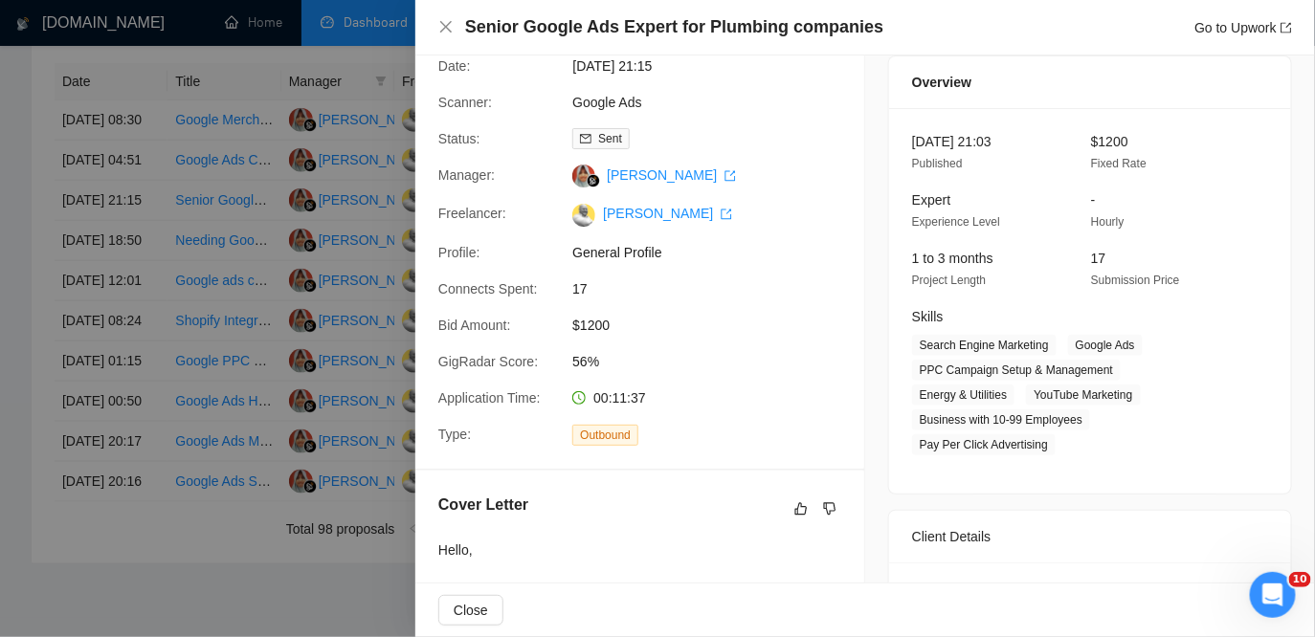
click at [351, 304] on div at bounding box center [657, 318] width 1315 height 637
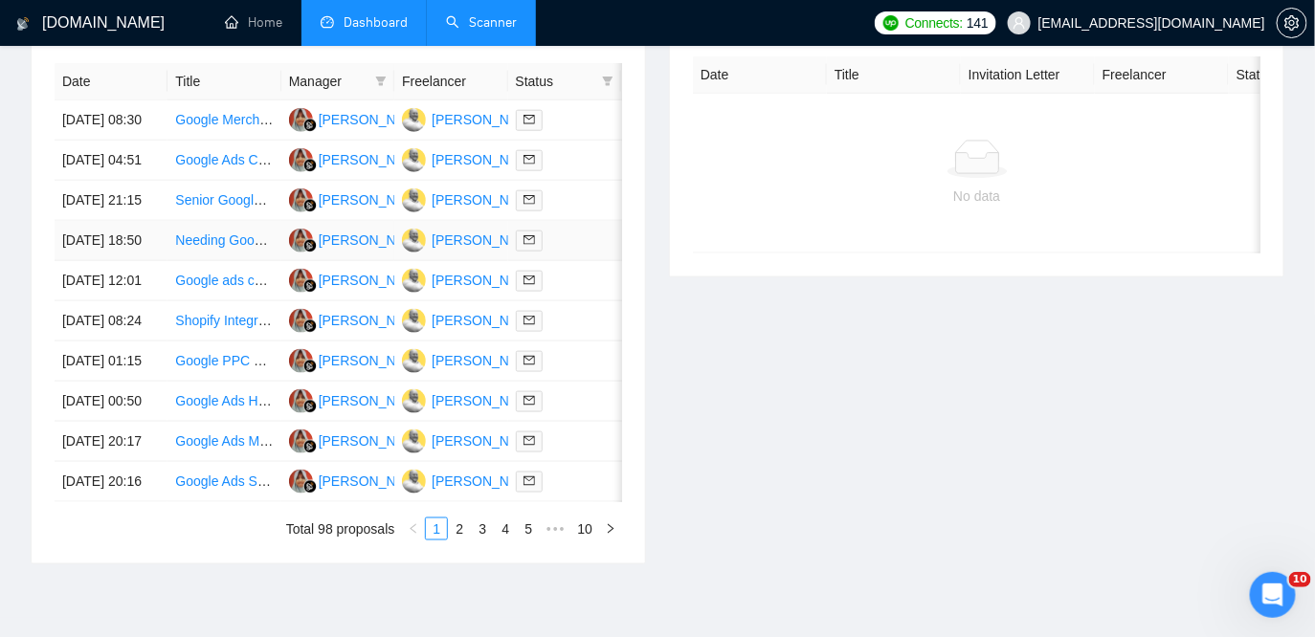
click at [346, 261] on td "[PERSON_NAME]" at bounding box center [337, 241] width 113 height 40
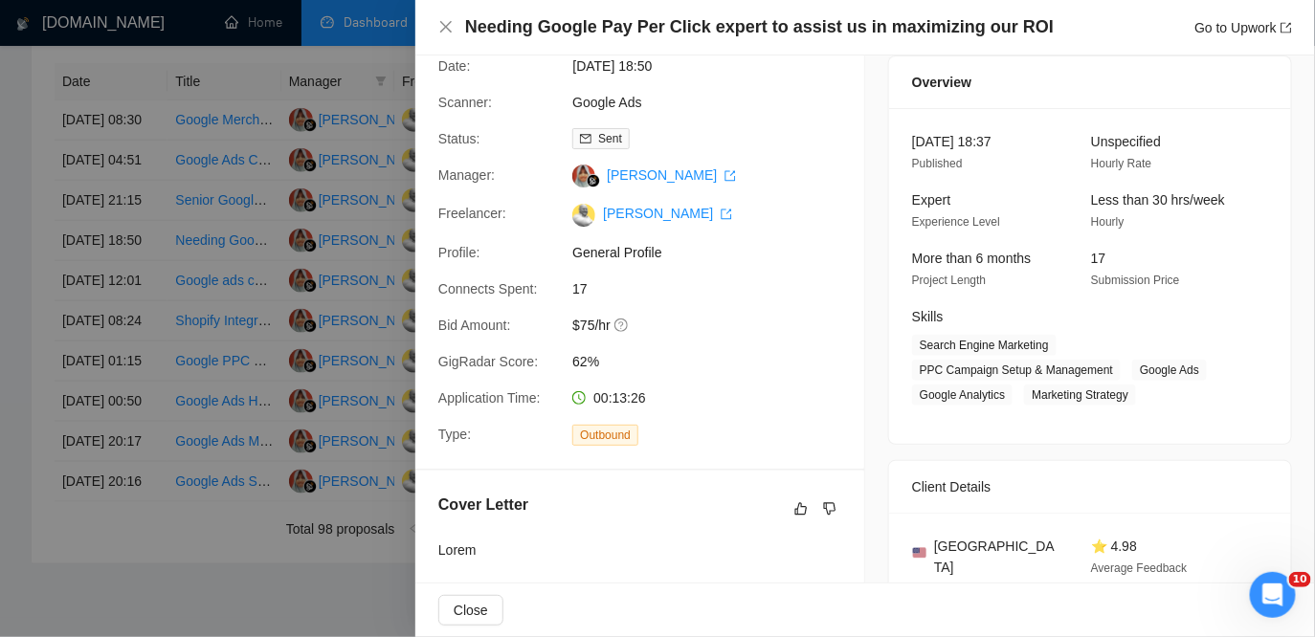
click at [342, 357] on div at bounding box center [657, 318] width 1315 height 637
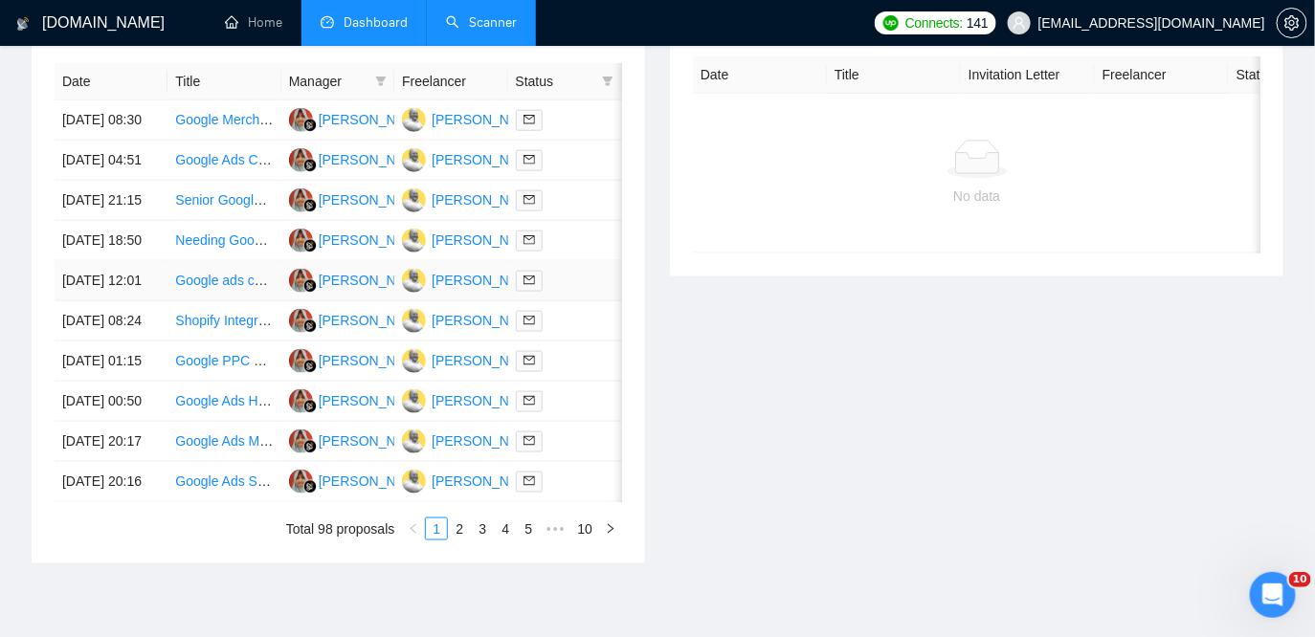
click at [342, 301] on td "[PERSON_NAME]" at bounding box center [337, 281] width 113 height 40
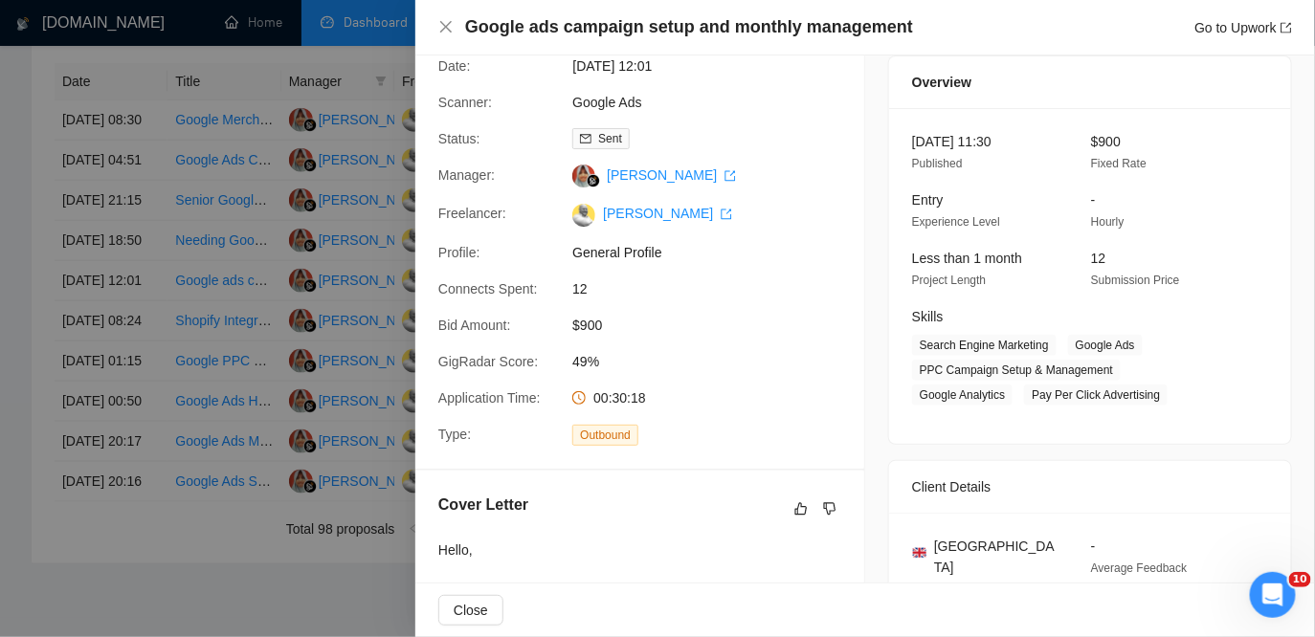
click at [256, 456] on div at bounding box center [657, 318] width 1315 height 637
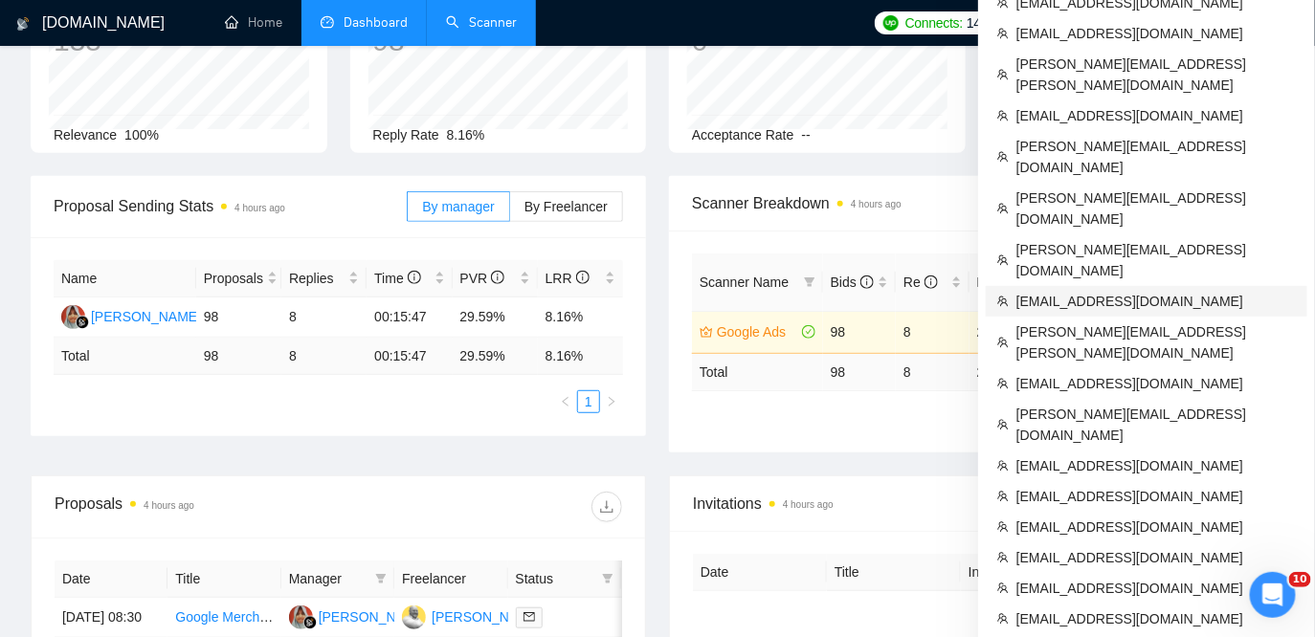
scroll to position [157, 0]
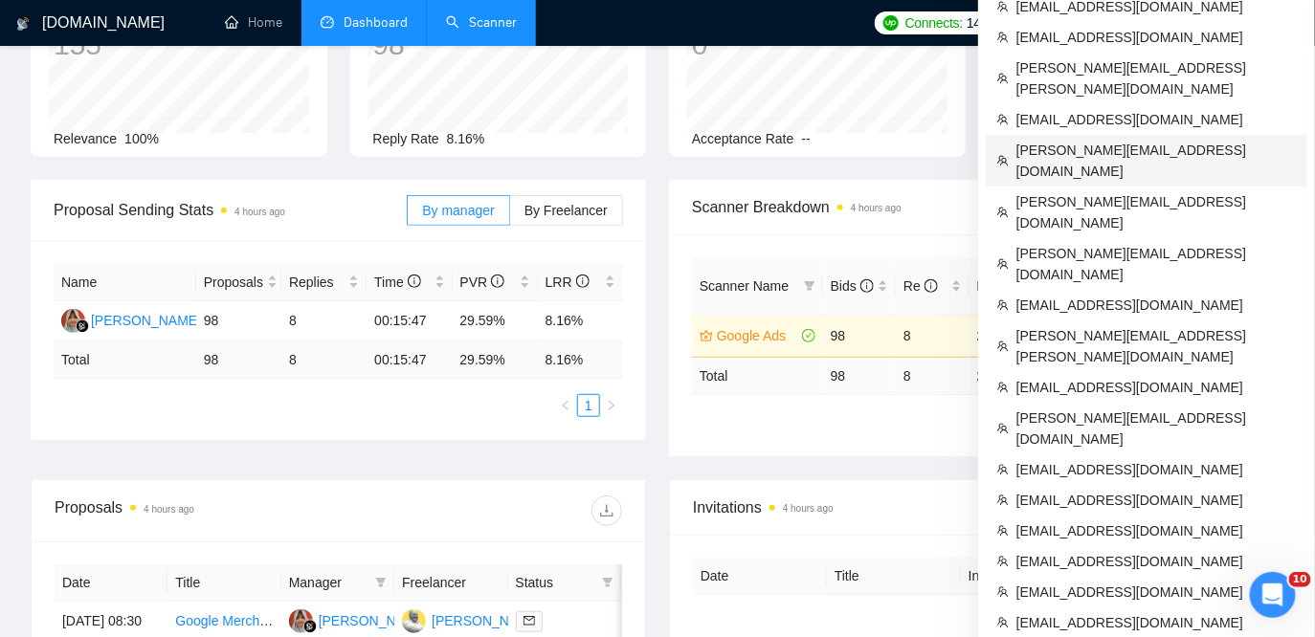
click at [1057, 140] on span "[PERSON_NAME][EMAIL_ADDRESS][DOMAIN_NAME]" at bounding box center [1155, 161] width 279 height 42
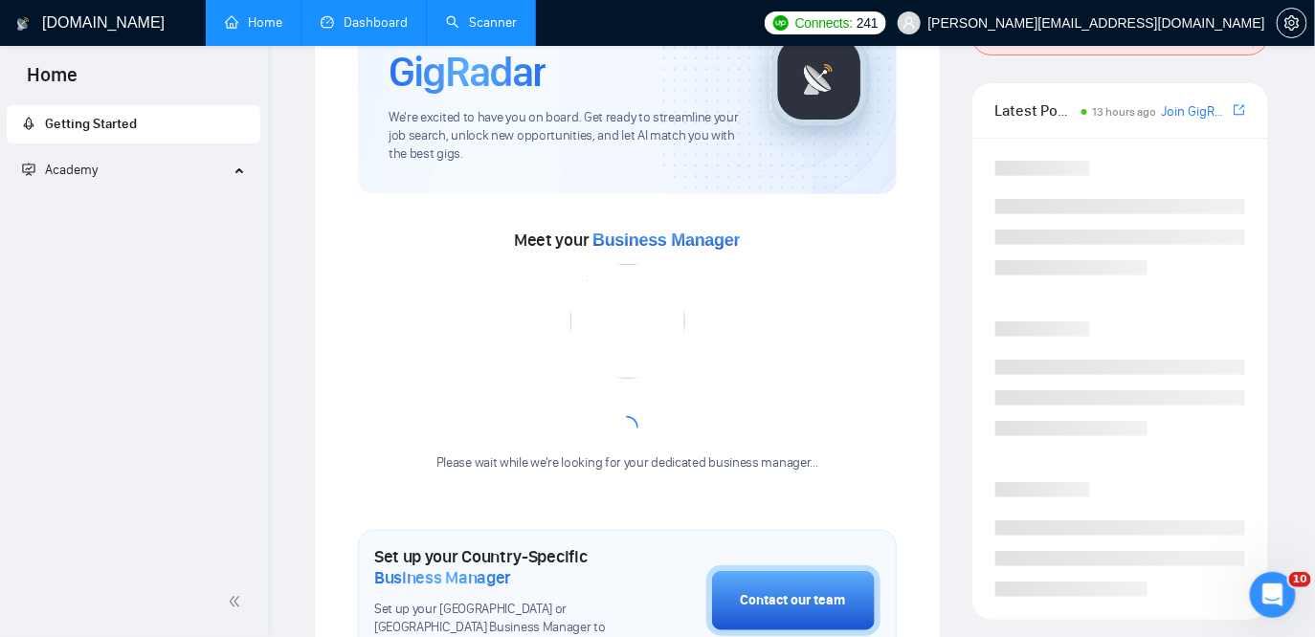
scroll to position [425, 0]
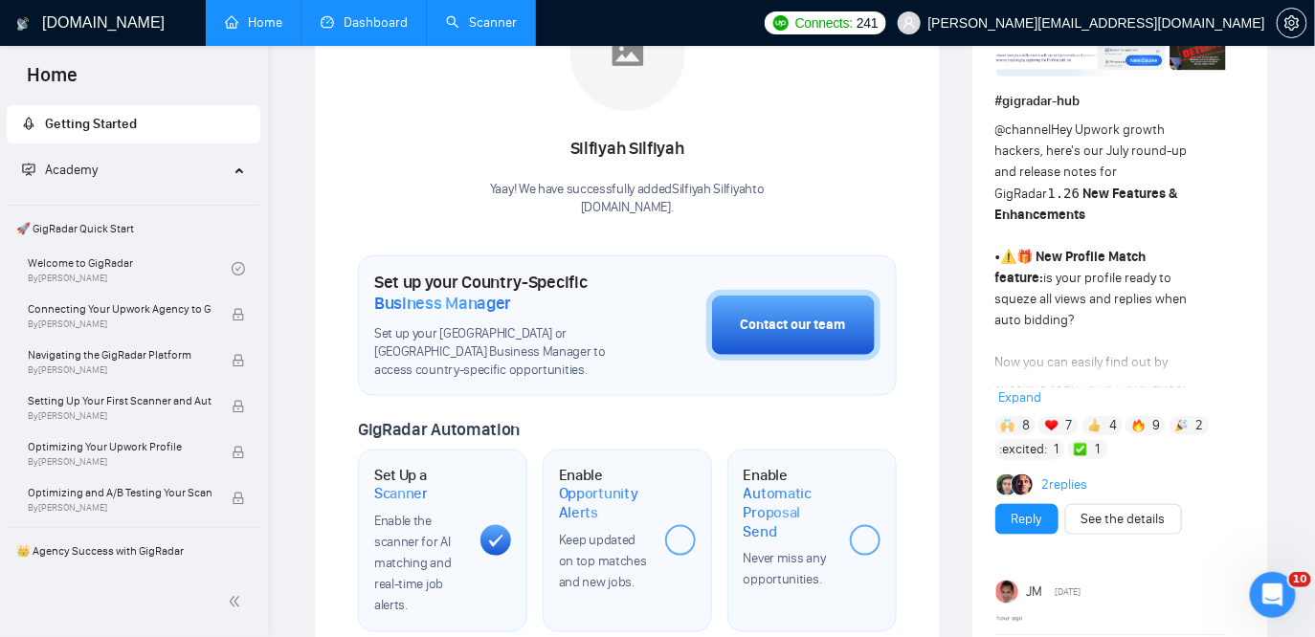
click at [498, 27] on link "Scanner" at bounding box center [481, 22] width 71 height 16
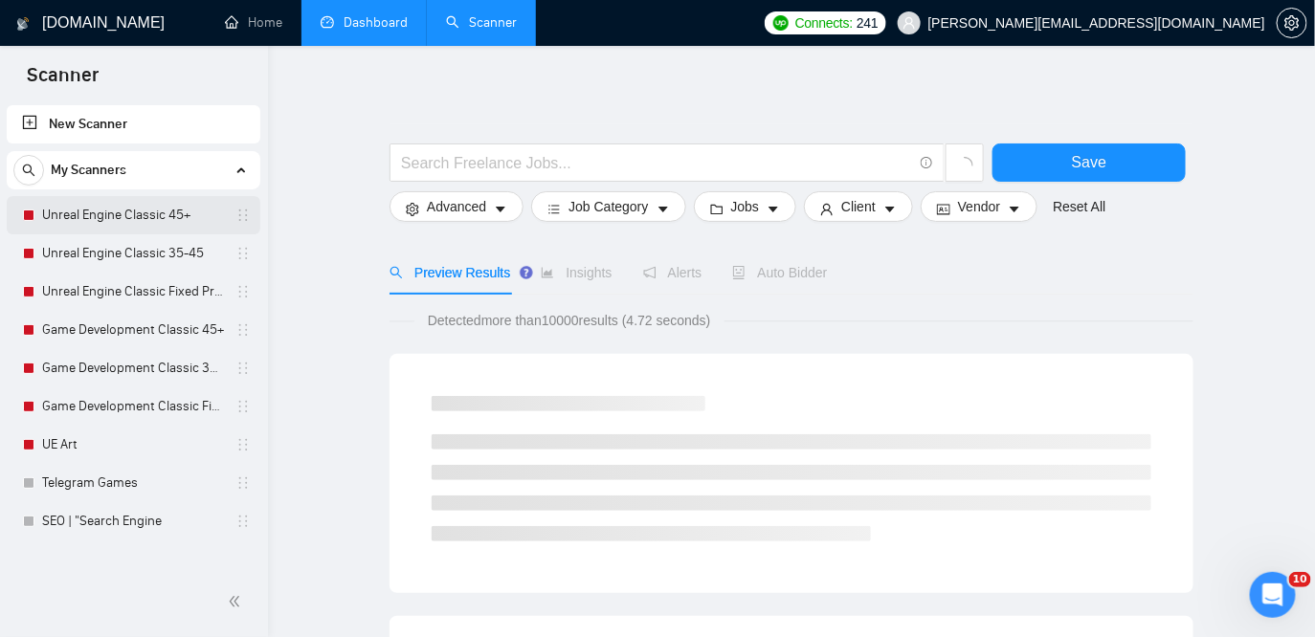
click at [94, 215] on link "Unreal Engine Classic 45+" at bounding box center [133, 215] width 182 height 38
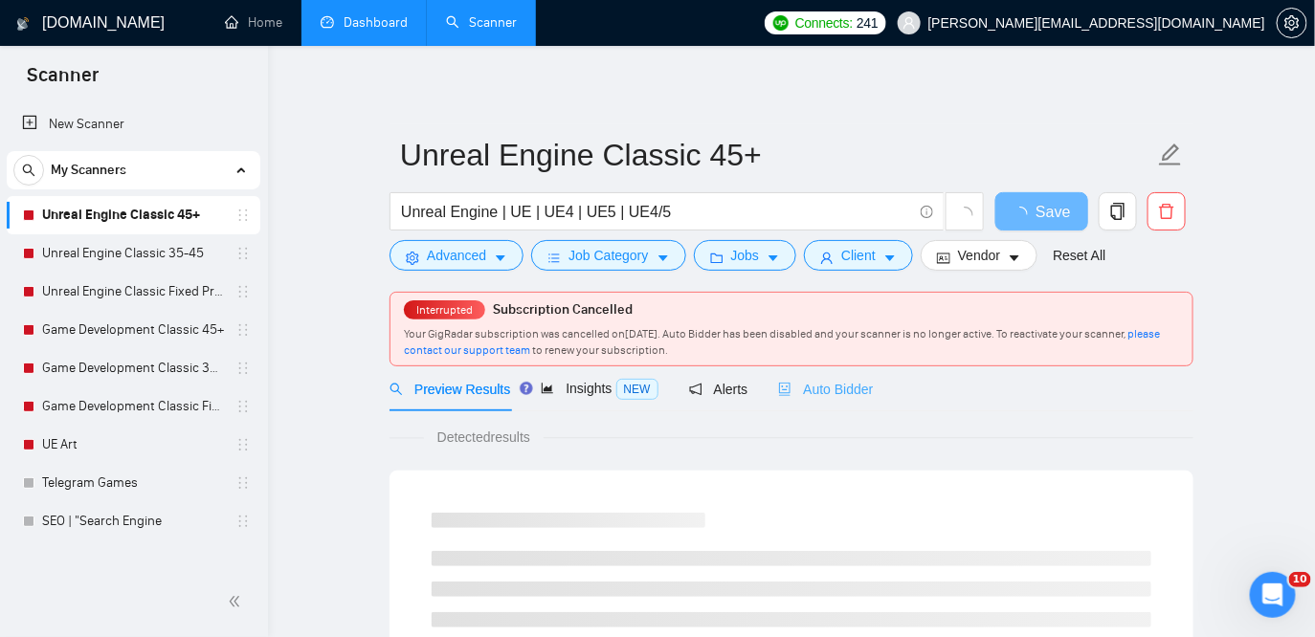
click at [863, 401] on div "Auto Bidder" at bounding box center [825, 389] width 95 height 45
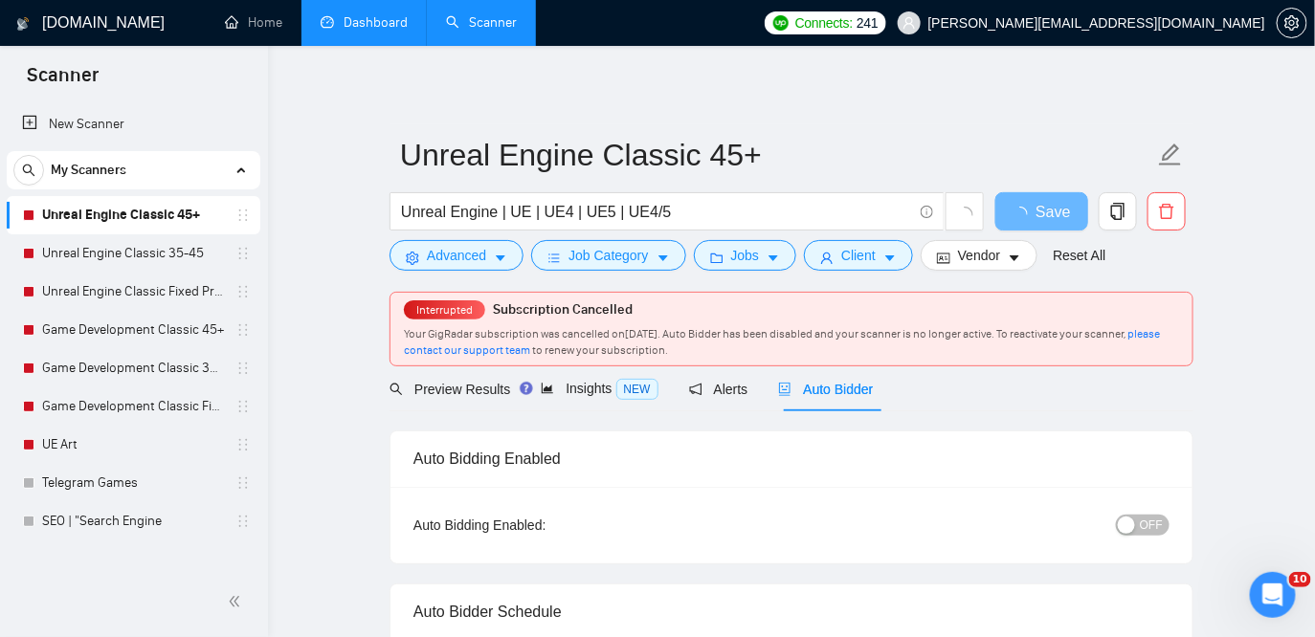
checkbox input "true"
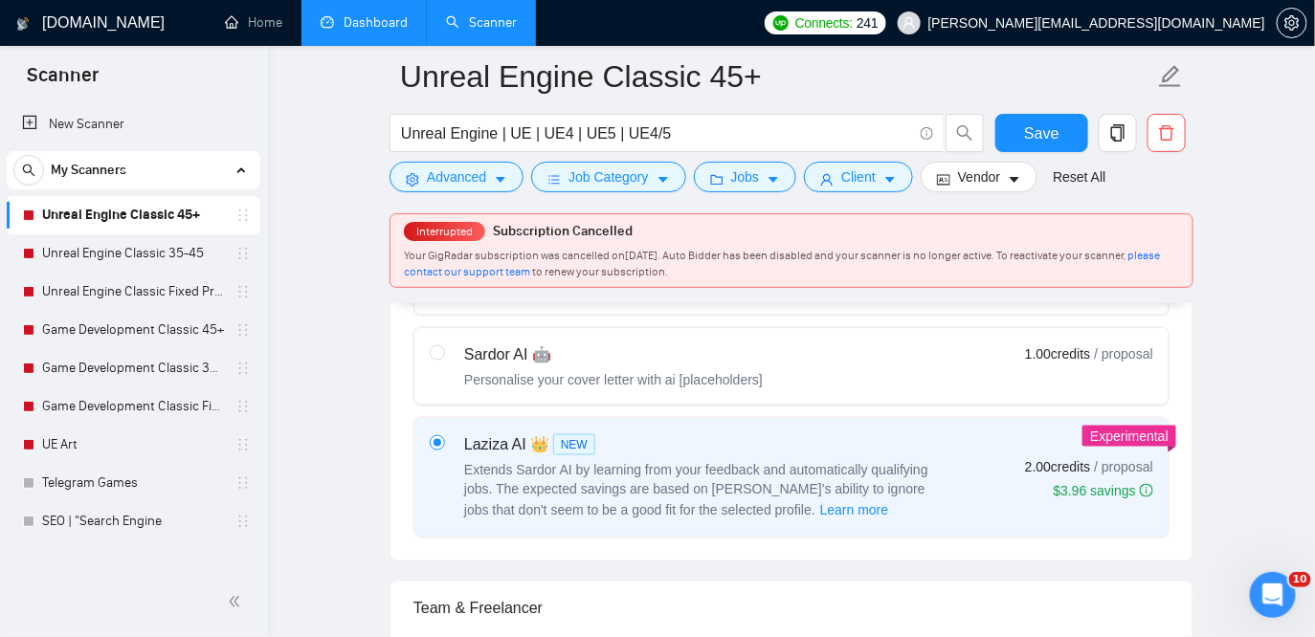
scroll to position [689, 0]
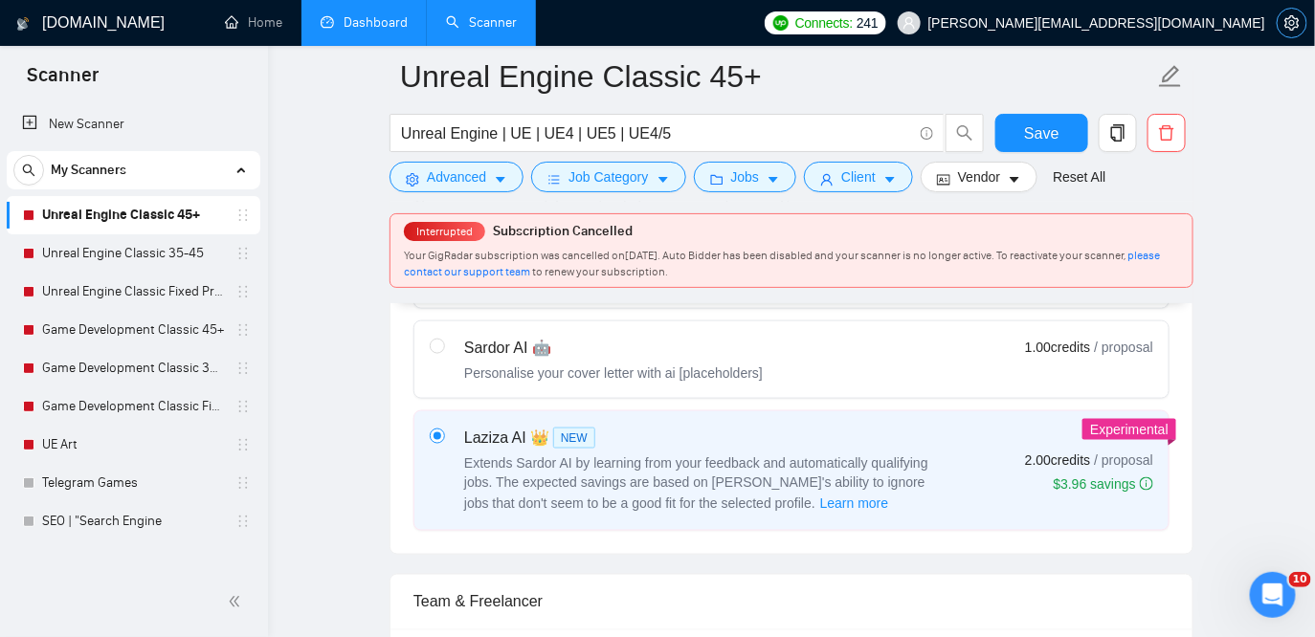
click at [1296, 32] on button "button" at bounding box center [1292, 23] width 31 height 31
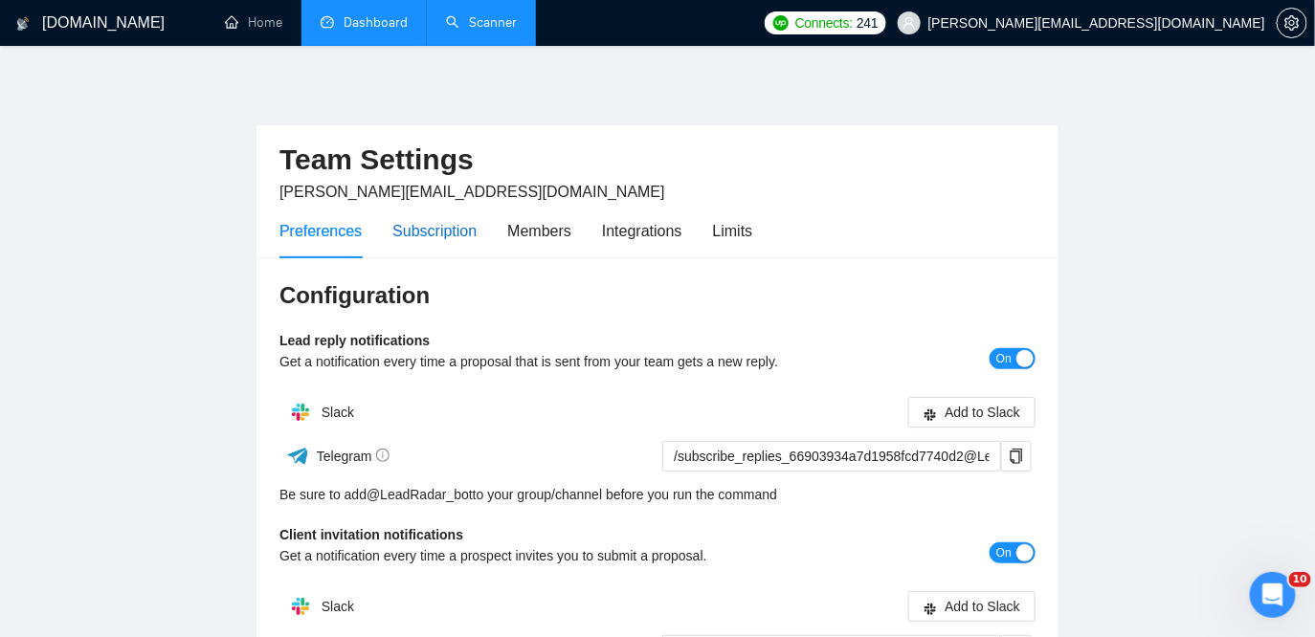
click at [424, 234] on div "Subscription" at bounding box center [434, 231] width 84 height 24
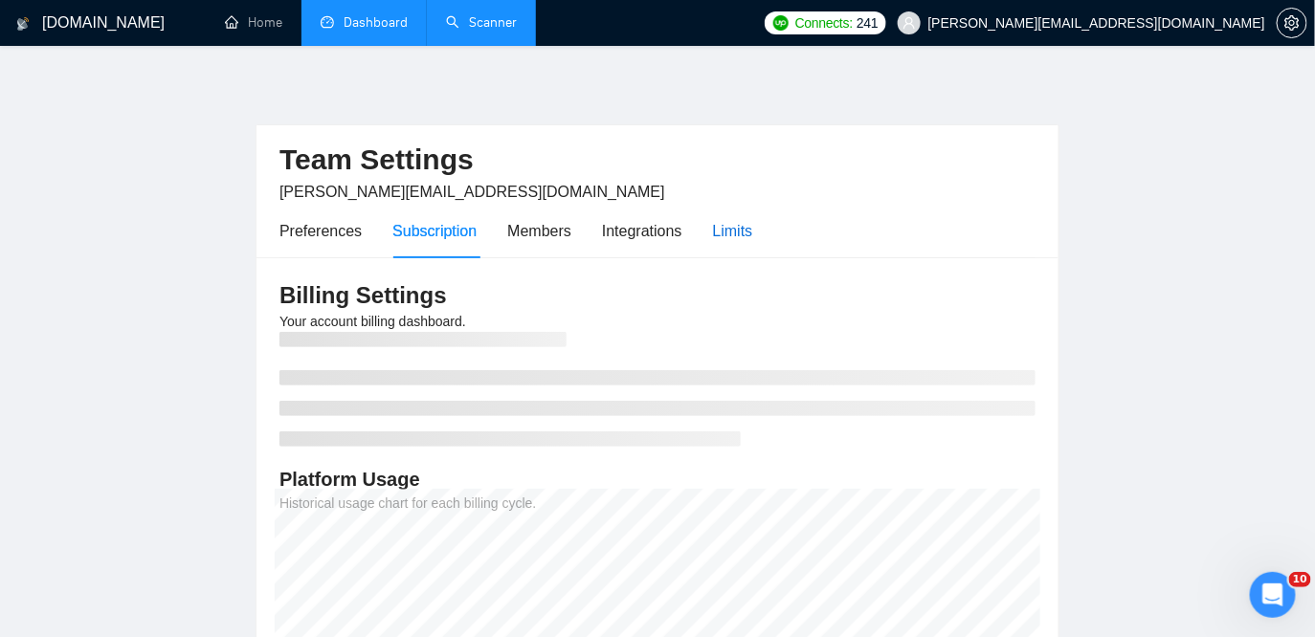
click at [732, 237] on div "Limits" at bounding box center [733, 231] width 40 height 24
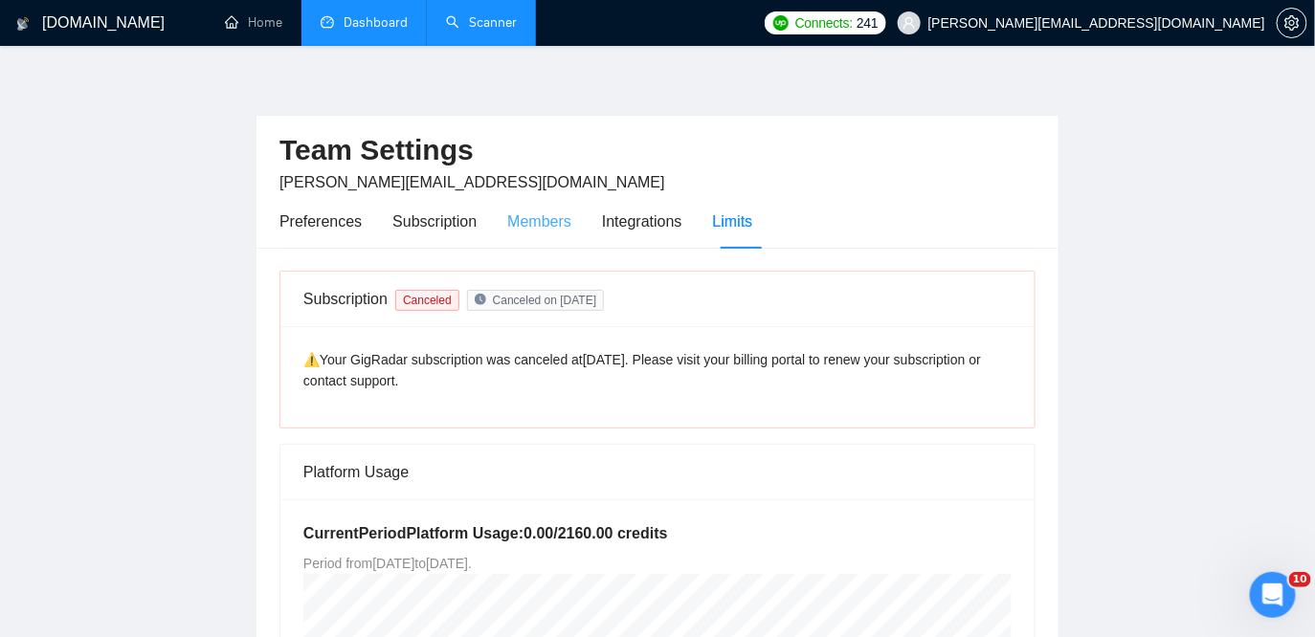
scroll to position [7, 0]
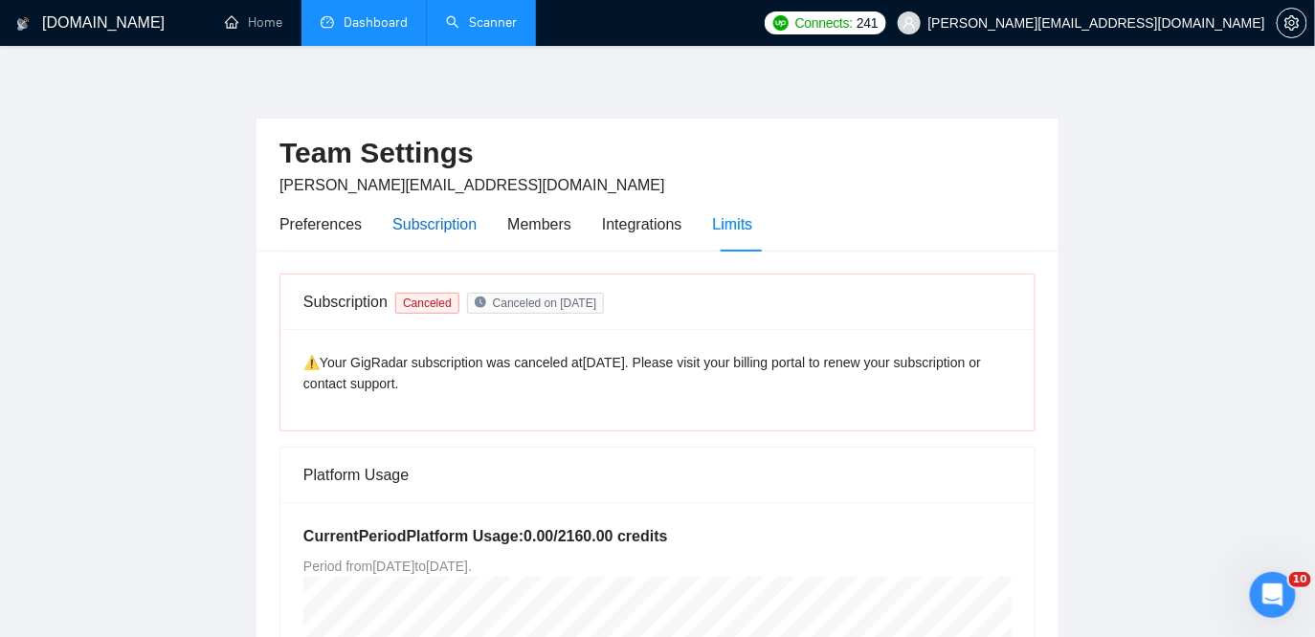
click at [419, 219] on div "Subscription" at bounding box center [434, 224] width 84 height 24
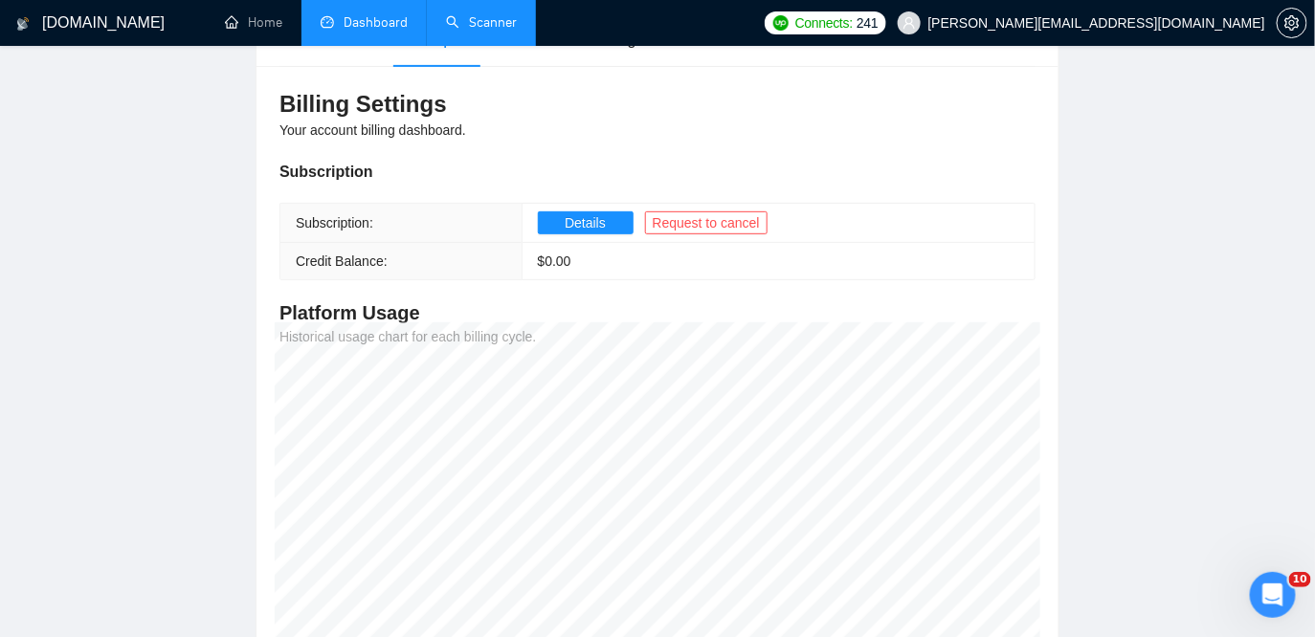
scroll to position [189, 0]
click at [363, 21] on link "Dashboard" at bounding box center [364, 22] width 87 height 16
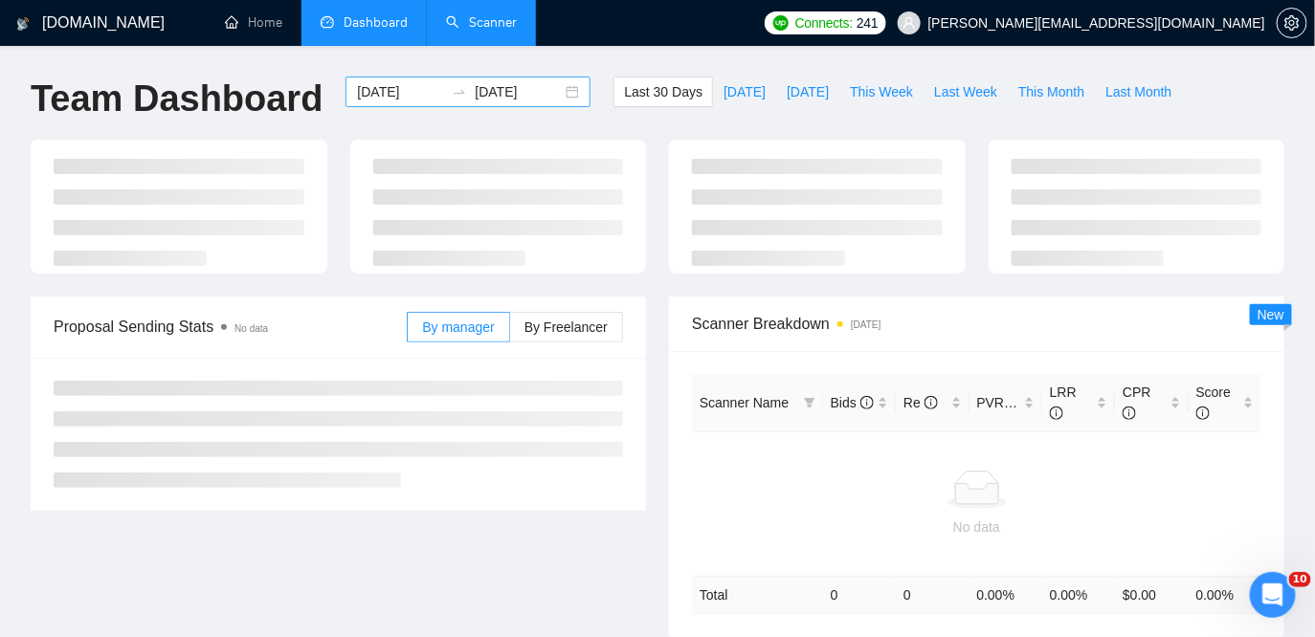
click at [558, 89] on div "[DATE] [DATE]" at bounding box center [468, 92] width 245 height 31
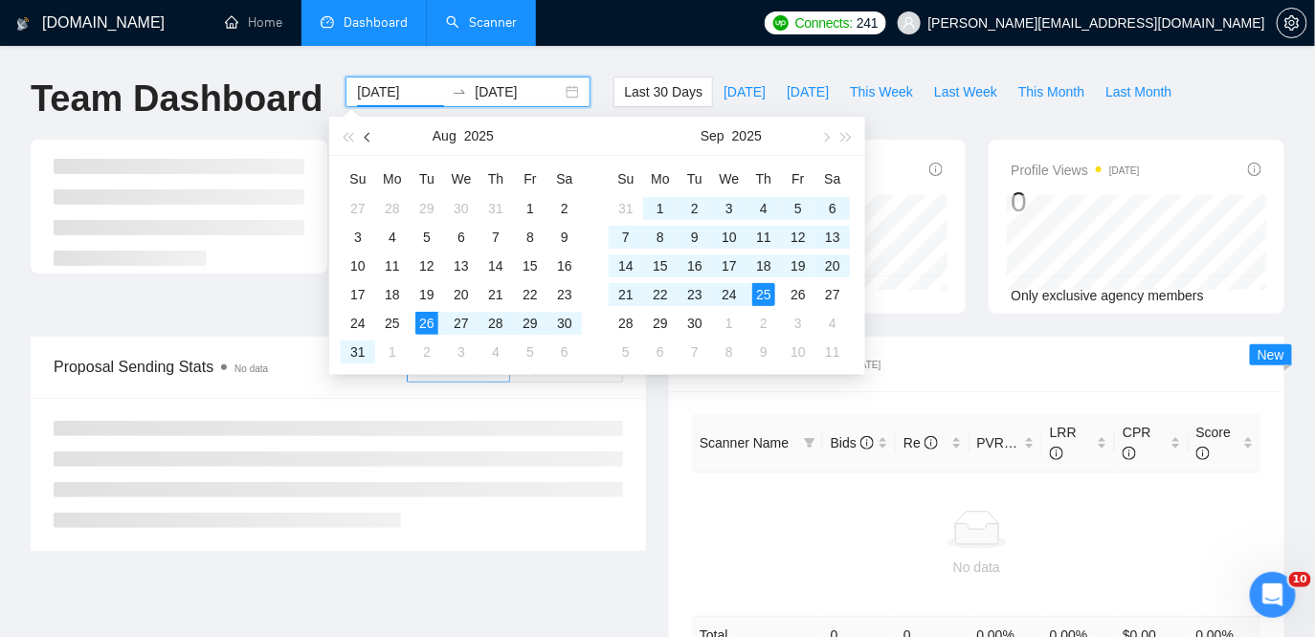
click at [368, 137] on span "button" at bounding box center [370, 137] width 10 height 10
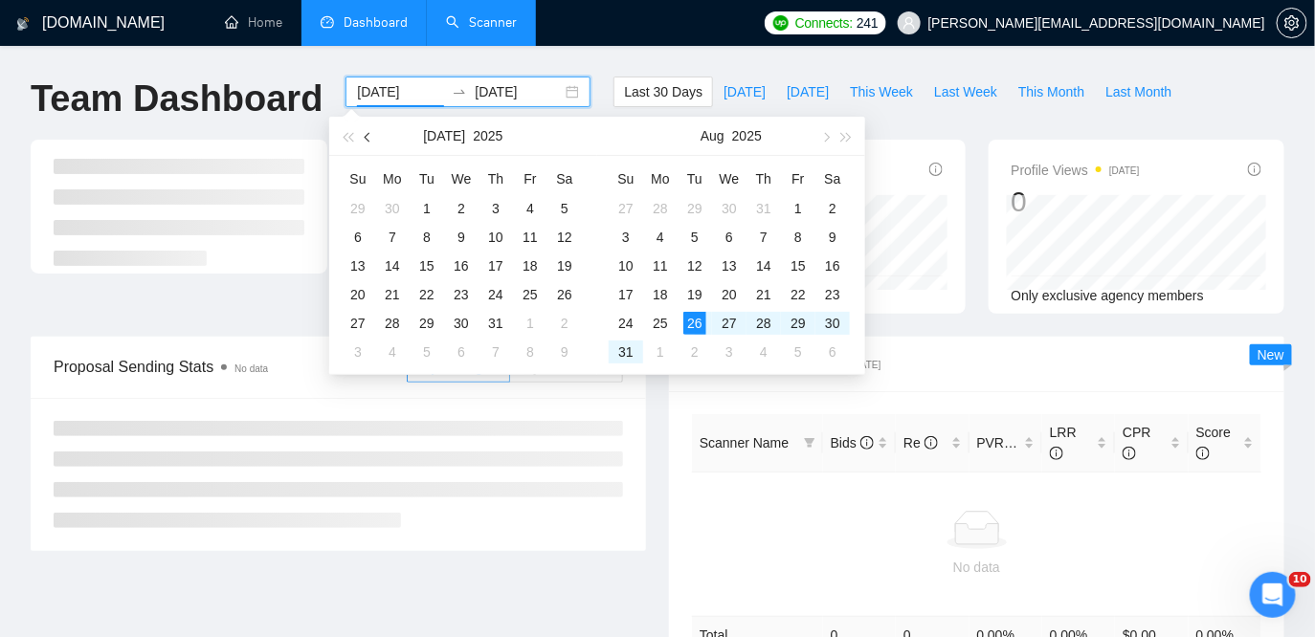
click at [368, 137] on span "button" at bounding box center [370, 137] width 10 height 10
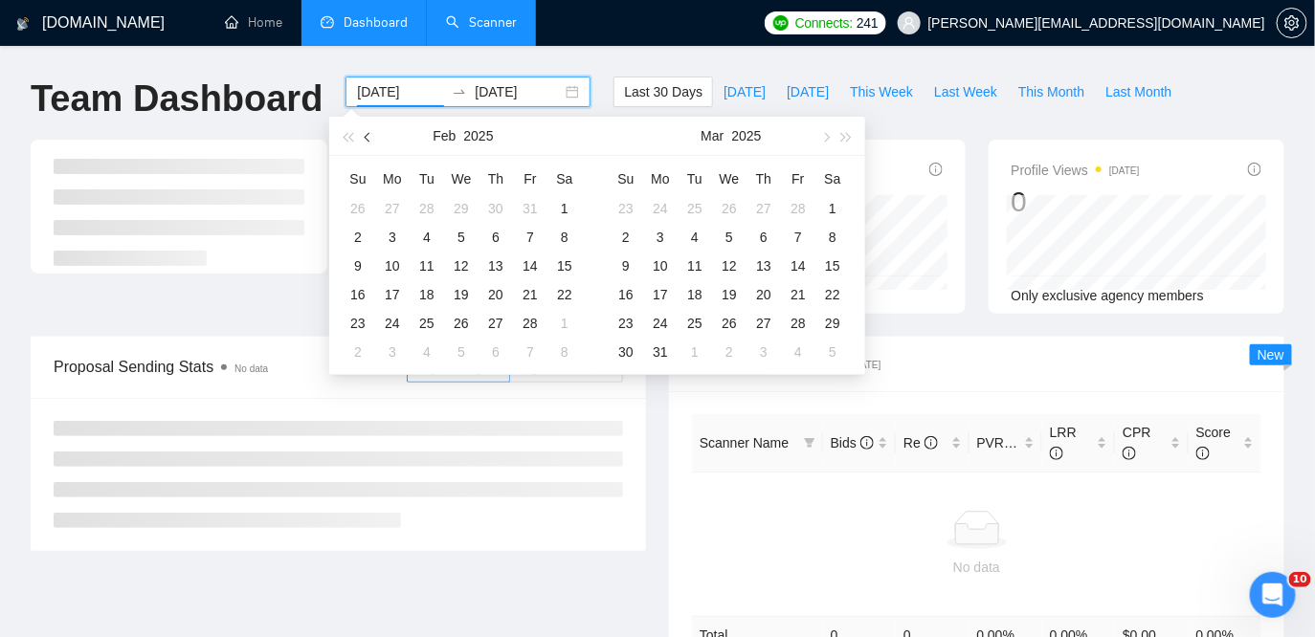
click at [368, 137] on span "button" at bounding box center [370, 137] width 10 height 10
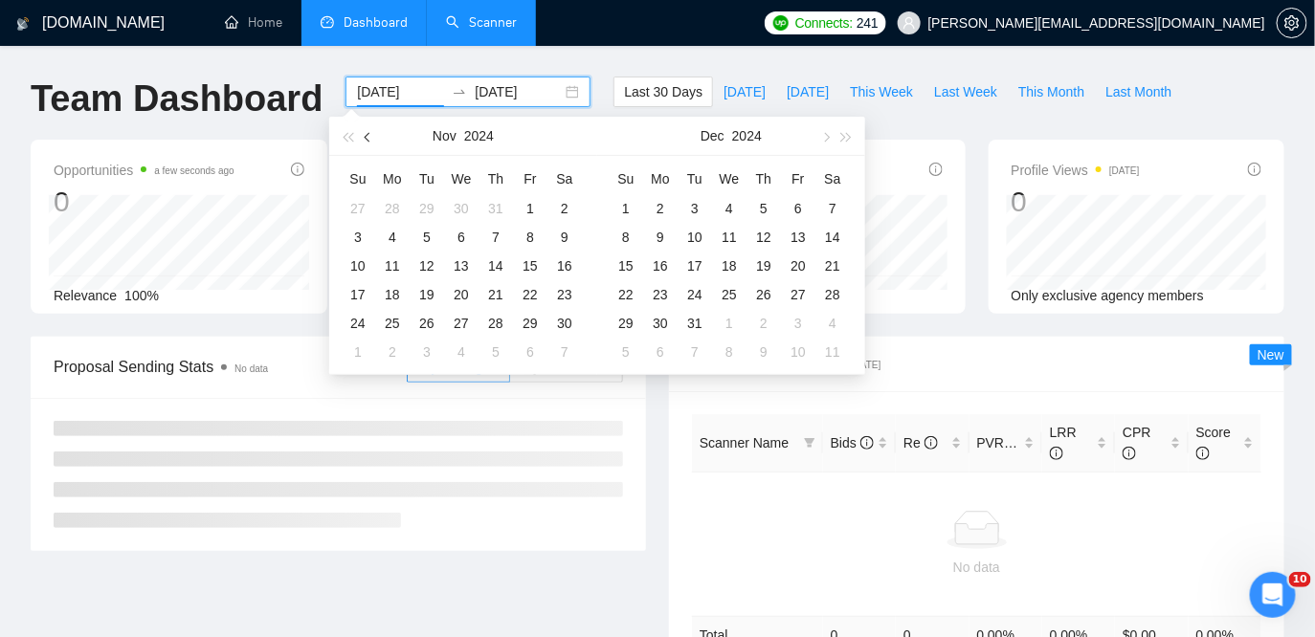
click at [368, 137] on span "button" at bounding box center [370, 137] width 10 height 10
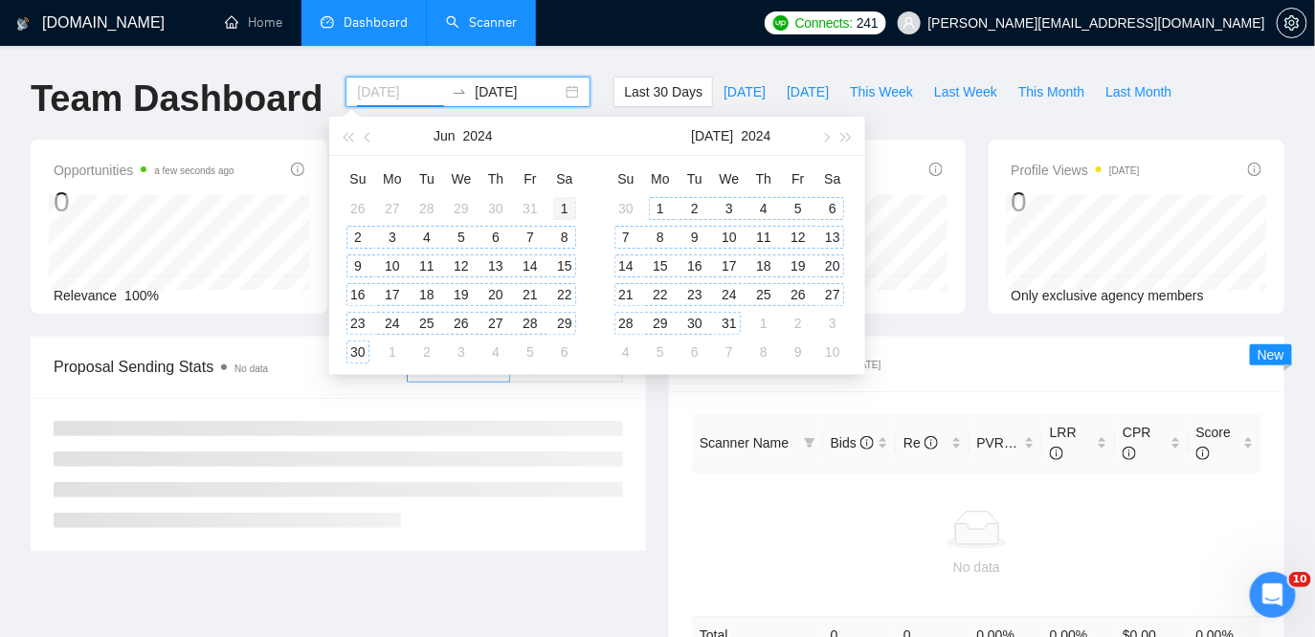
type input "[DATE]"
click at [570, 209] on div "1" at bounding box center [564, 208] width 23 height 23
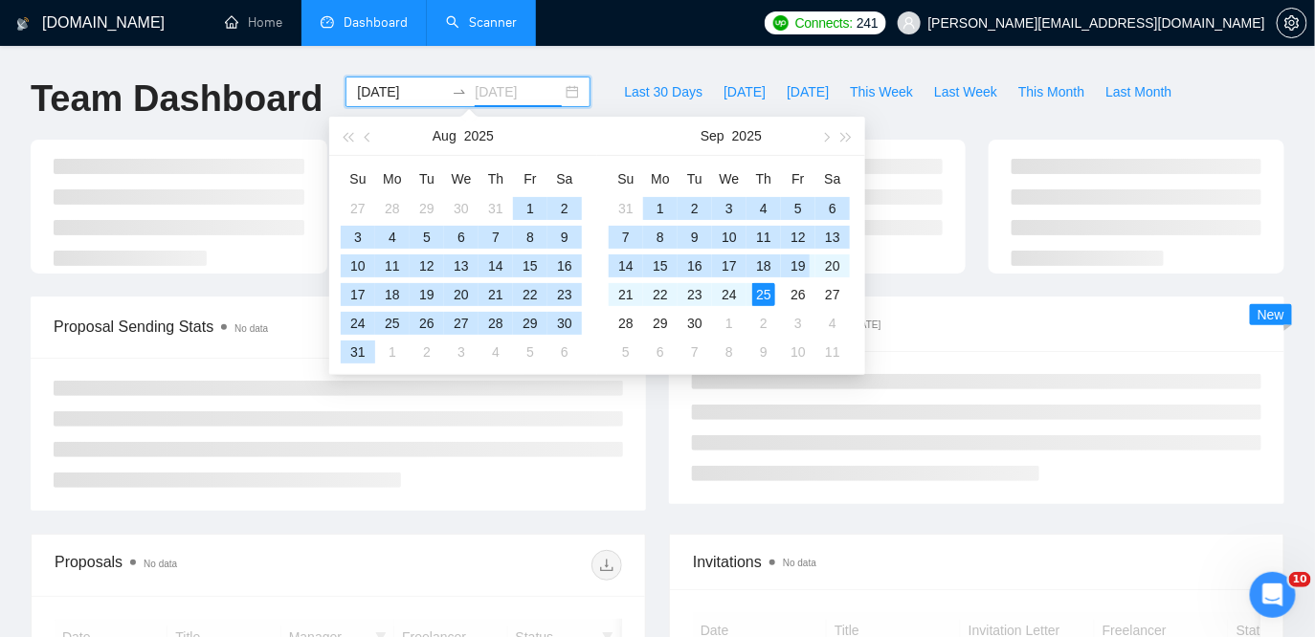
type input "[DATE]"
click at [765, 294] on div "25" at bounding box center [763, 294] width 23 height 23
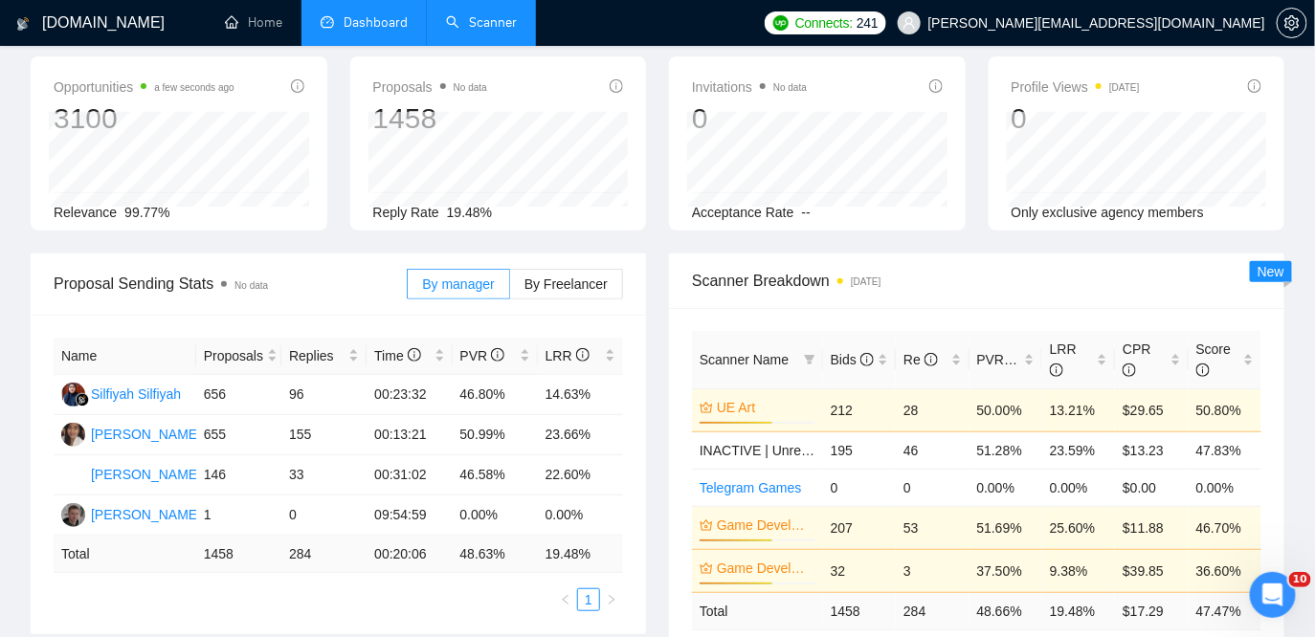
scroll to position [75, 0]
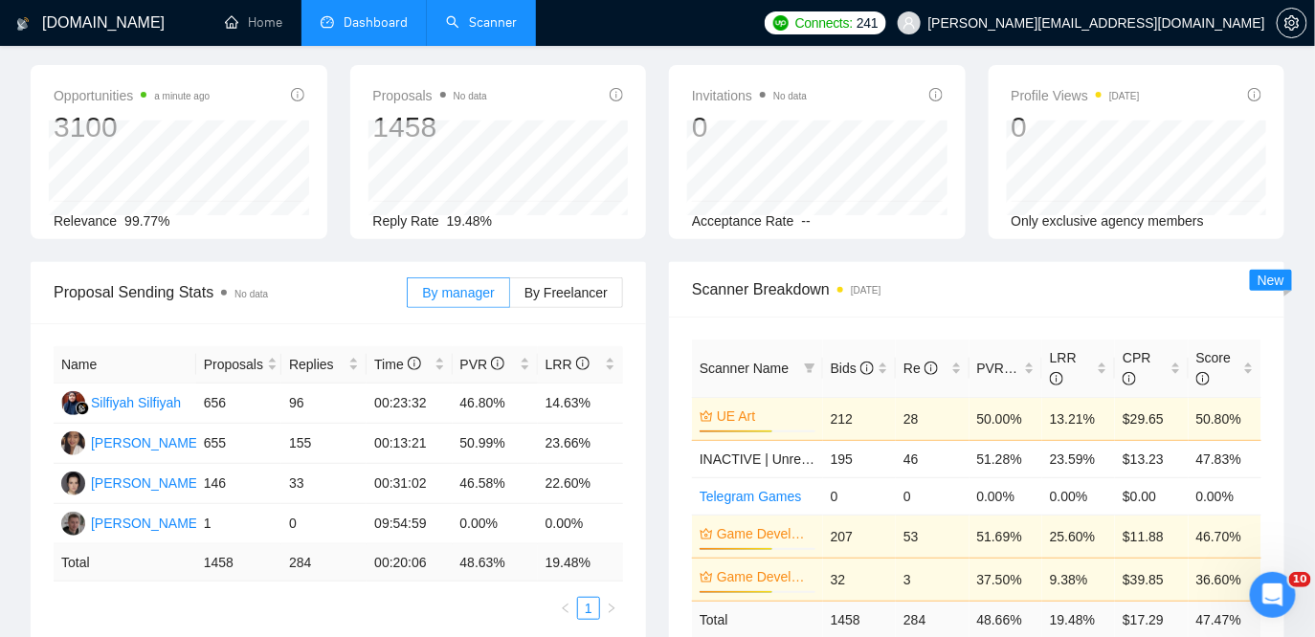
click at [673, 337] on div "Scanner Name Bids Re PVR LRR CPR Score UE Art 63% 212 28 50.00% 13.21% $29.65 5…" at bounding box center [976, 509] width 615 height 384
click at [468, 19] on link "Scanner" at bounding box center [481, 22] width 71 height 16
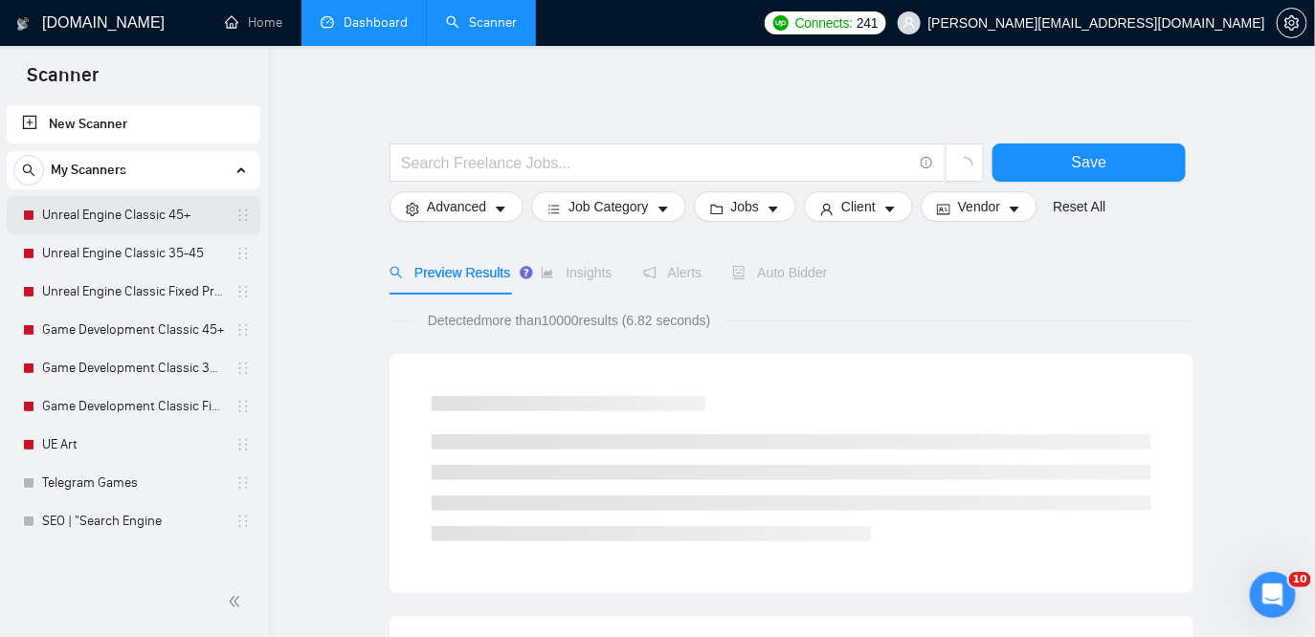
click at [147, 213] on link "Unreal Engine Classic 45+" at bounding box center [133, 215] width 182 height 38
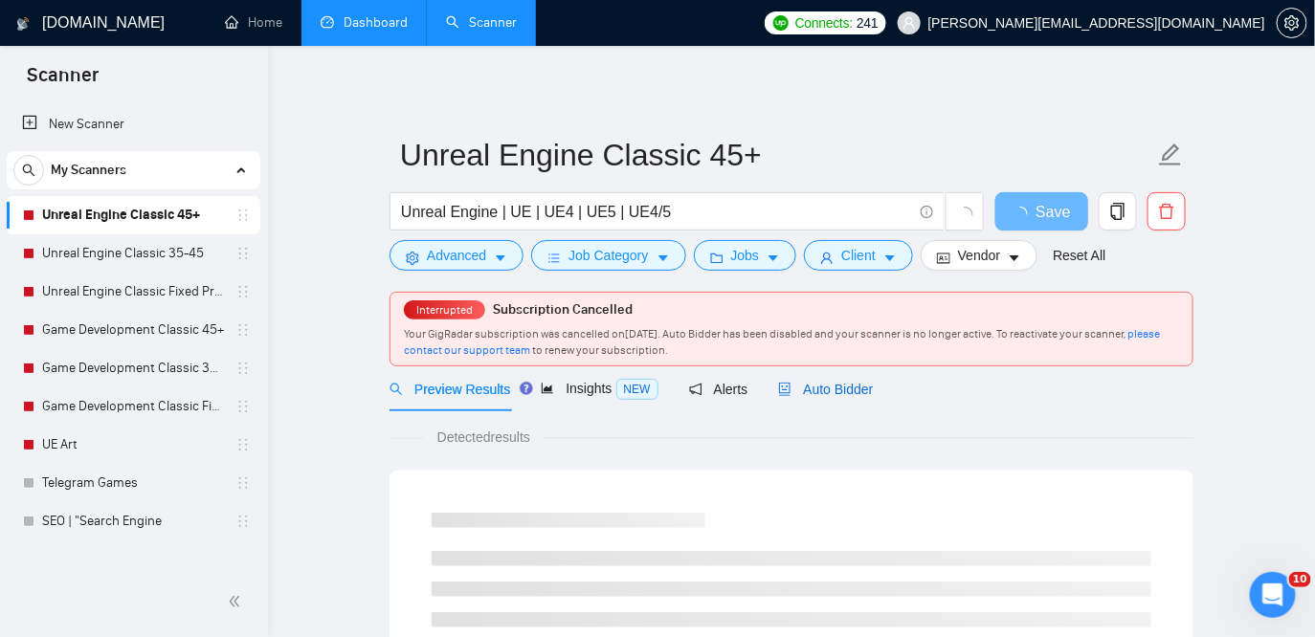
click at [854, 394] on span "Auto Bidder" at bounding box center [825, 389] width 95 height 15
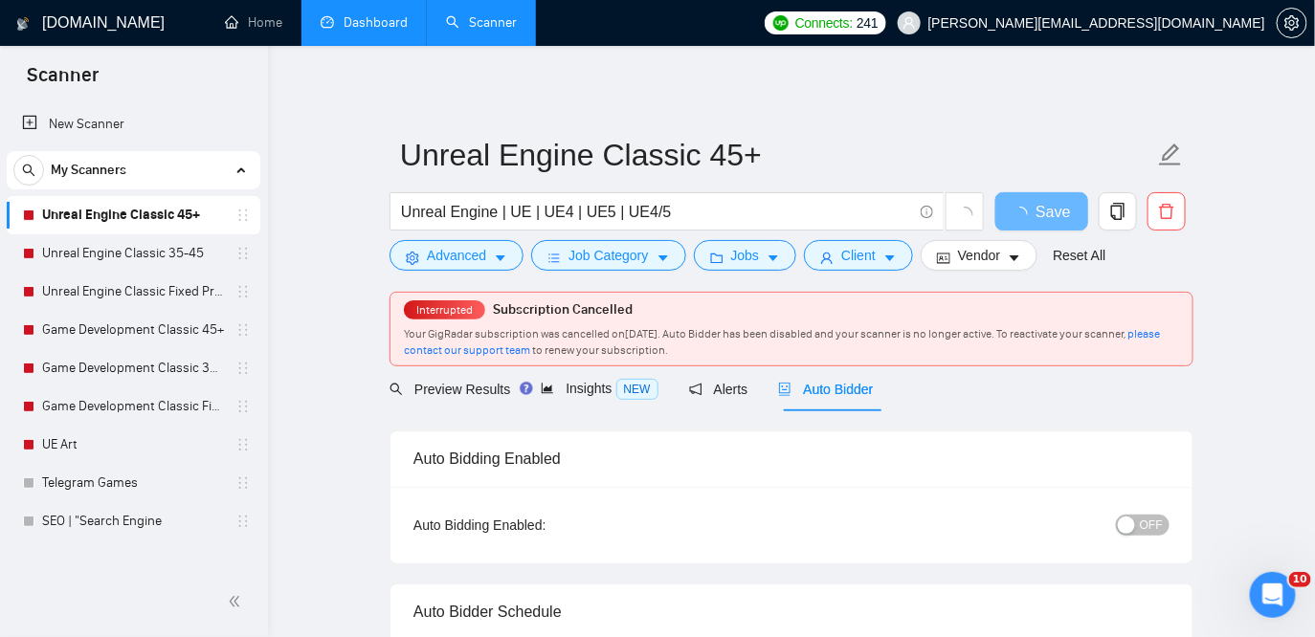
checkbox input "true"
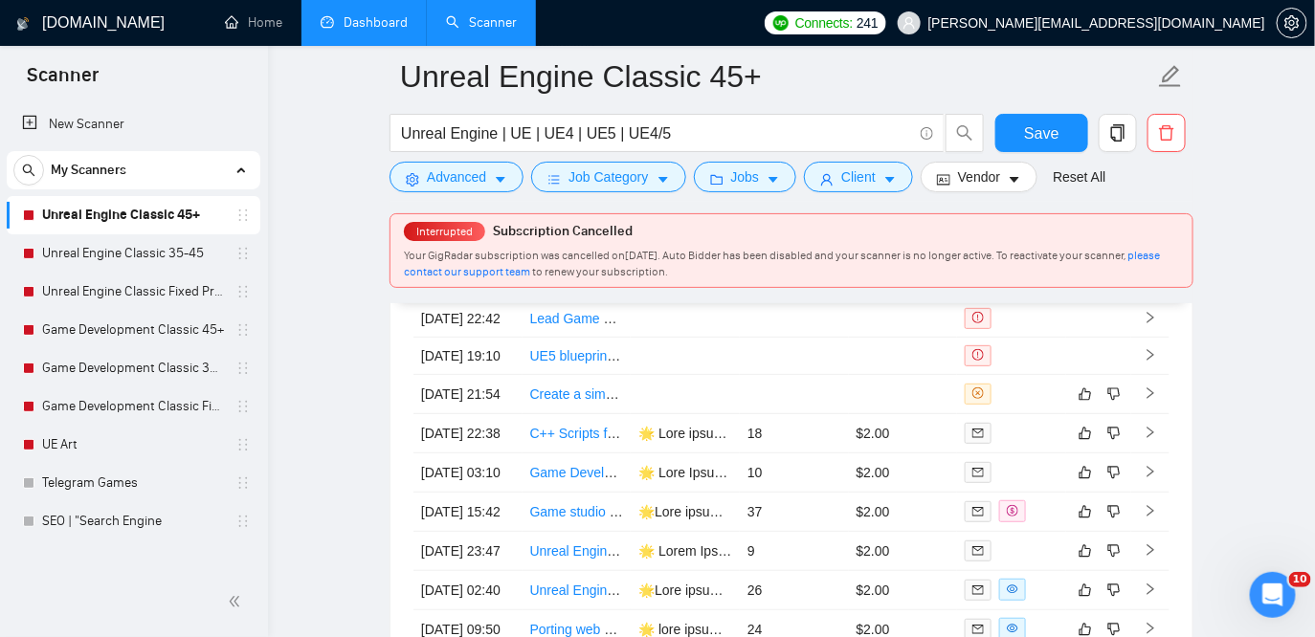
scroll to position [4915, 0]
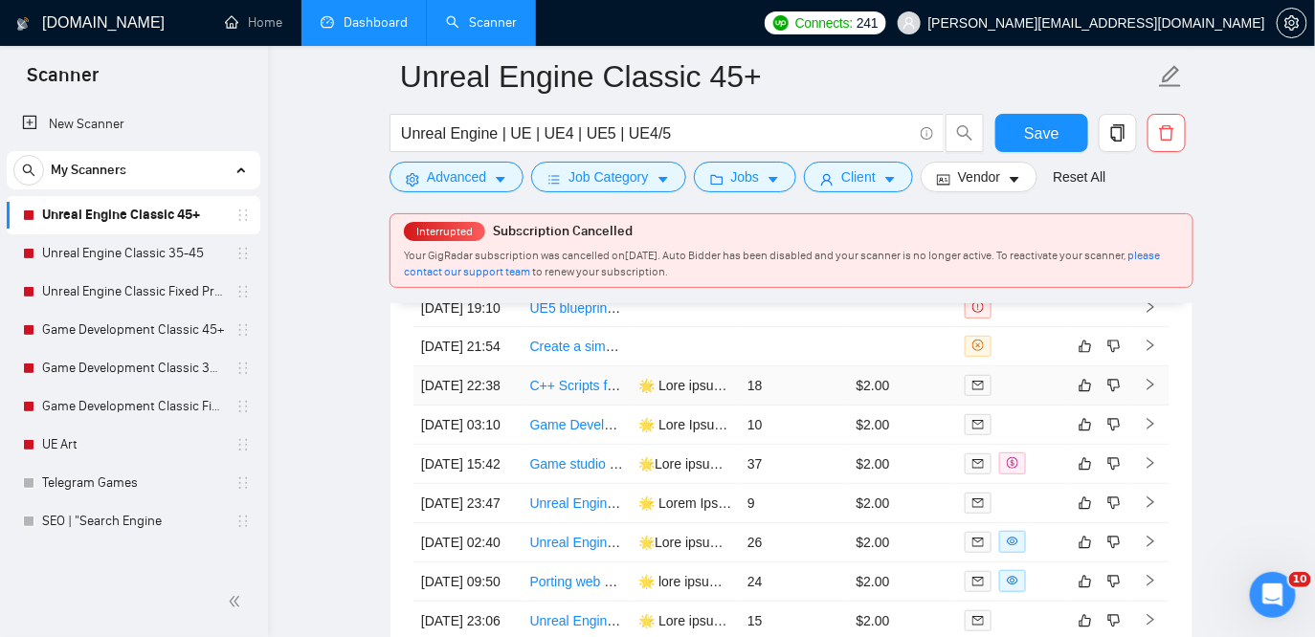
click at [1024, 396] on div at bounding box center [1012, 385] width 94 height 22
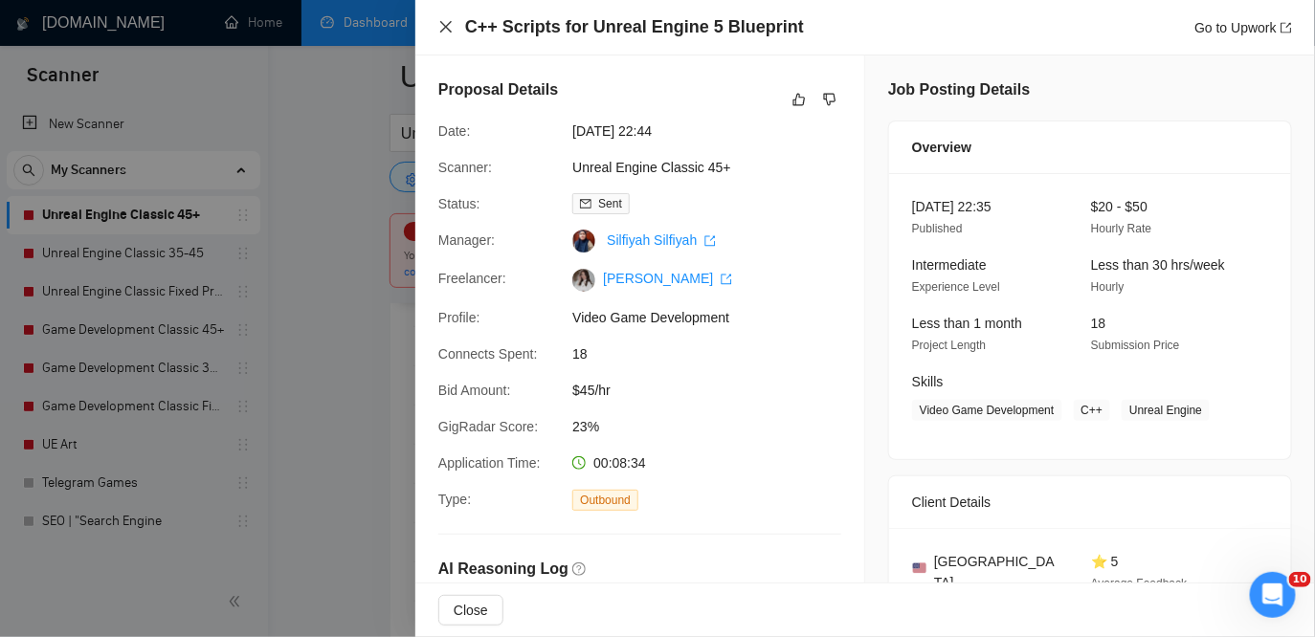
click at [446, 29] on icon "close" at bounding box center [445, 26] width 15 height 15
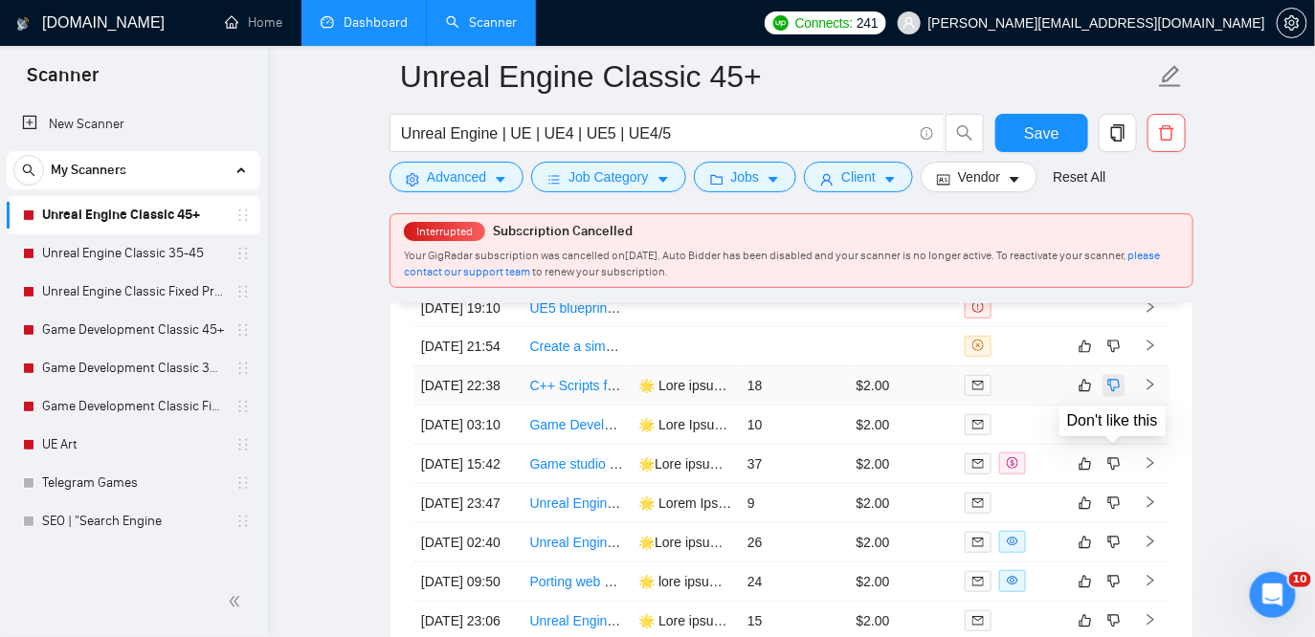
click at [1111, 393] on icon "dislike" at bounding box center [1113, 385] width 13 height 15
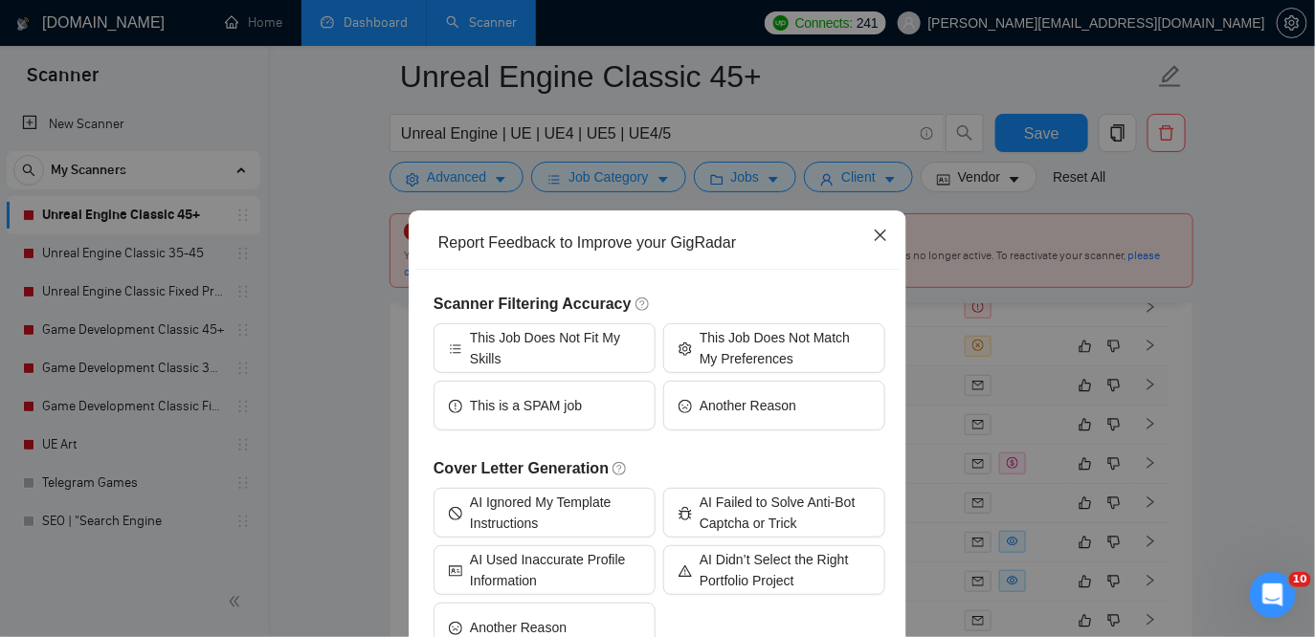
click at [882, 234] on icon "close" at bounding box center [880, 235] width 11 height 11
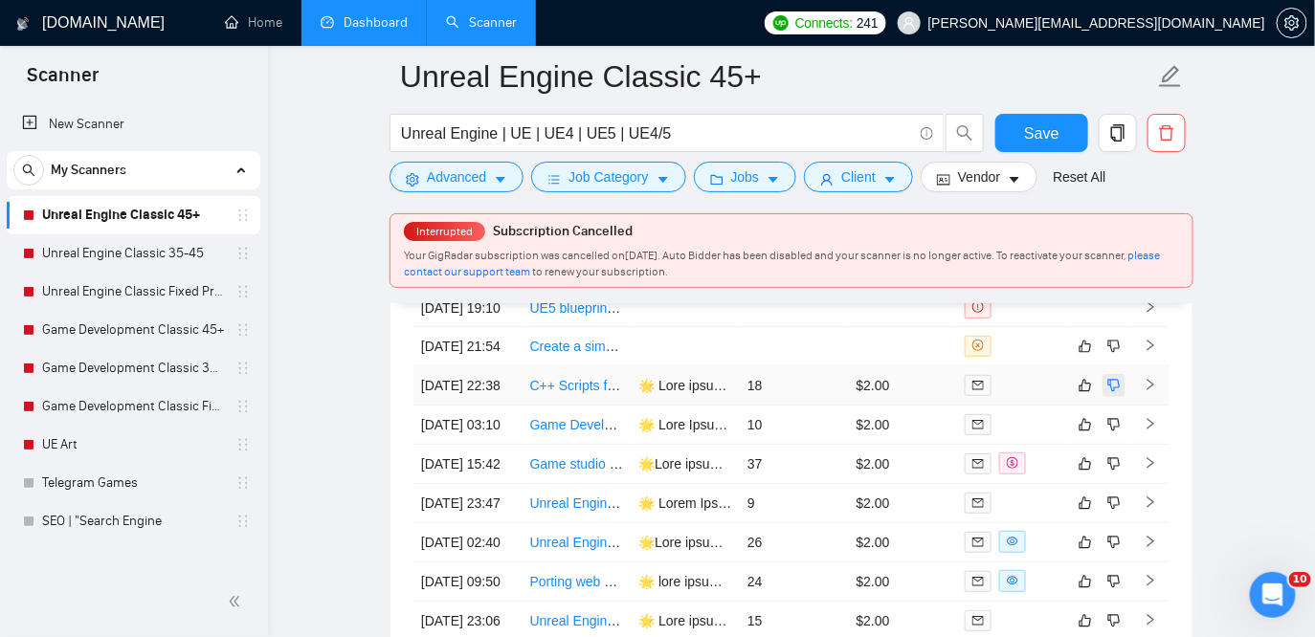
click at [1114, 391] on icon "dislike" at bounding box center [1114, 385] width 12 height 12
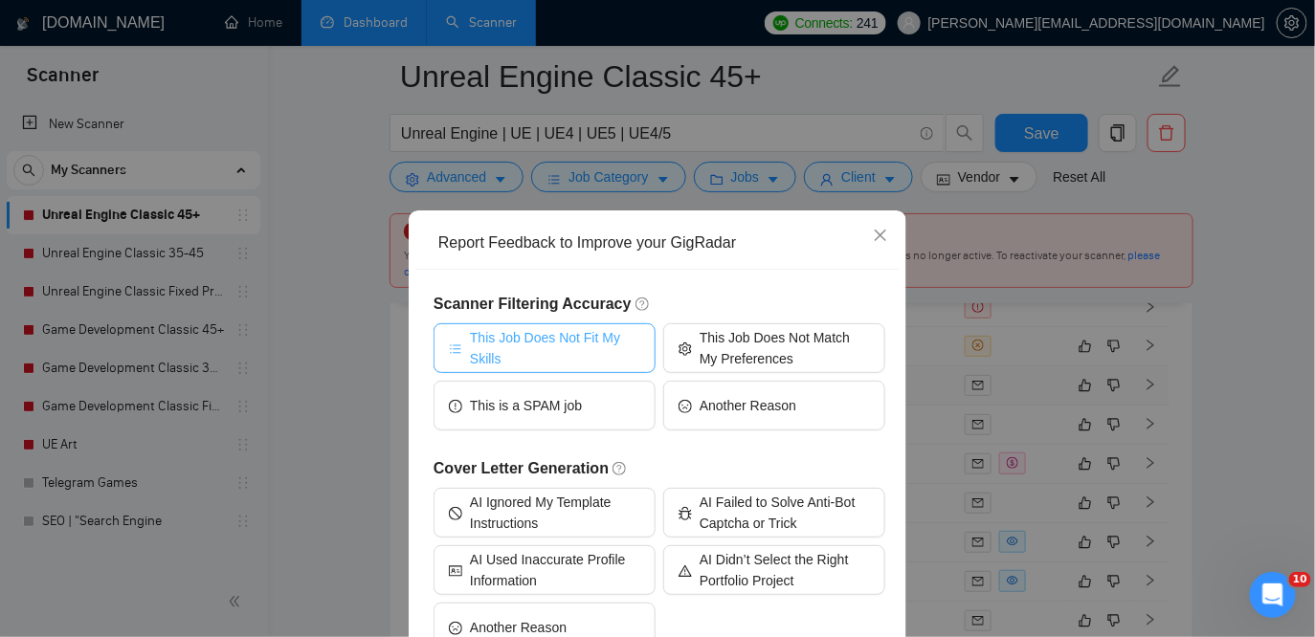
click at [561, 339] on span "This Job Does Not Fit My Skills" at bounding box center [555, 348] width 170 height 42
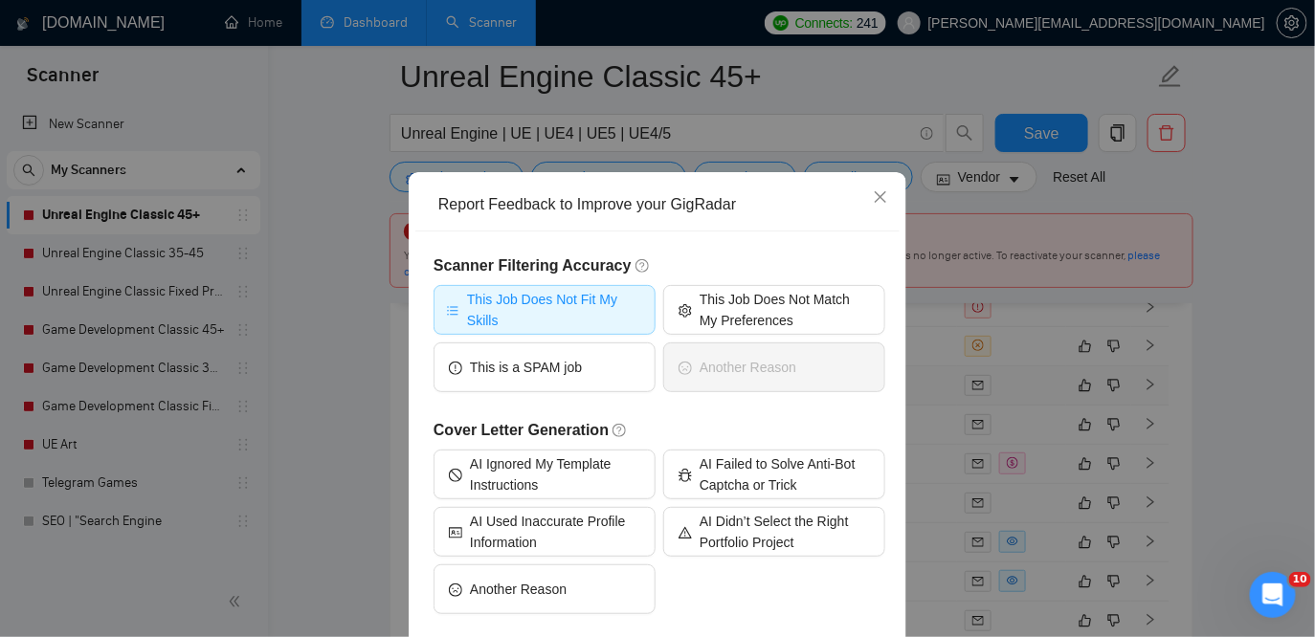
scroll to position [125, 0]
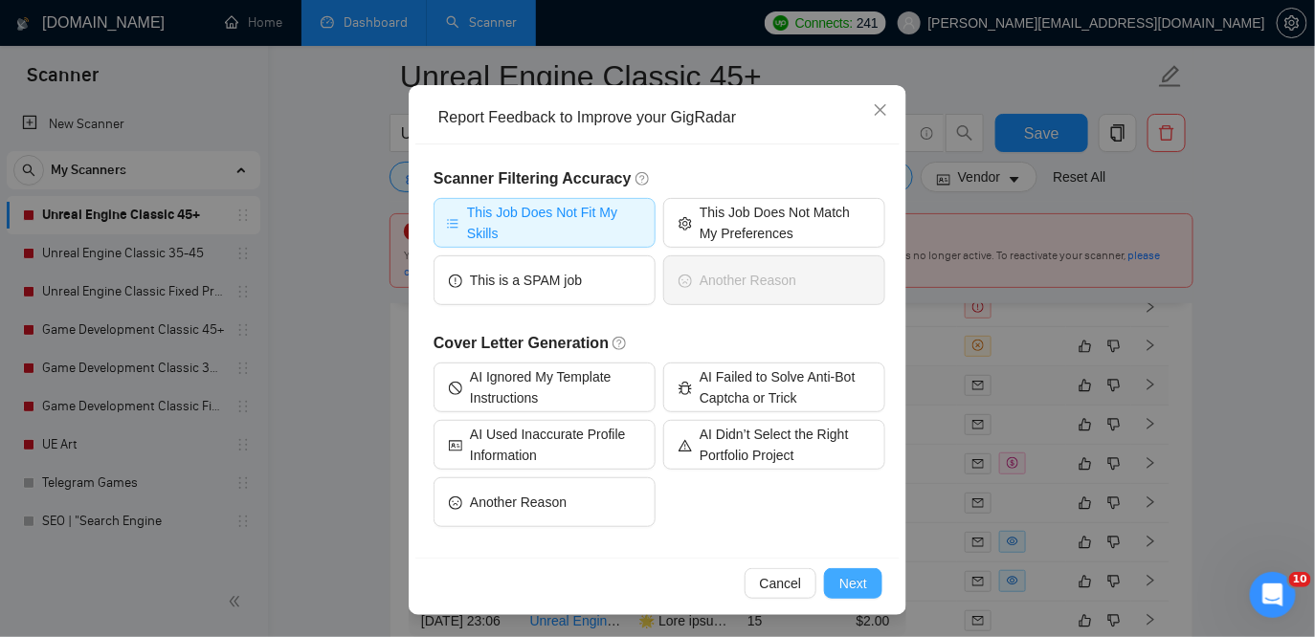
click at [867, 577] on button "Next" at bounding box center [853, 583] width 58 height 31
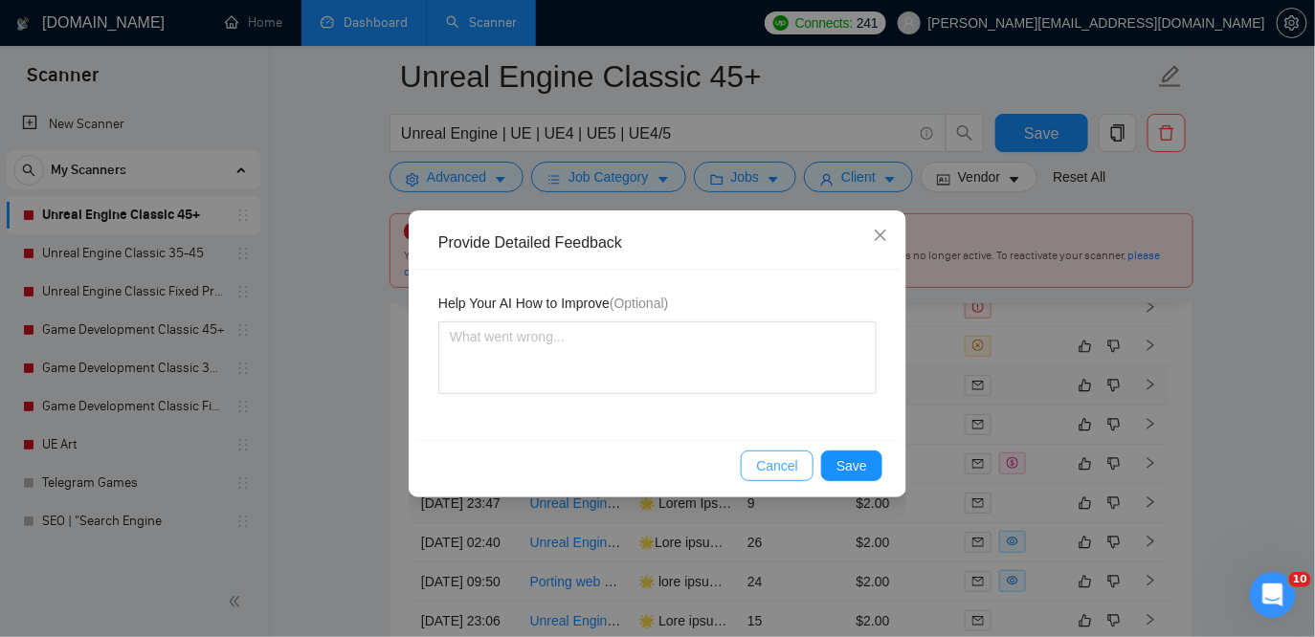
click at [756, 465] on button "Cancel" at bounding box center [777, 466] width 73 height 31
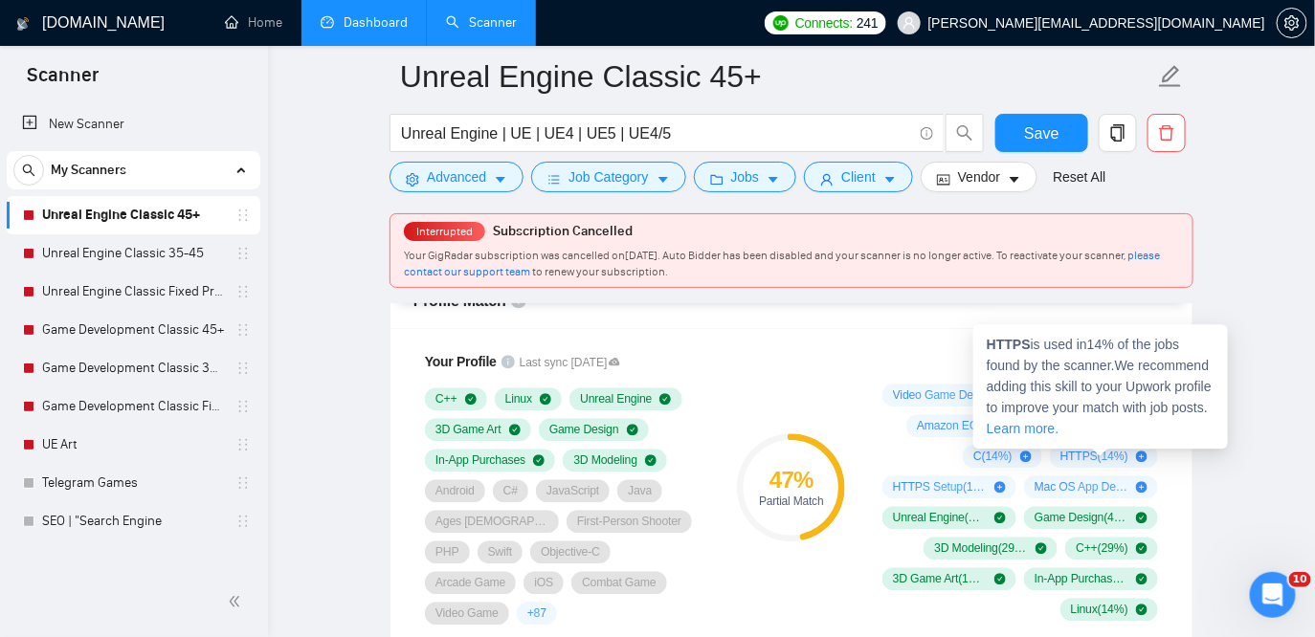
scroll to position [1292, 0]
